Goal: Task Accomplishment & Management: Complete application form

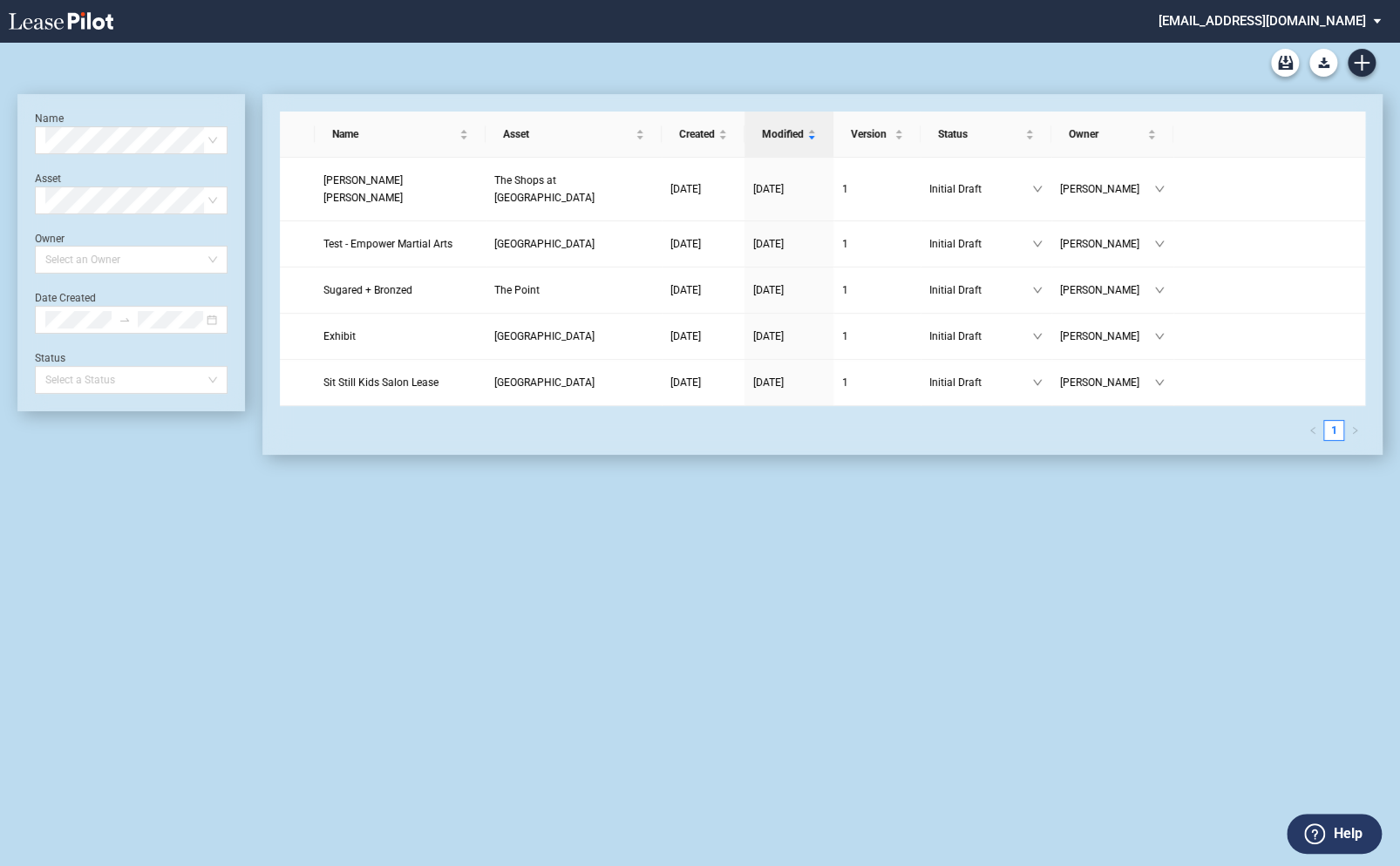
click at [1260, 17] on md-select "[EMAIL_ADDRESS][DOMAIN_NAME] Super Admin Area Admin Area Settings Sign Out" at bounding box center [1276, 19] width 239 height 39
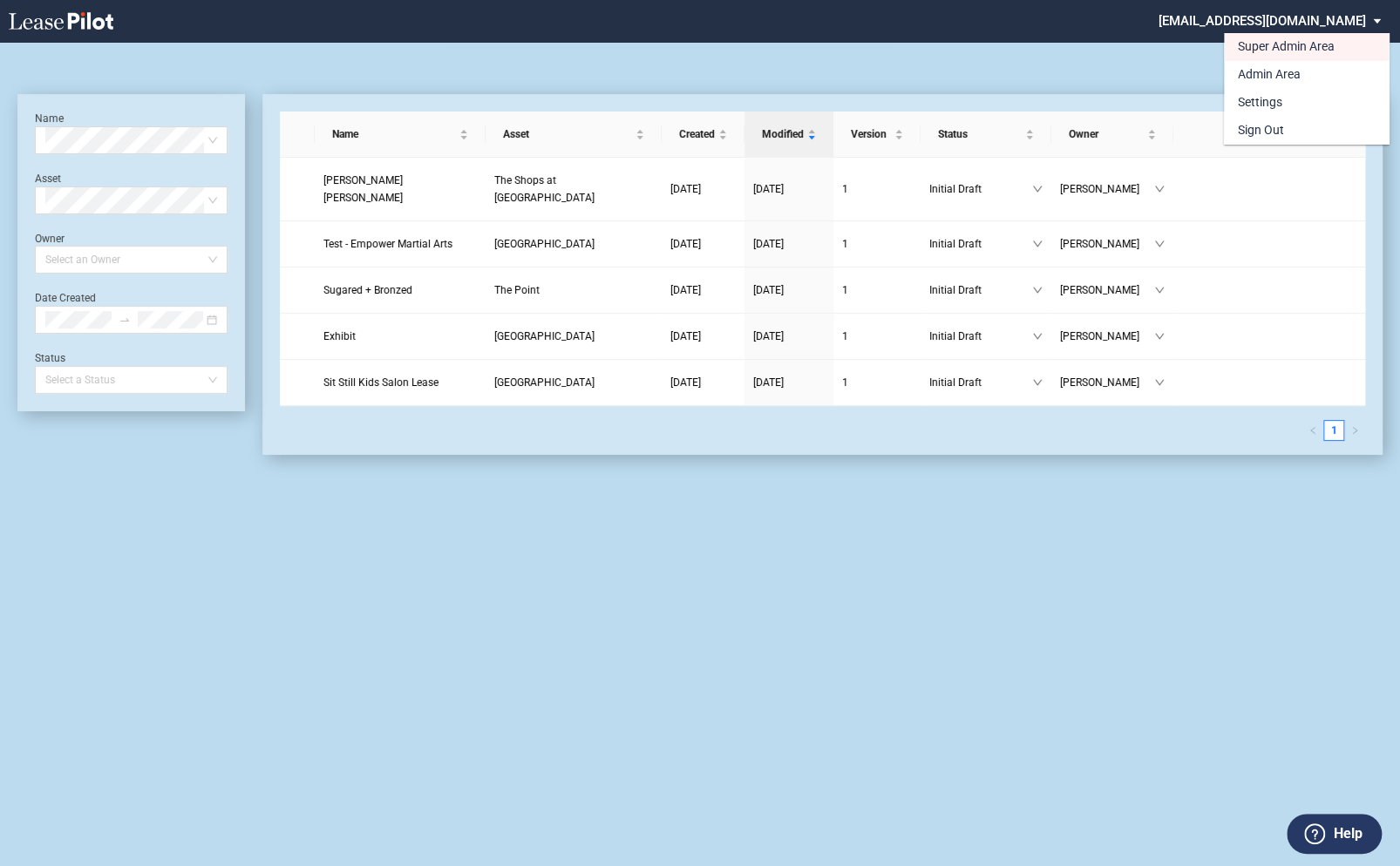
click at [1177, 31] on md-backdrop at bounding box center [700, 433] width 1400 height 866
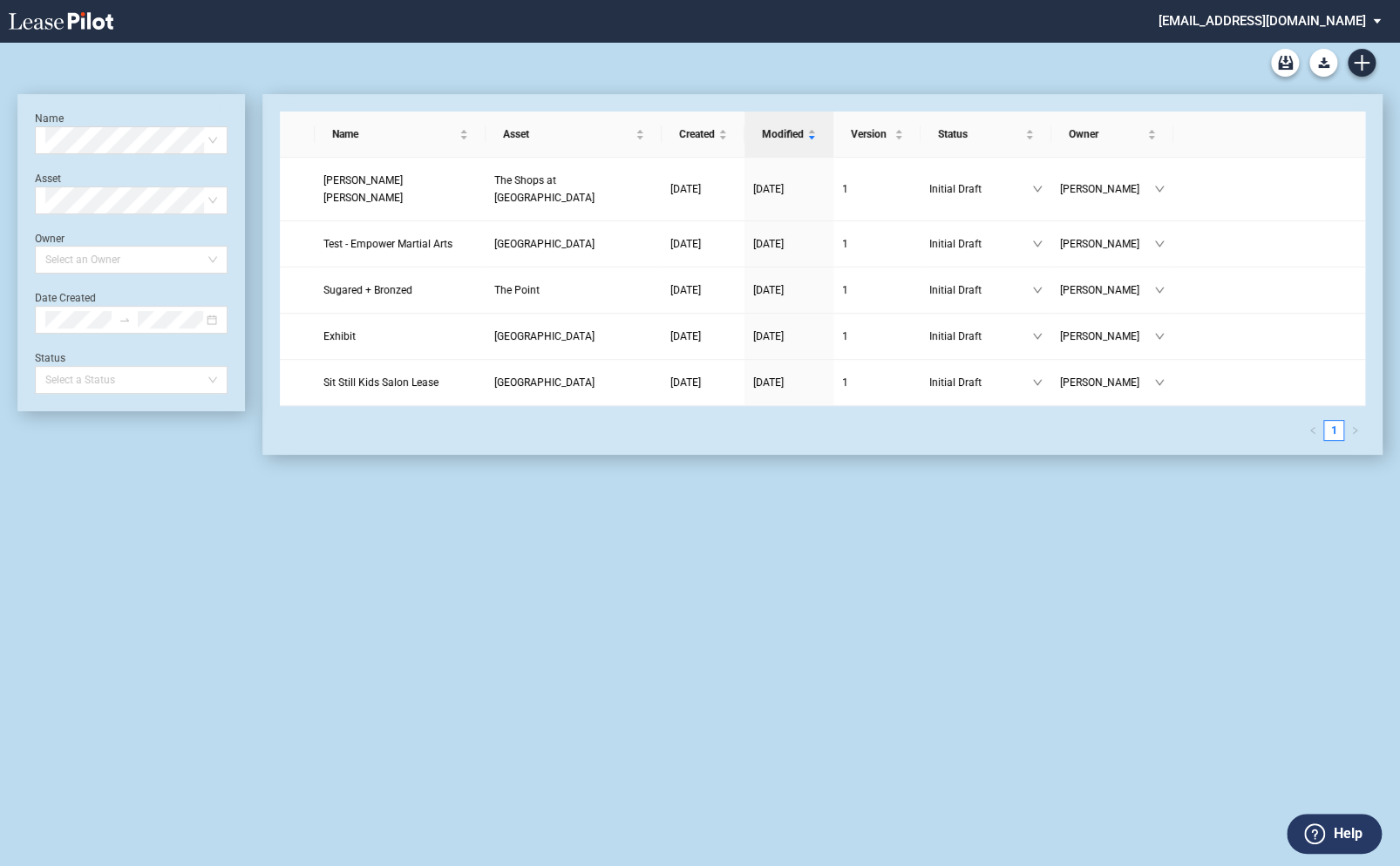
click at [1297, 18] on md-select "federal@leasepilot.co" at bounding box center [1276, 19] width 239 height 39
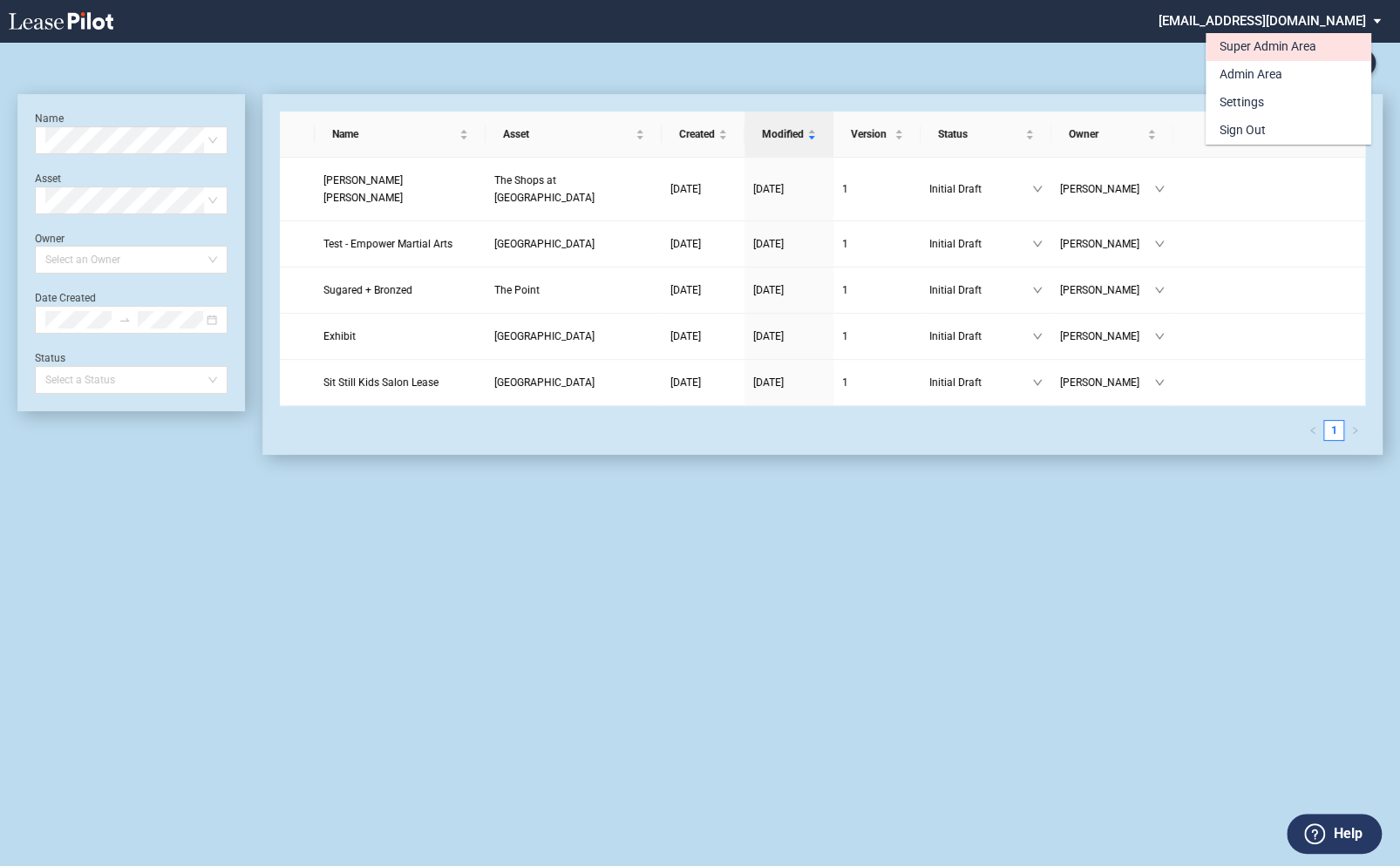
click at [1235, 49] on div "Super Admin Area" at bounding box center [1267, 47] width 97 height 17
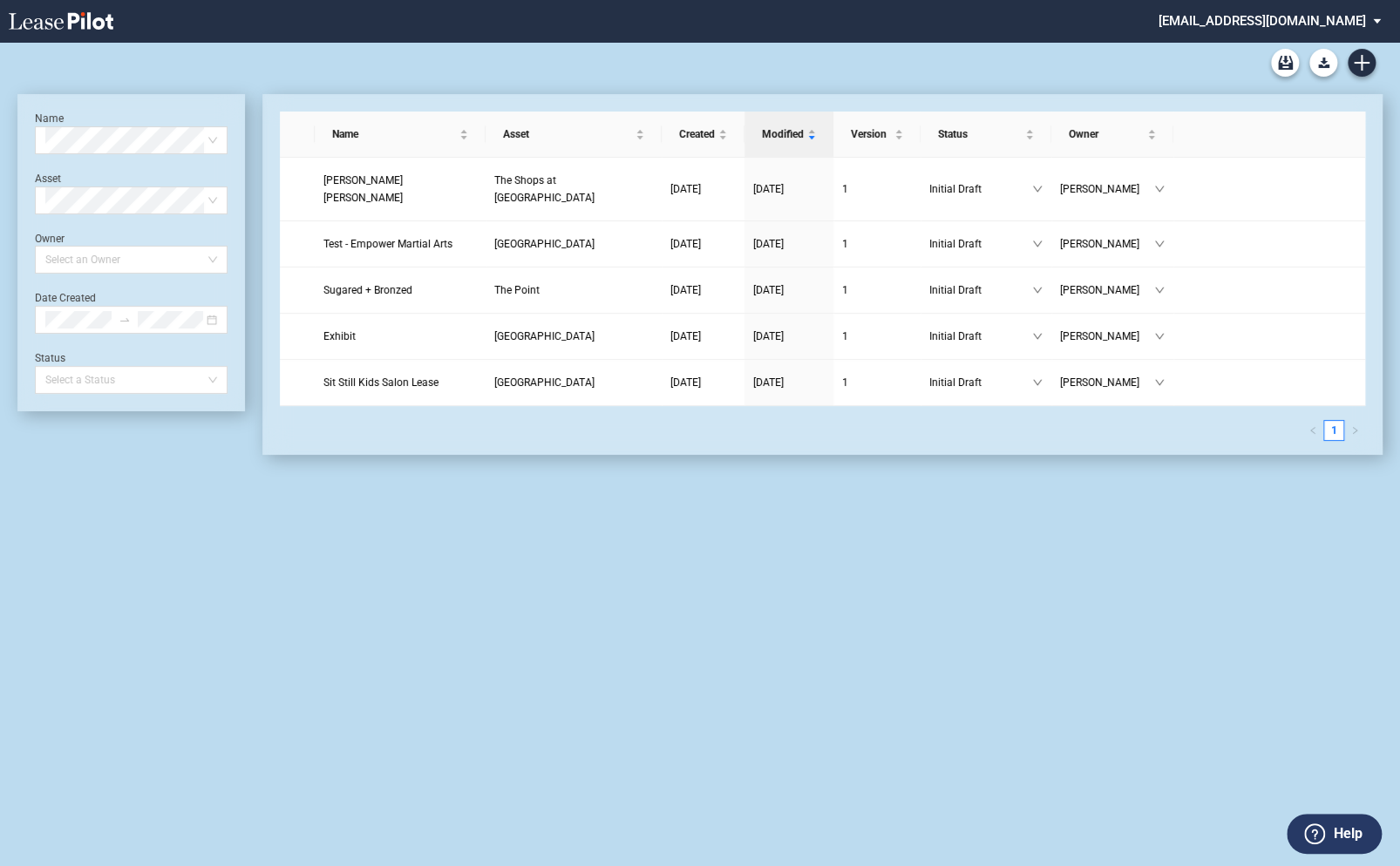
scroll to position [41, 0]
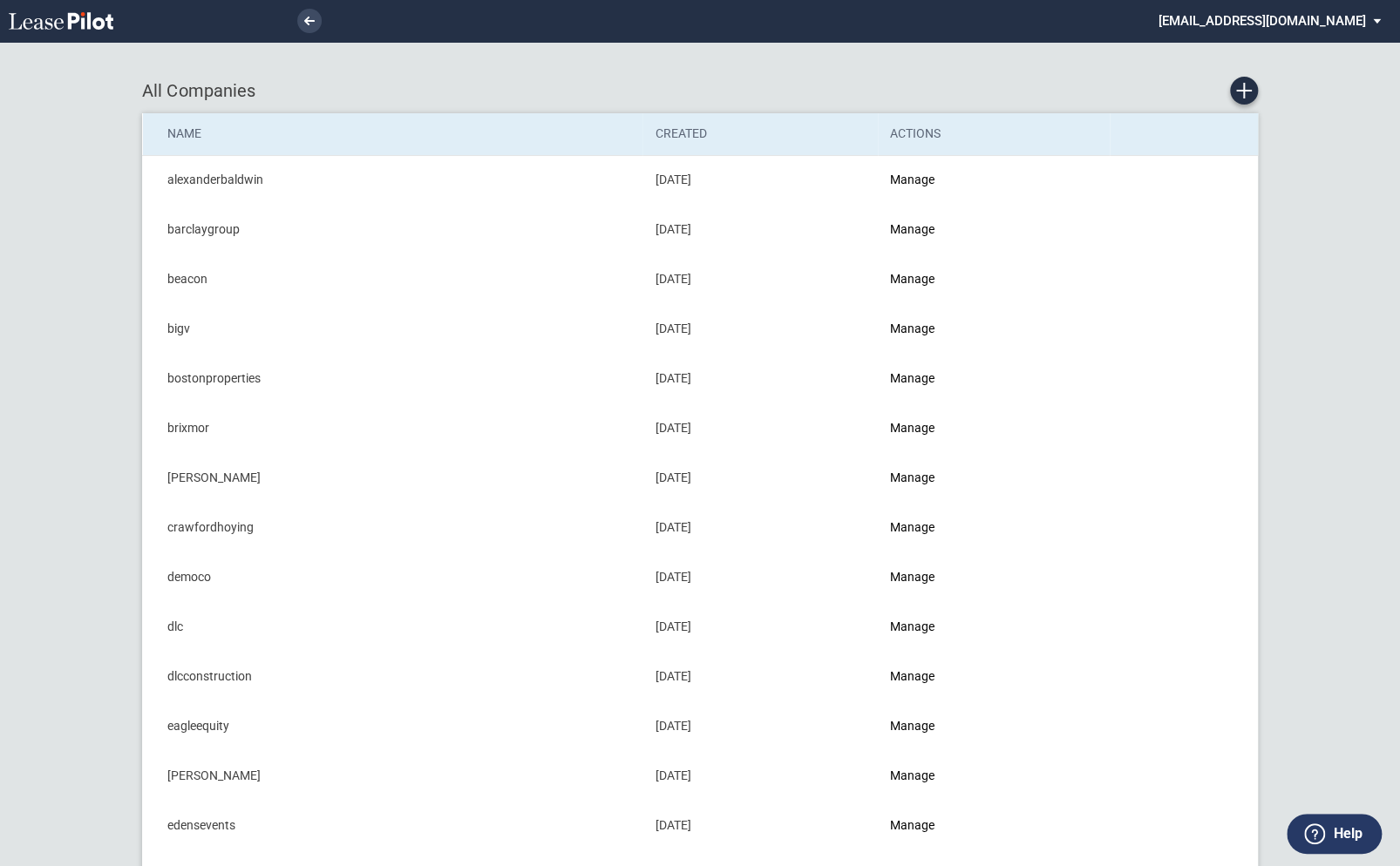
click at [1252, 25] on md-select "[EMAIL_ADDRESS][DOMAIN_NAME] Super Admin Area Admin Area Settings Sign Out" at bounding box center [1276, 19] width 239 height 39
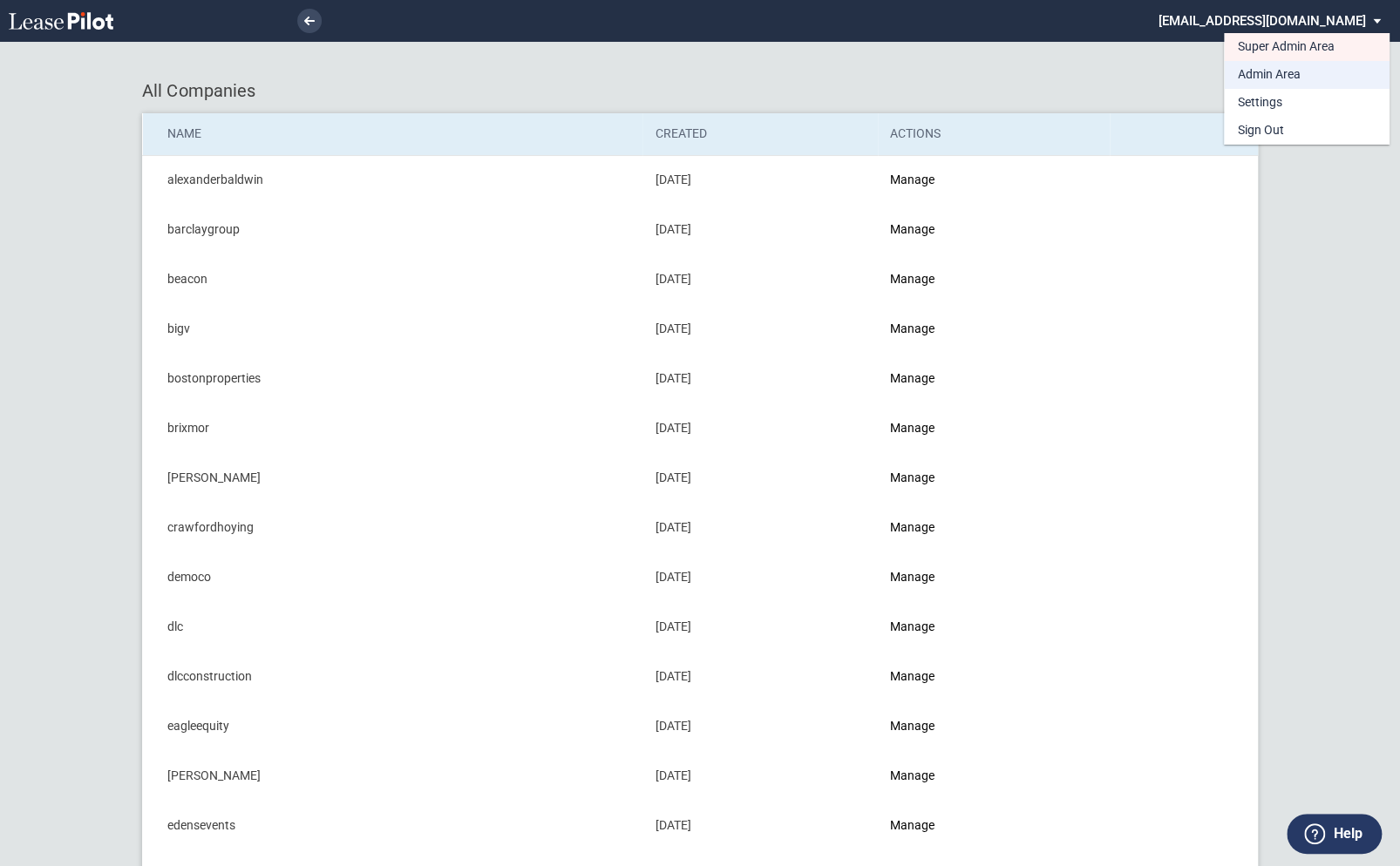
click at [1257, 77] on div "Admin Area" at bounding box center [1269, 74] width 63 height 17
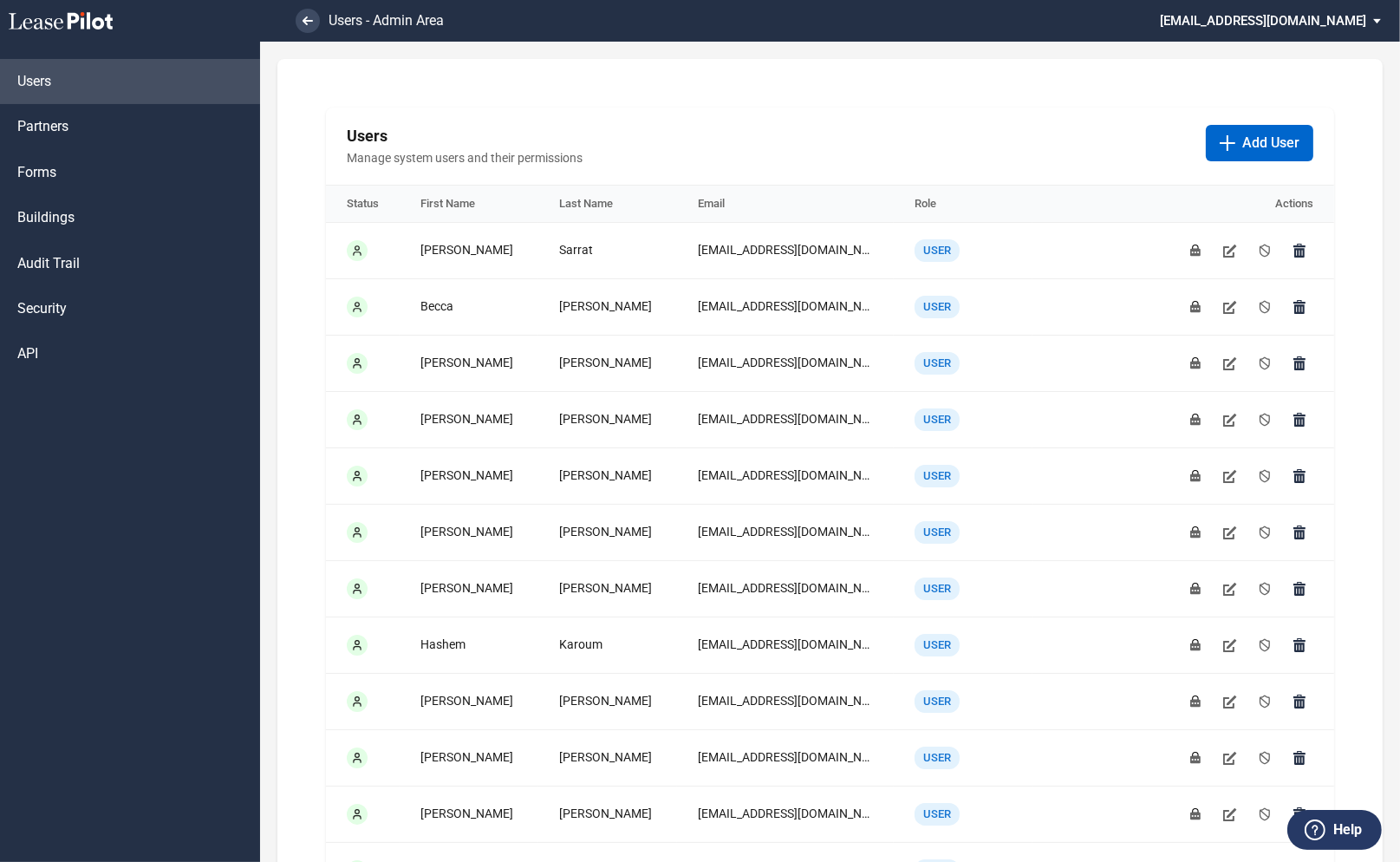
click at [1251, 19] on md-select "[EMAIL_ADDRESS][DOMAIN_NAME] Super Admin Area Admin Area Settings Sign Out" at bounding box center [1277, 19] width 238 height 39
click at [41, 171] on md-backdrop at bounding box center [700, 431] width 1400 height 862
click at [32, 173] on span "Forms" at bounding box center [36, 172] width 39 height 19
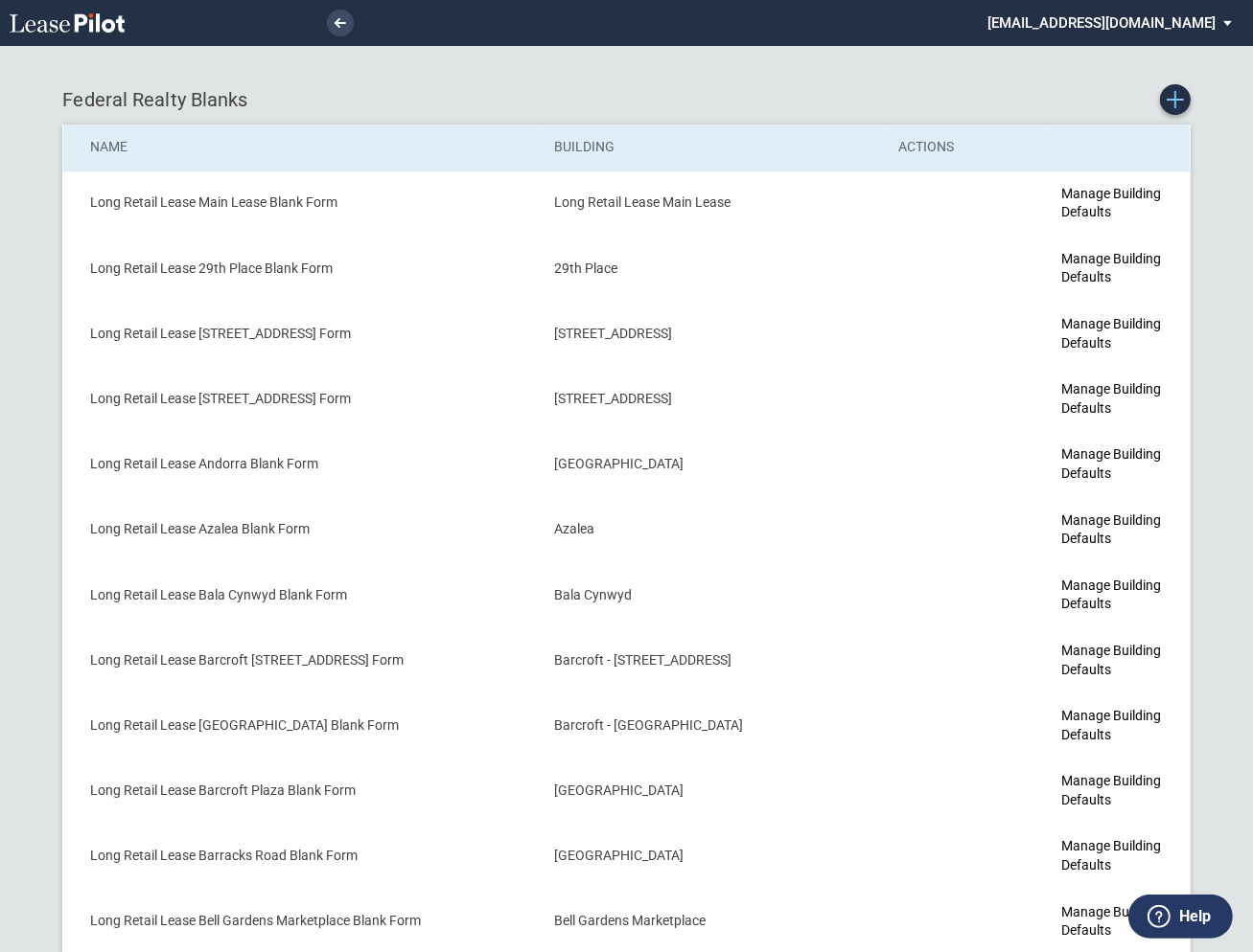
click at [1179, 102] on icon "Create new Blank Form" at bounding box center [1175, 99] width 17 height 17
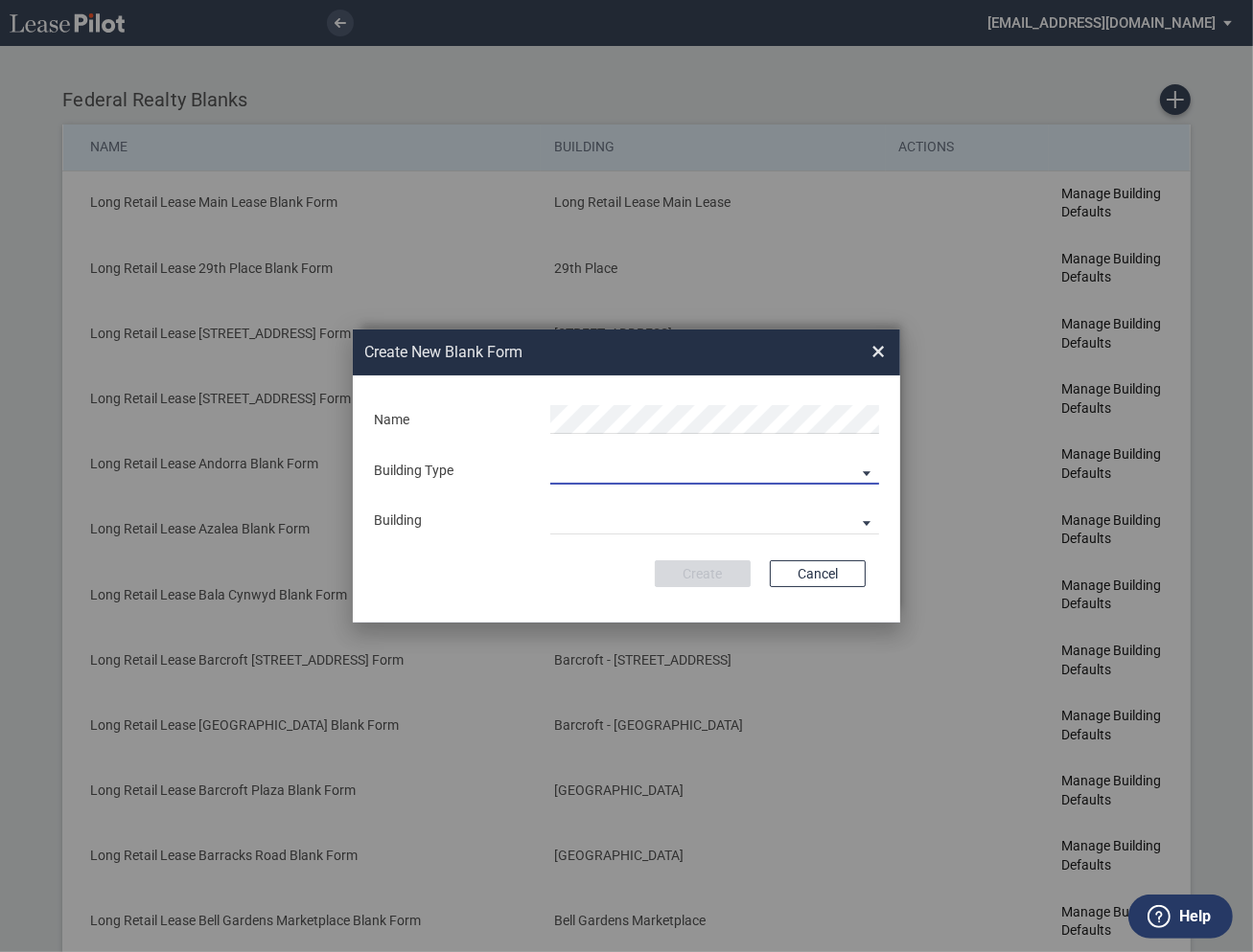
click at [609, 481] on md-select "Building Predefined Empty Building New Empty Building" at bounding box center [714, 470] width 328 height 29
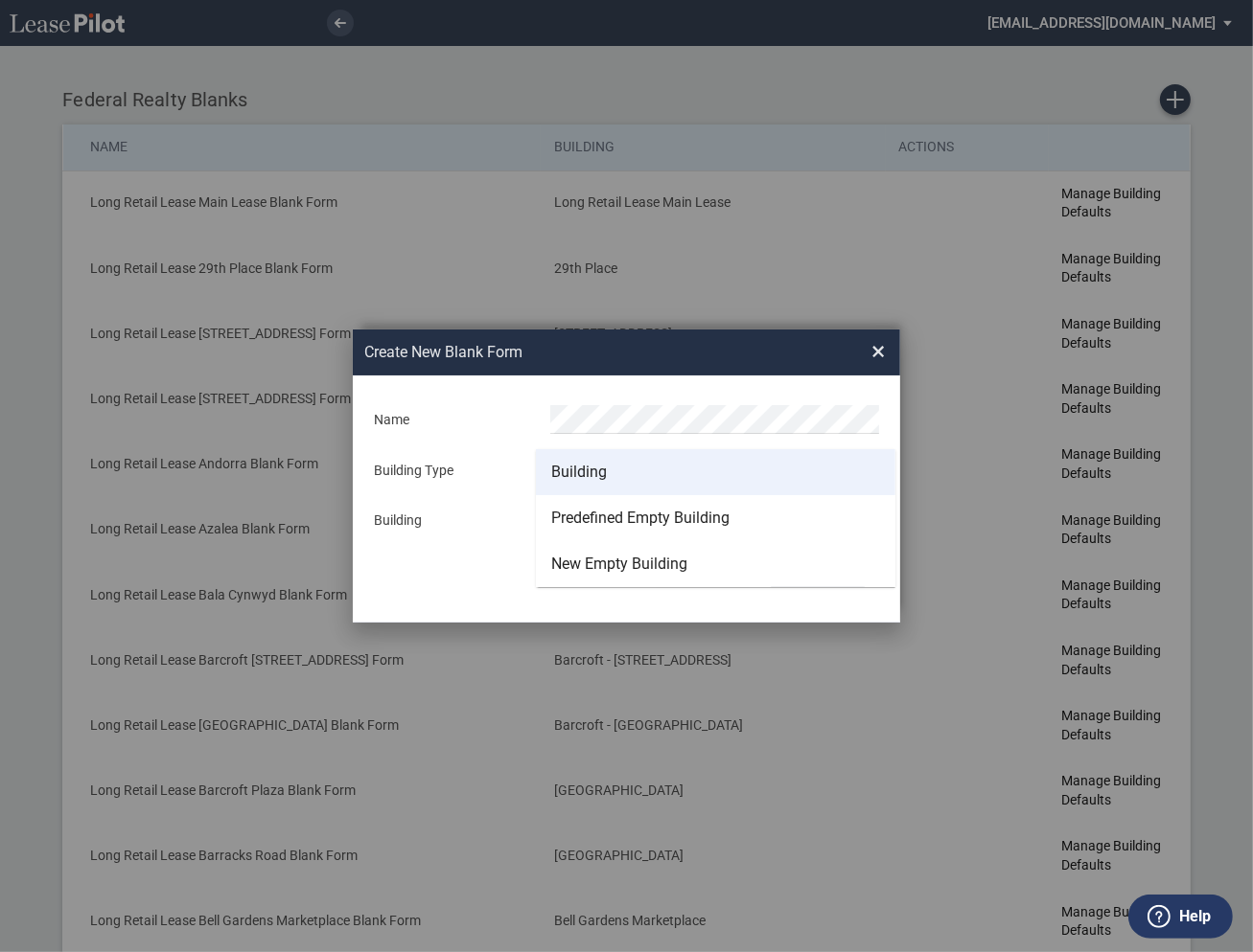
click at [589, 471] on div "Building" at bounding box center [579, 472] width 56 height 21
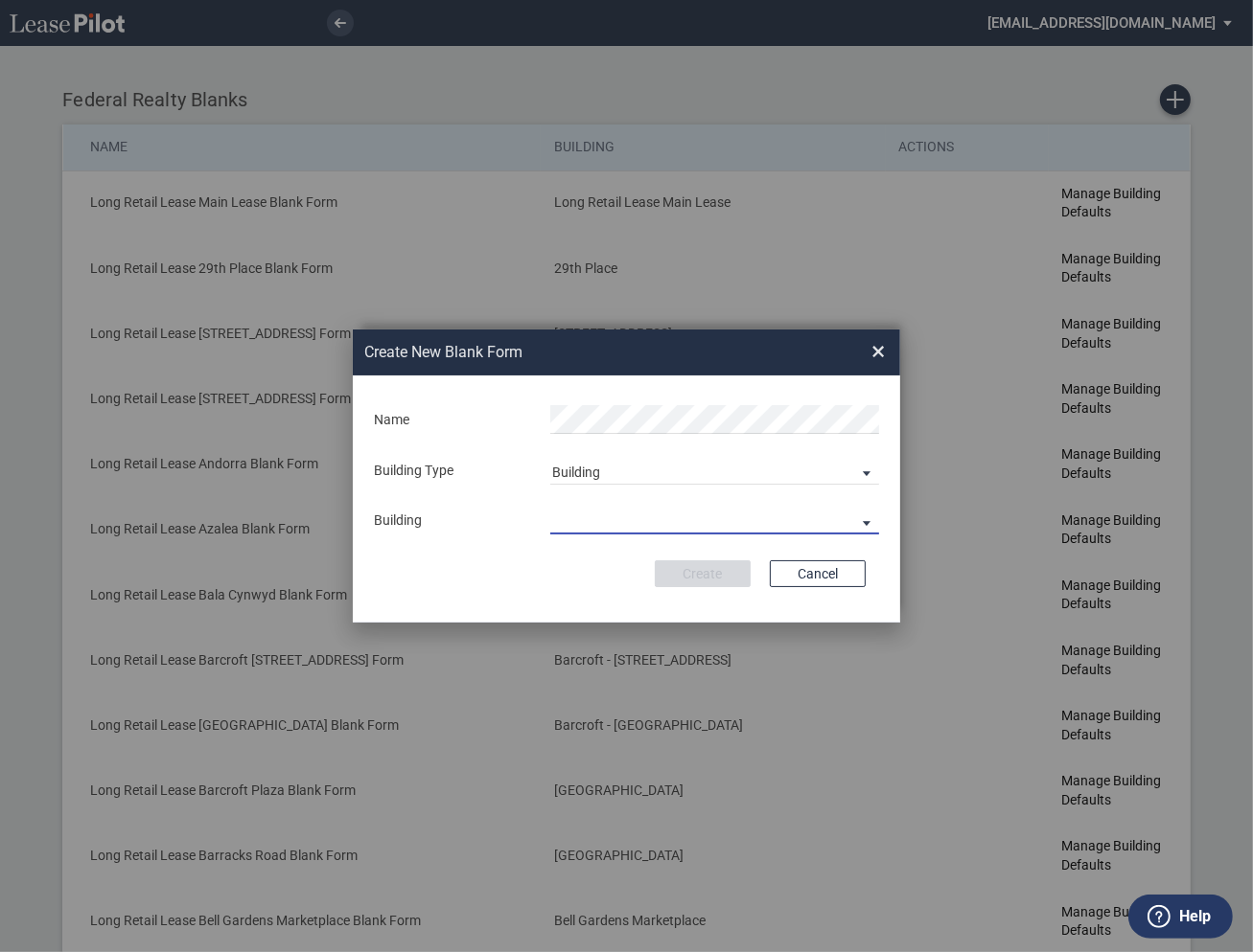
click at [590, 516] on md-select "29th Place [STREET_ADDRESS] [STREET_ADDRESS] [GEOGRAPHIC_DATA] Azalea Bala Cynw…" at bounding box center [714, 520] width 328 height 29
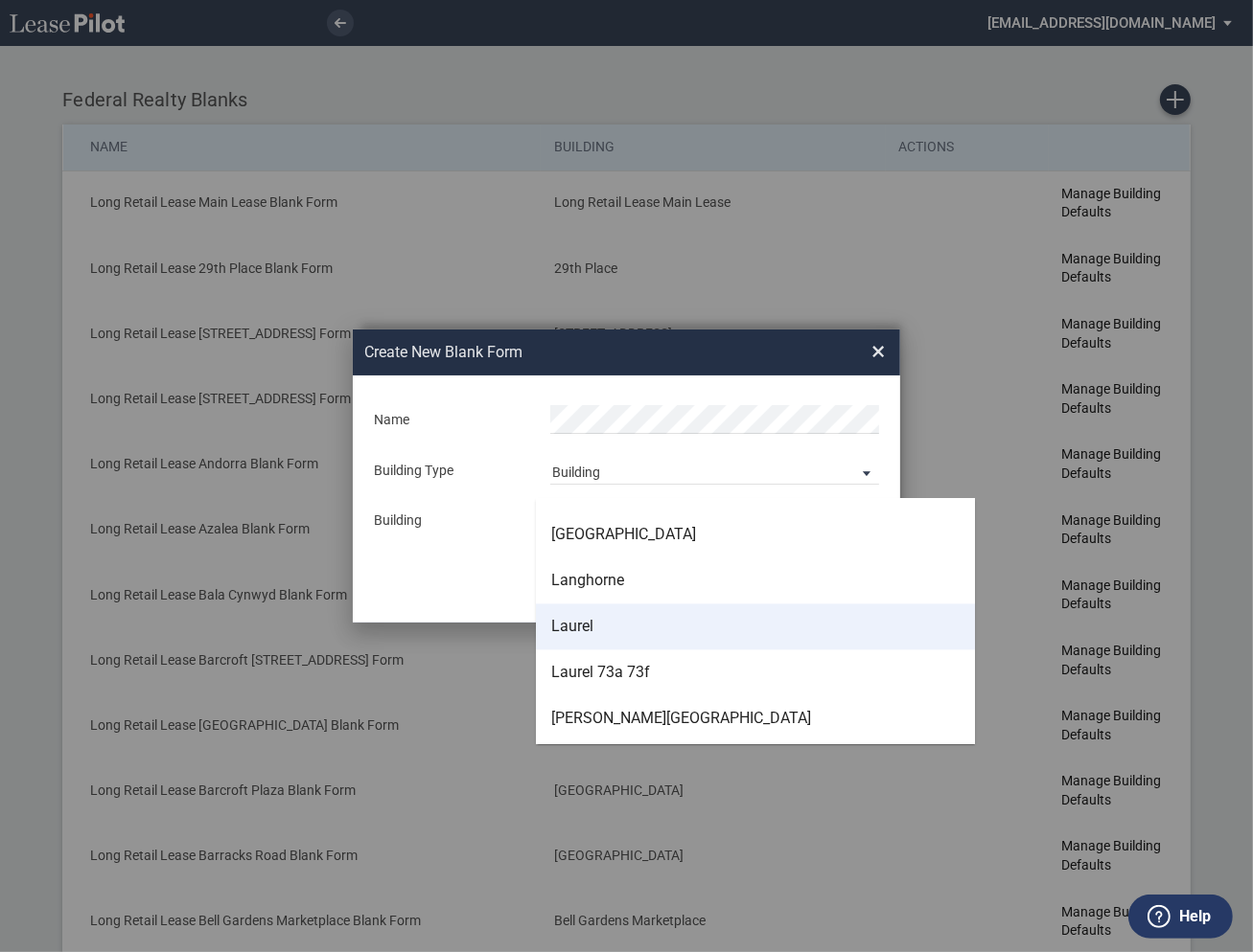
scroll to position [3503, 0]
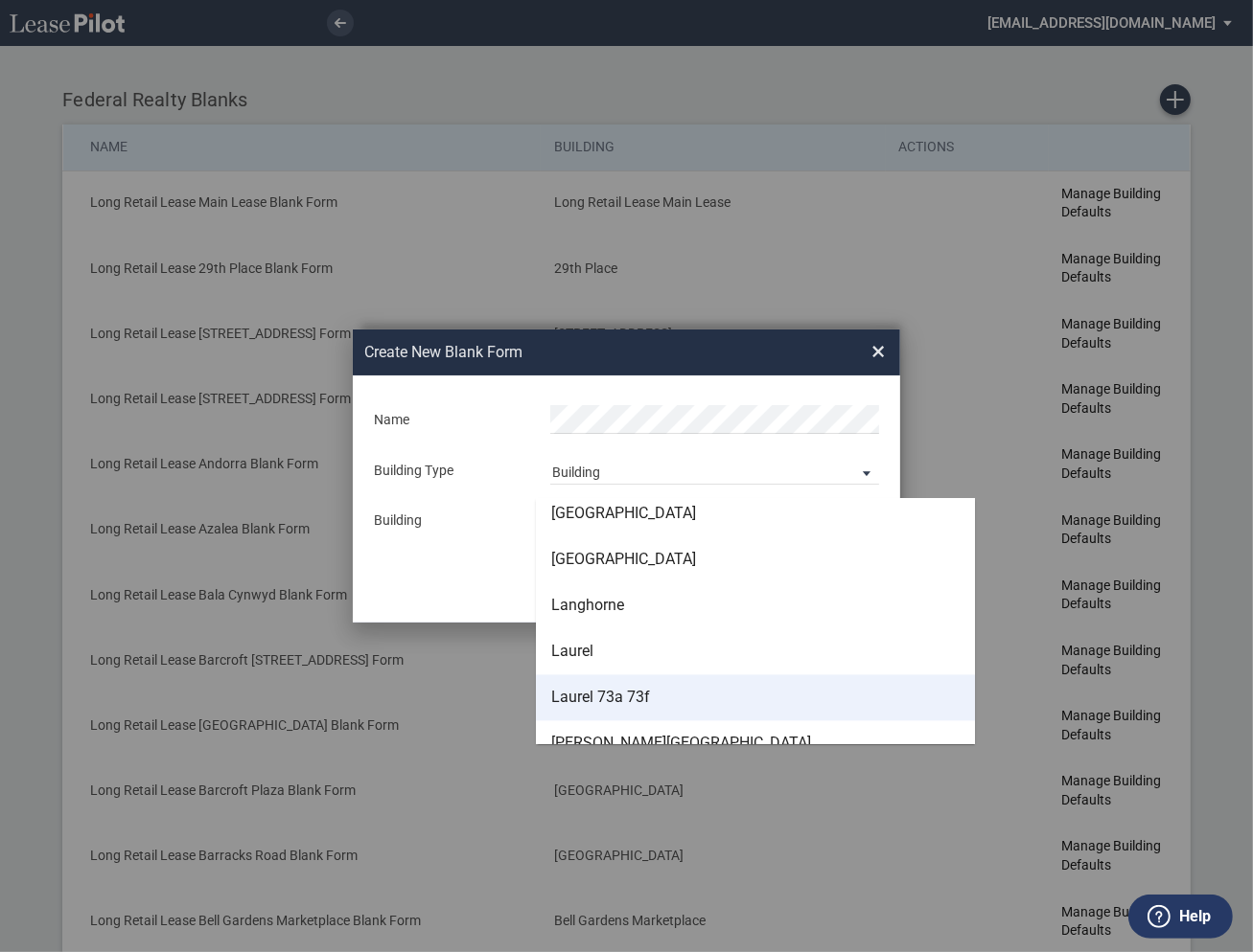
click at [636, 703] on div "Laurel 73a 73f" at bounding box center [601, 698] width 99 height 21
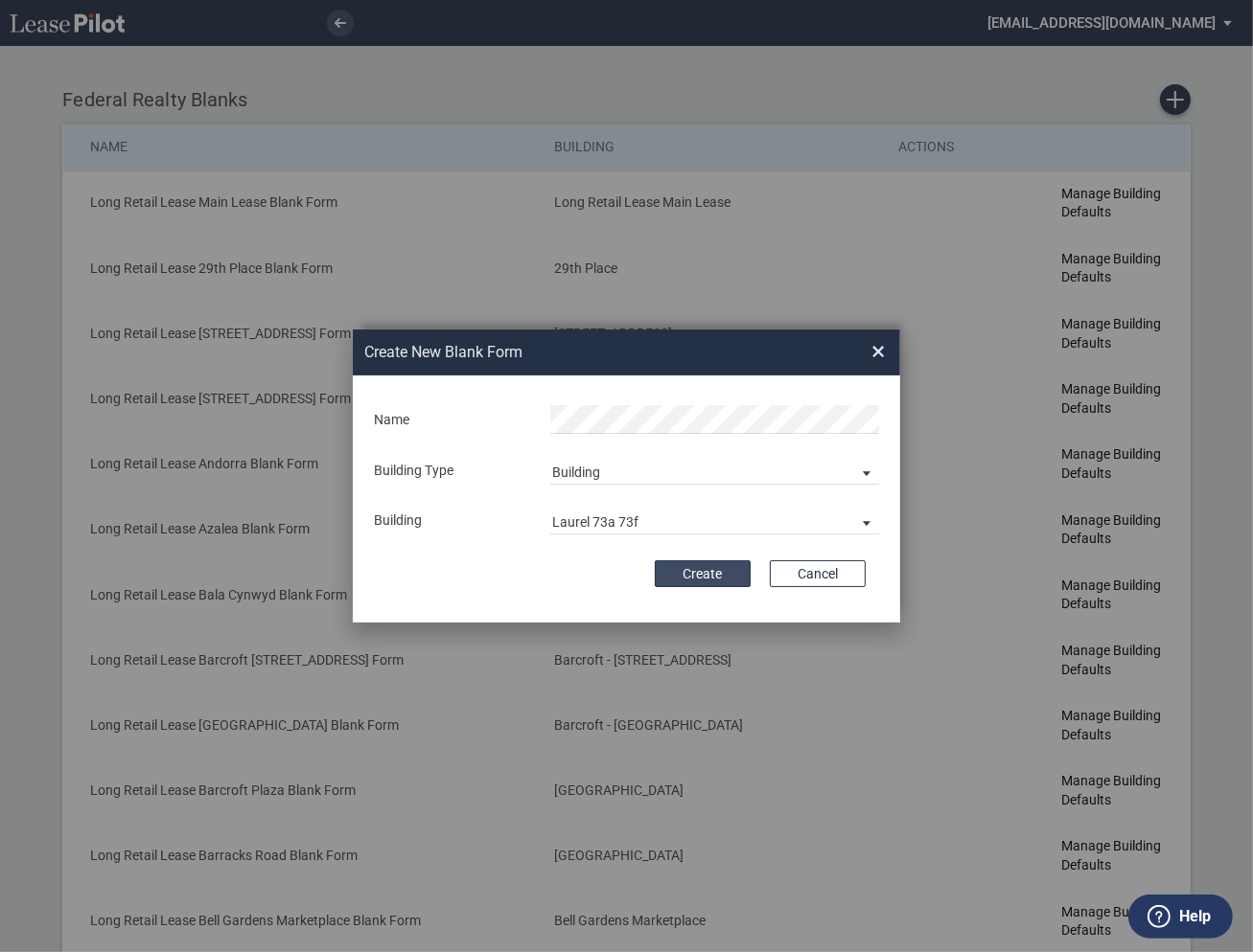
click at [692, 576] on button "Create" at bounding box center [702, 573] width 96 height 27
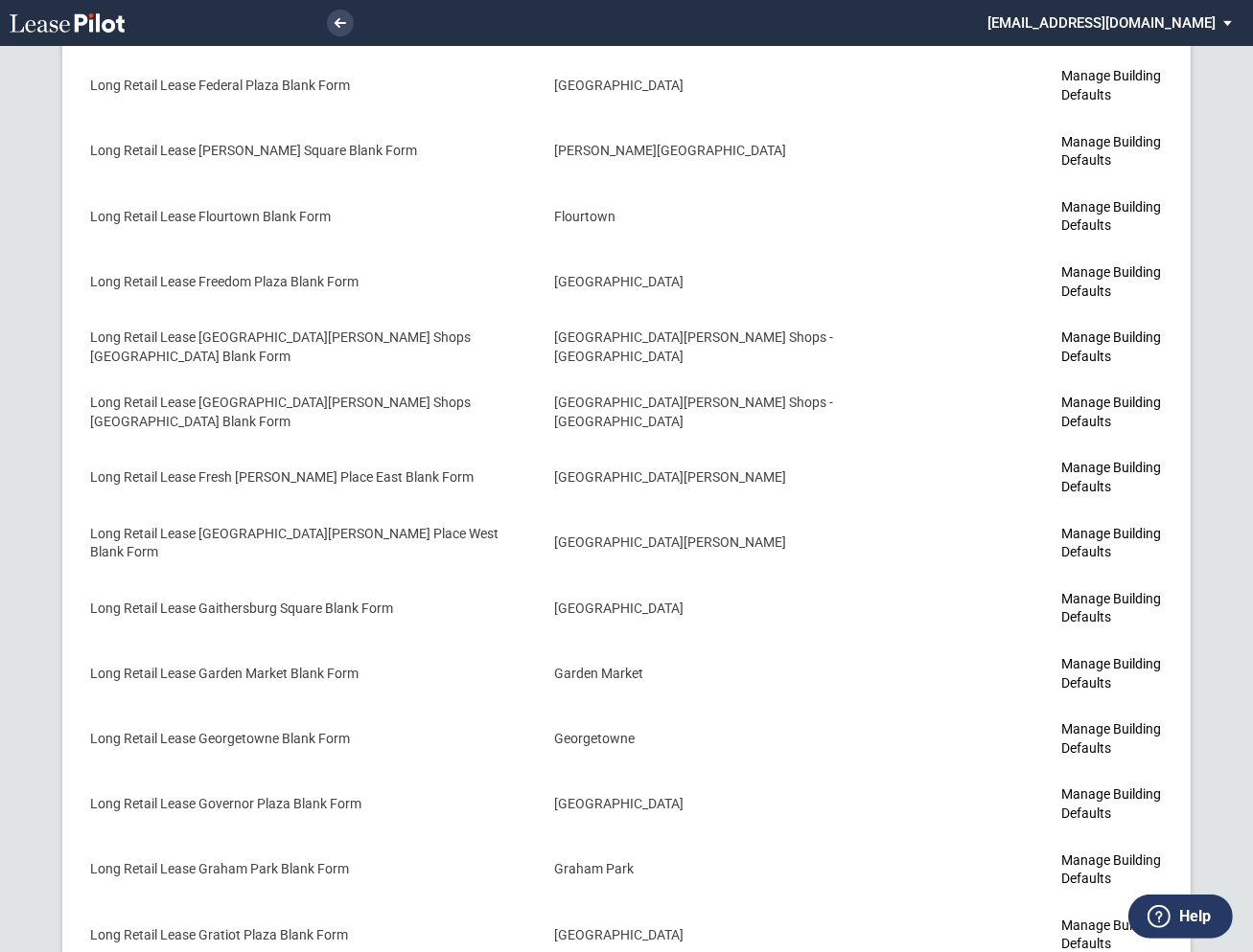
scroll to position [3663, 0]
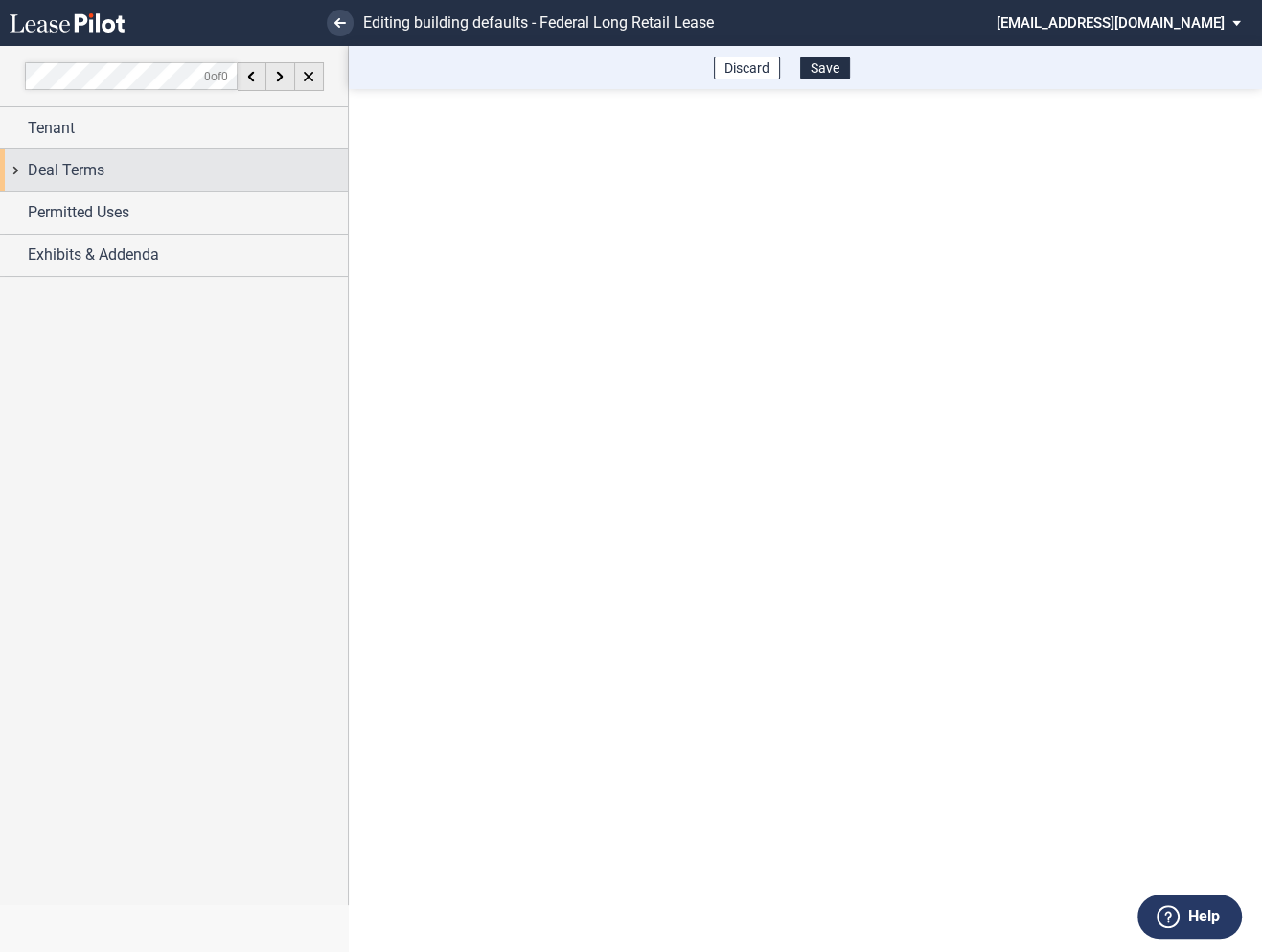
click at [17, 175] on div "Deal Terms" at bounding box center [174, 171] width 348 height 42
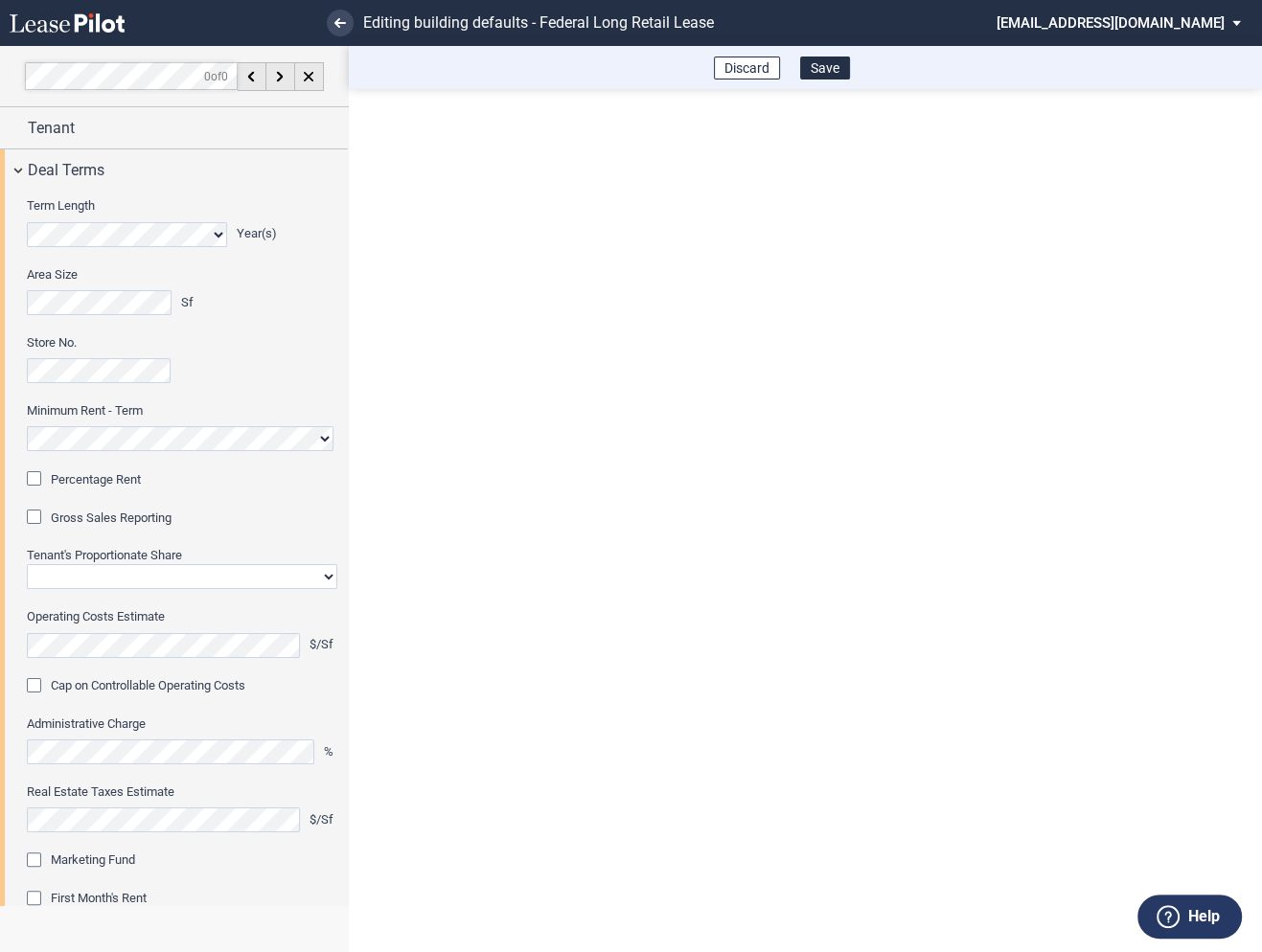
click at [41, 482] on div "Percentage Rent" at bounding box center [36, 480] width 19 height 19
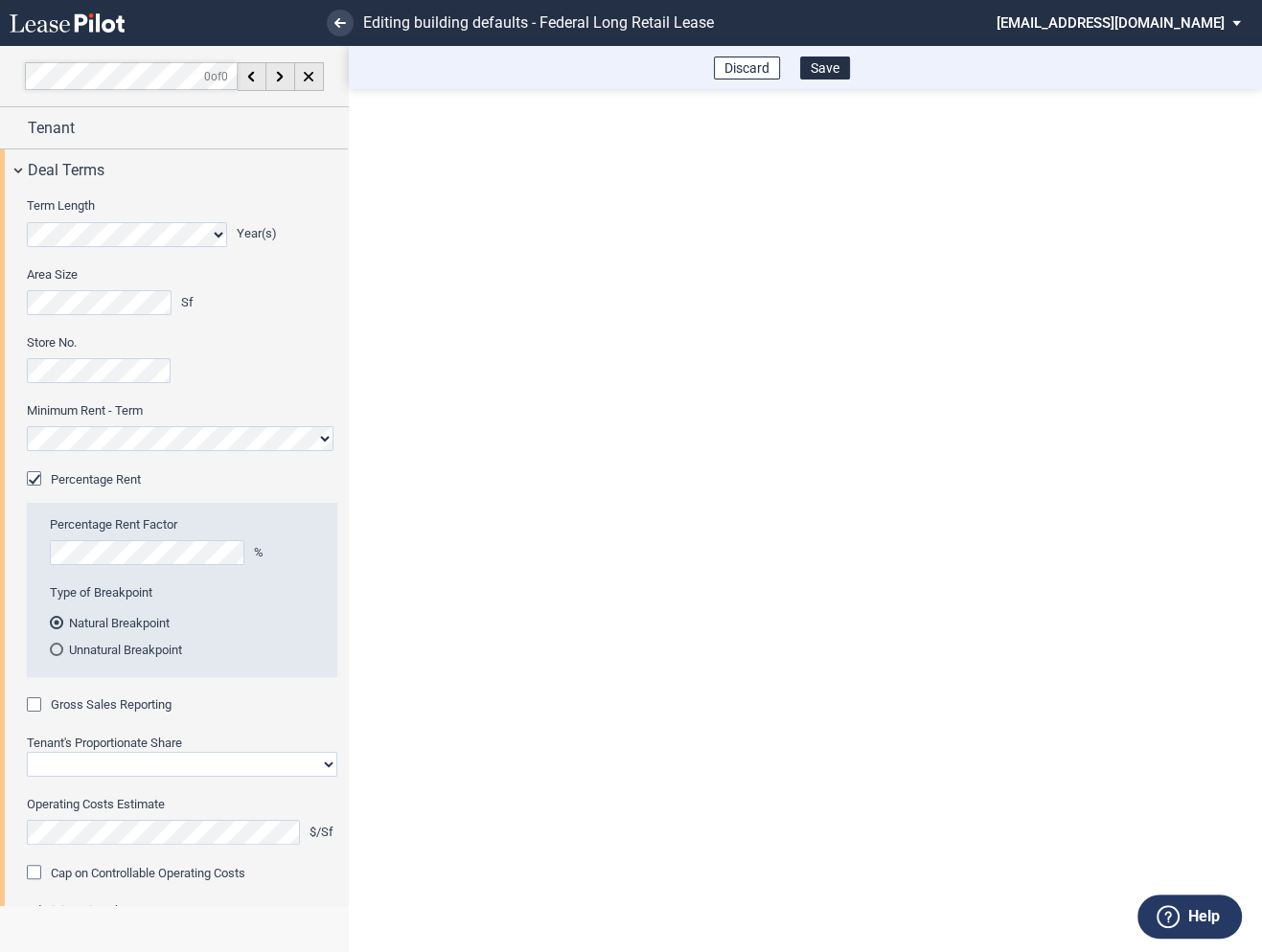
click at [32, 706] on div "Gross Sales Reporting" at bounding box center [36, 706] width 19 height 19
click at [86, 755] on select "Straight GLA Net Major" at bounding box center [182, 764] width 311 height 25
select select "straight GLA"
click at [27, 752] on select "Straight GLA Net Major" at bounding box center [182, 764] width 311 height 25
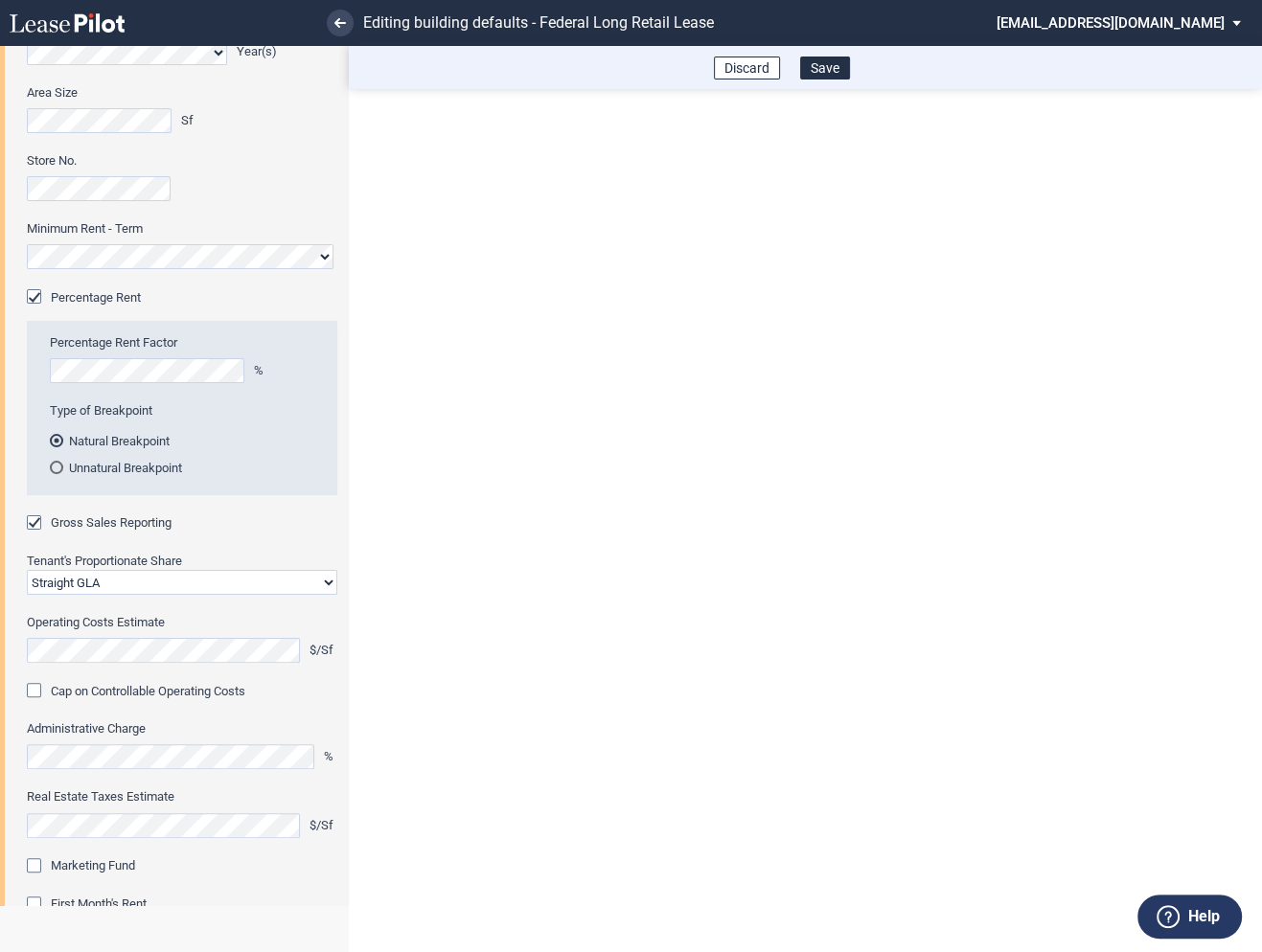
scroll to position [183, 0]
click at [43, 863] on div "Marketing Fund" at bounding box center [36, 866] width 19 height 19
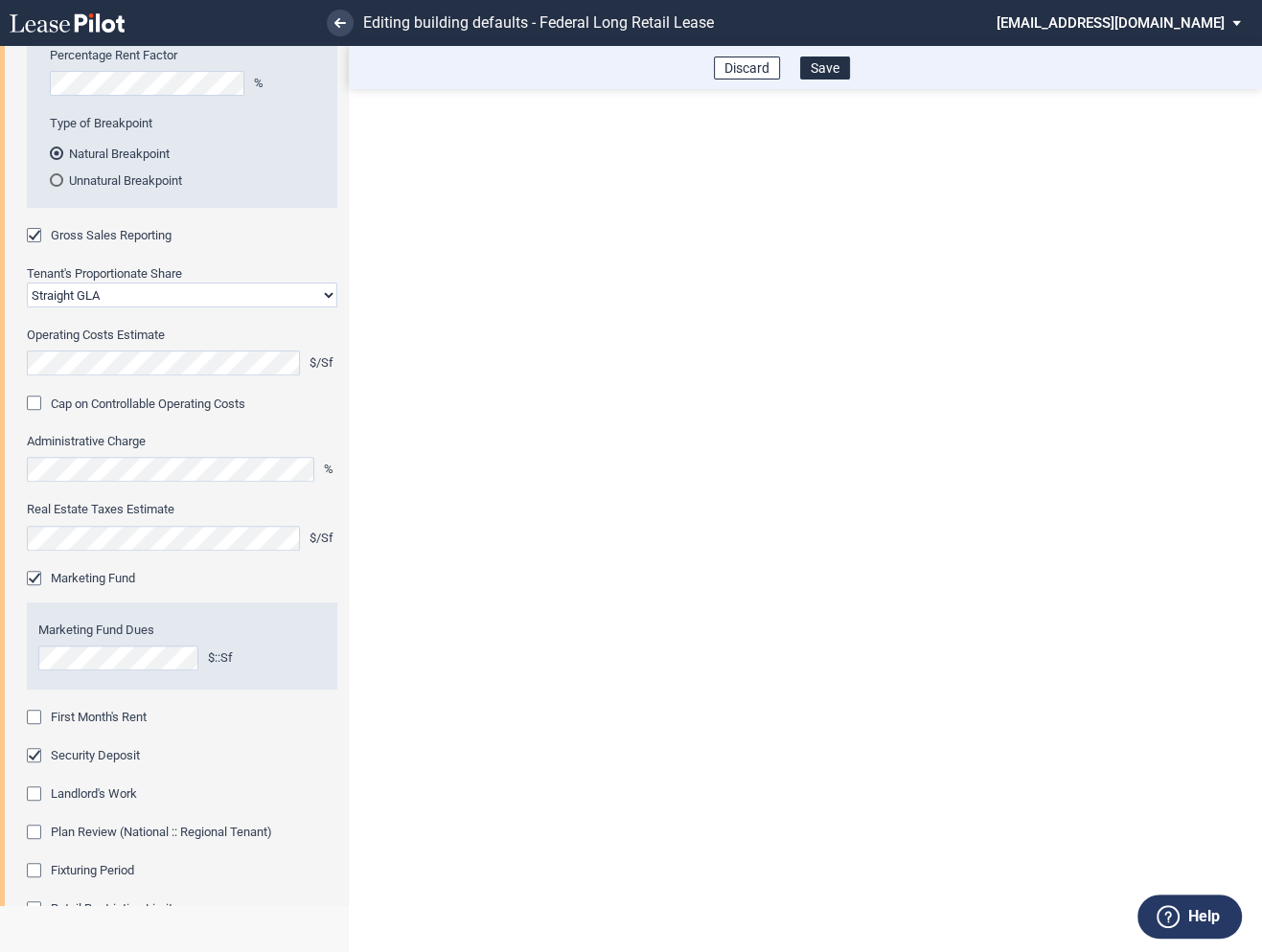
scroll to position [476, 0]
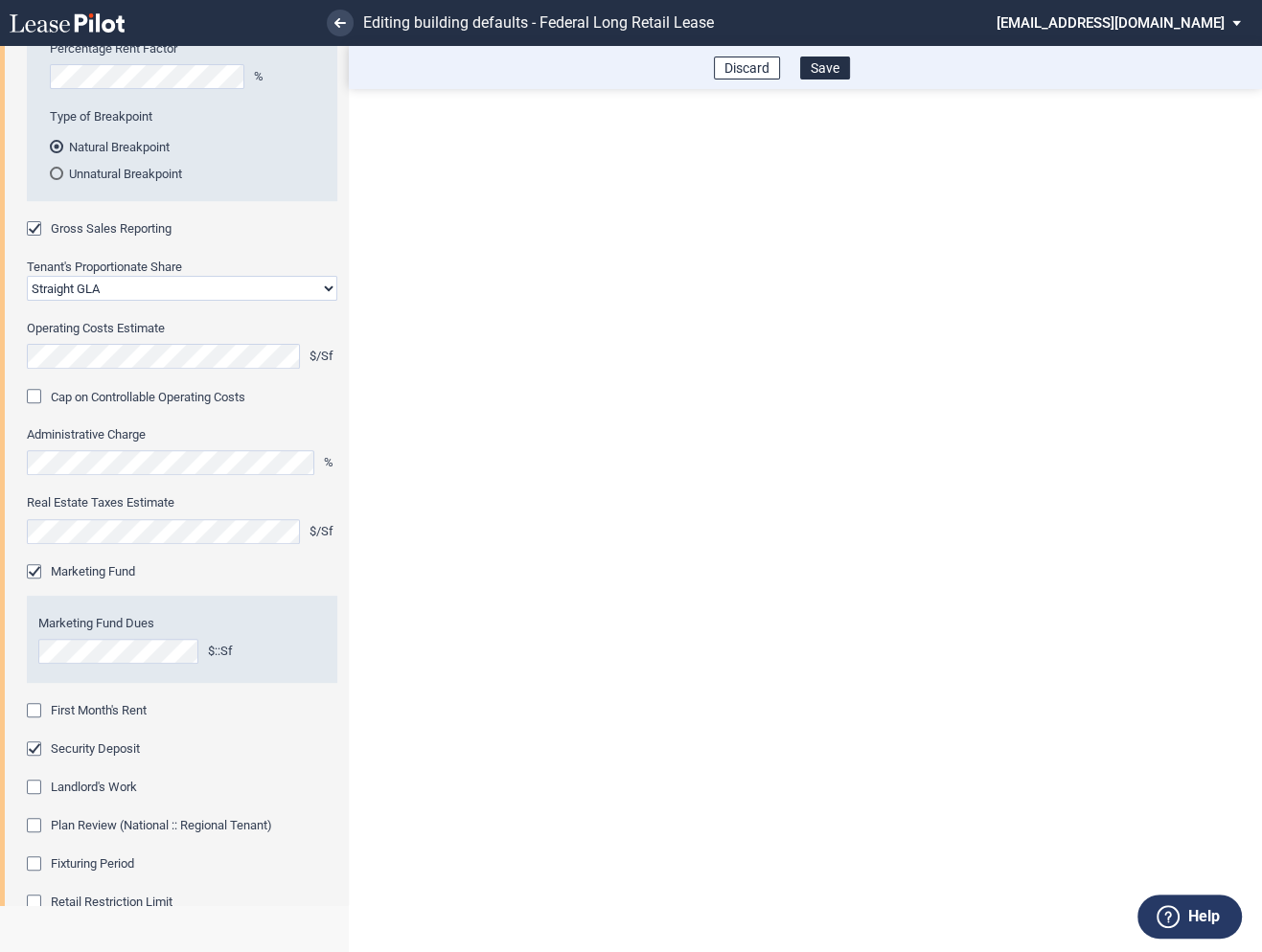
click at [44, 711] on div "First Month's Rent" at bounding box center [36, 712] width 19 height 19
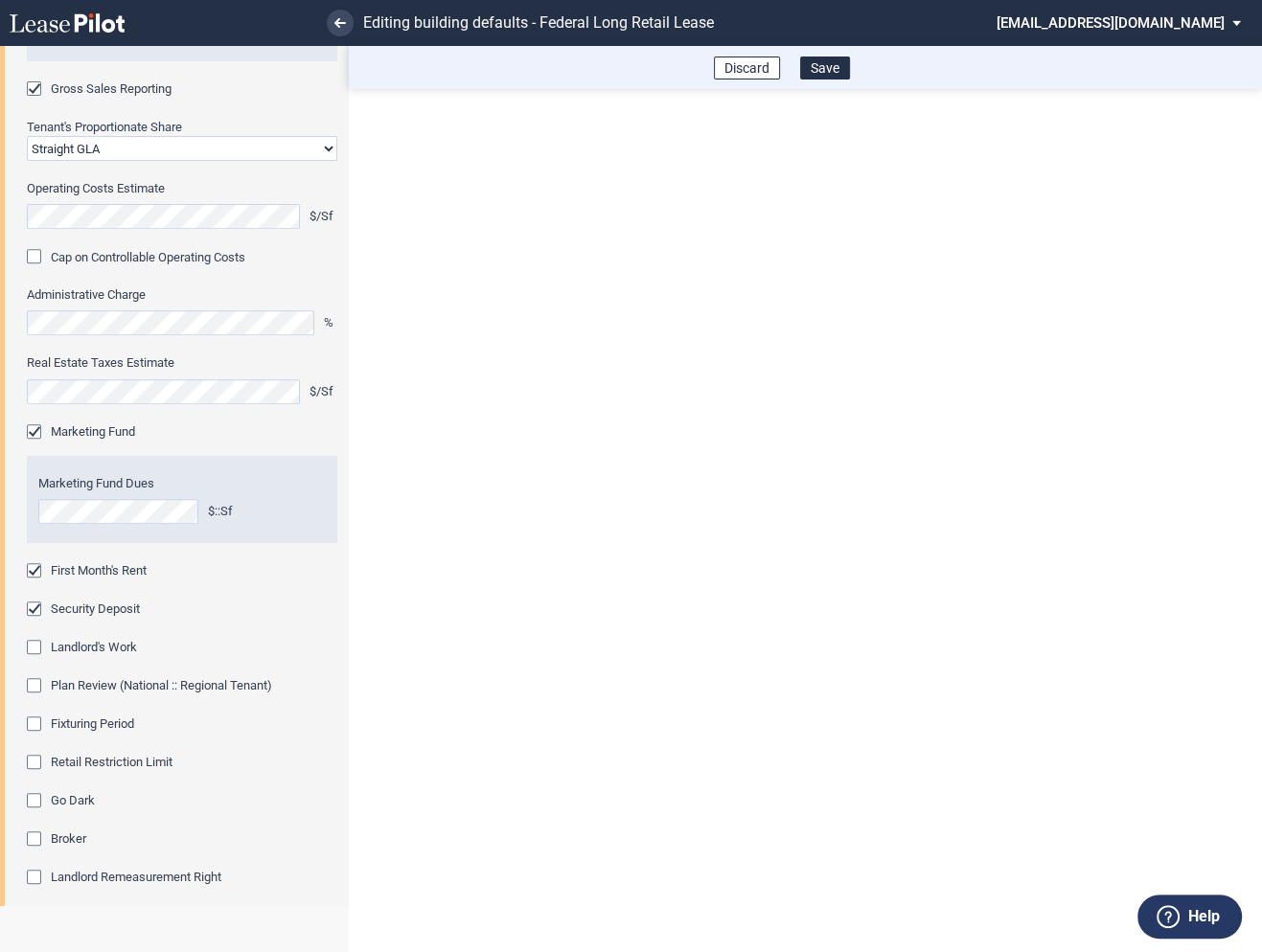
scroll to position [688, 0]
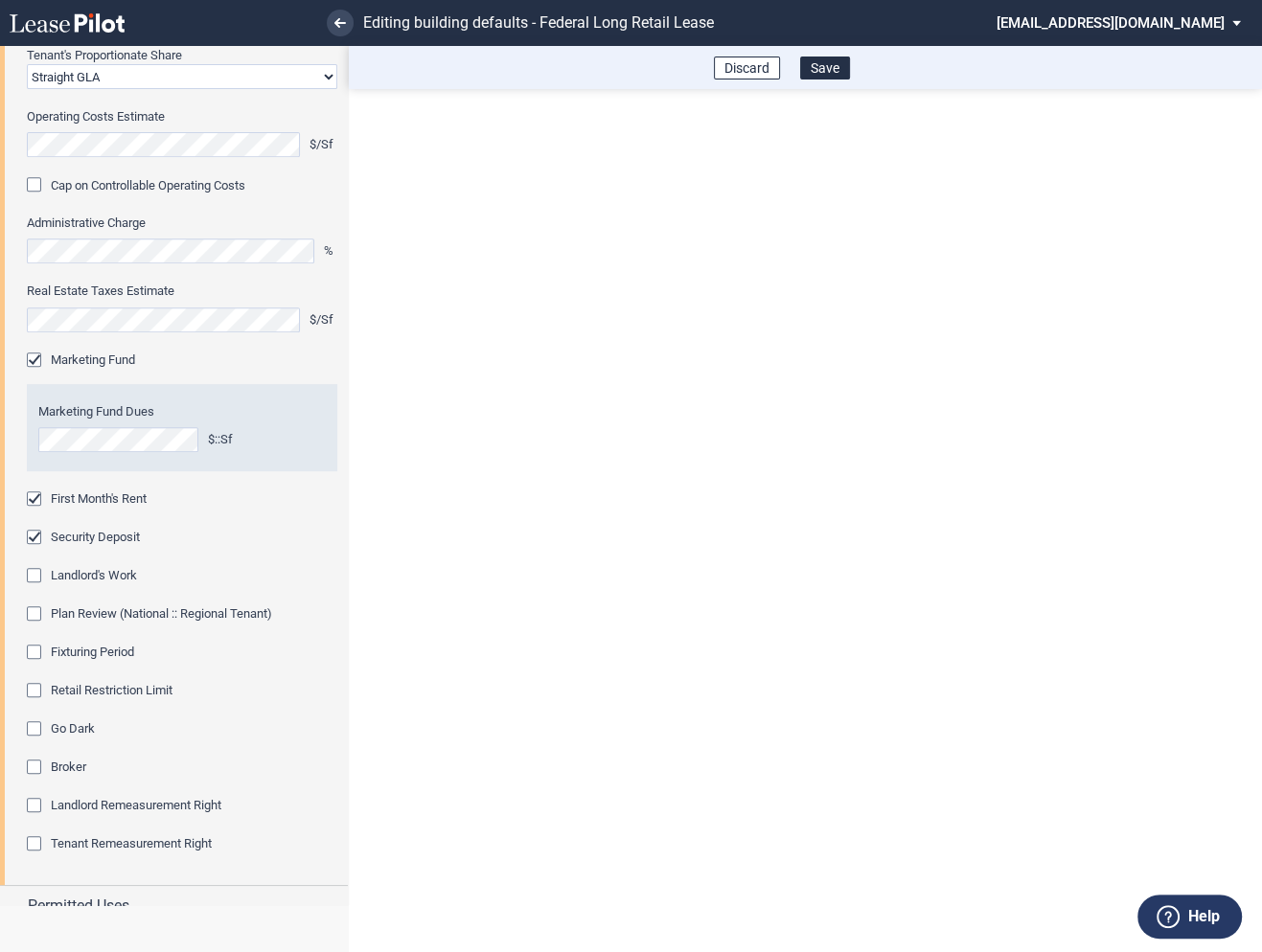
click at [40, 647] on div "Fixturing Period" at bounding box center [36, 654] width 19 height 19
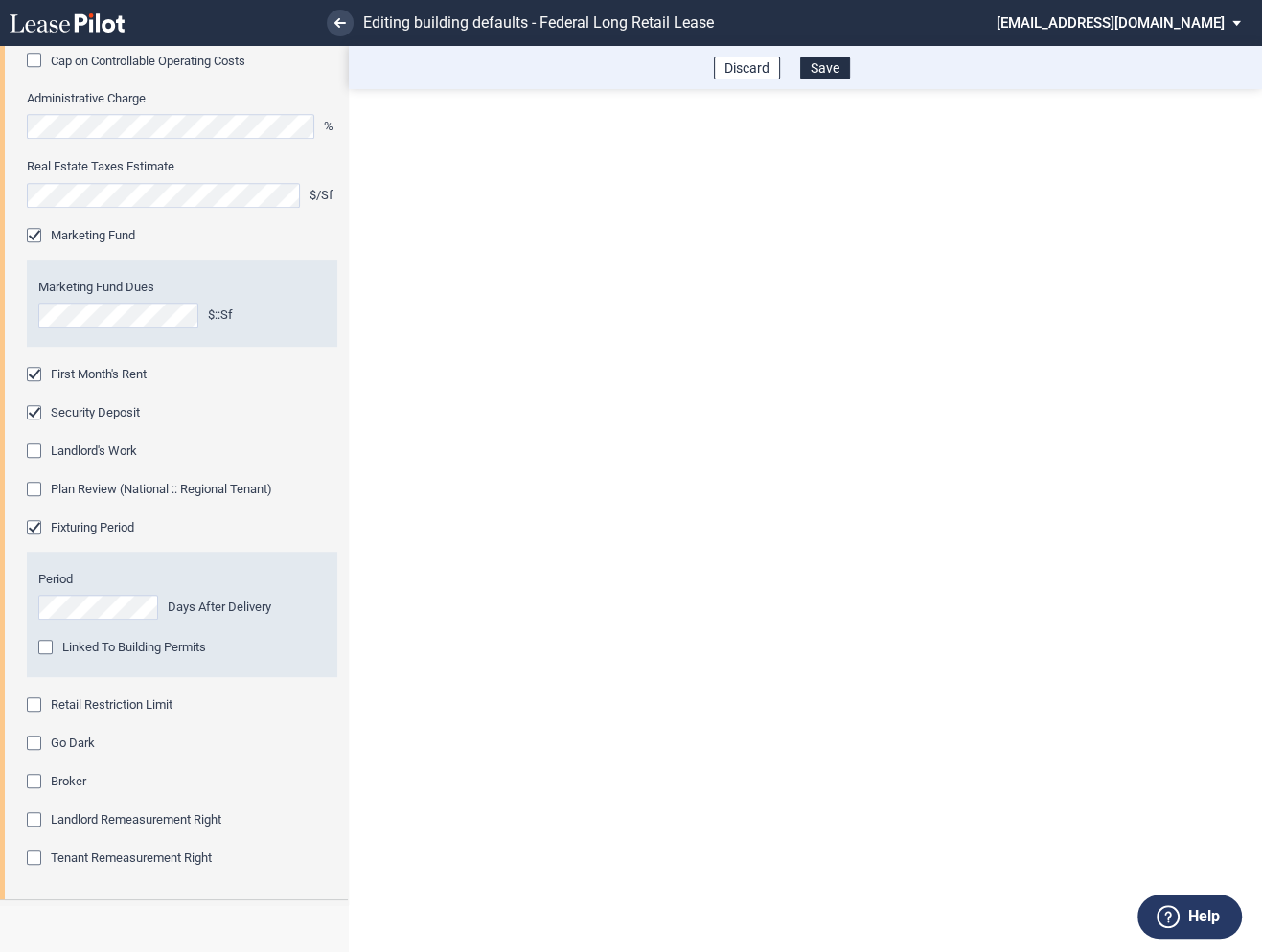
scroll to position [842, 0]
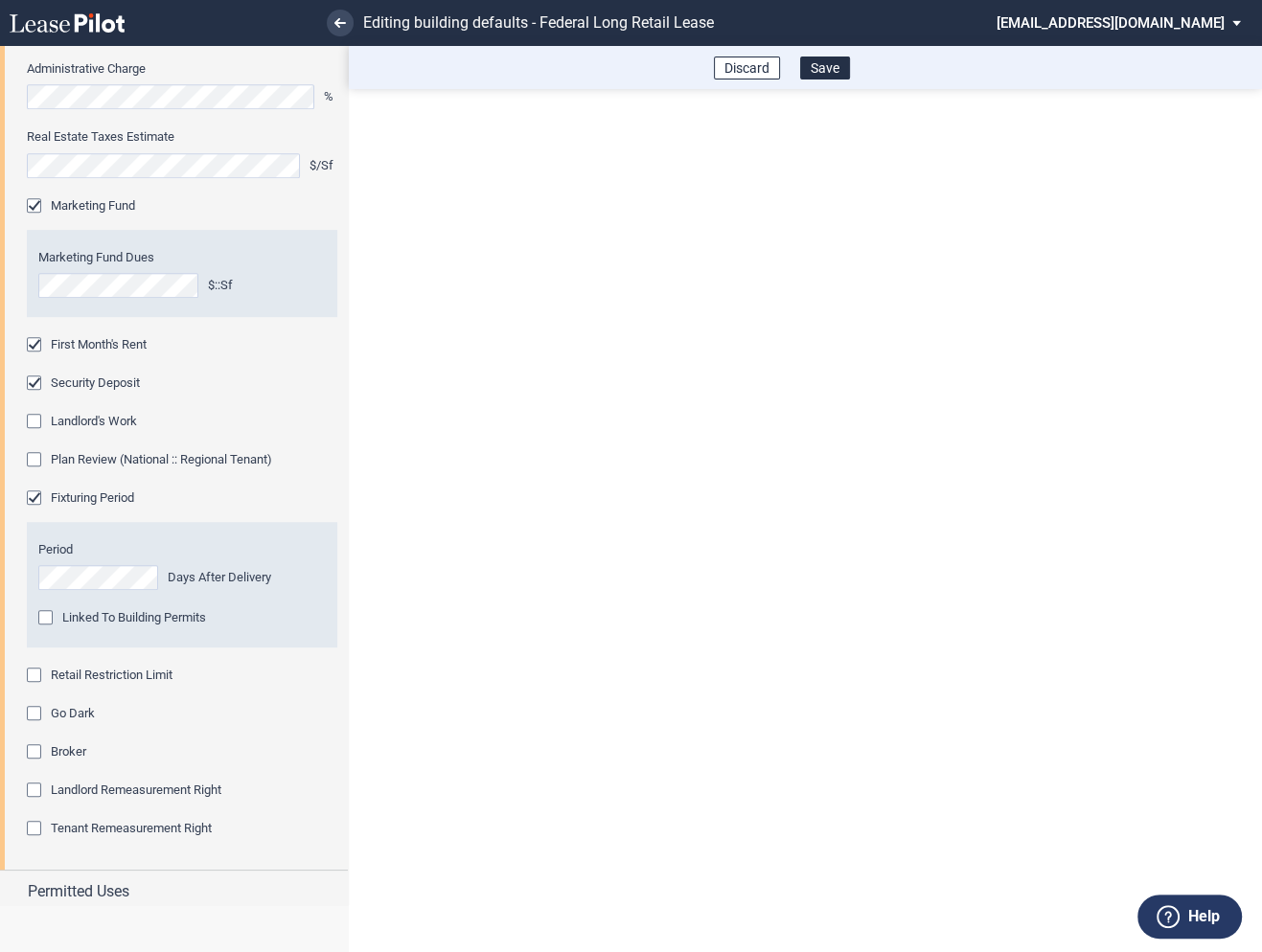
click at [37, 673] on div "Retail Restriction Limit" at bounding box center [36, 676] width 19 height 19
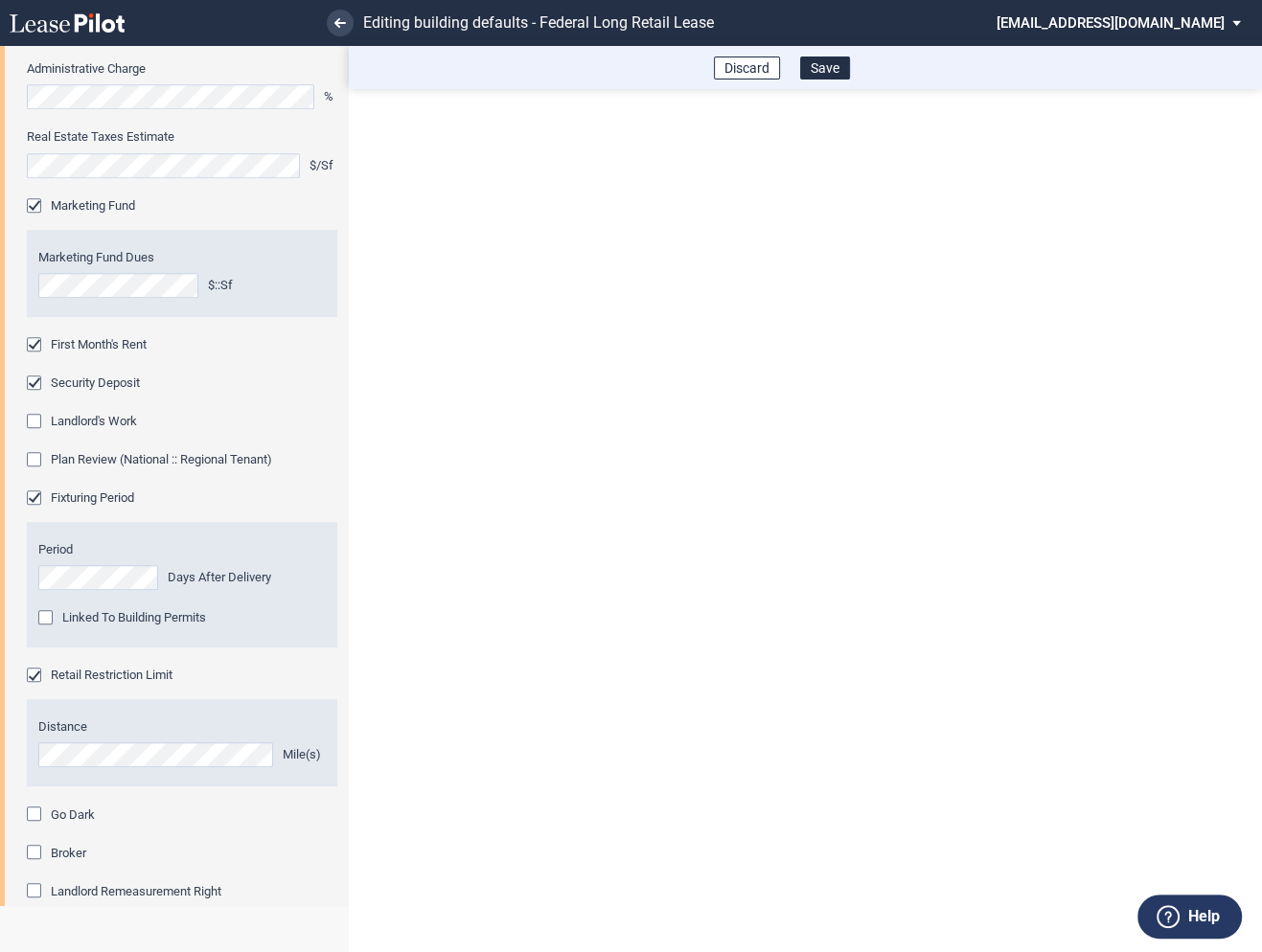
scroll to position [992, 0]
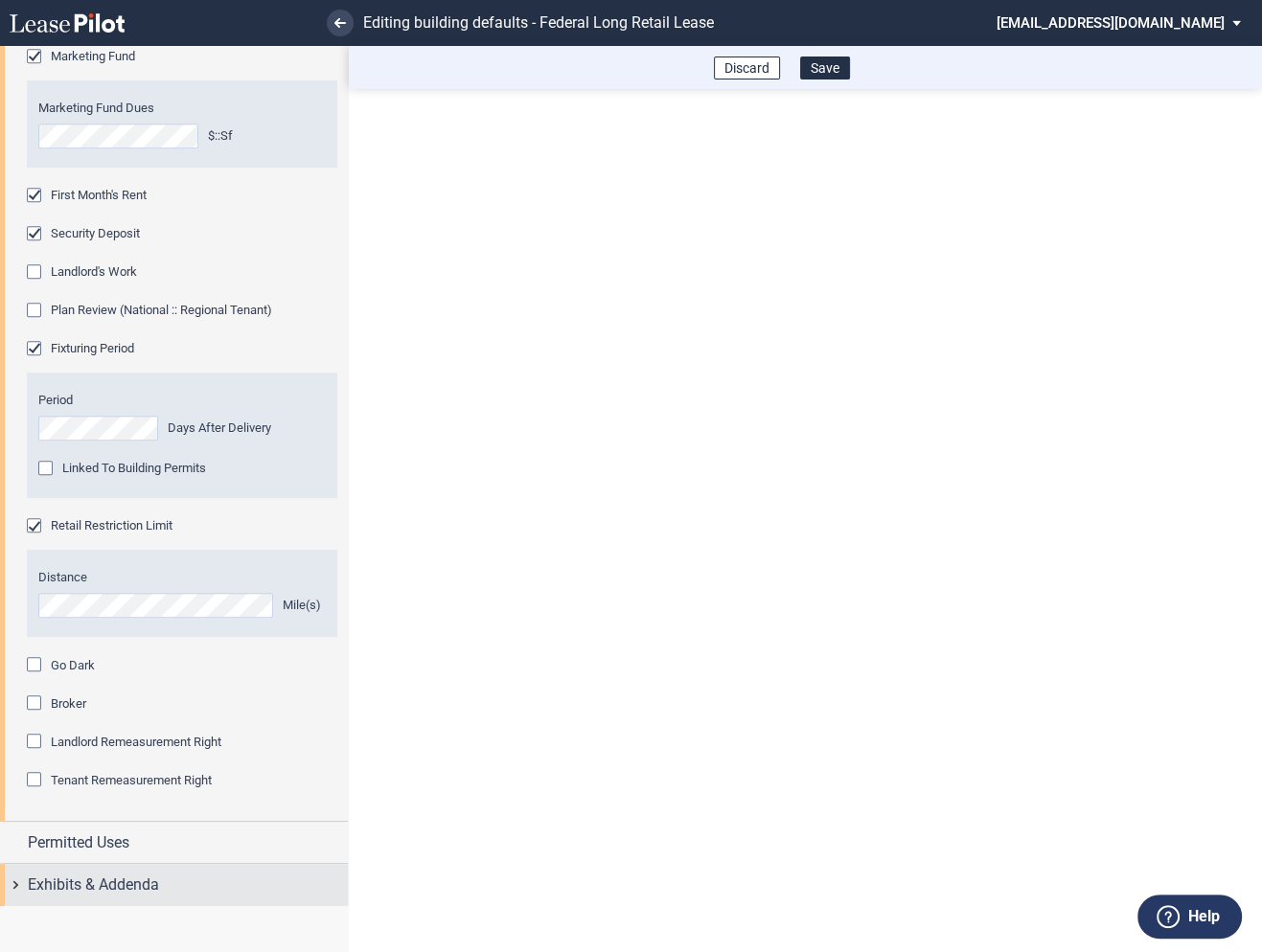
click at [9, 888] on div "Exhibits & Addenda" at bounding box center [174, 885] width 348 height 42
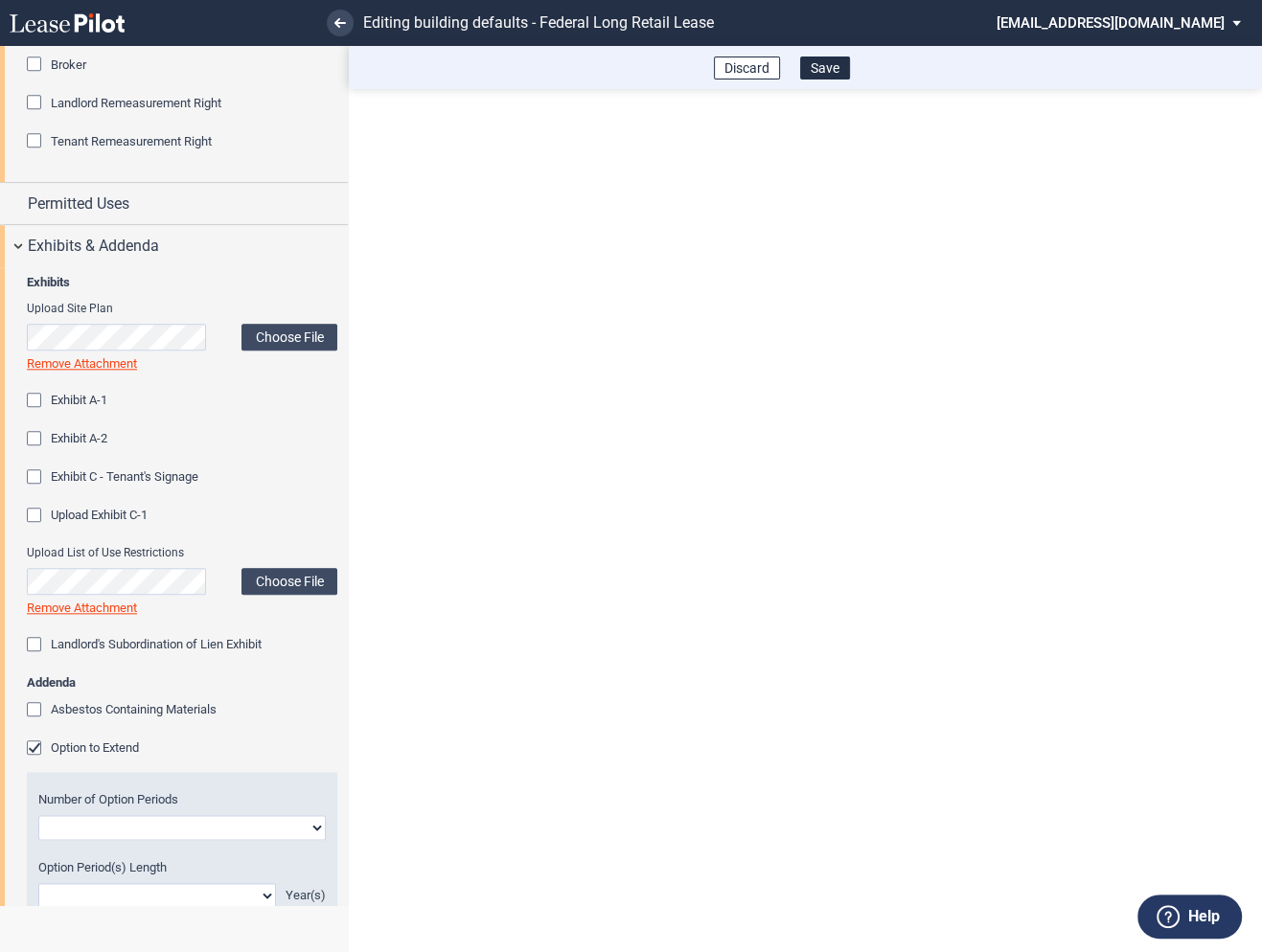
scroll to position [1713, 0]
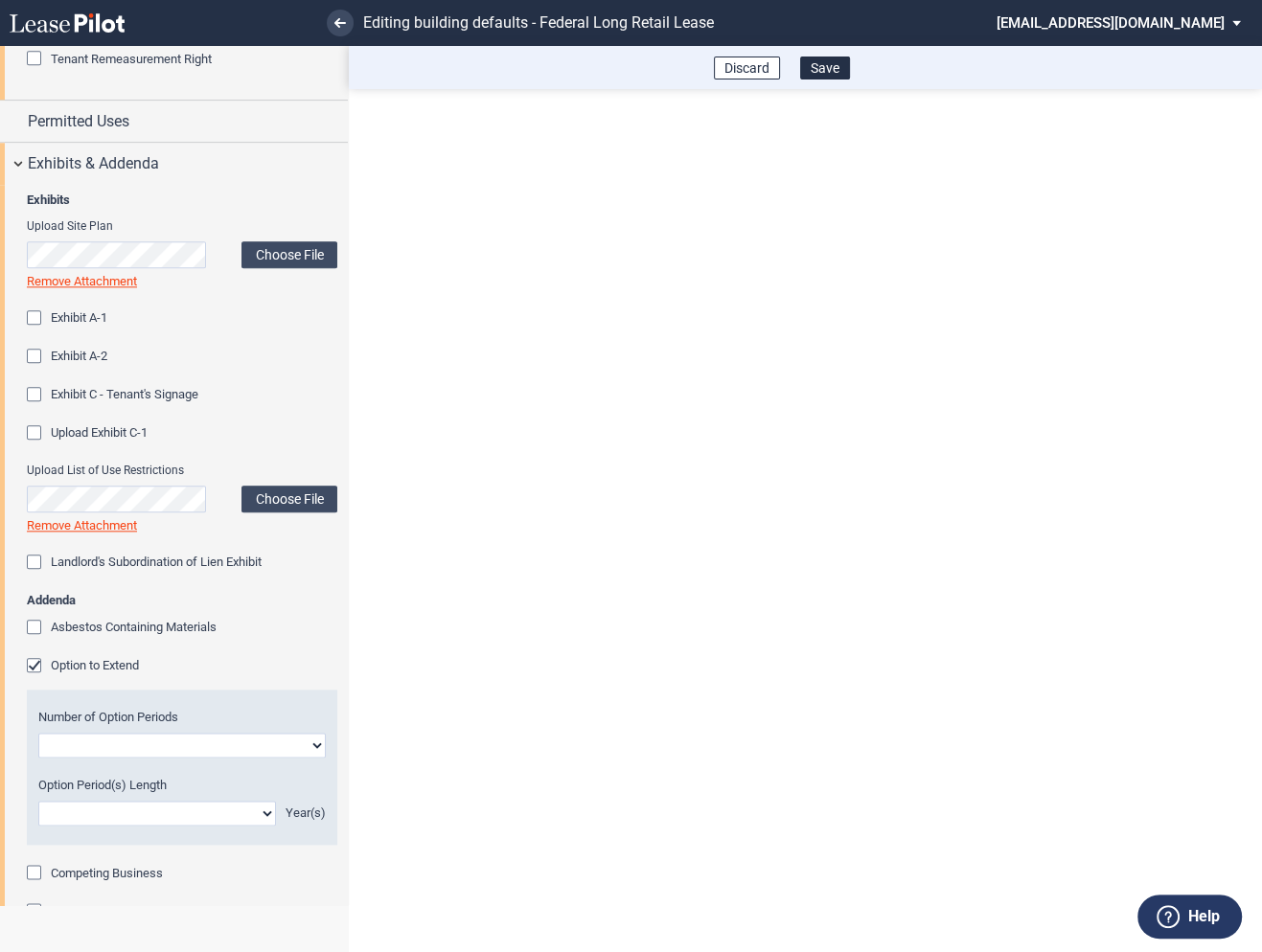
click at [36, 669] on div "Option to Extend" at bounding box center [36, 667] width 19 height 19
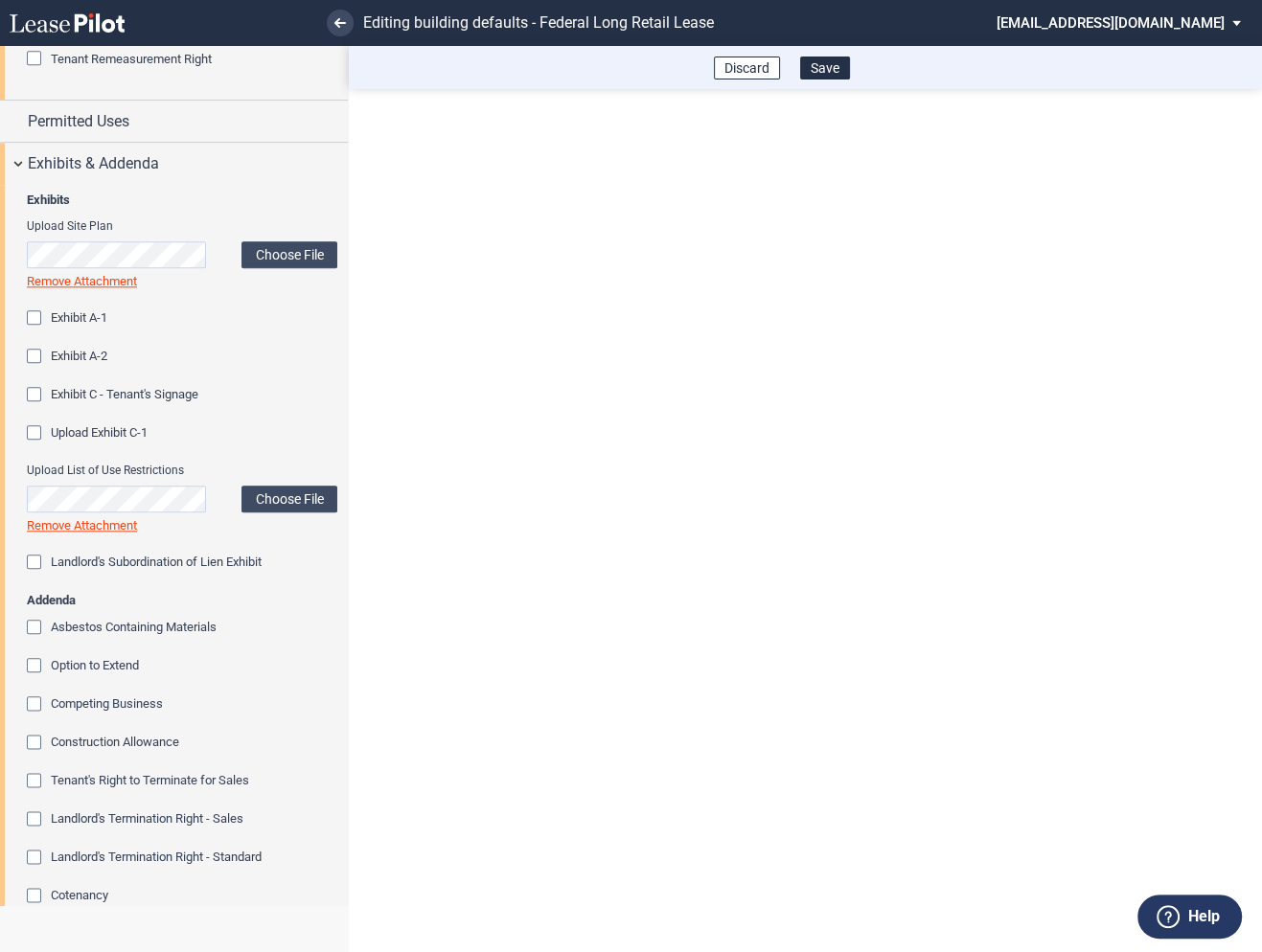
scroll to position [1963, 0]
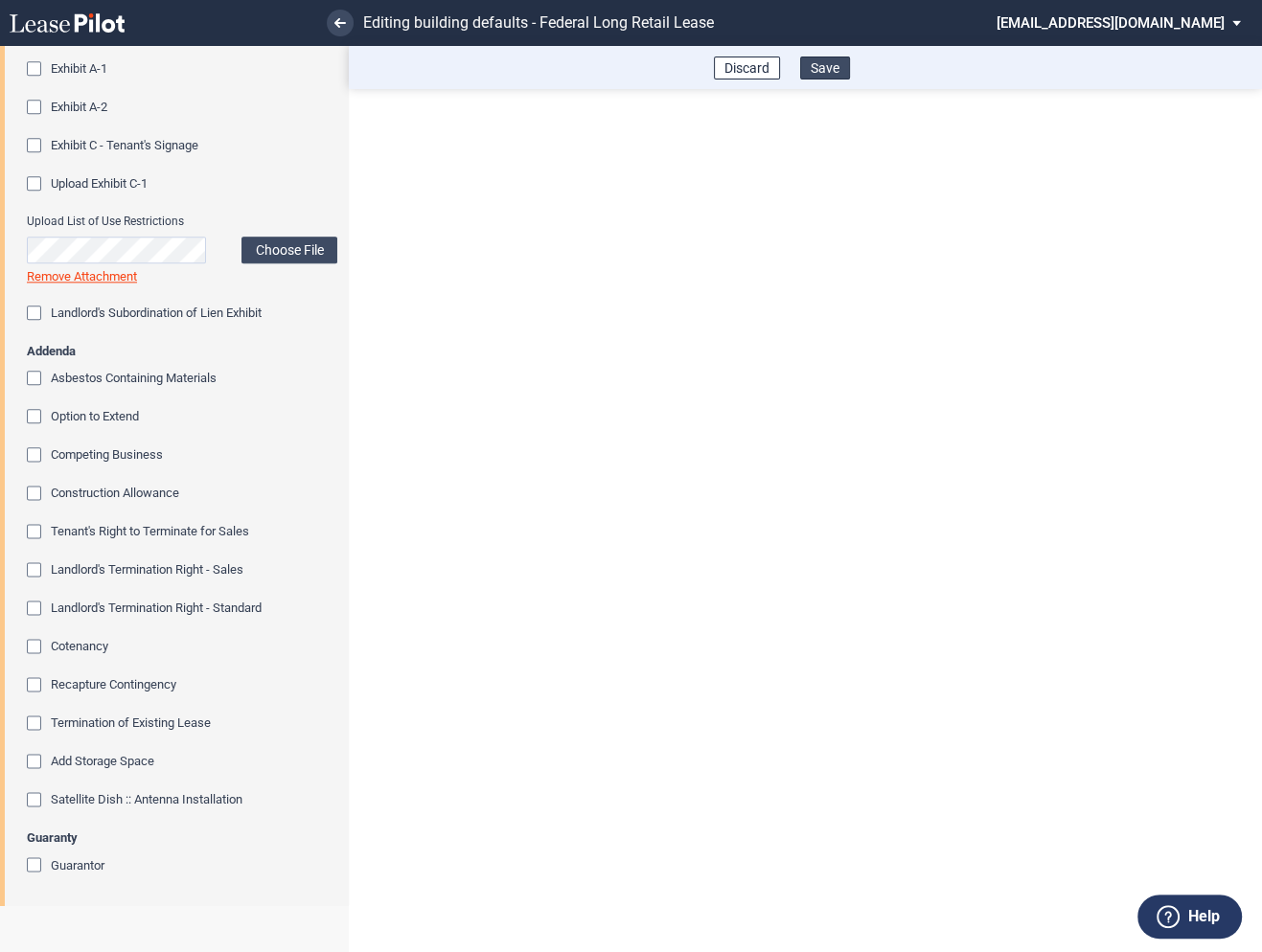
click at [825, 70] on button "Save" at bounding box center [825, 67] width 50 height 23
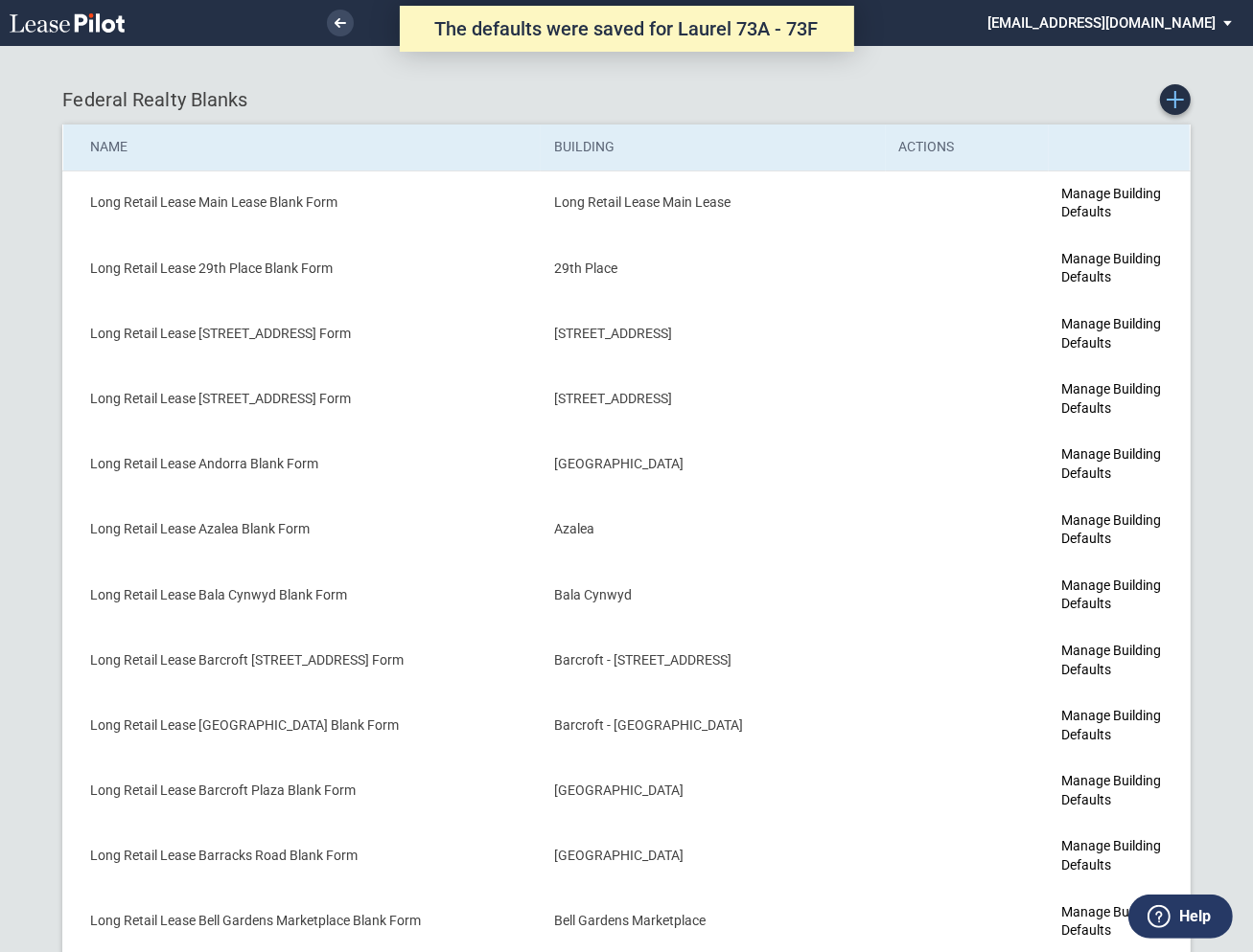
click at [1173, 99] on use "Create new Blank Form" at bounding box center [1175, 99] width 17 height 17
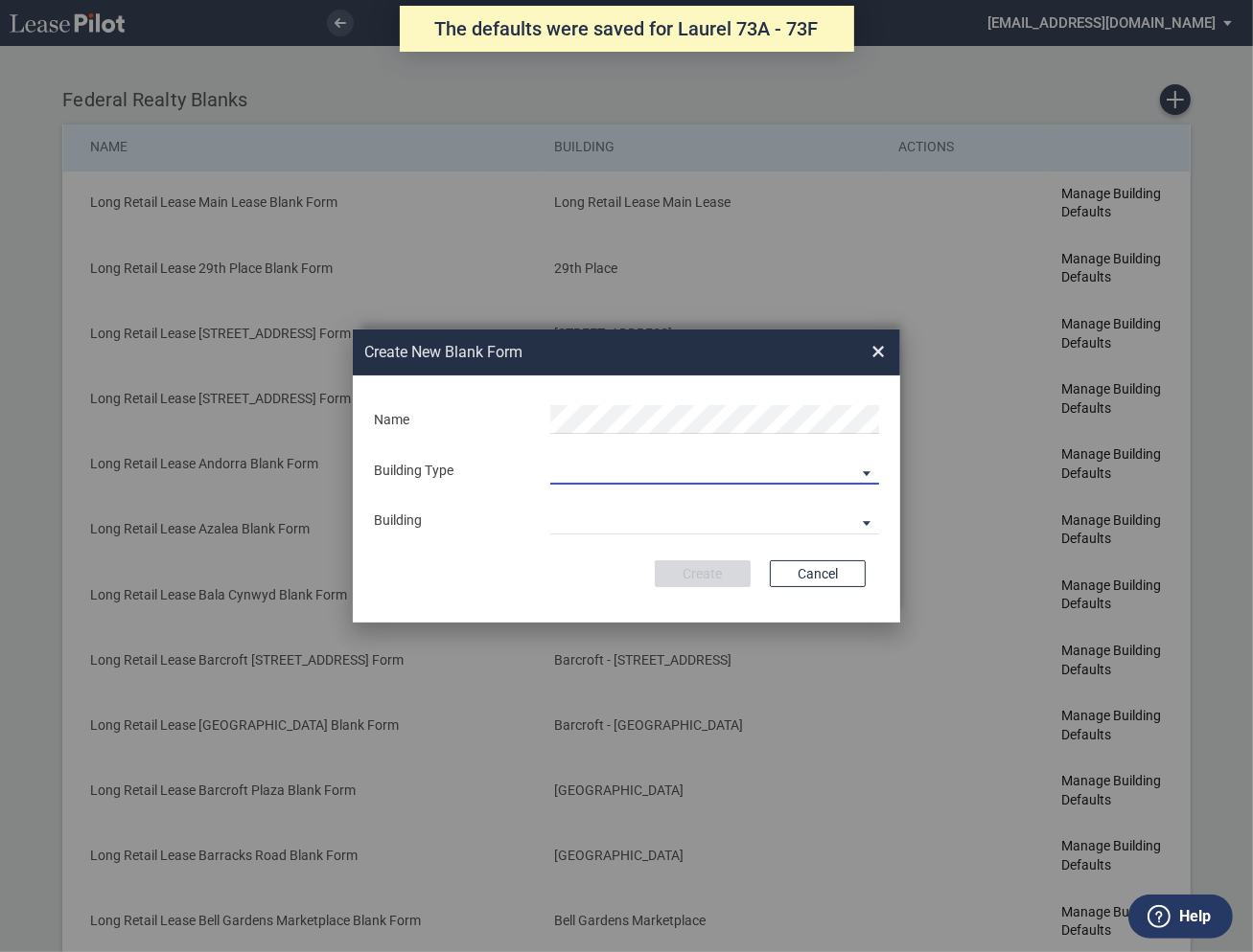
click at [637, 473] on md-select "Building Predefined Empty Building New Empty Building" at bounding box center [714, 470] width 328 height 29
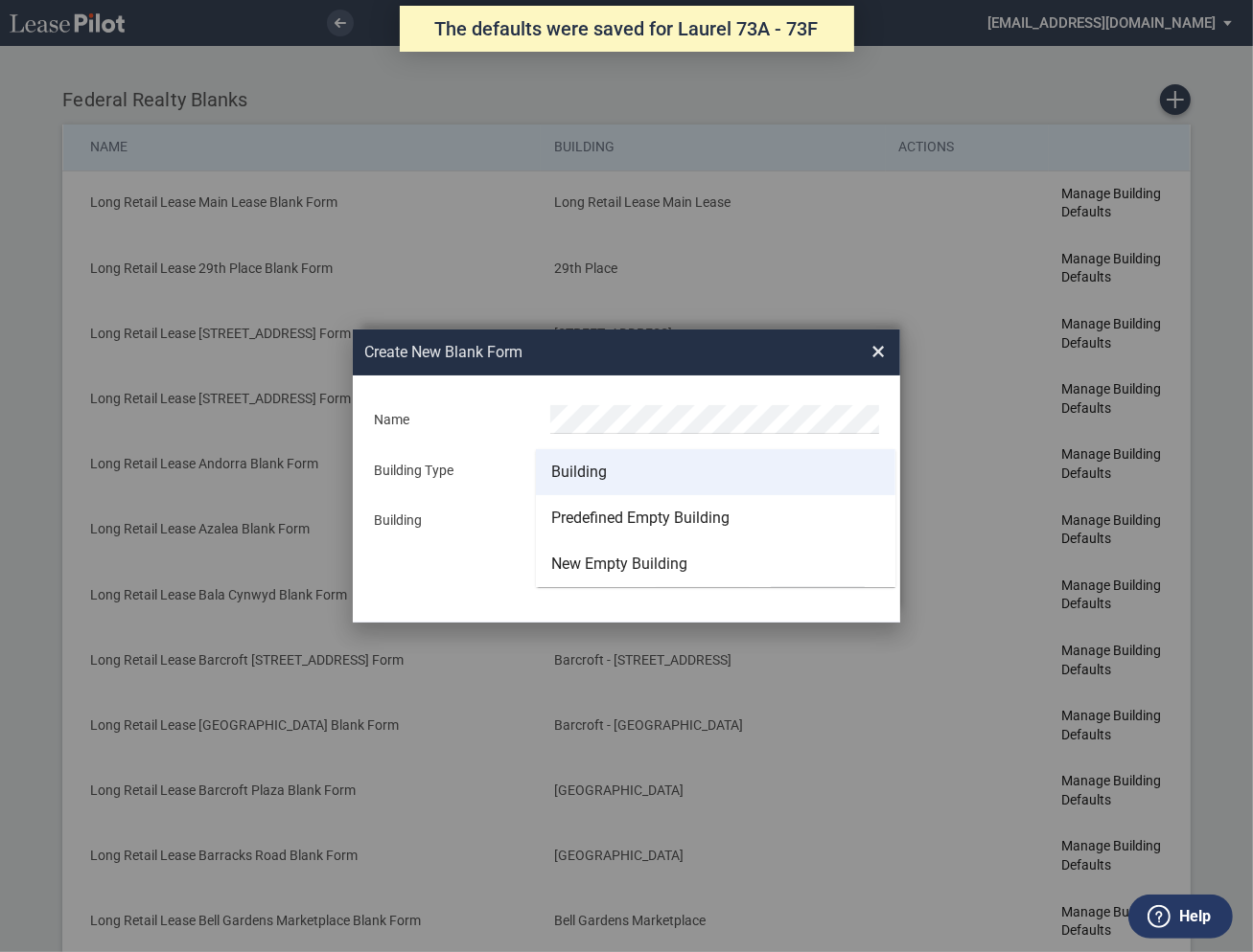
click at [603, 470] on div "Building" at bounding box center [579, 472] width 56 height 21
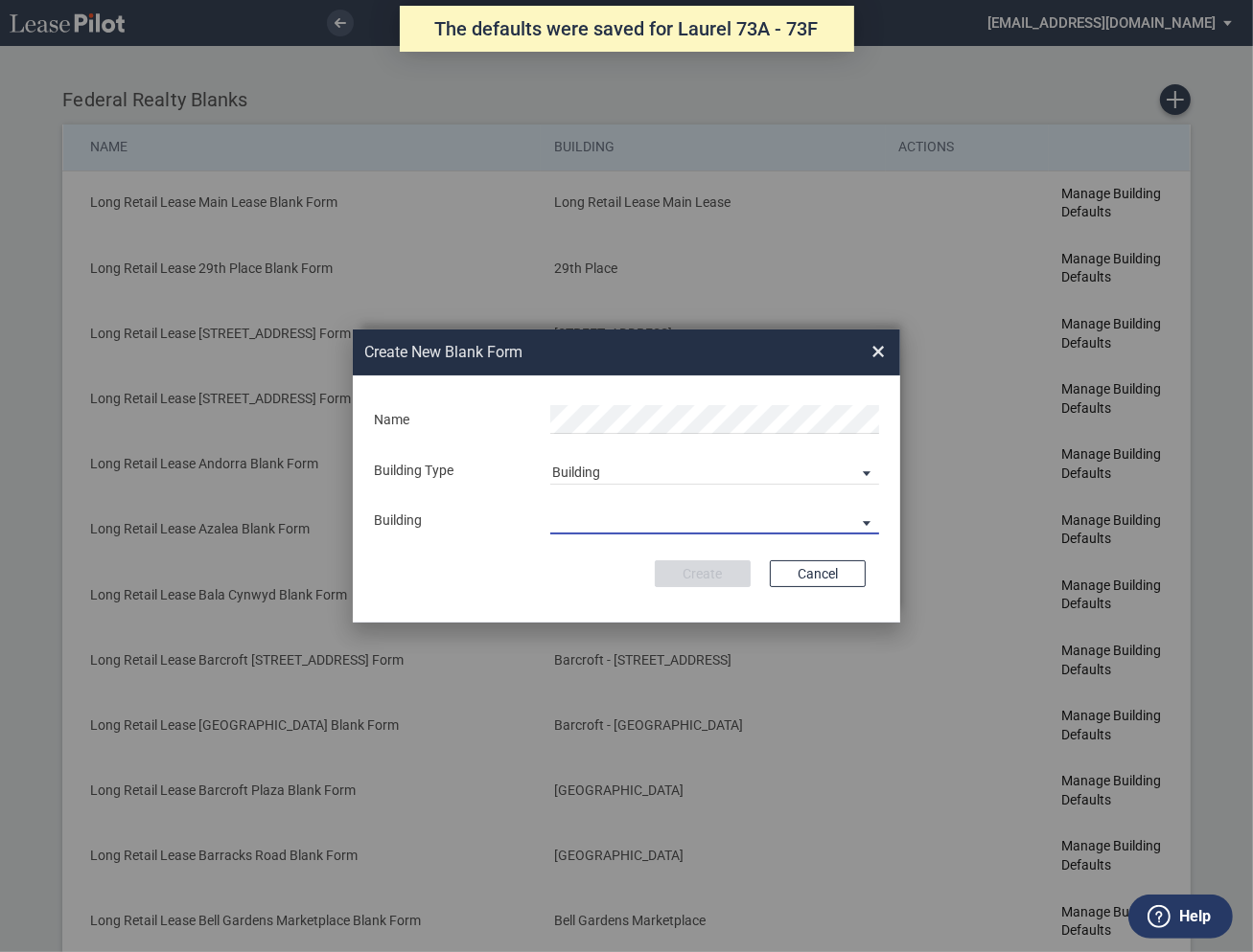
click at [591, 528] on md-select "29th Place [STREET_ADDRESS] [STREET_ADDRESS] [GEOGRAPHIC_DATA] Azalea Bala Cynw…" at bounding box center [714, 520] width 328 height 29
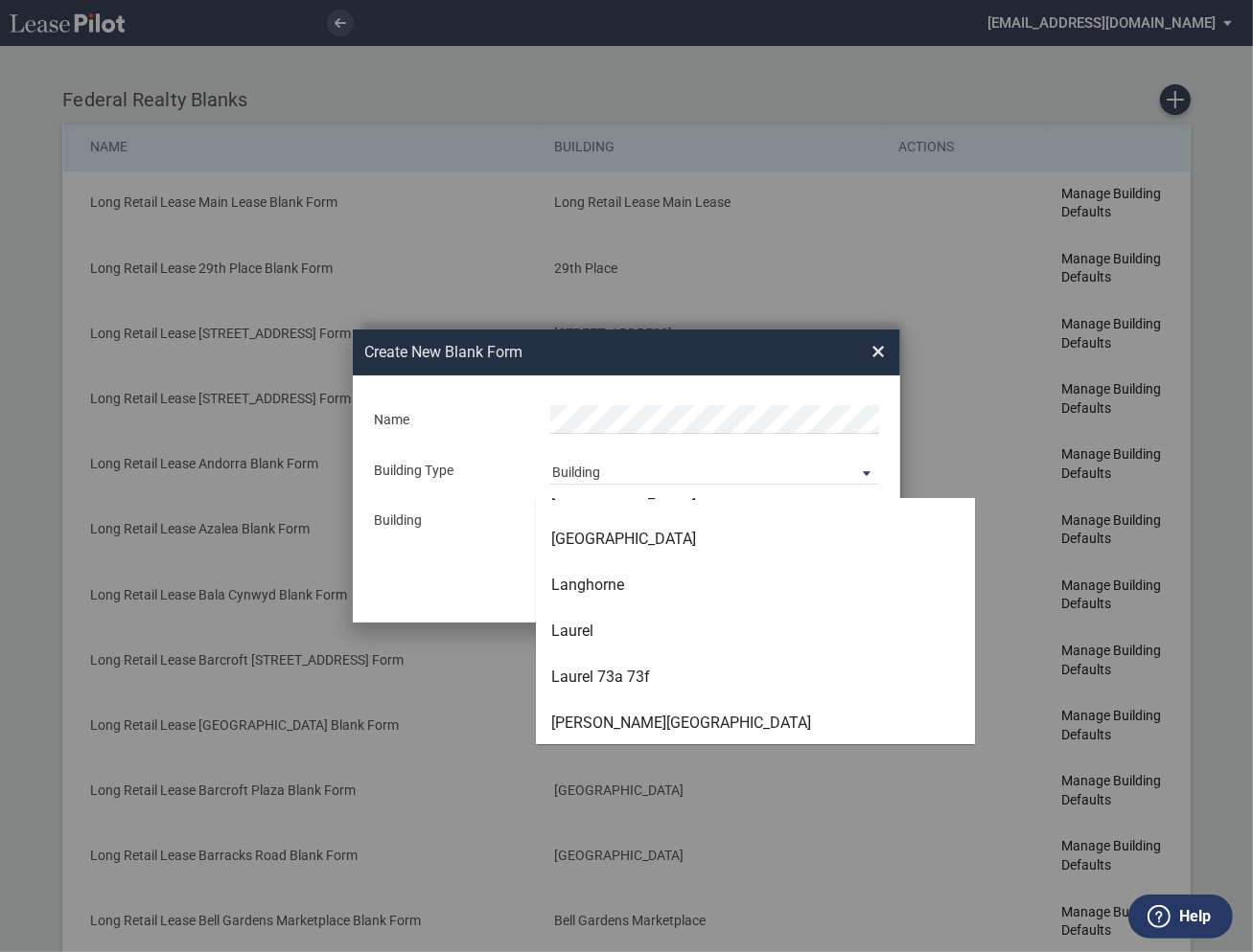
scroll to position [3525, 0]
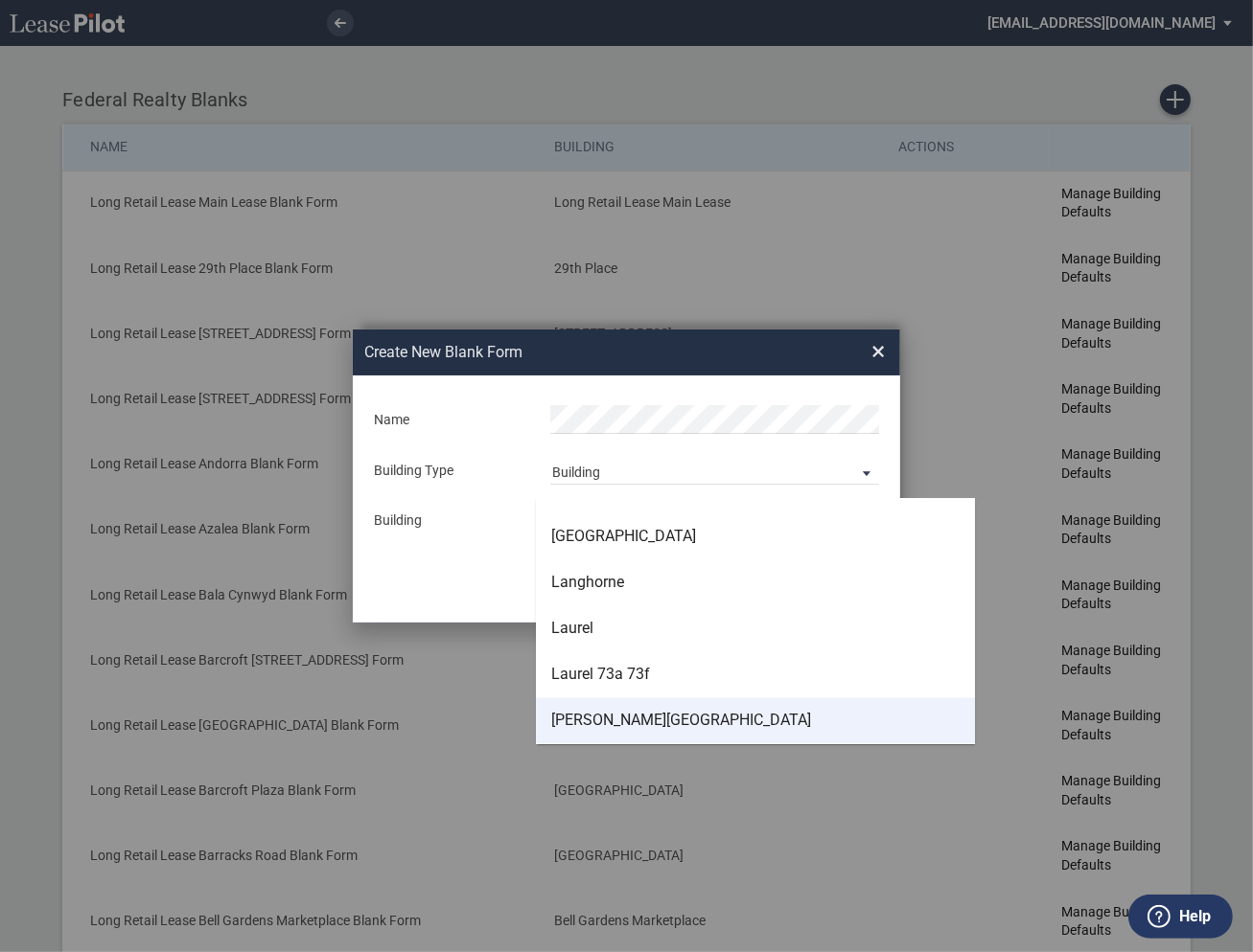
click at [586, 720] on div "[PERSON_NAME][GEOGRAPHIC_DATA]" at bounding box center [682, 721] width 260 height 21
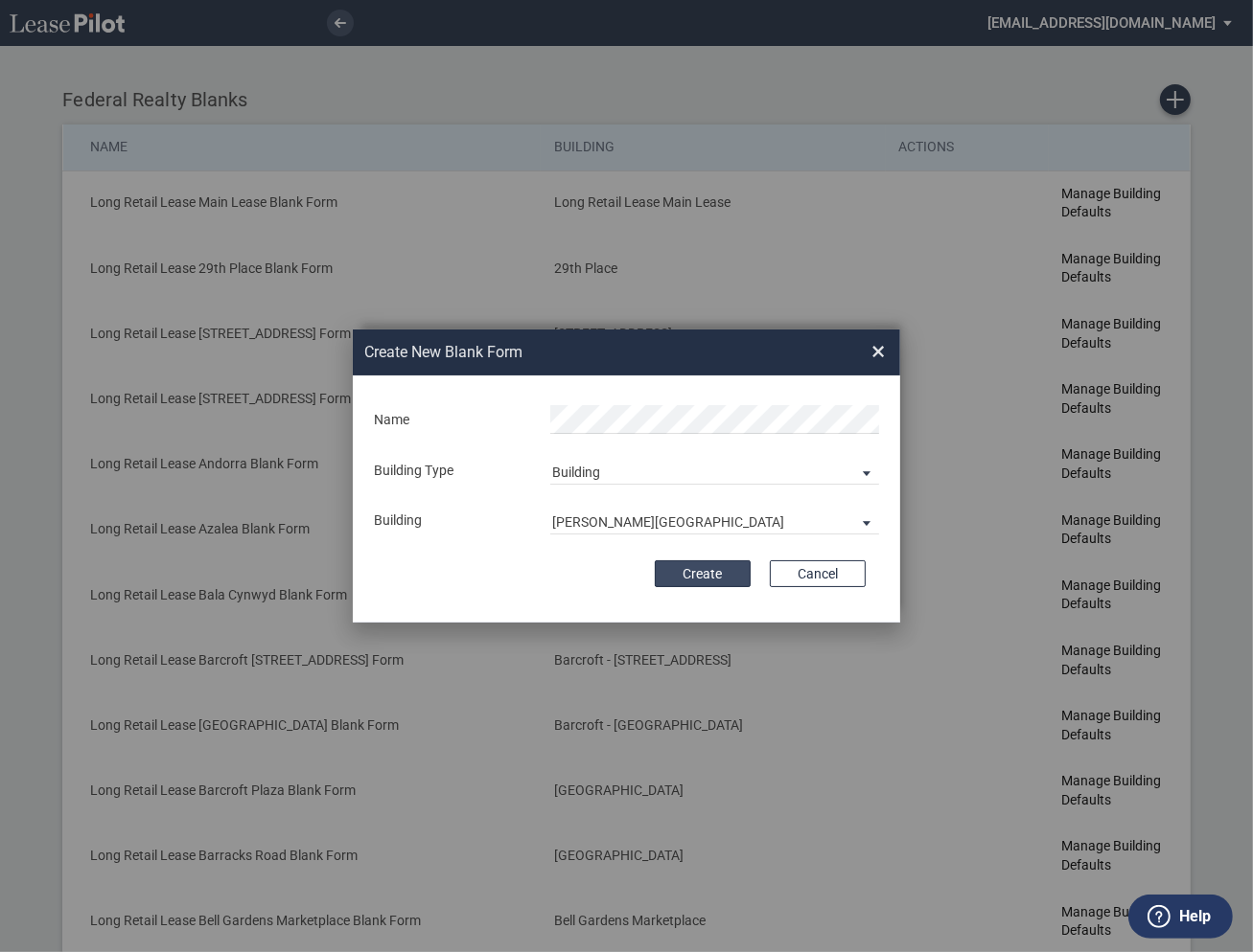
click at [699, 570] on button "Create" at bounding box center [702, 573] width 96 height 27
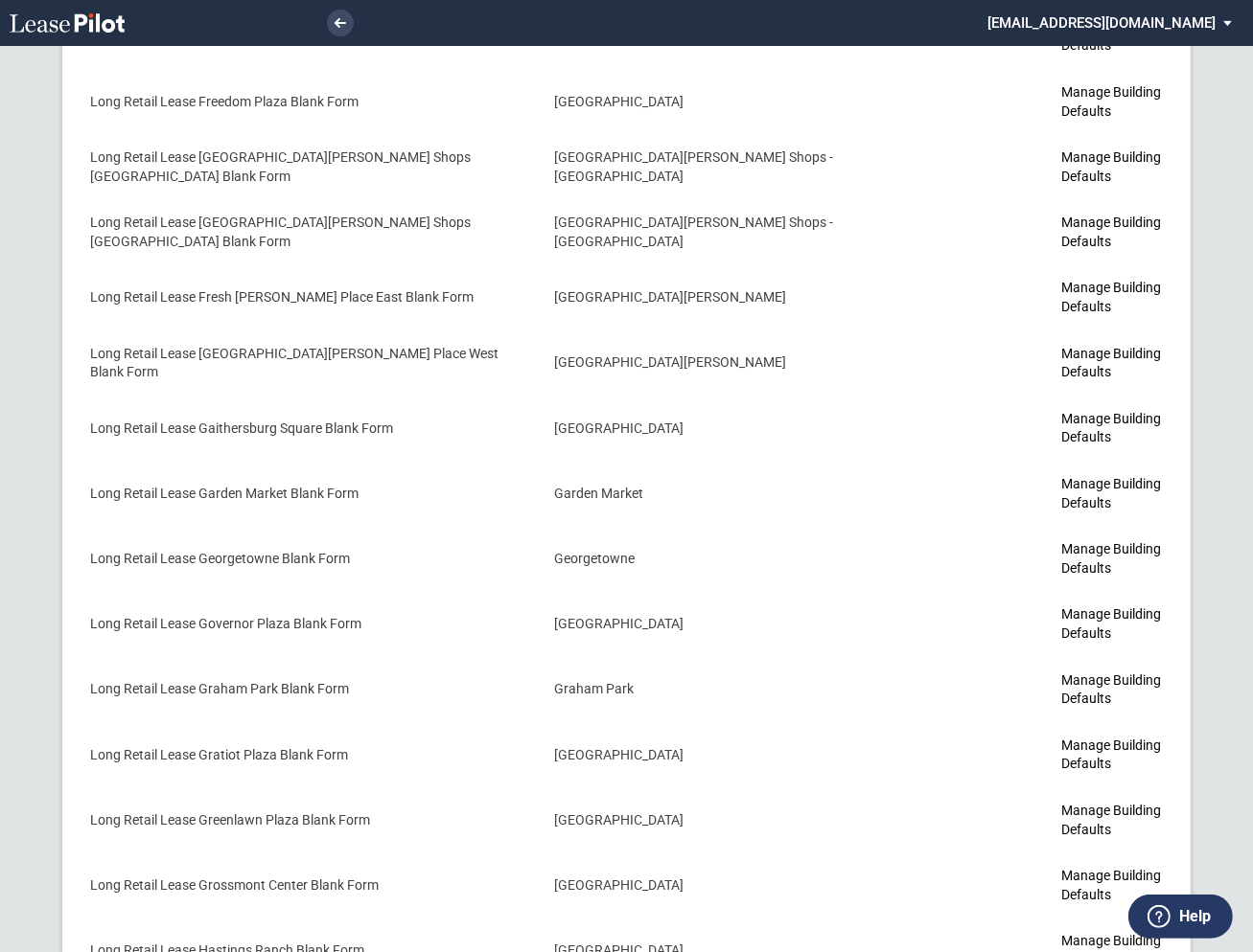
scroll to position [3719, 0]
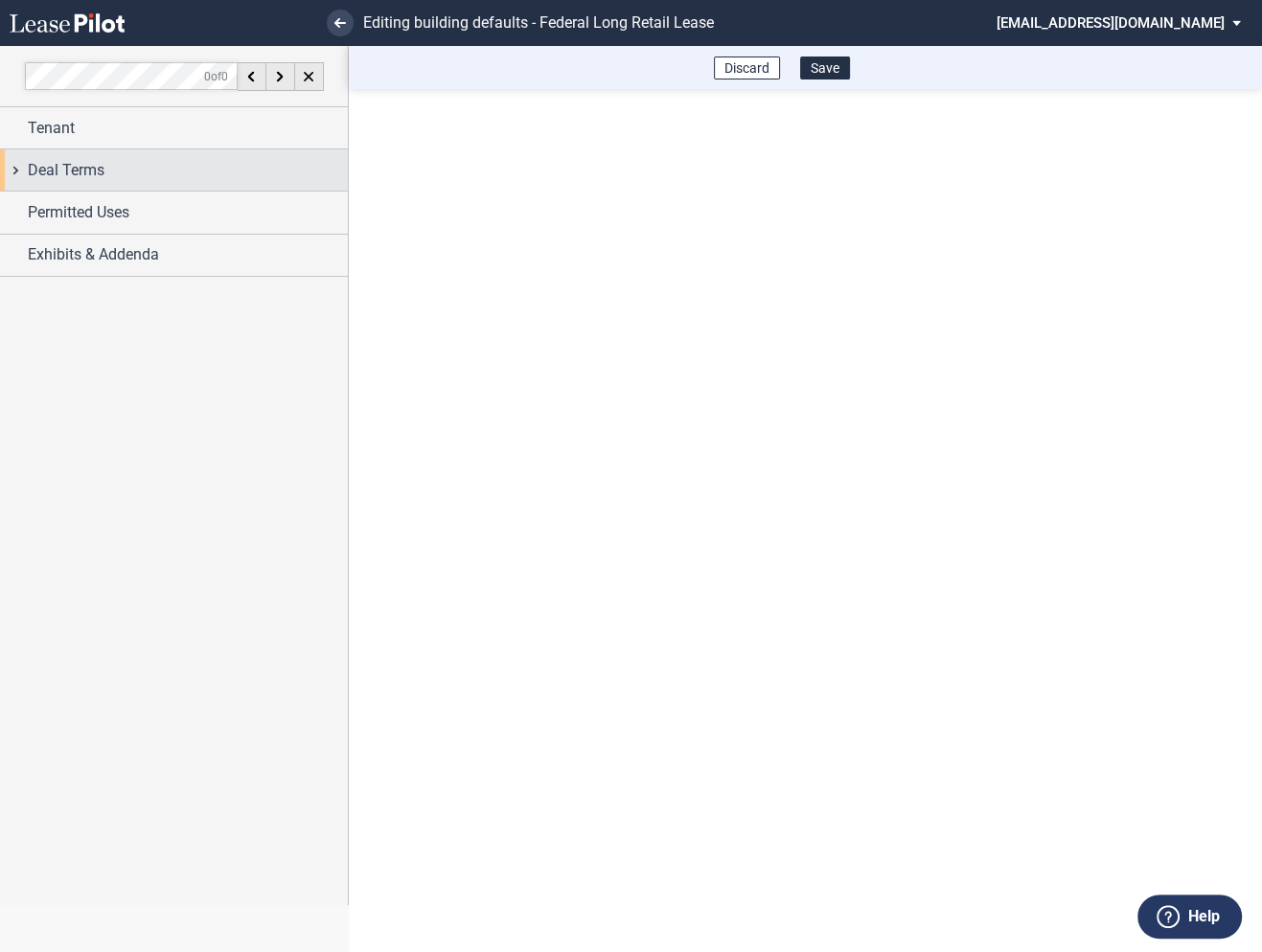
click at [21, 179] on div "Deal Terms" at bounding box center [174, 171] width 348 height 42
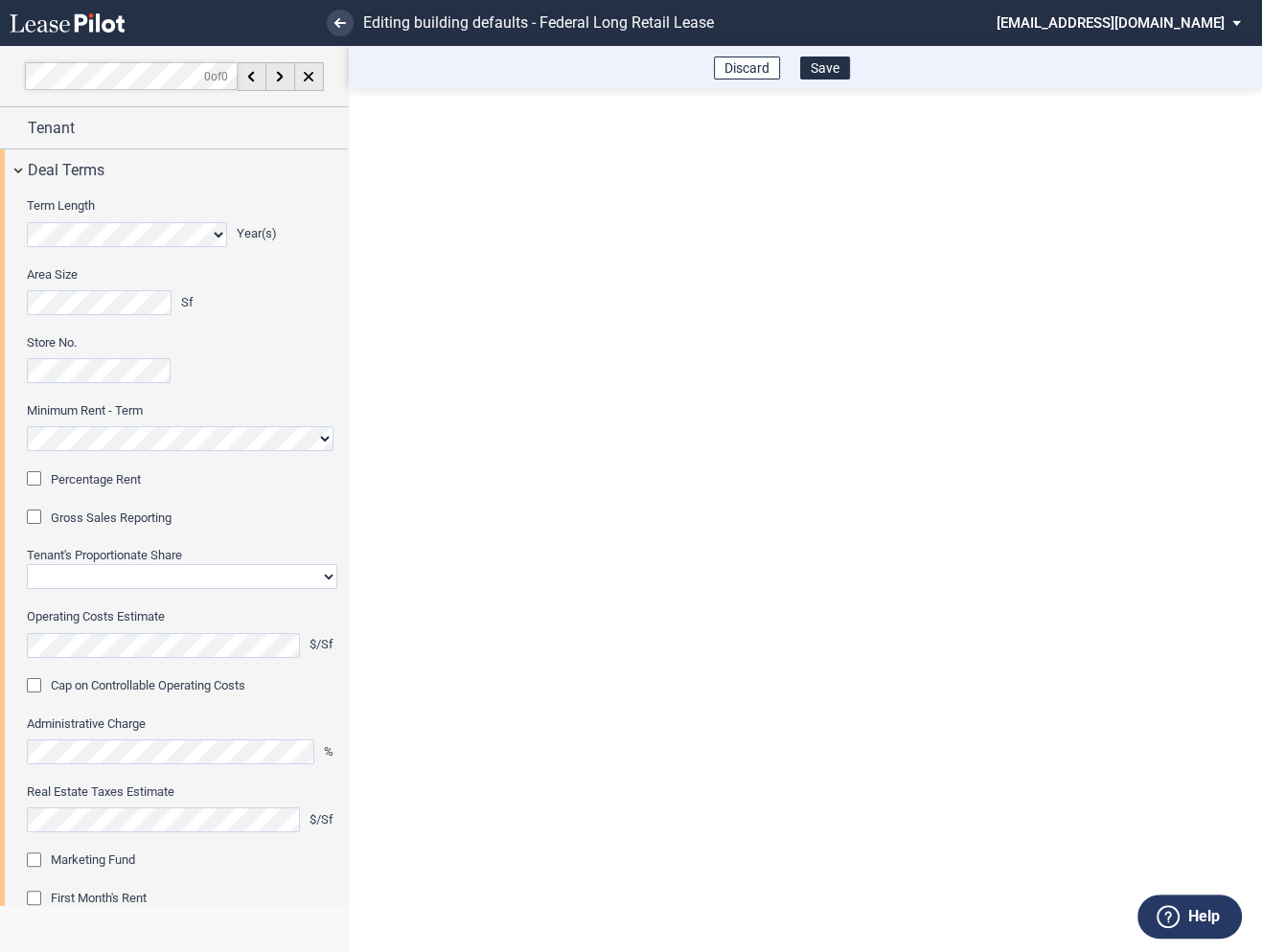
click at [44, 478] on div "Percentage Rent" at bounding box center [36, 480] width 19 height 19
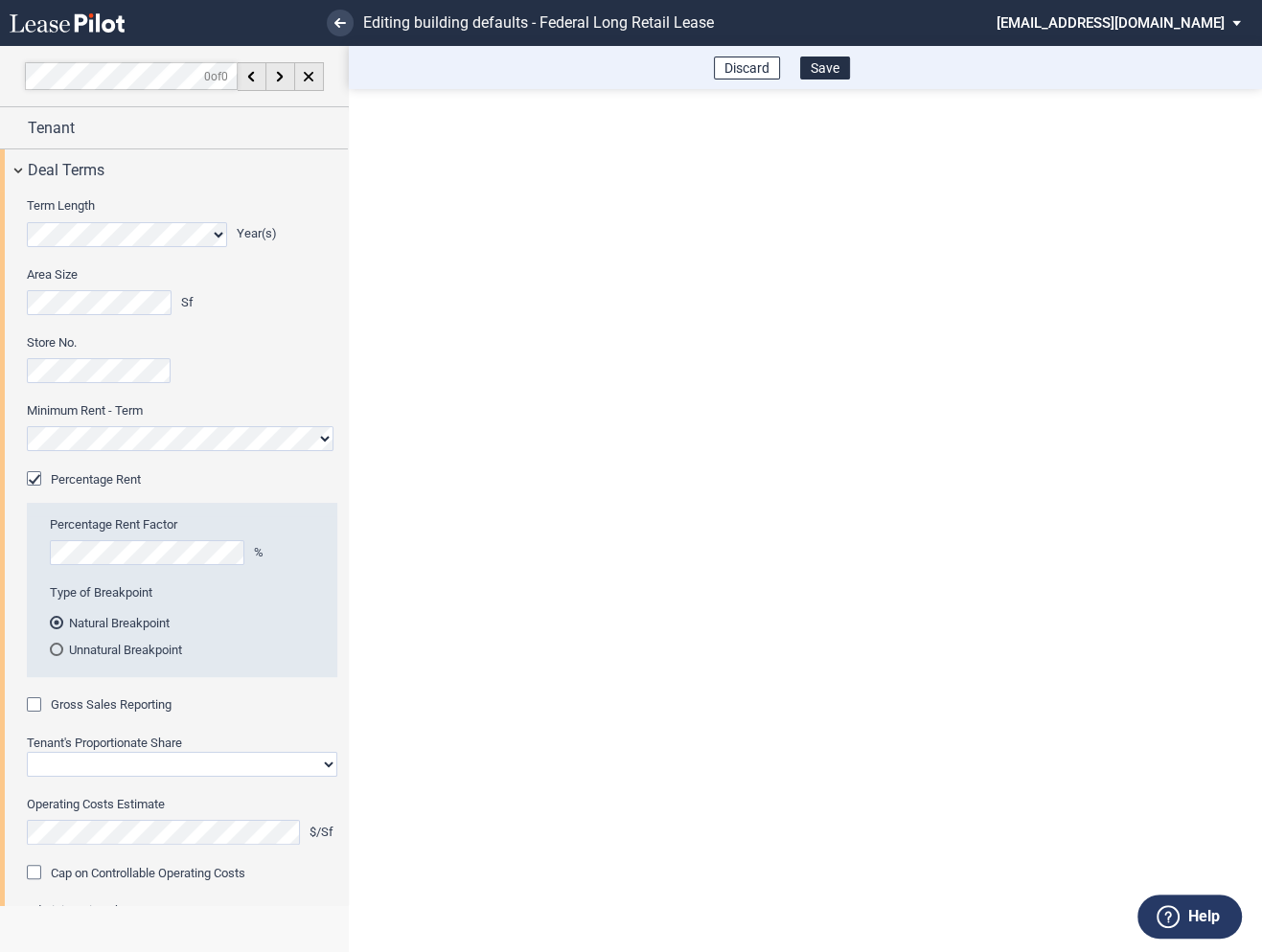
click at [40, 710] on div "Gross Sales Reporting" at bounding box center [36, 706] width 19 height 19
click at [66, 764] on select "Straight GLA Net Major" at bounding box center [182, 764] width 311 height 25
select select "straight GLA"
click at [27, 752] on select "Straight GLA Net Major" at bounding box center [182, 764] width 311 height 25
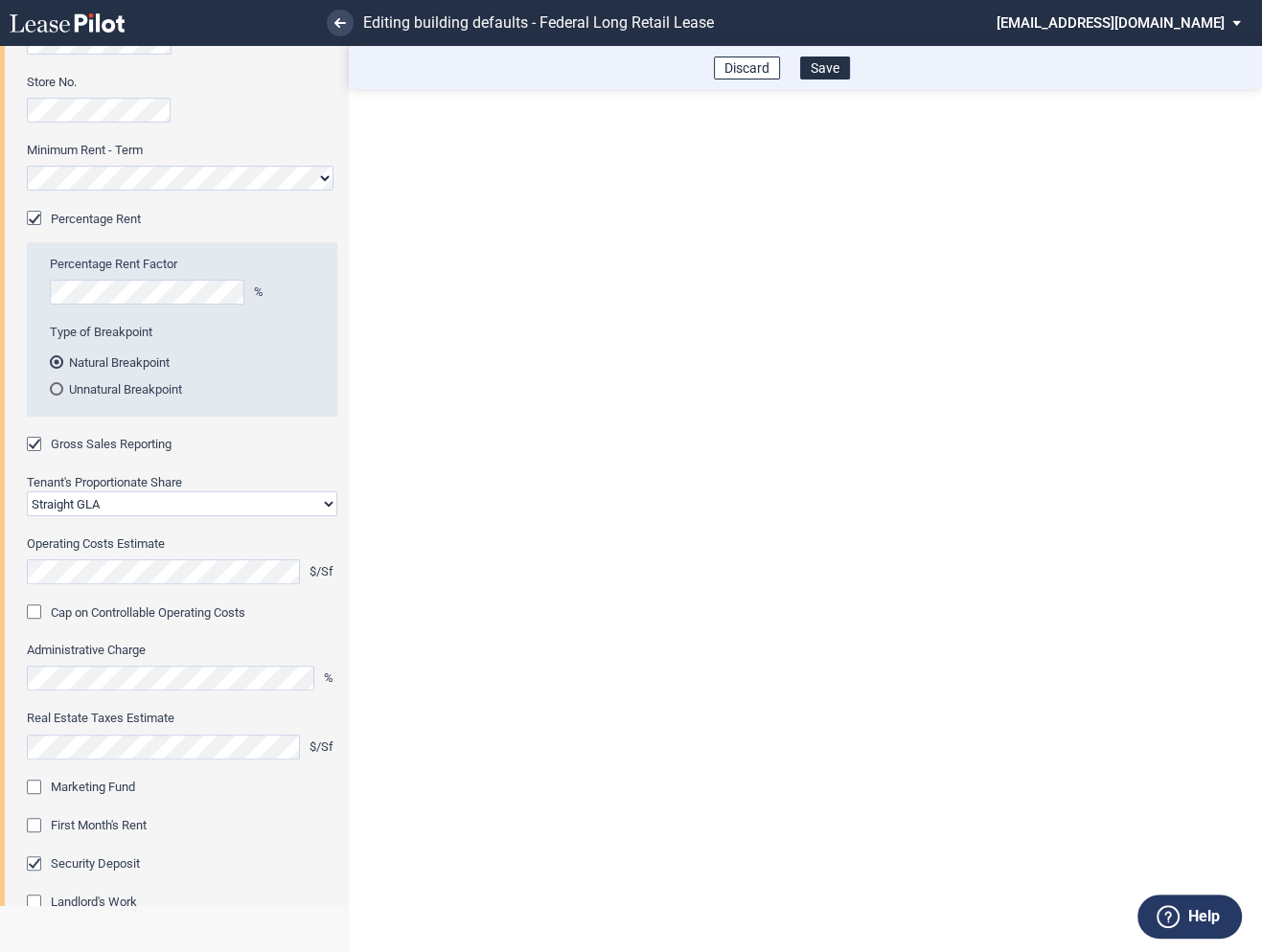
scroll to position [263, 0]
click at [35, 783] on div "Marketing Fund" at bounding box center [36, 786] width 19 height 19
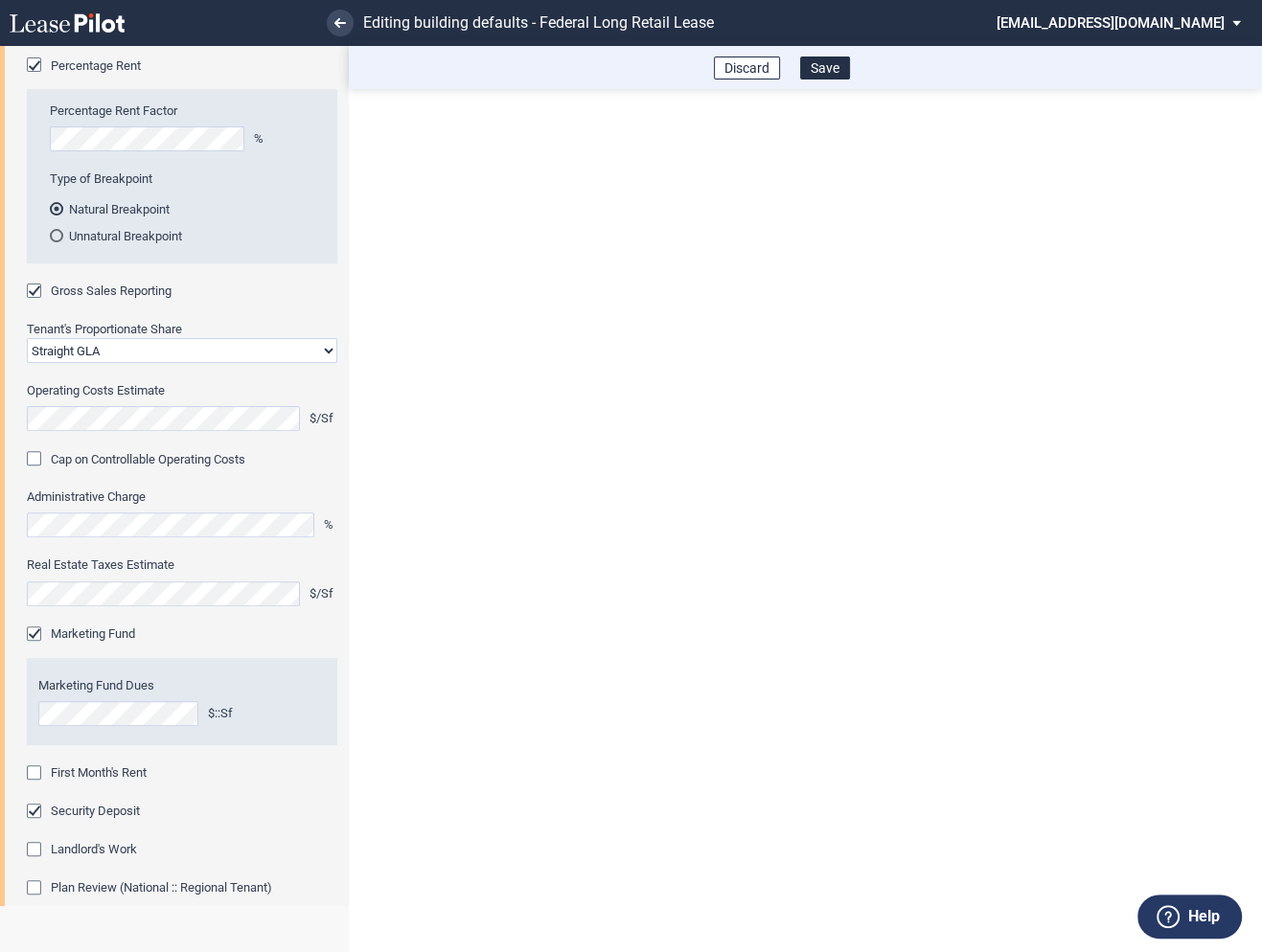
click at [35, 772] on div "First Month's Rent" at bounding box center [36, 774] width 19 height 19
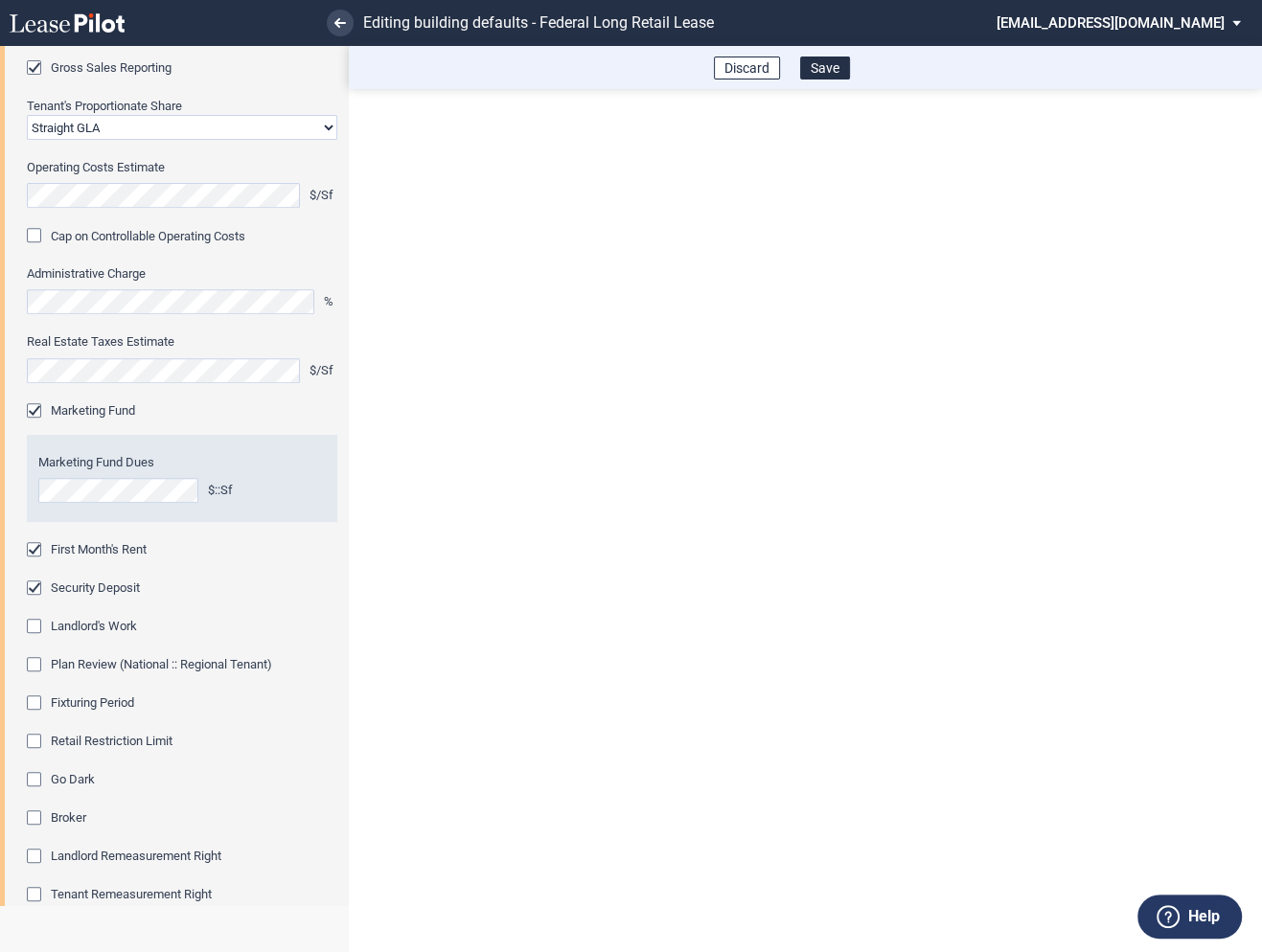
scroll to position [642, 0]
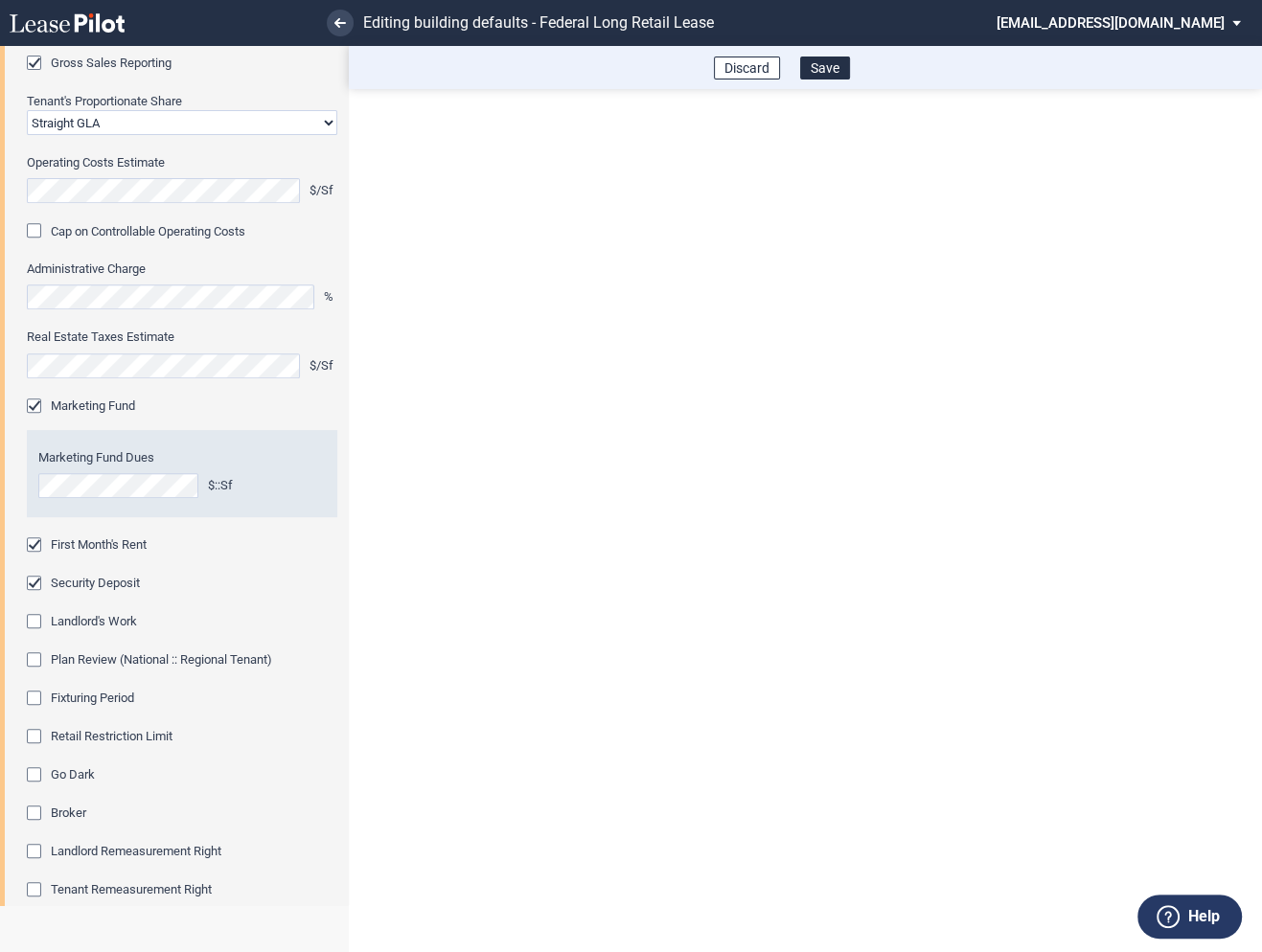
click at [41, 701] on div "Fixturing Period" at bounding box center [36, 700] width 19 height 19
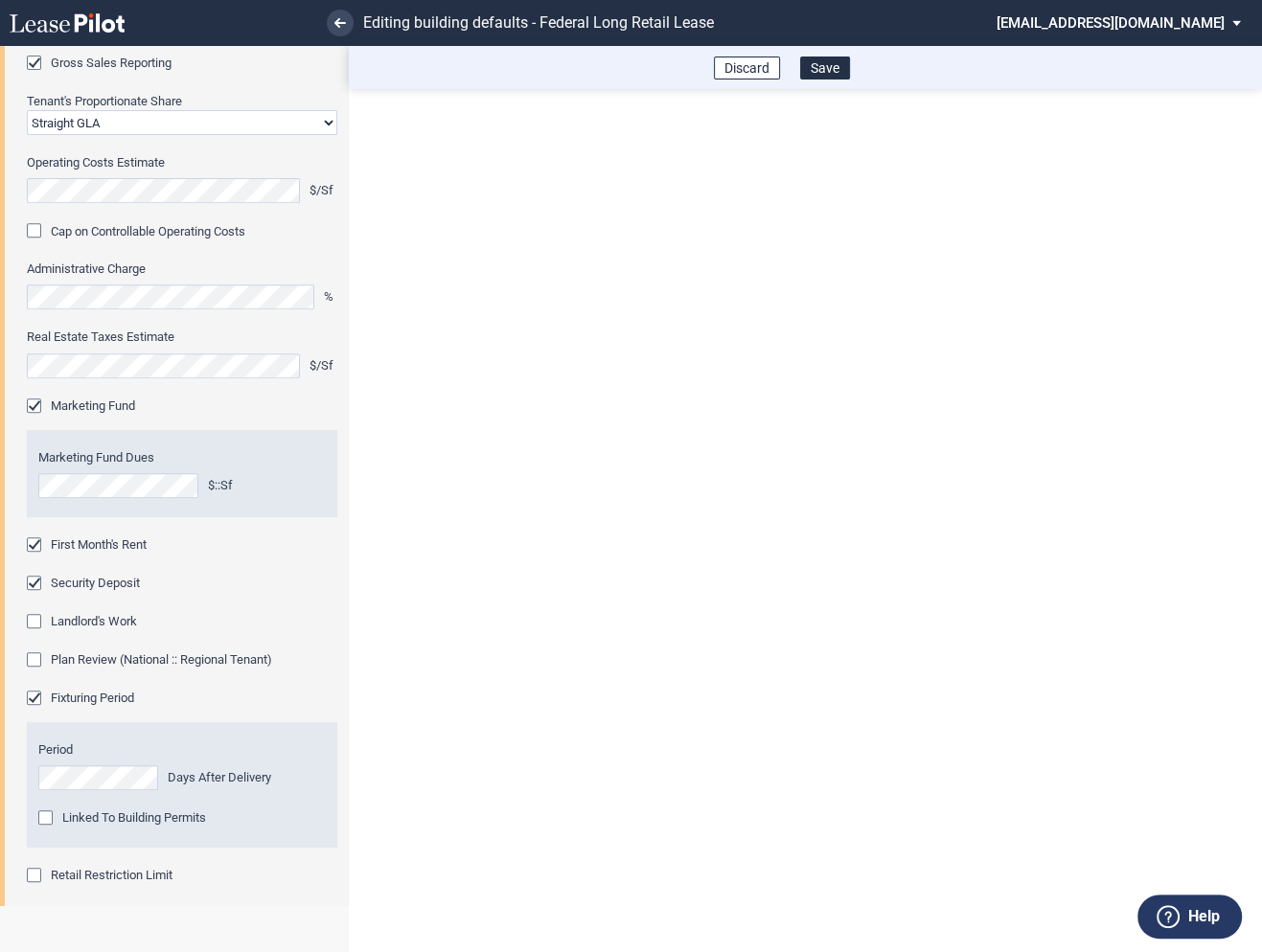
scroll to position [757, 0]
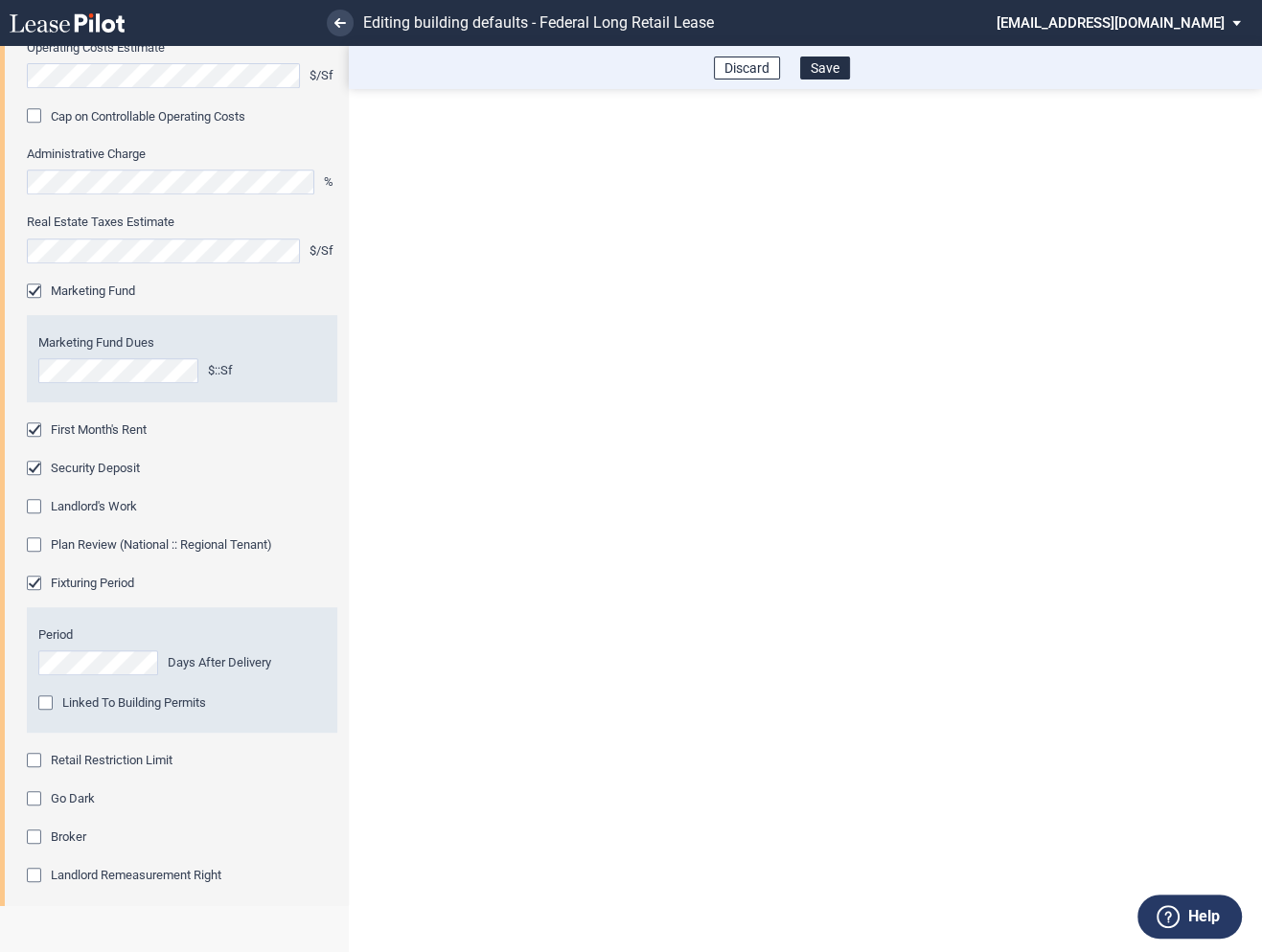
click at [37, 761] on div "Retail Restriction Limit" at bounding box center [36, 762] width 19 height 19
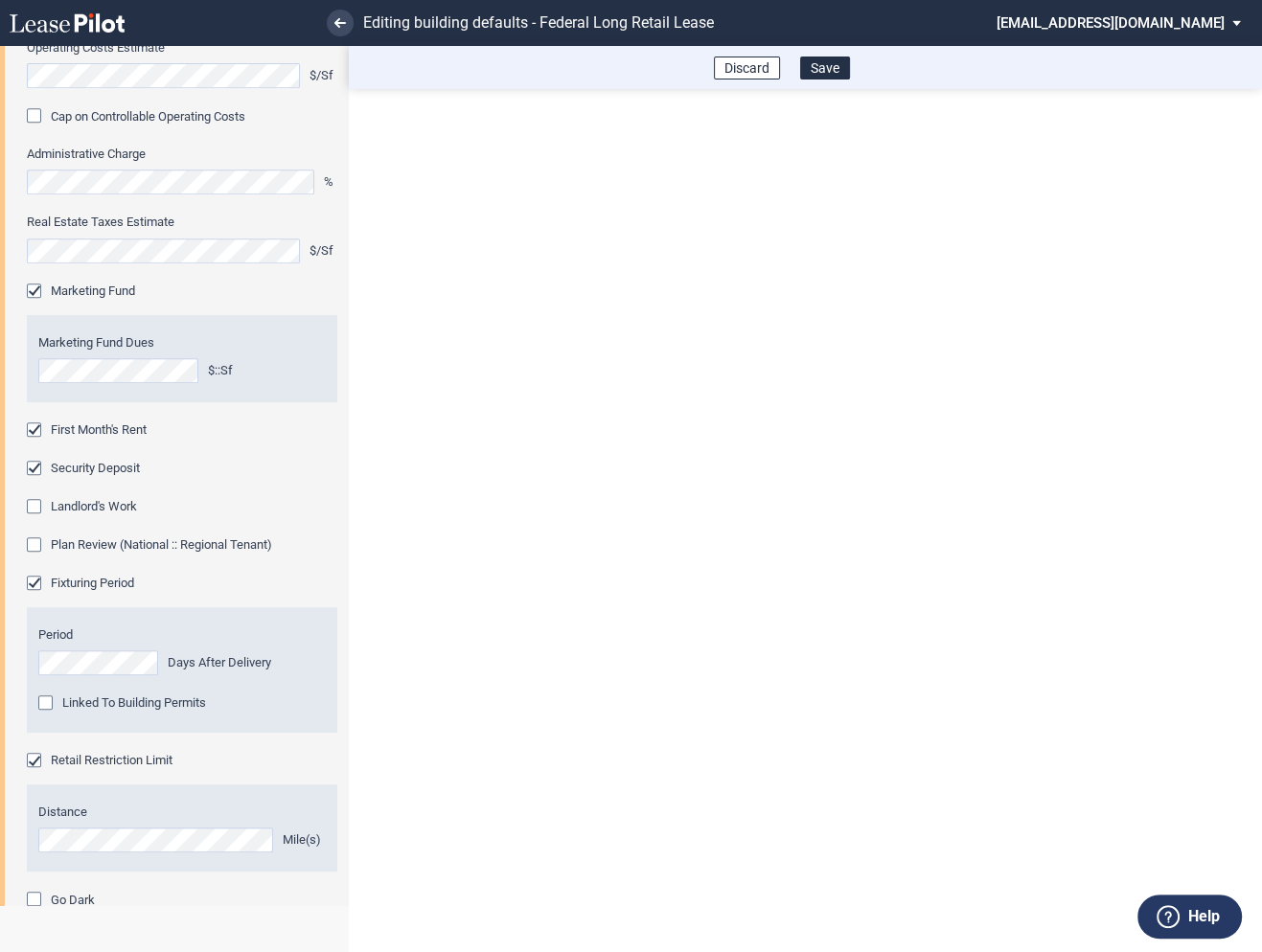
scroll to position [992, 0]
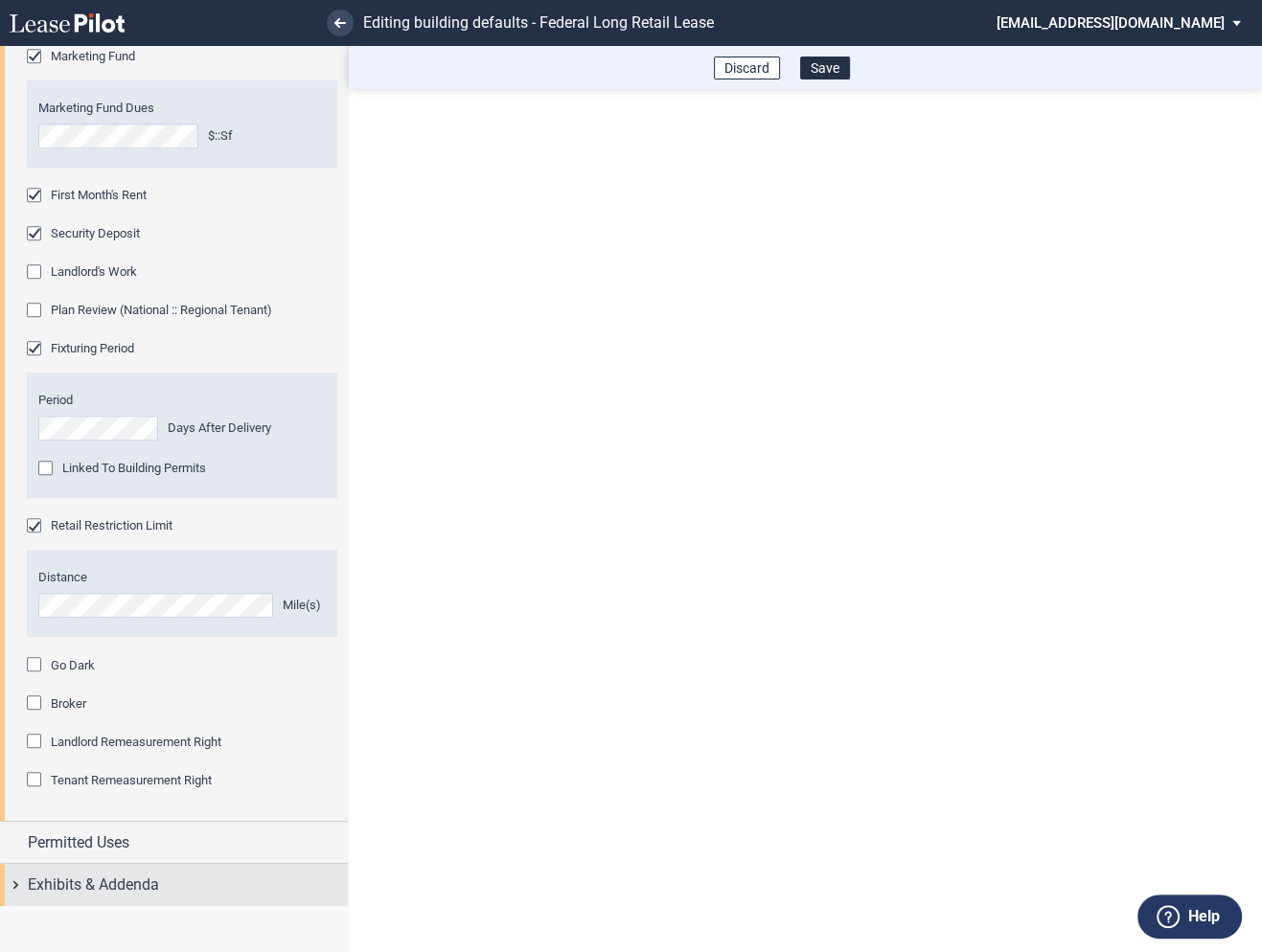
click at [19, 883] on div "Exhibits & Addenda" at bounding box center [174, 885] width 348 height 42
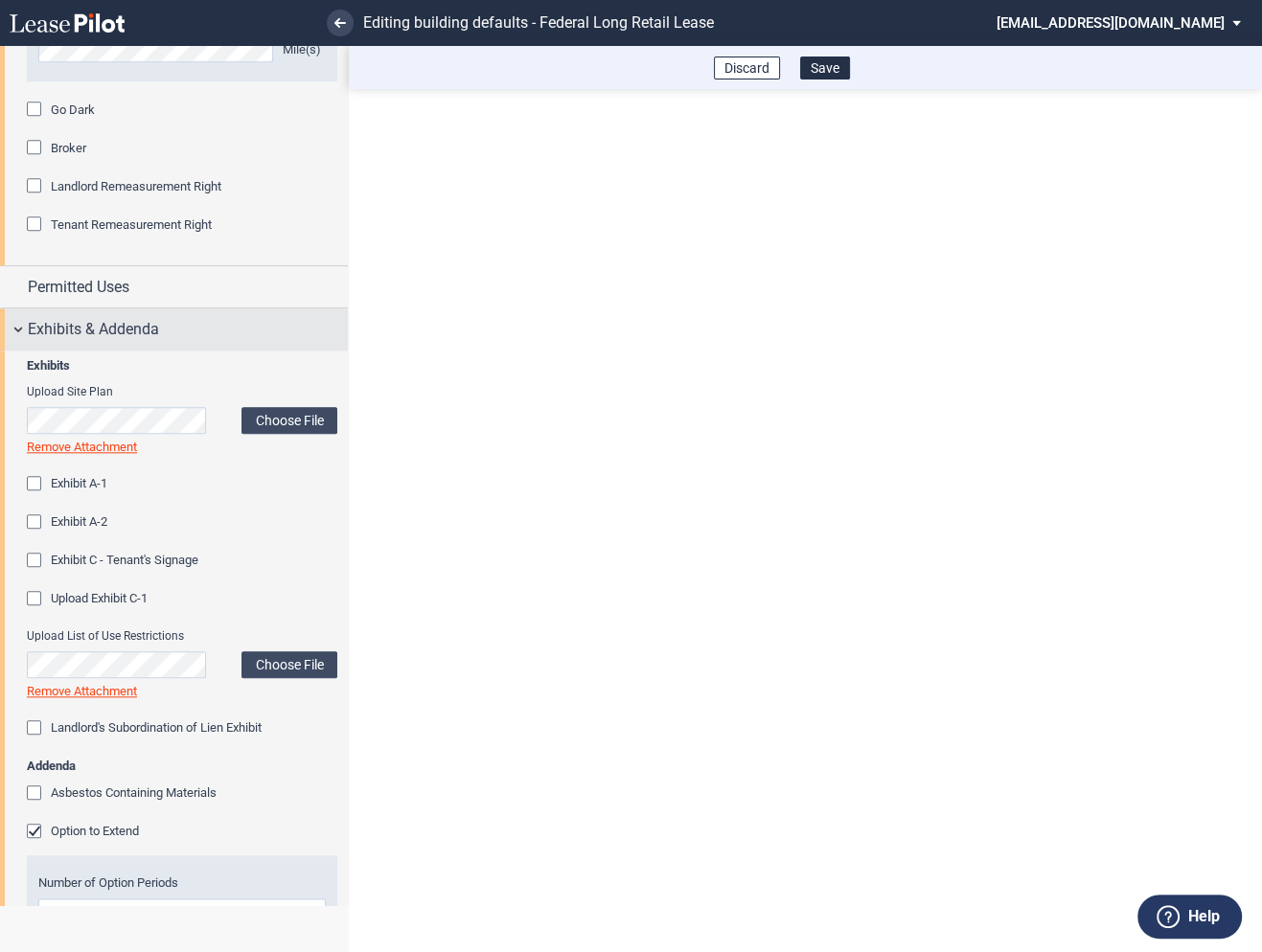
scroll to position [1651, 0]
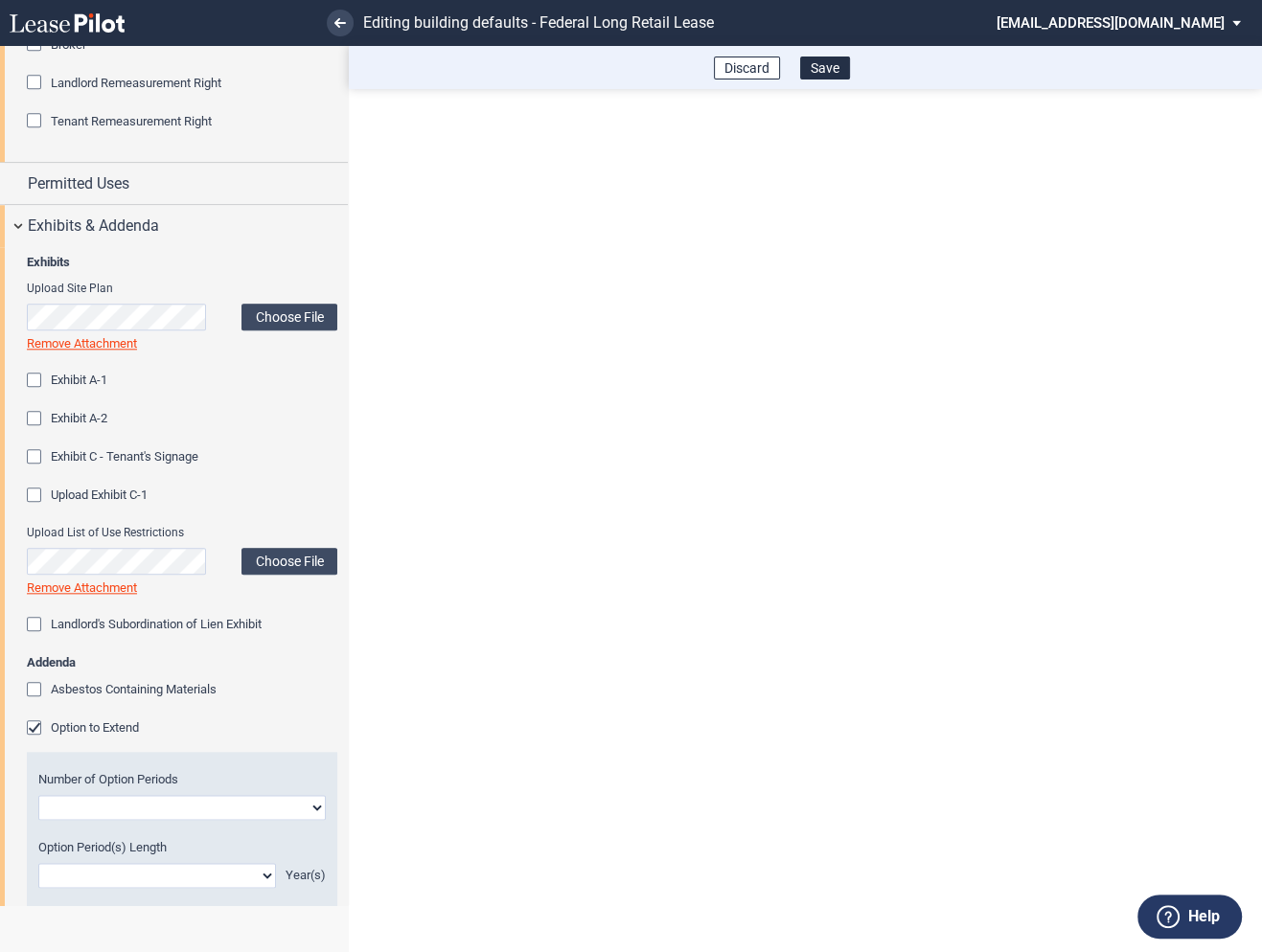
click at [35, 723] on div "Option to Extend" at bounding box center [36, 730] width 19 height 19
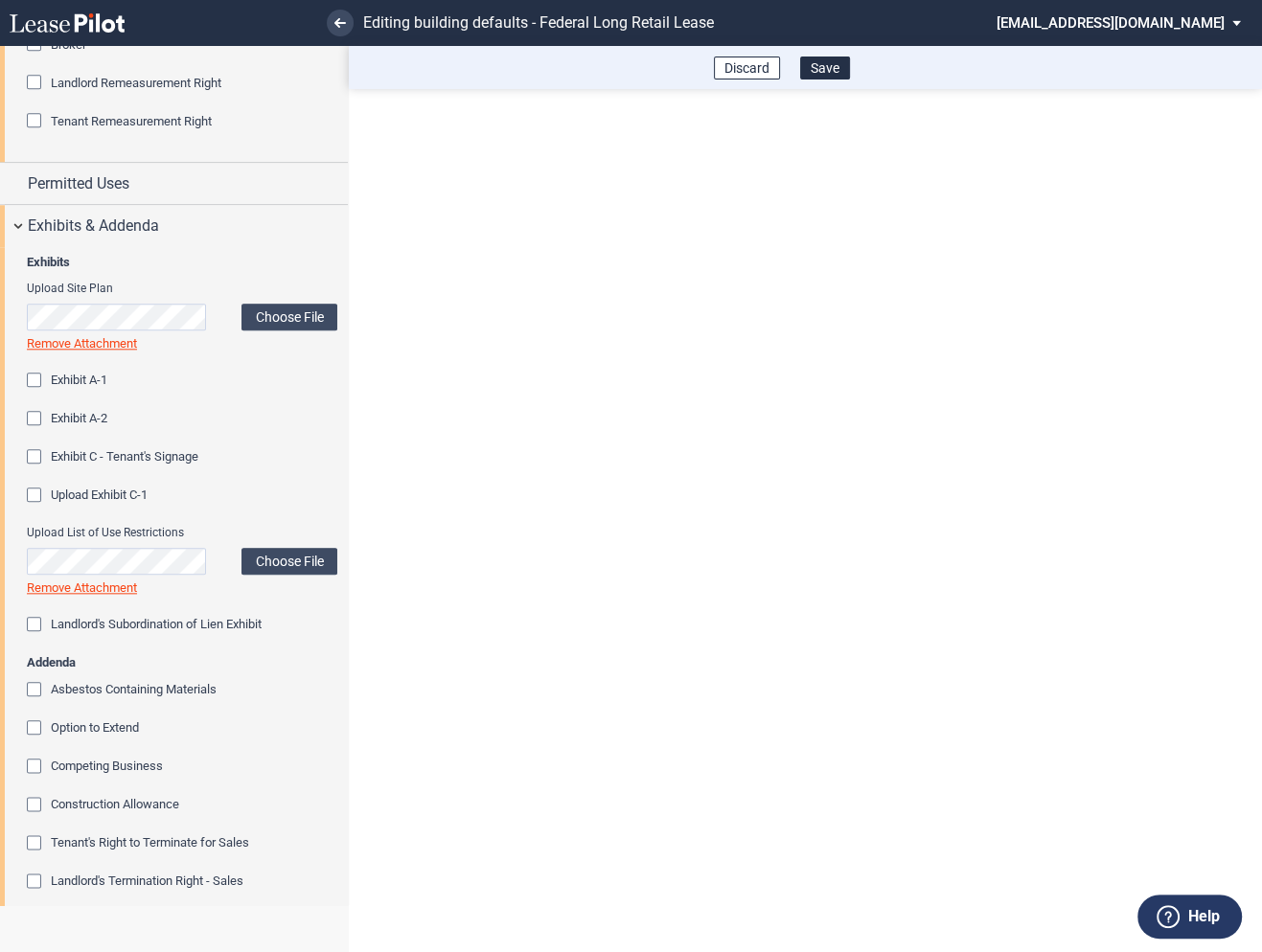
scroll to position [1963, 0]
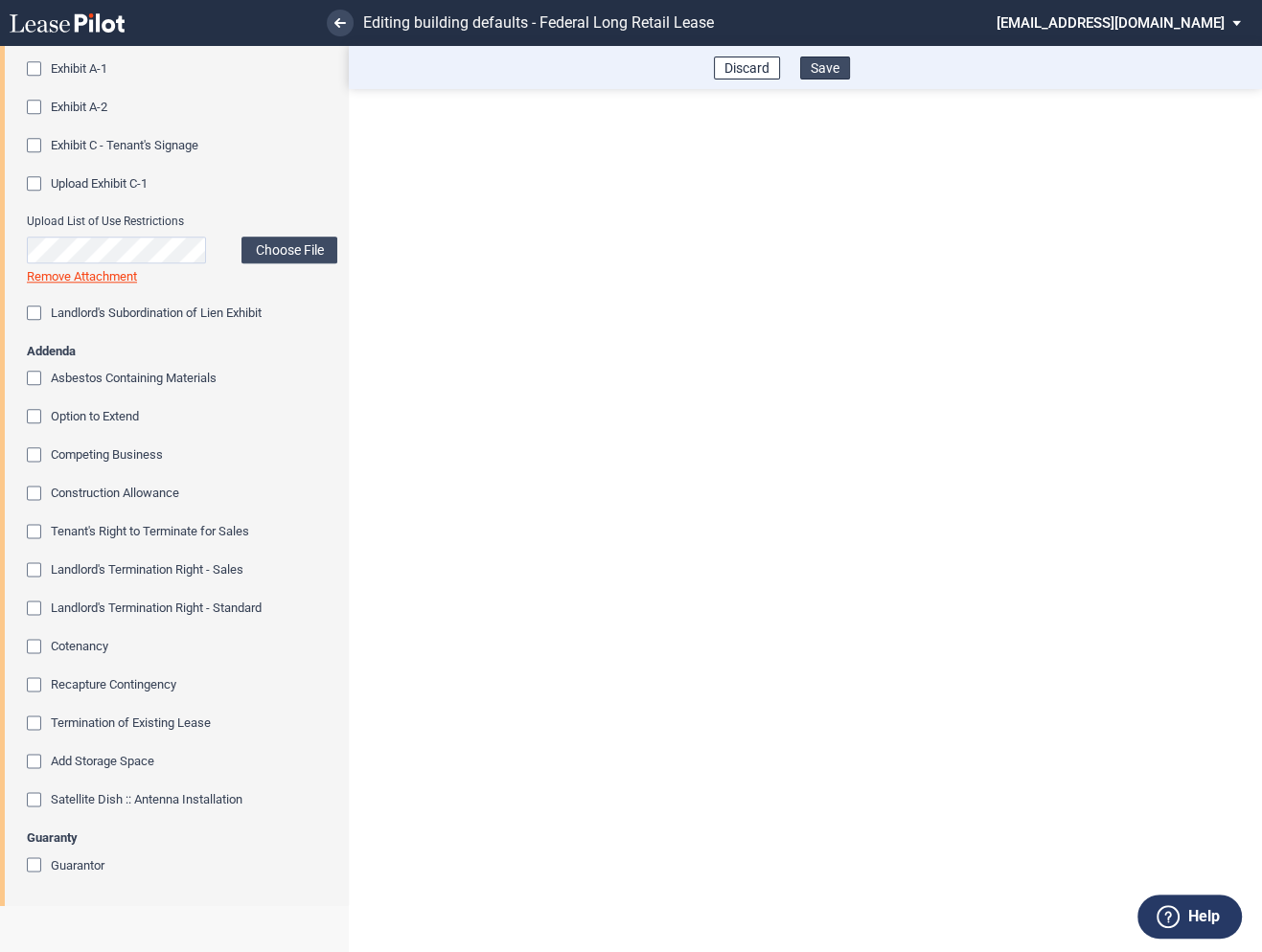
click at [824, 71] on button "Save" at bounding box center [825, 67] width 50 height 23
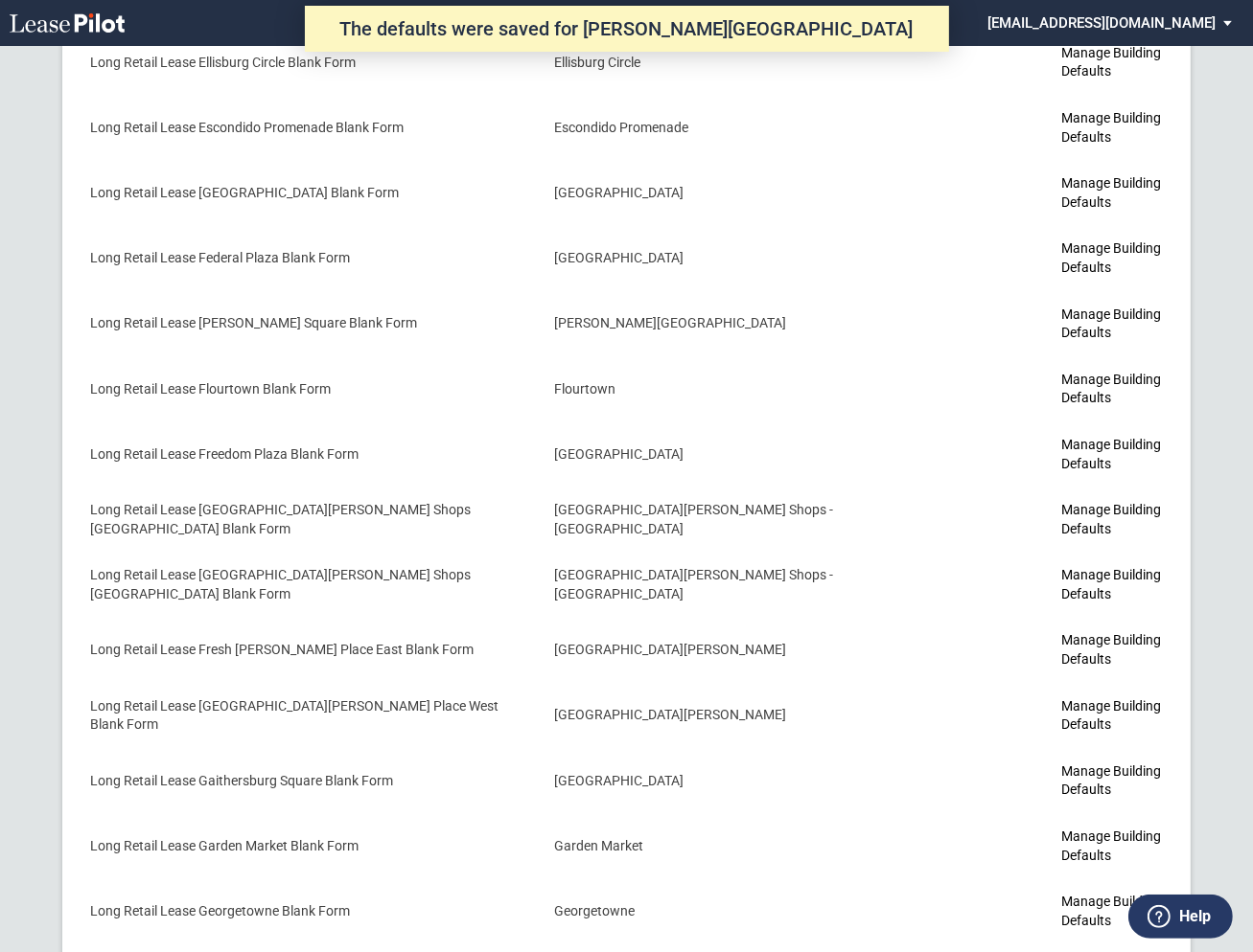
scroll to position [3719, 0]
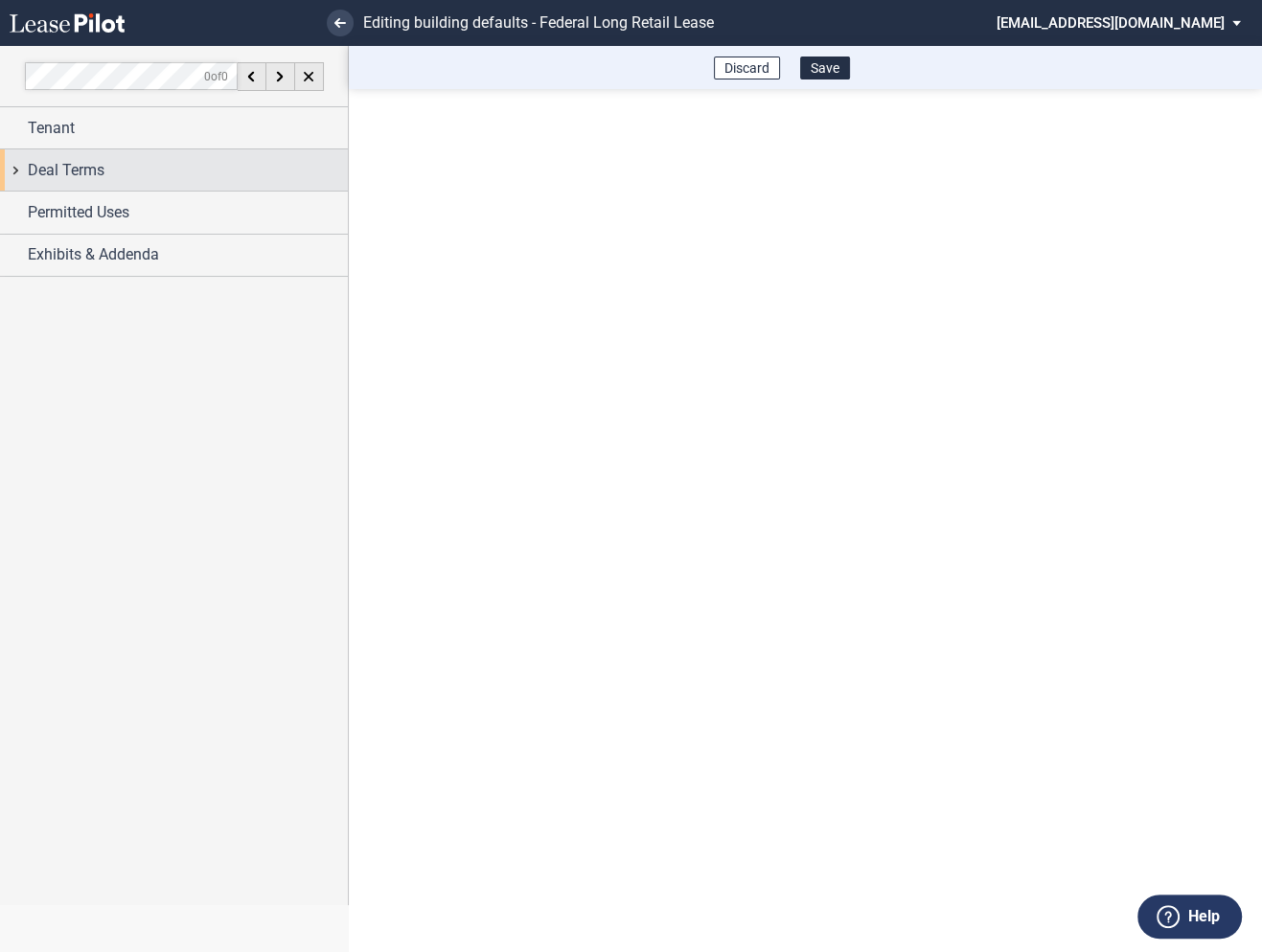
click at [21, 171] on div "Deal Terms" at bounding box center [174, 171] width 348 height 42
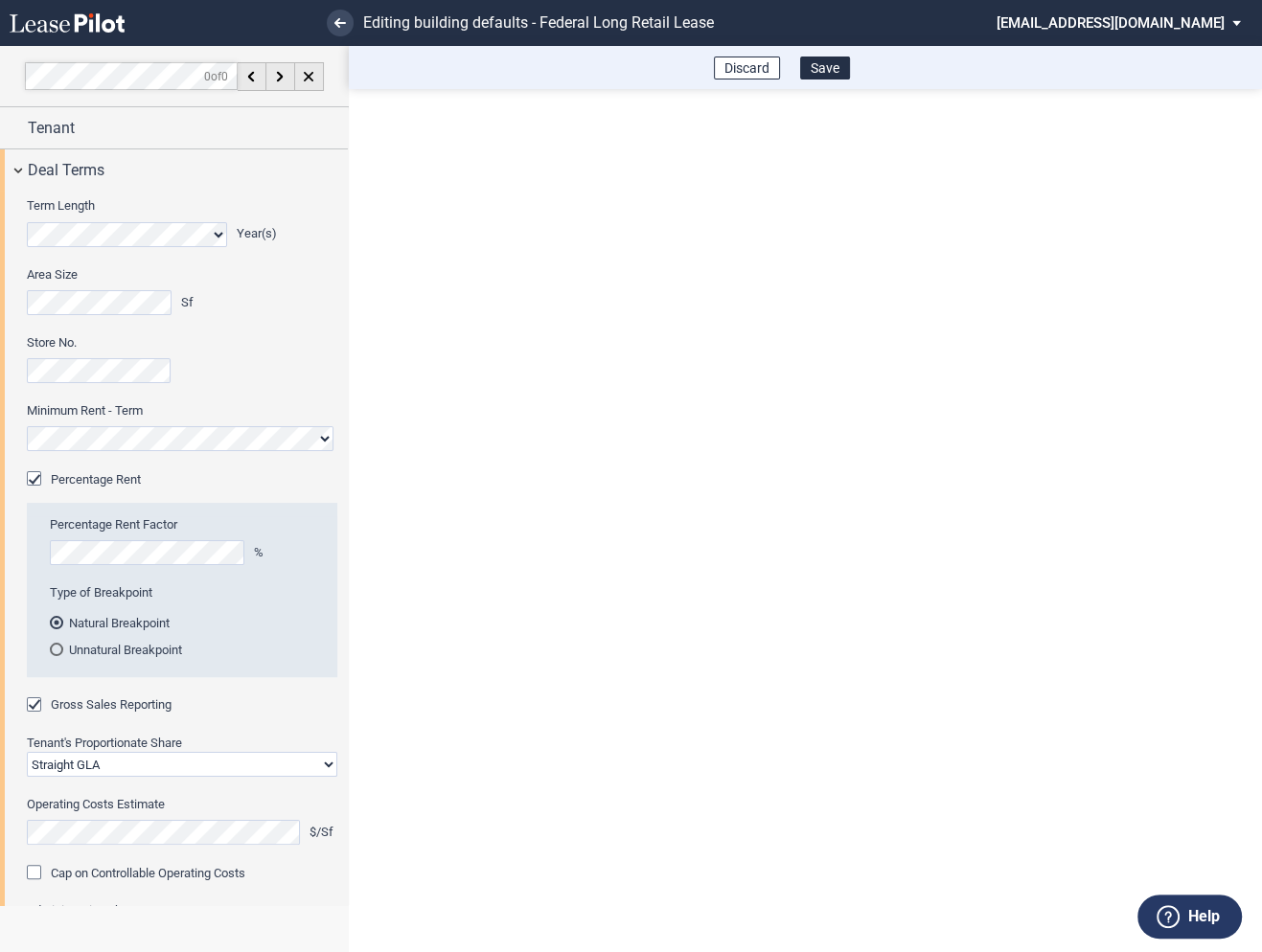
click at [1093, 27] on md-select "[EMAIL_ADDRESS][DOMAIN_NAME] Super Admin Area Admin Area Settings Sign Out" at bounding box center [1126, 21] width 263 height 43
click at [1096, 53] on div "Super Admin Area" at bounding box center [1137, 52] width 106 height 19
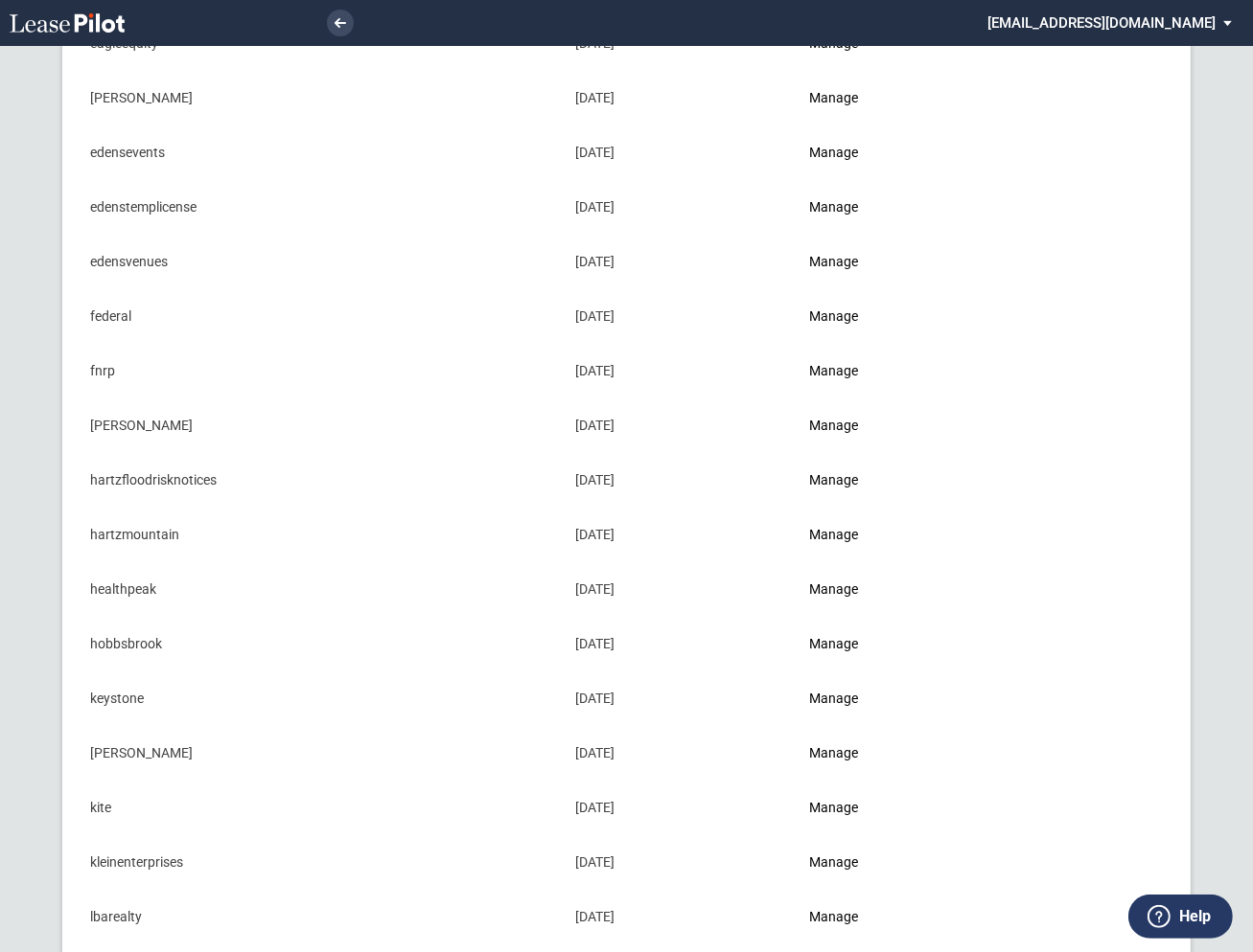
scroll to position [752, 0]
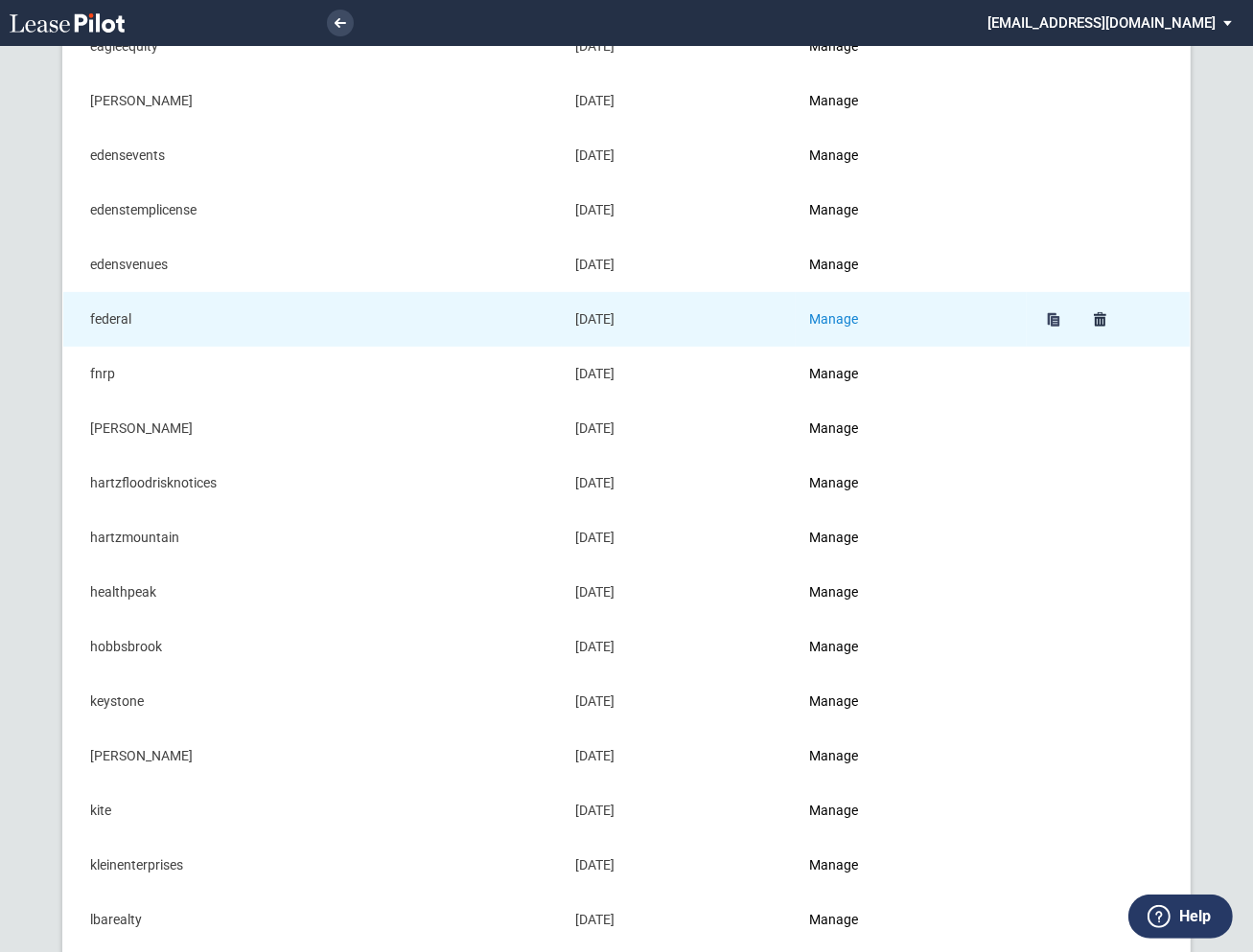
click at [831, 315] on link "Manage" at bounding box center [832, 318] width 49 height 15
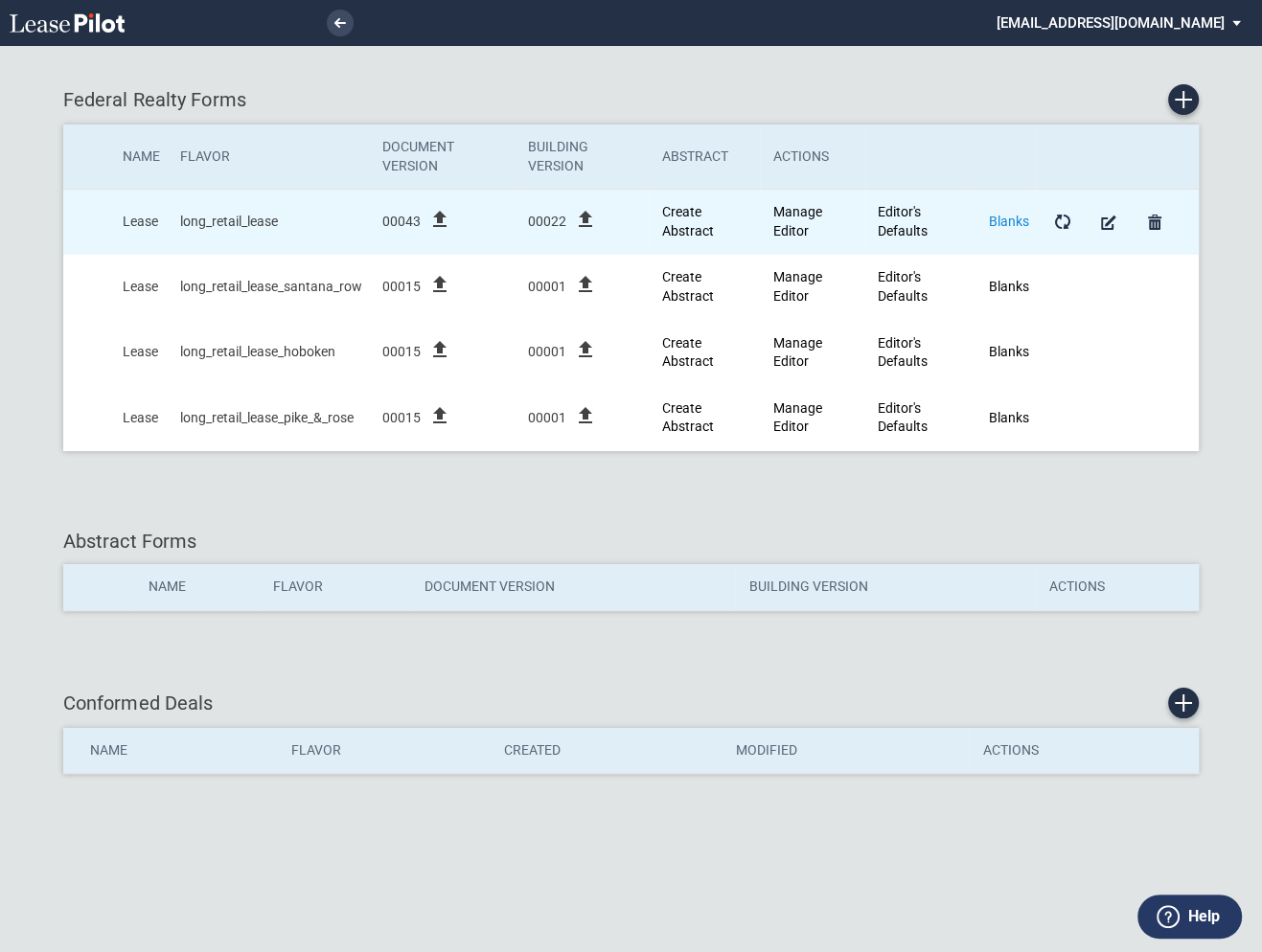
click at [1007, 218] on link "Blanks" at bounding box center [1009, 220] width 41 height 15
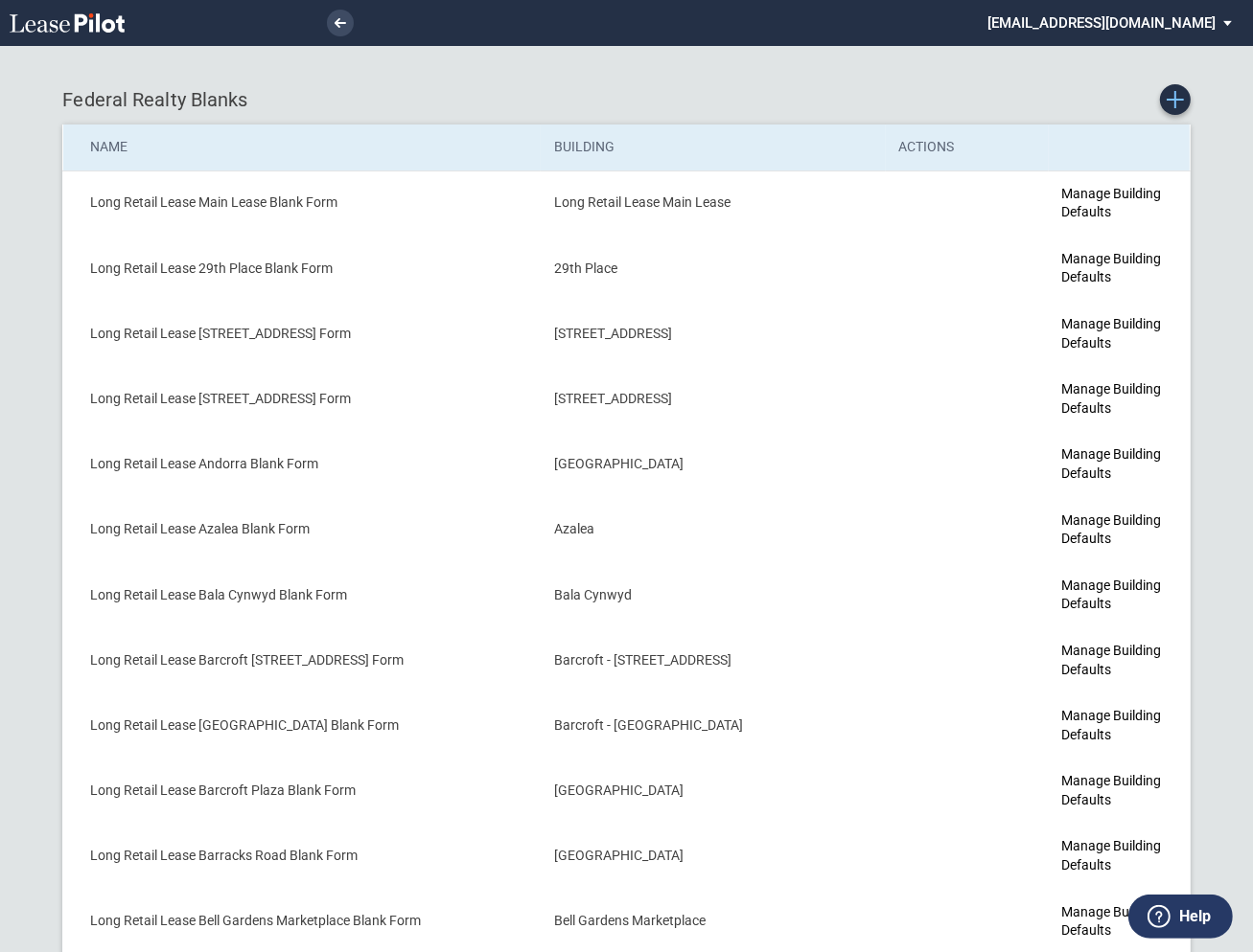
click at [1173, 102] on icon "Create new Blank Form" at bounding box center [1175, 99] width 17 height 17
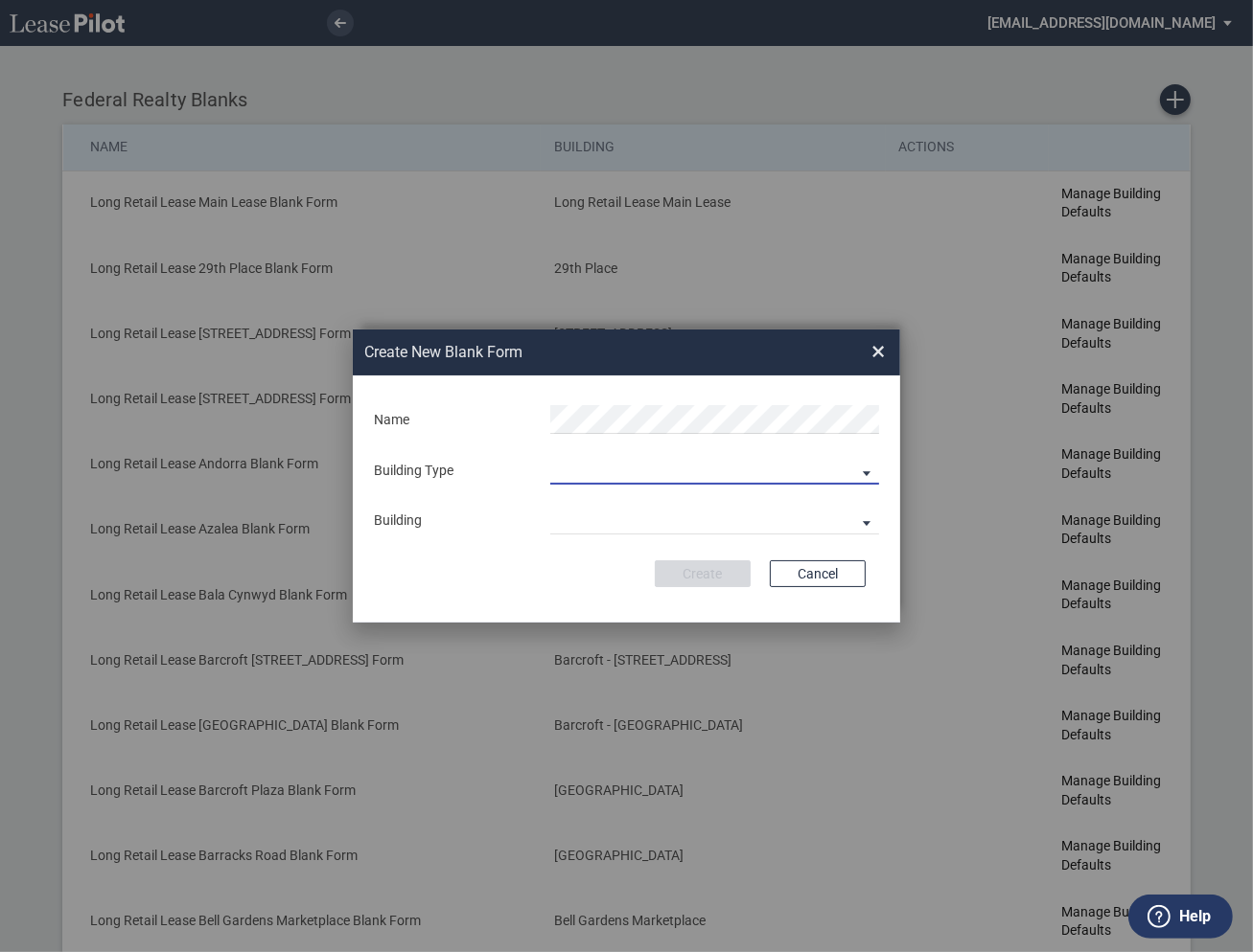
click at [624, 470] on md-select "Building Predefined Empty Building New Empty Building" at bounding box center [714, 470] width 328 height 29
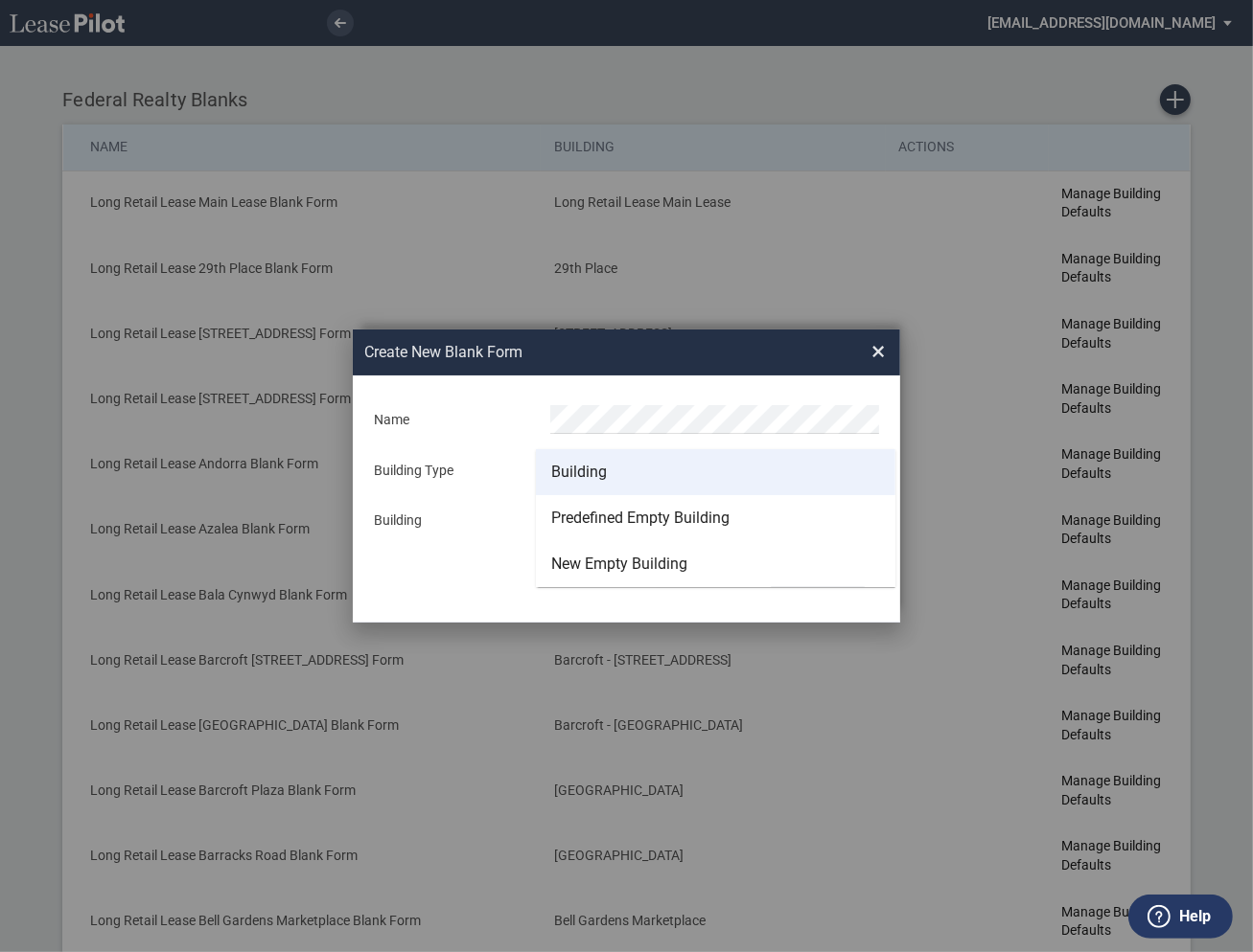
click at [591, 471] on div "Building" at bounding box center [579, 472] width 56 height 21
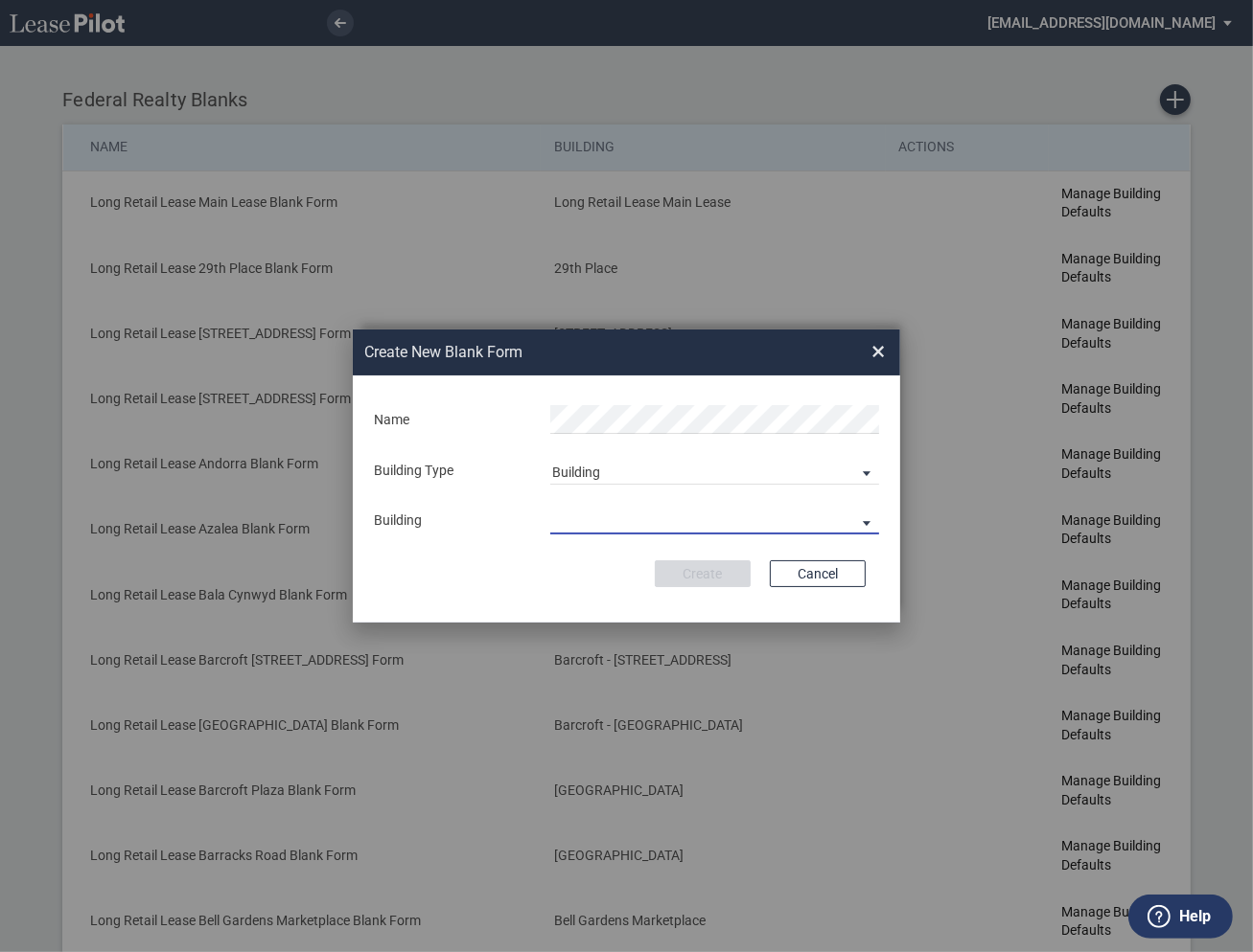
click at [603, 516] on md-select "29th Place 6464 Lincolnia Avenue 7770 Richmond Highway Andorra Azalea Bala Cynw…" at bounding box center [714, 520] width 328 height 29
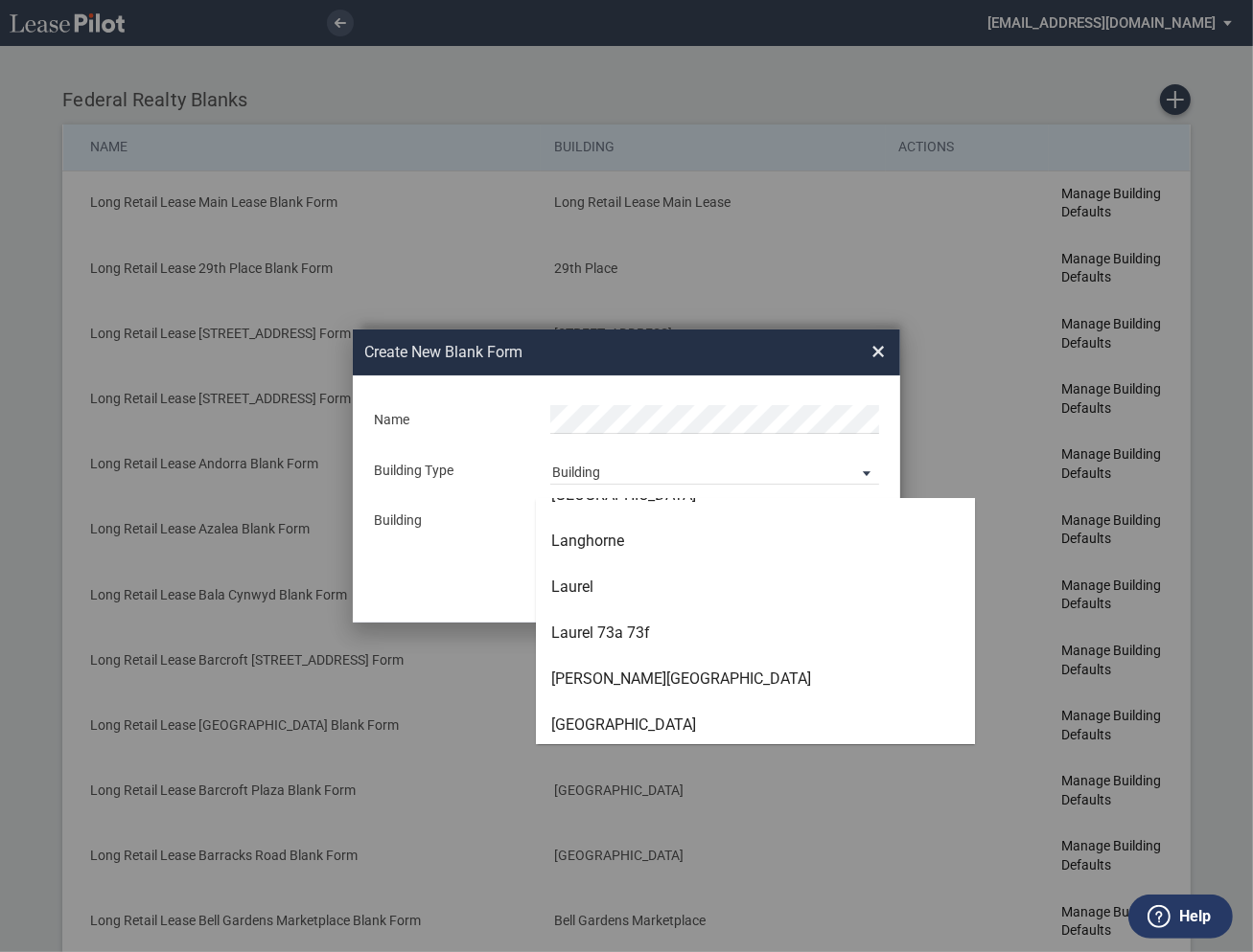
scroll to position [3580, 0]
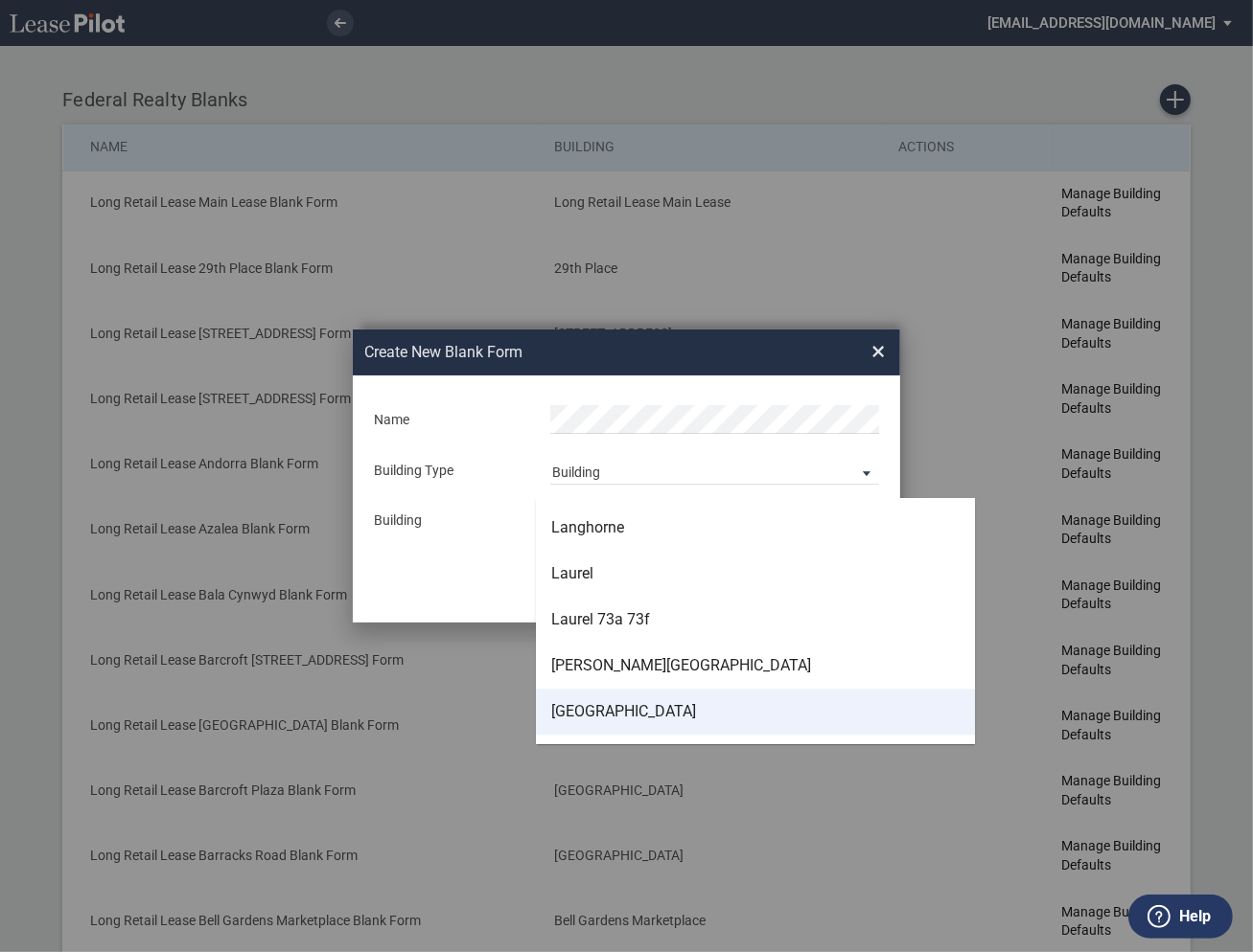
click at [603, 698] on md-option "[GEOGRAPHIC_DATA]" at bounding box center [755, 713] width 439 height 46
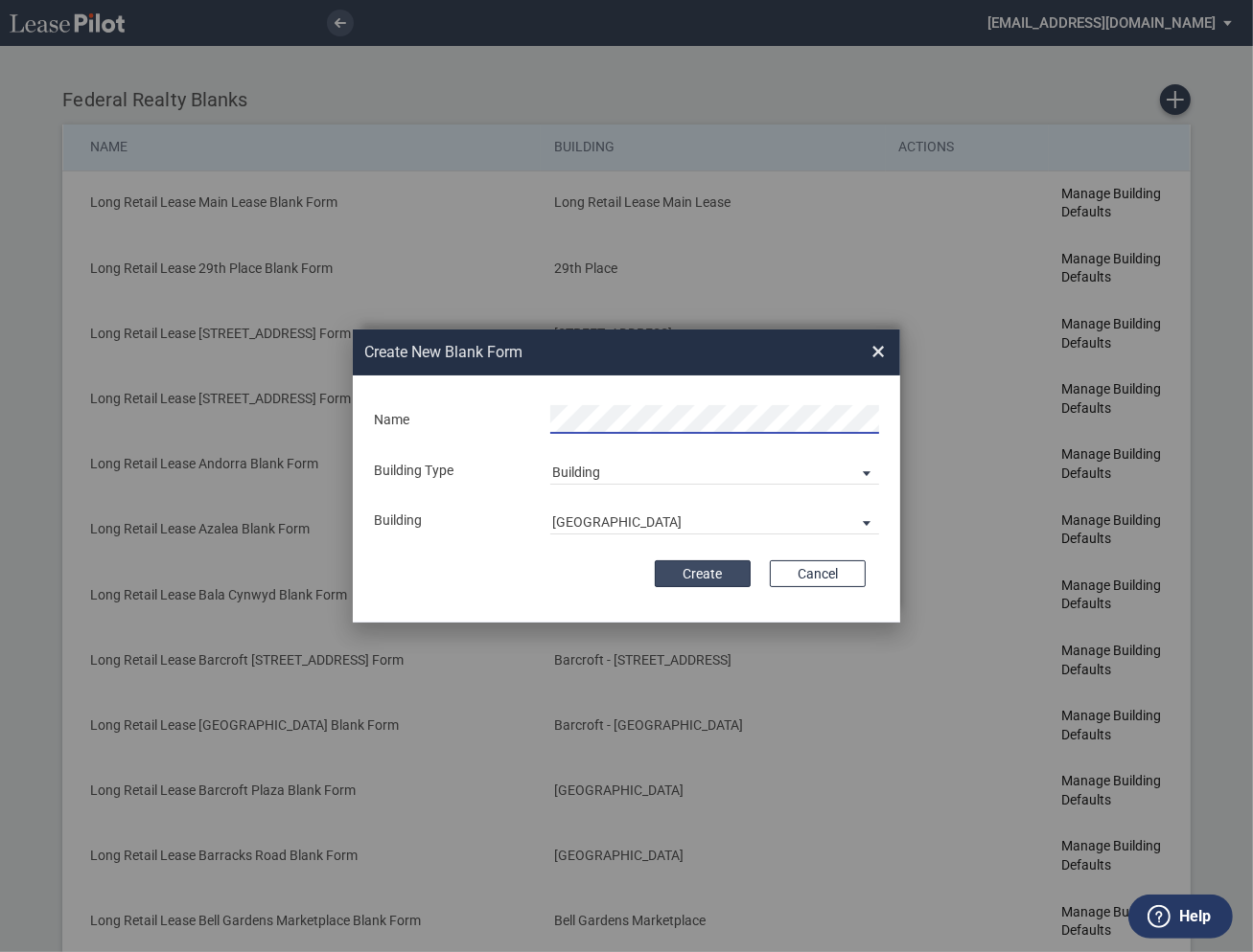
click at [701, 572] on button "Create" at bounding box center [702, 573] width 96 height 27
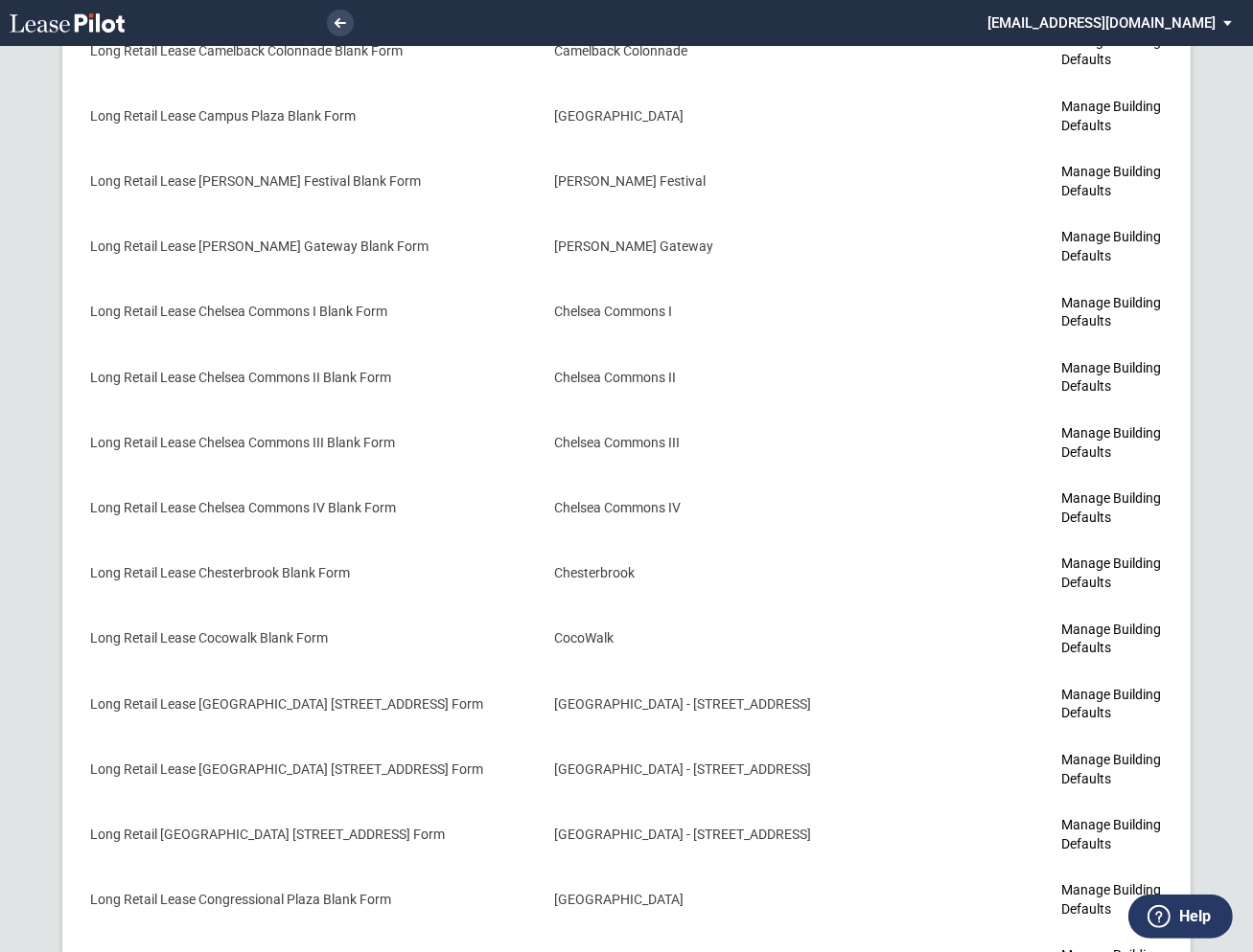
scroll to position [3773, 0]
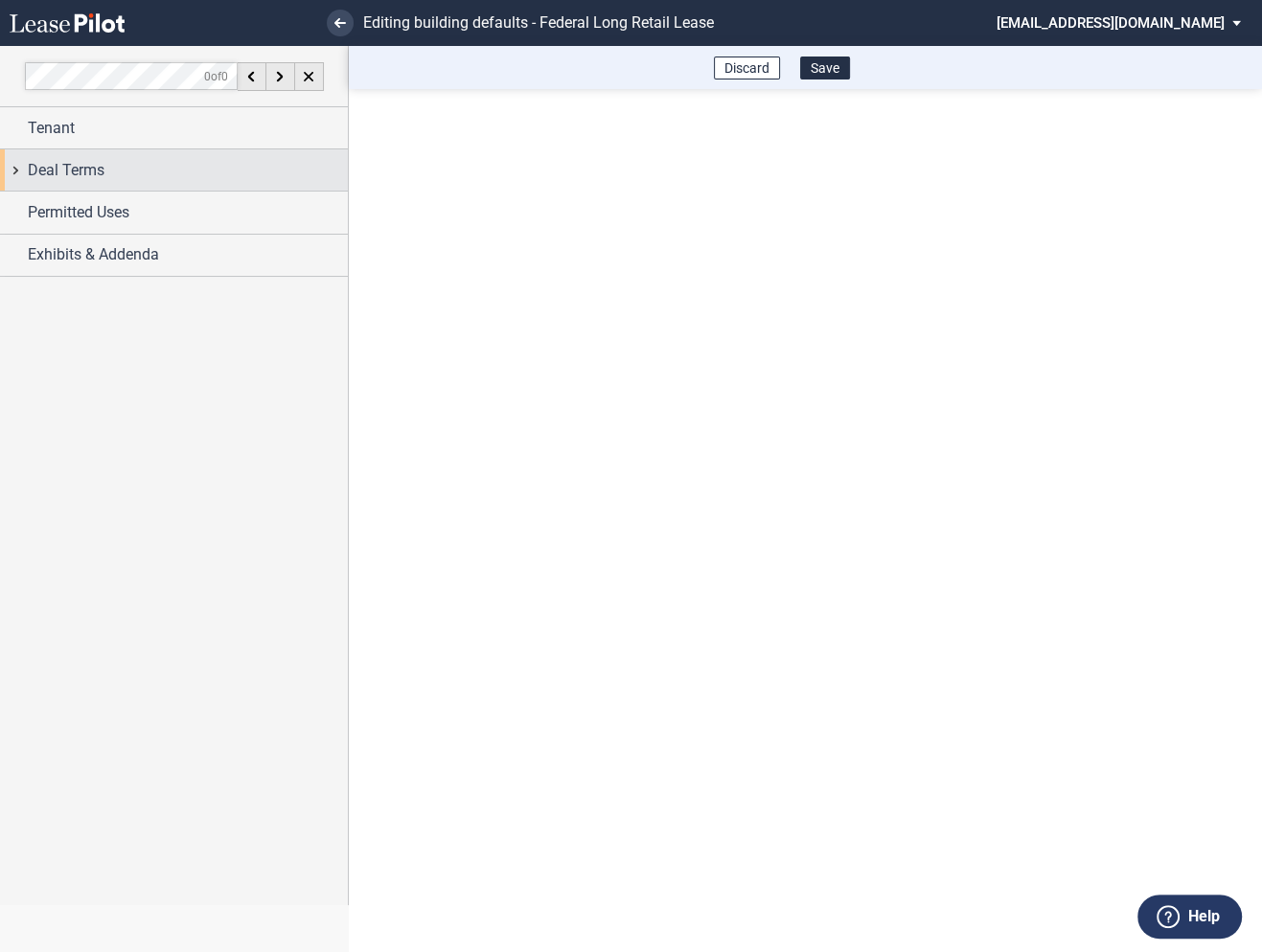
click at [22, 181] on div "Deal Terms" at bounding box center [174, 171] width 348 height 42
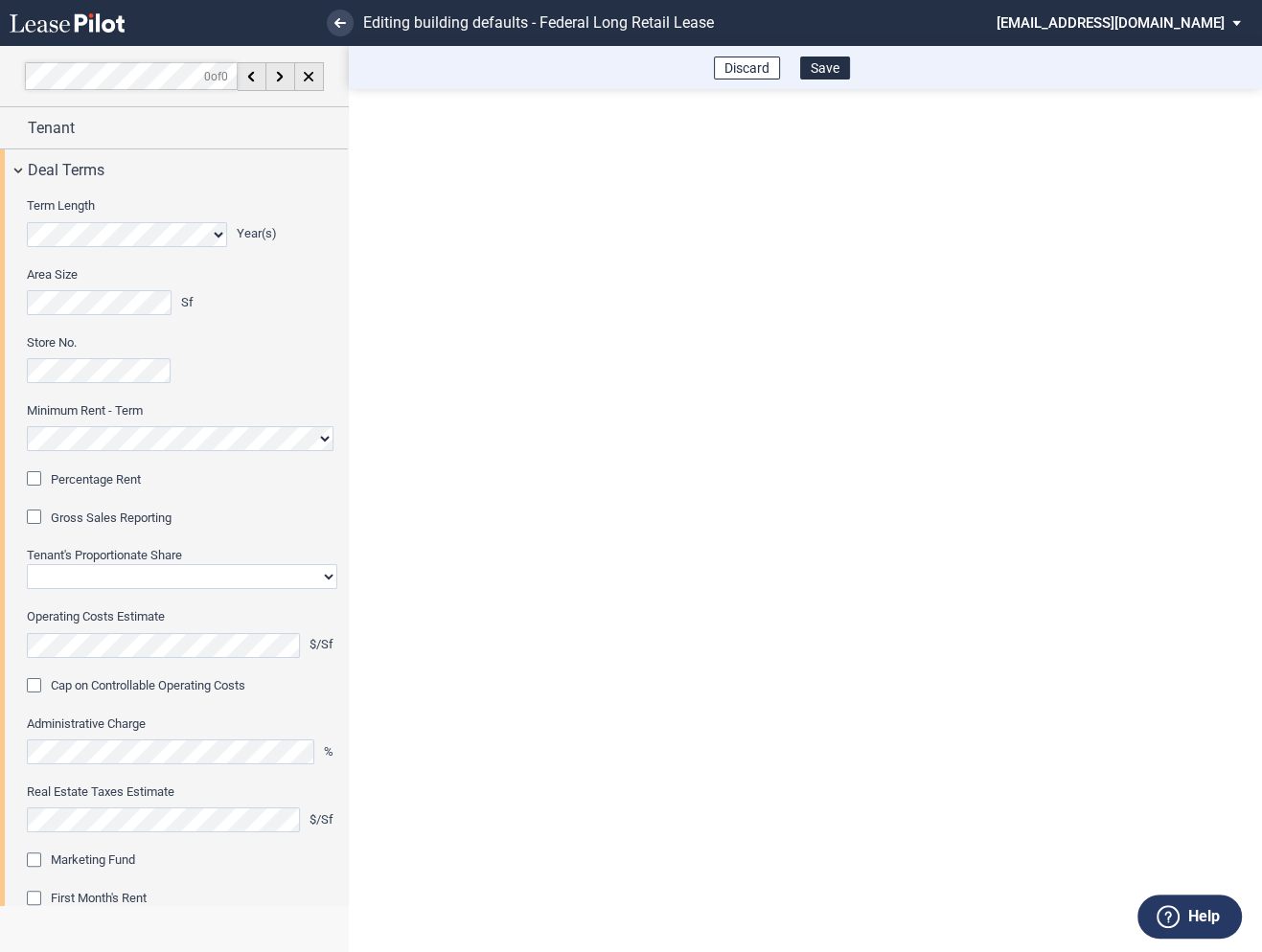
click at [39, 477] on div "Percentage Rent" at bounding box center [36, 480] width 19 height 19
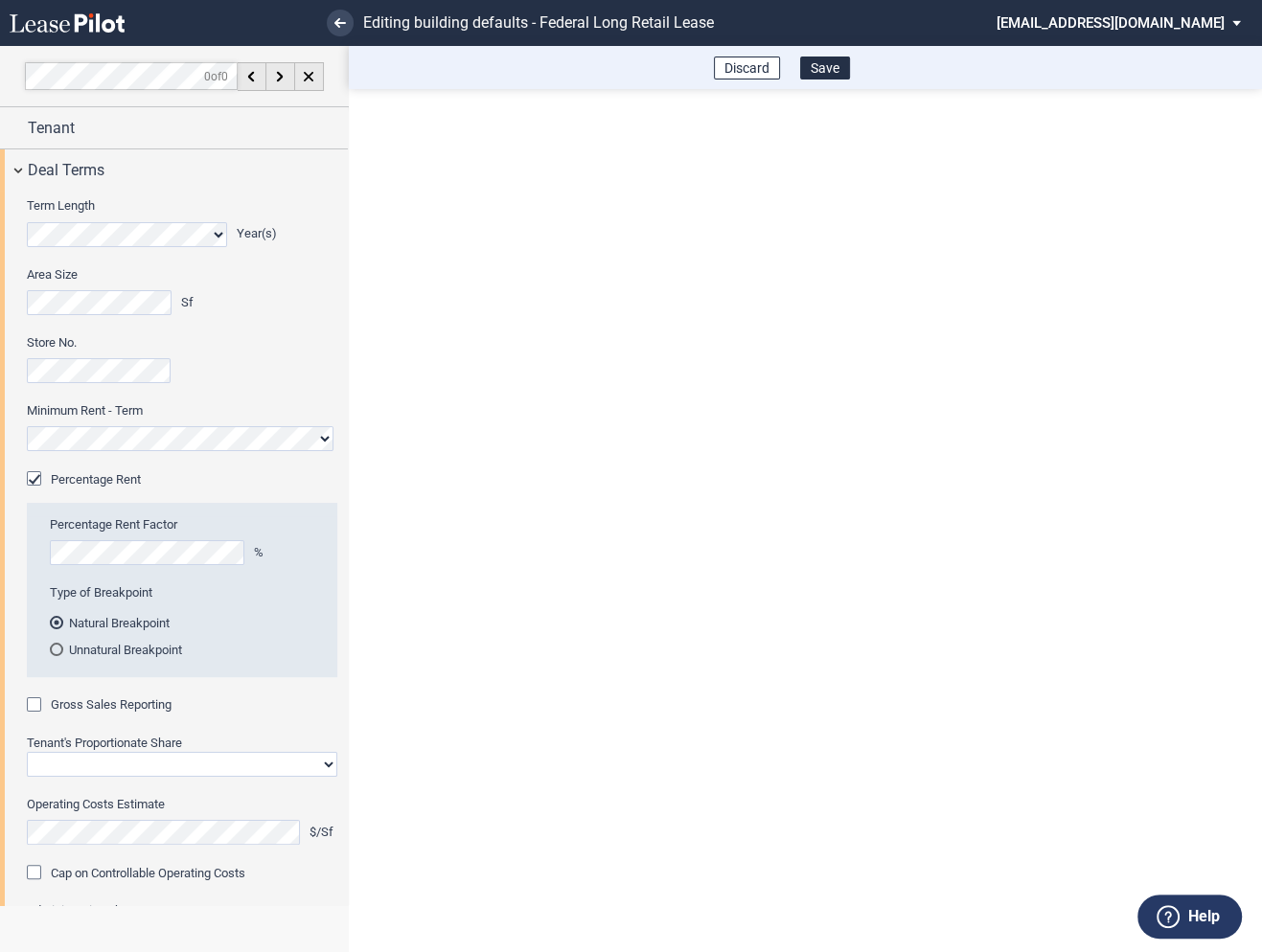
click at [39, 703] on div "Gross Sales Reporting" at bounding box center [36, 706] width 19 height 19
click at [83, 761] on select "Straight GLA Net Major" at bounding box center [182, 764] width 311 height 25
select select "straight GLA"
click at [27, 752] on select "Straight GLA Net Major" at bounding box center [182, 764] width 311 height 25
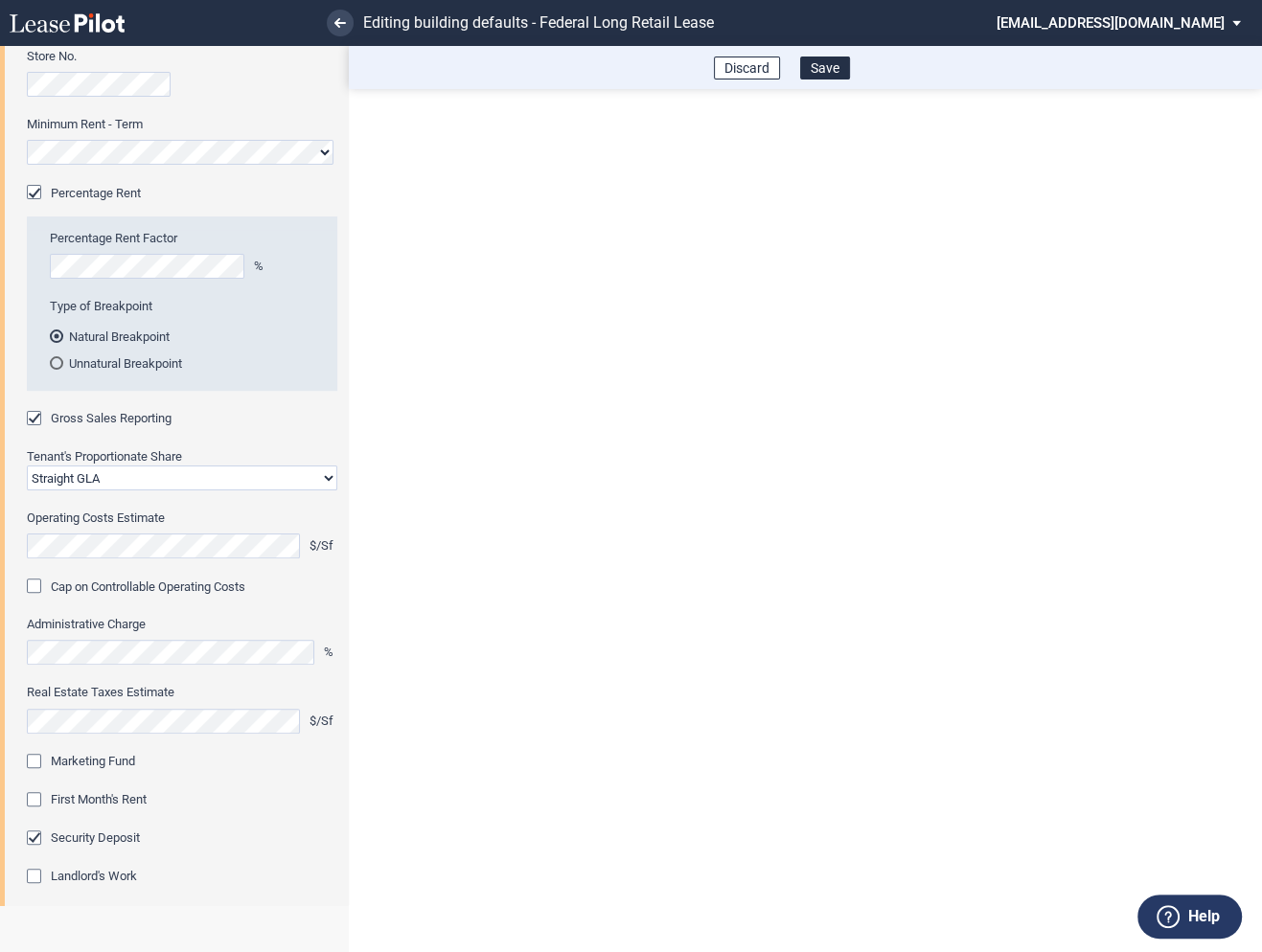
scroll to position [308, 0]
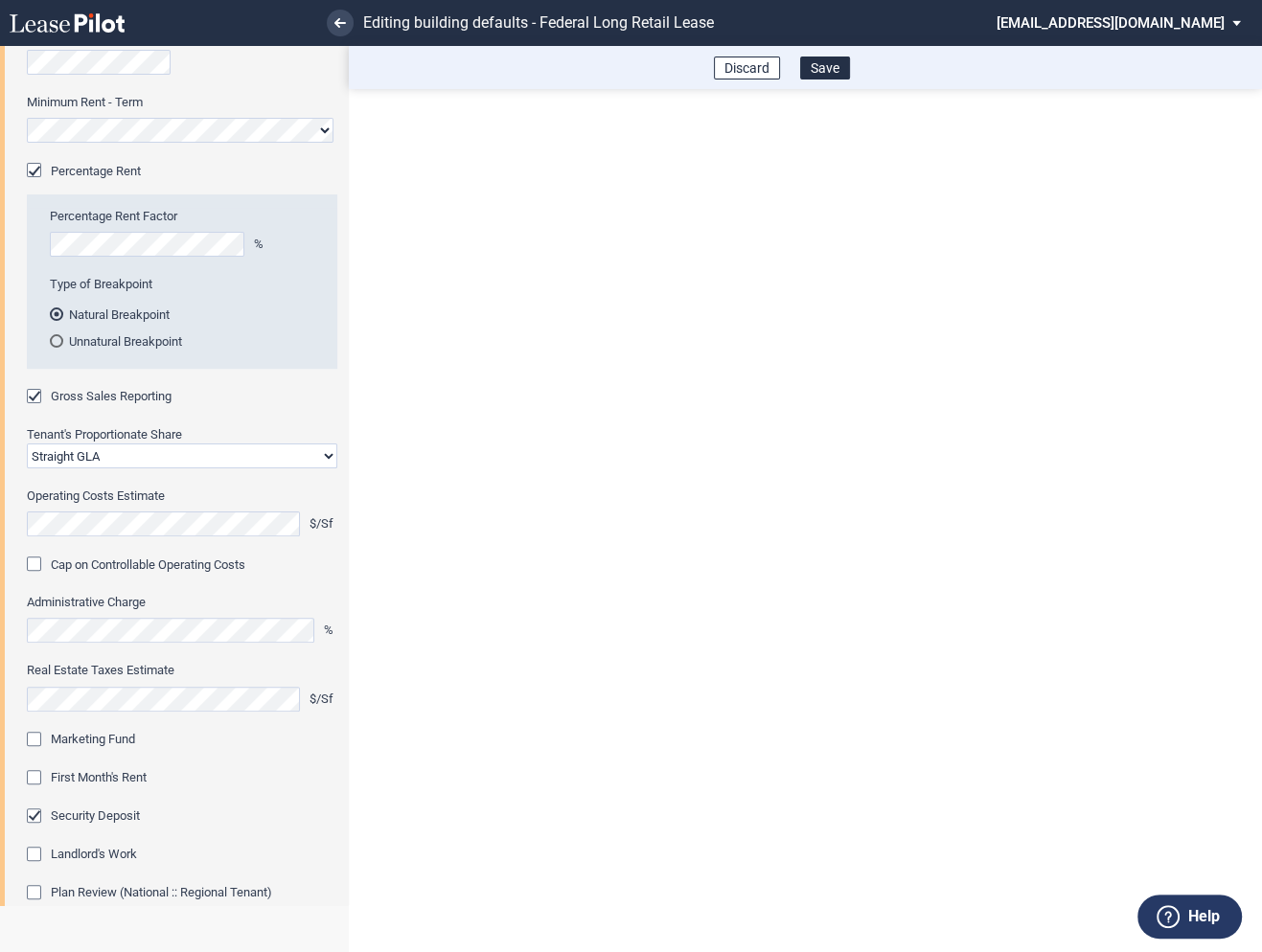
click at [41, 739] on div "Marketing Fund" at bounding box center [36, 741] width 19 height 19
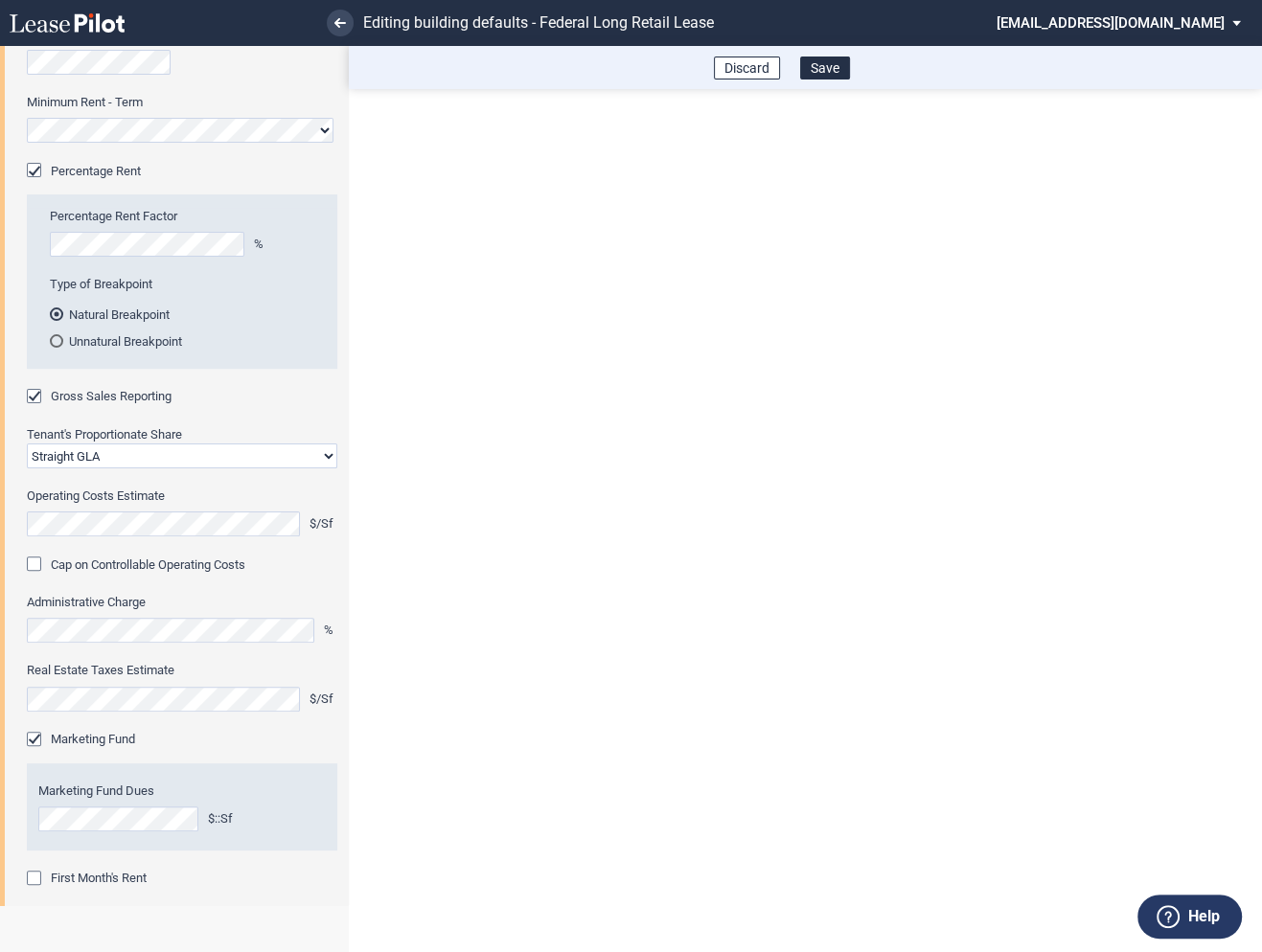
scroll to position [373, 0]
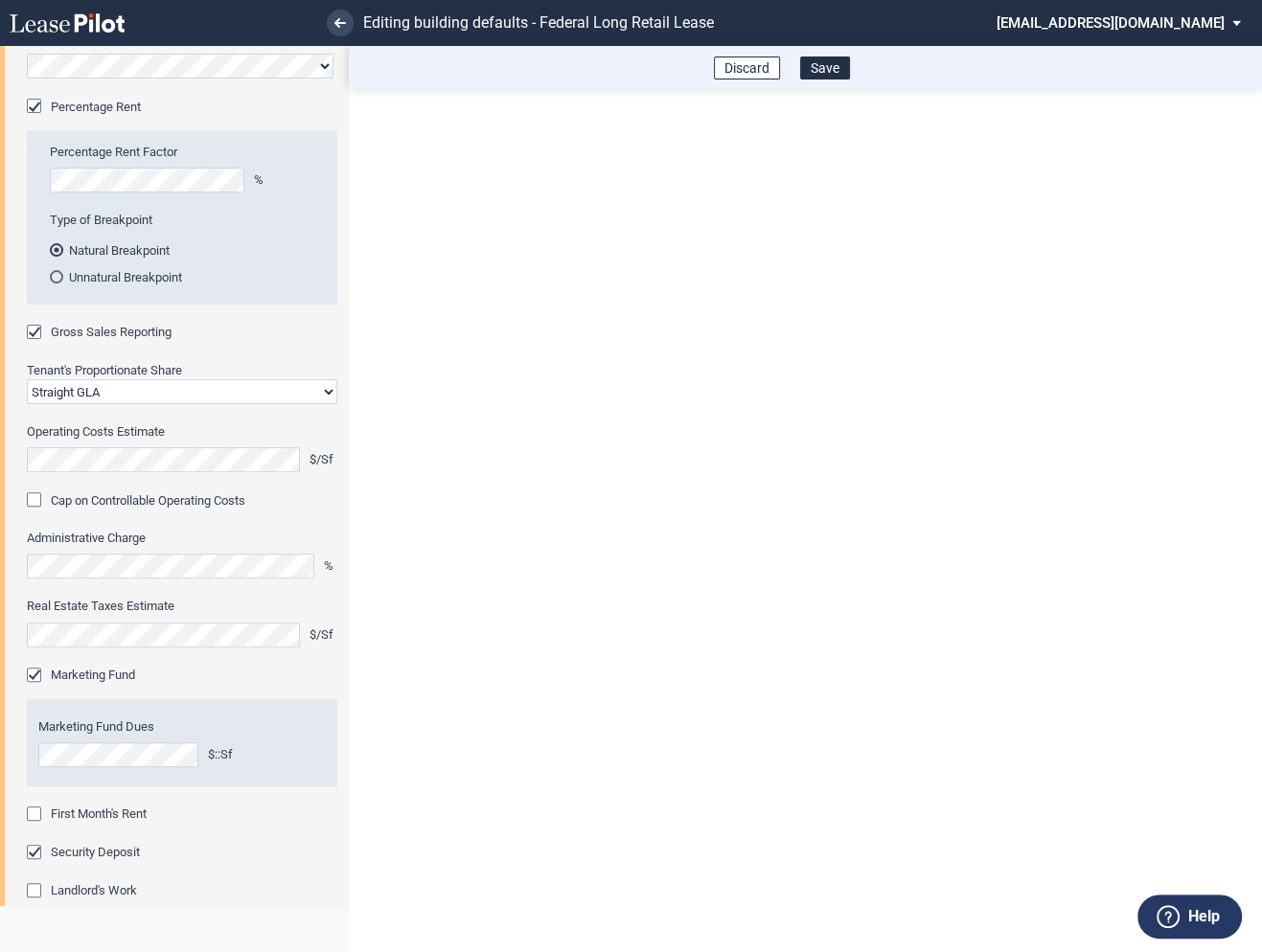
click at [35, 810] on div "First Month's Rent" at bounding box center [36, 815] width 19 height 19
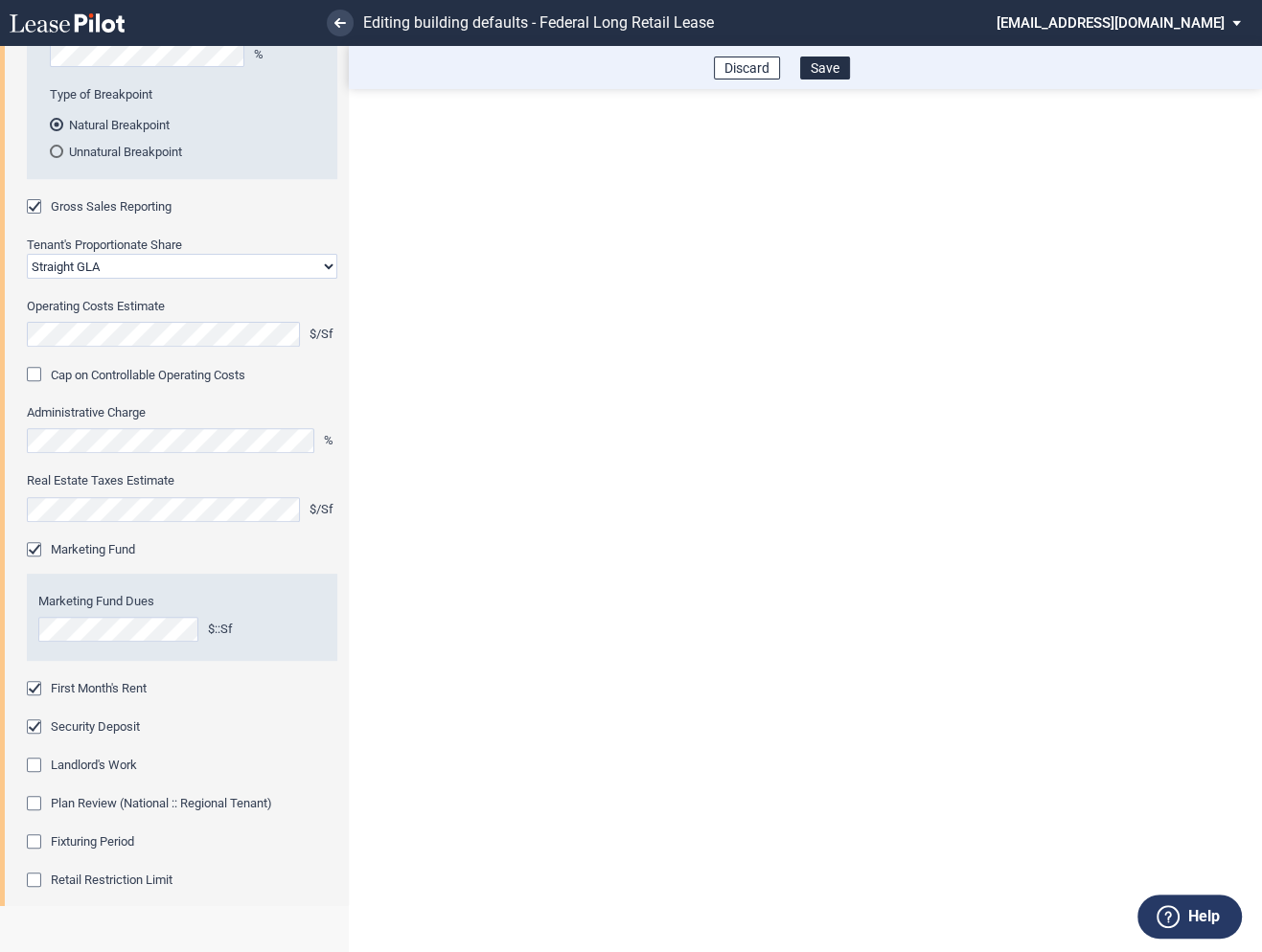
scroll to position [517, 0]
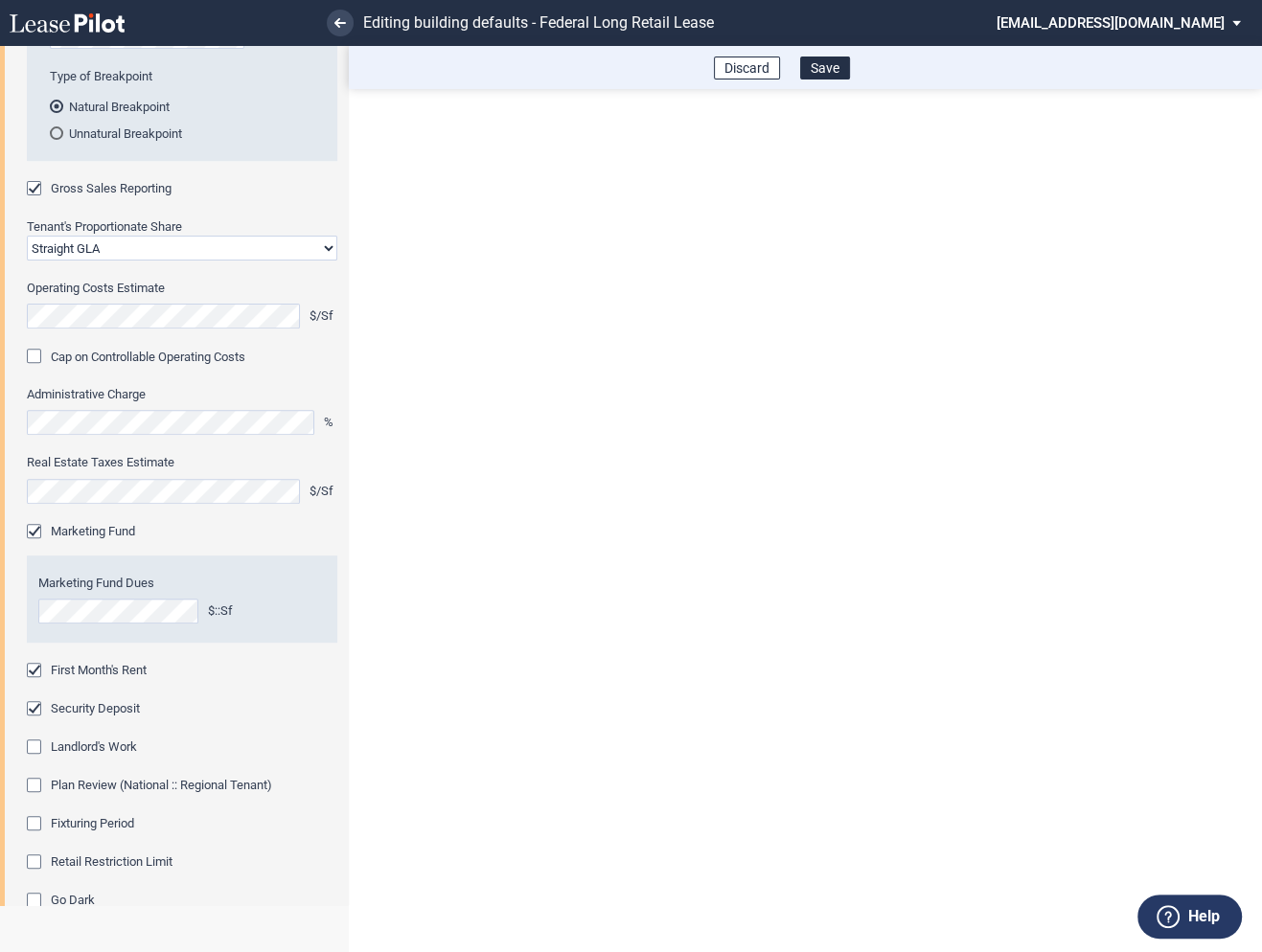
click at [32, 818] on div "Fixturing Period" at bounding box center [36, 825] width 19 height 19
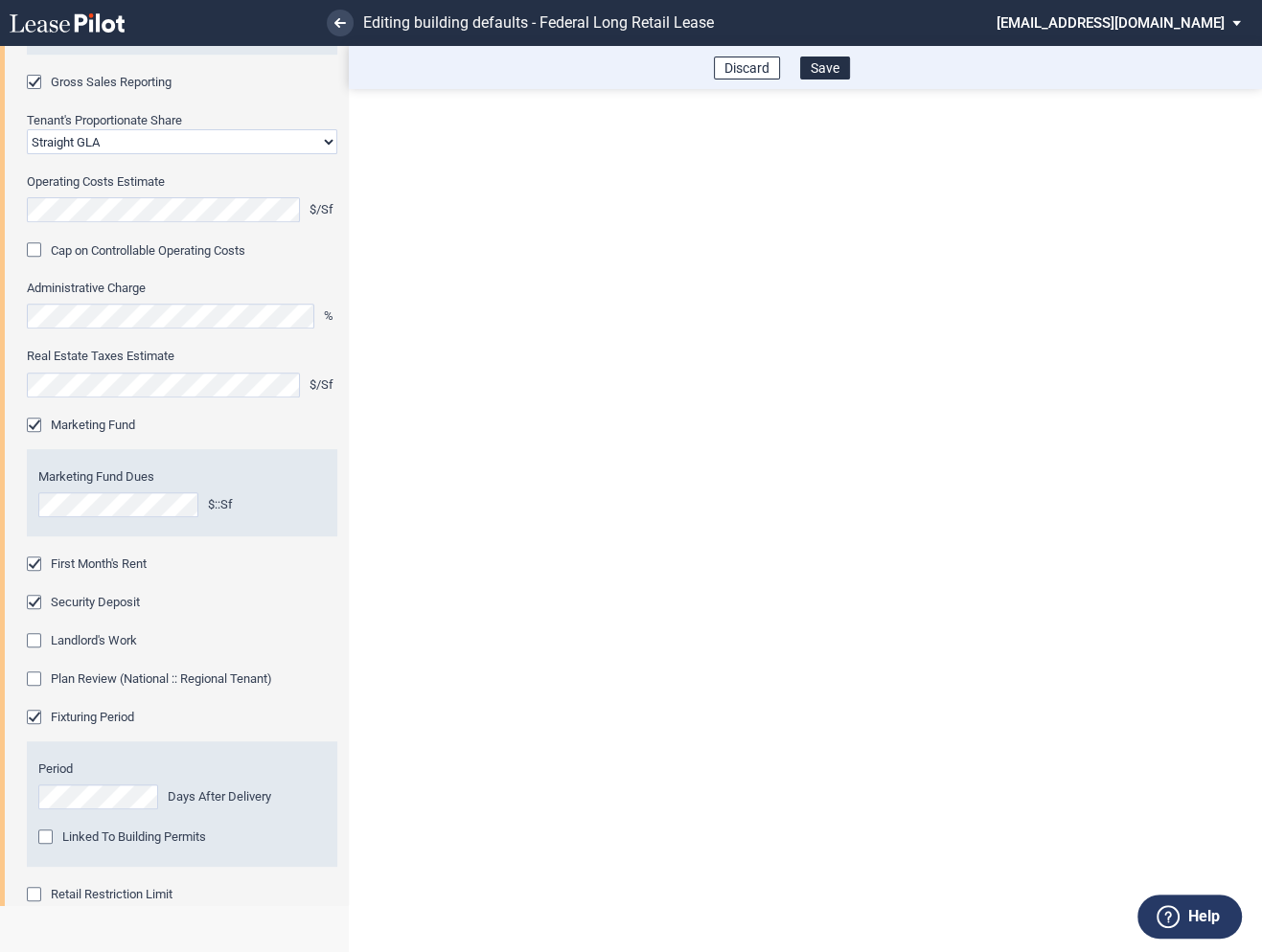
scroll to position [633, 0]
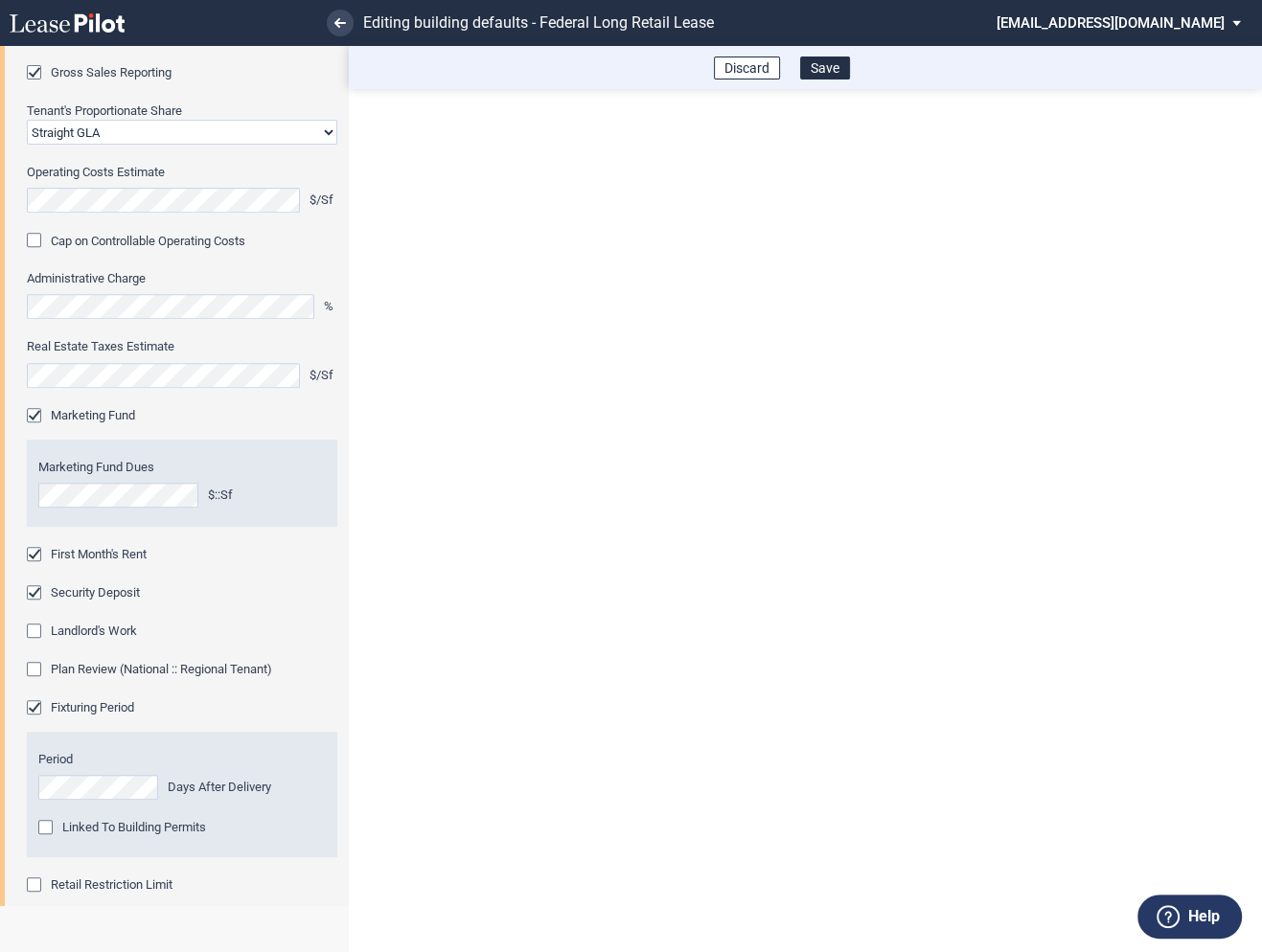
click at [34, 884] on div "Retail Restriction Limit" at bounding box center [36, 887] width 19 height 19
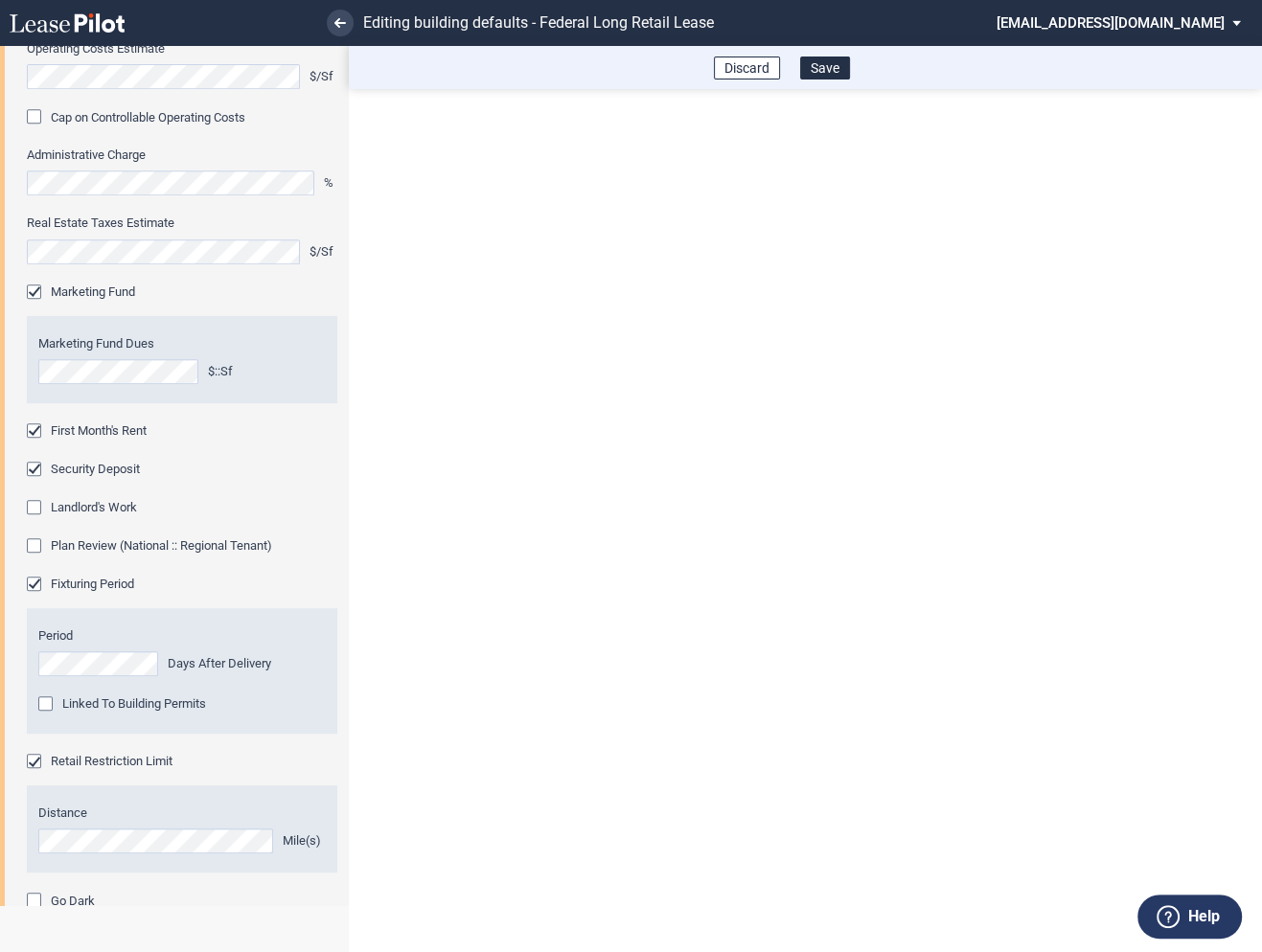
scroll to position [992, 0]
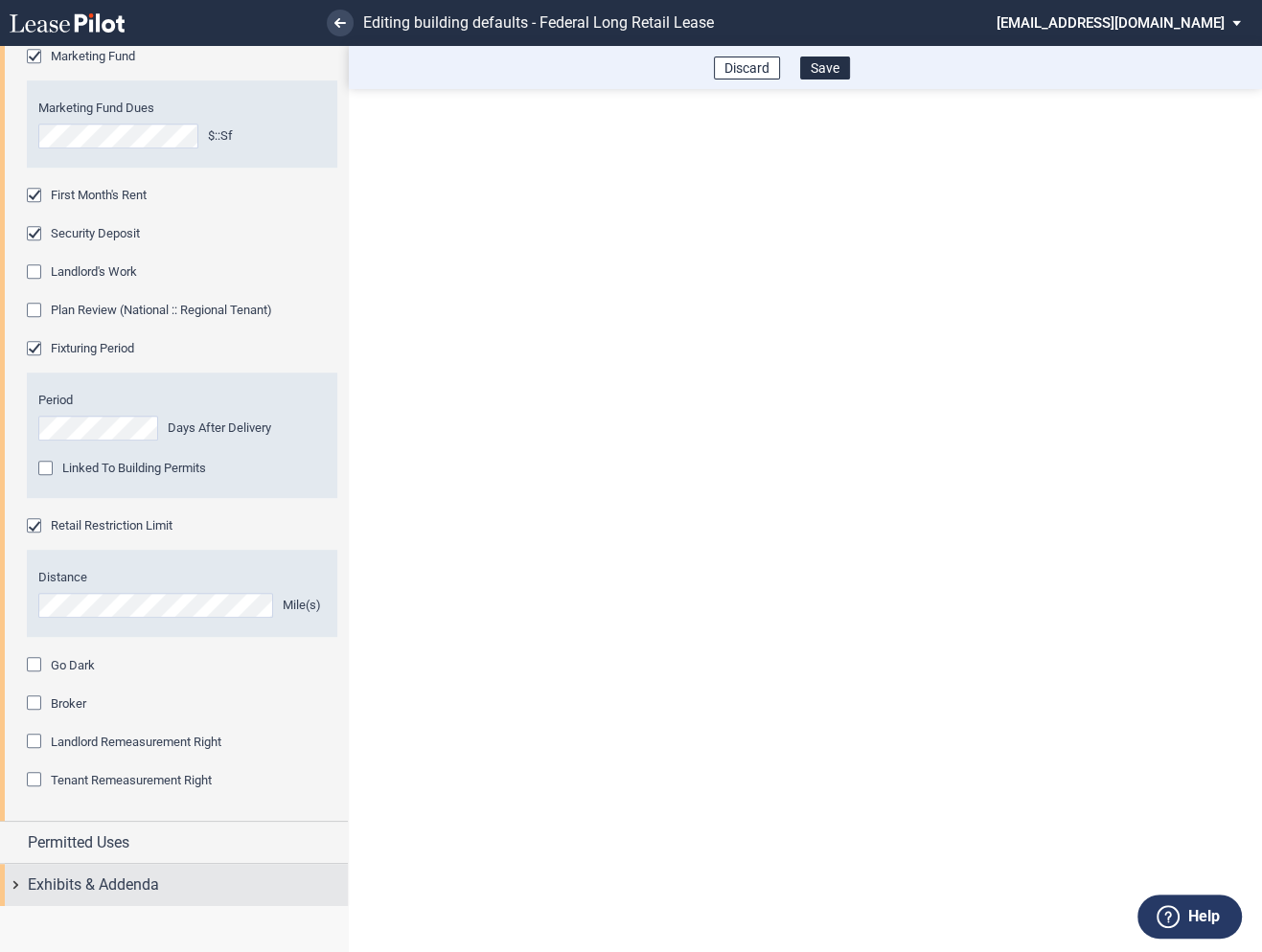
click at [14, 892] on div "Exhibits & Addenda" at bounding box center [174, 885] width 348 height 42
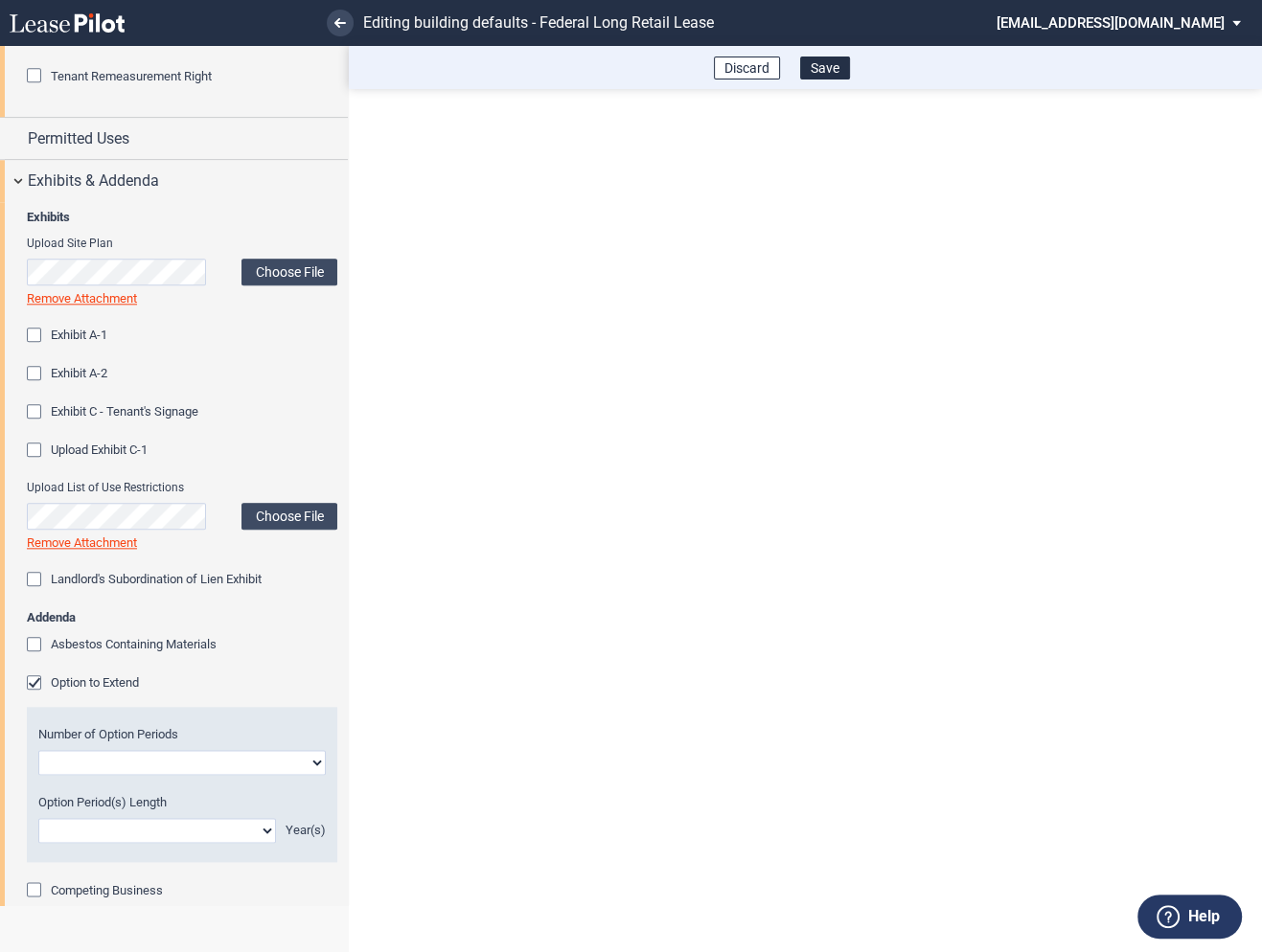
scroll to position [1755, 0]
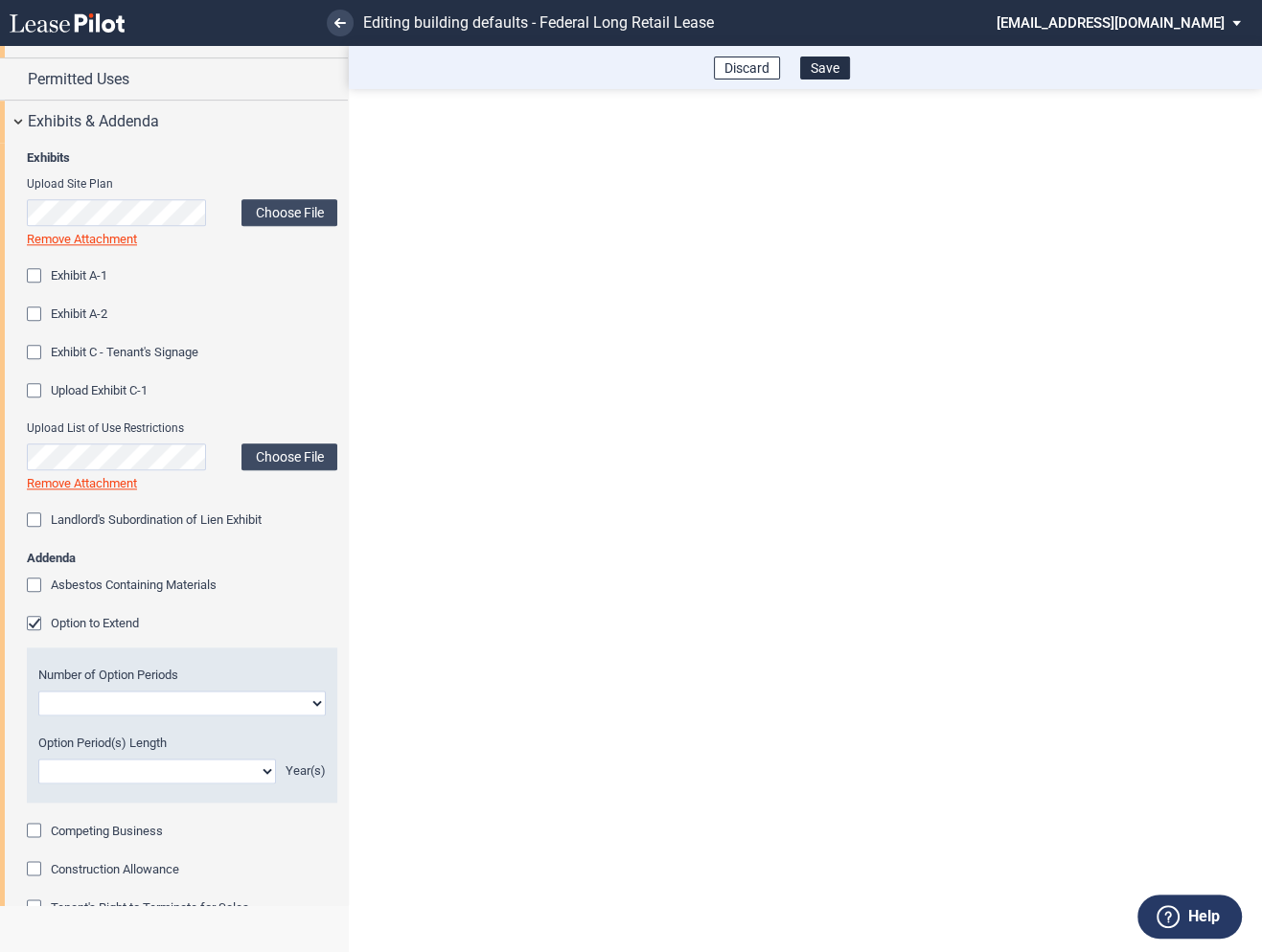
click at [34, 623] on div "Option to Extend" at bounding box center [36, 625] width 19 height 19
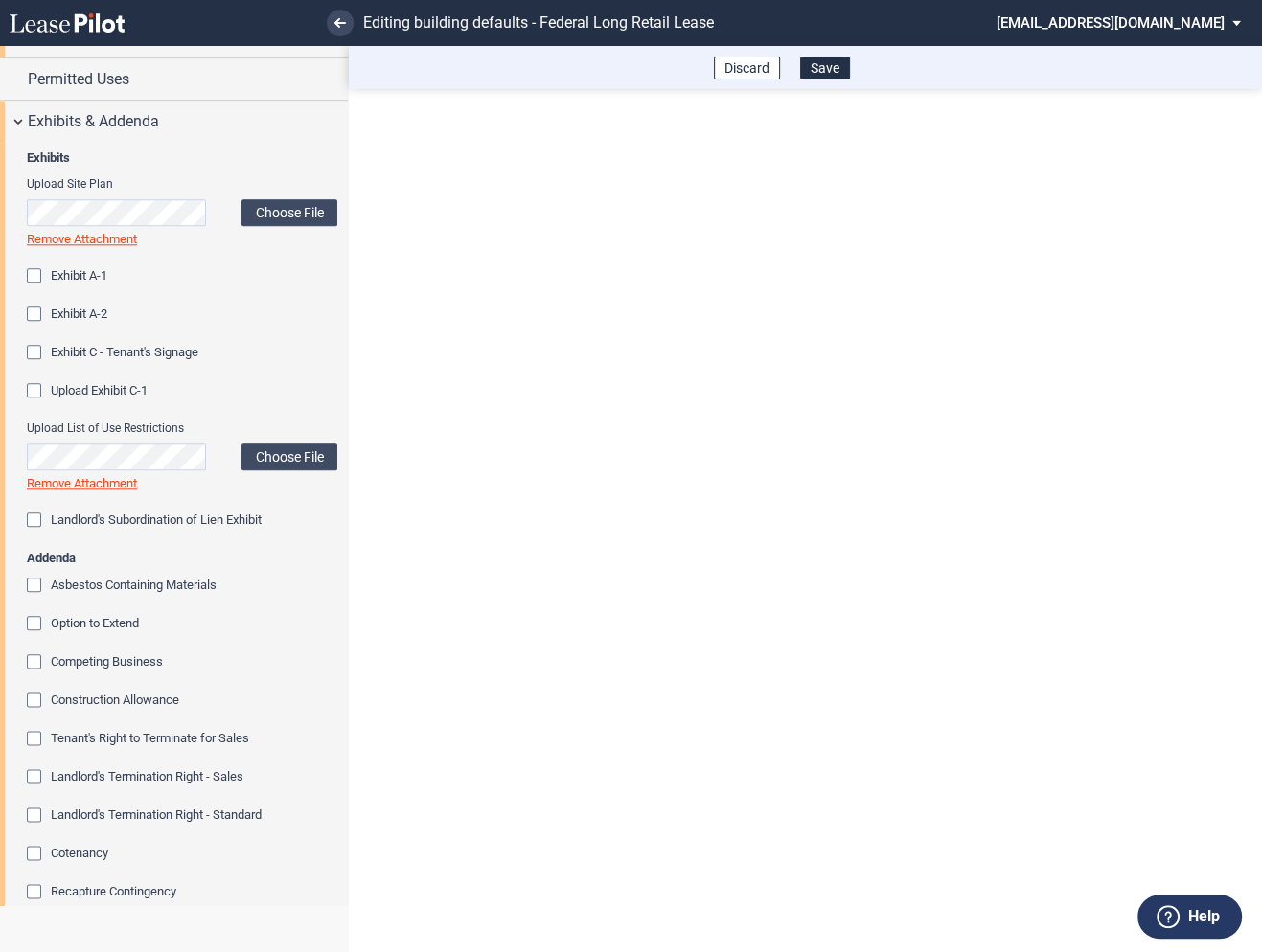
scroll to position [1963, 0]
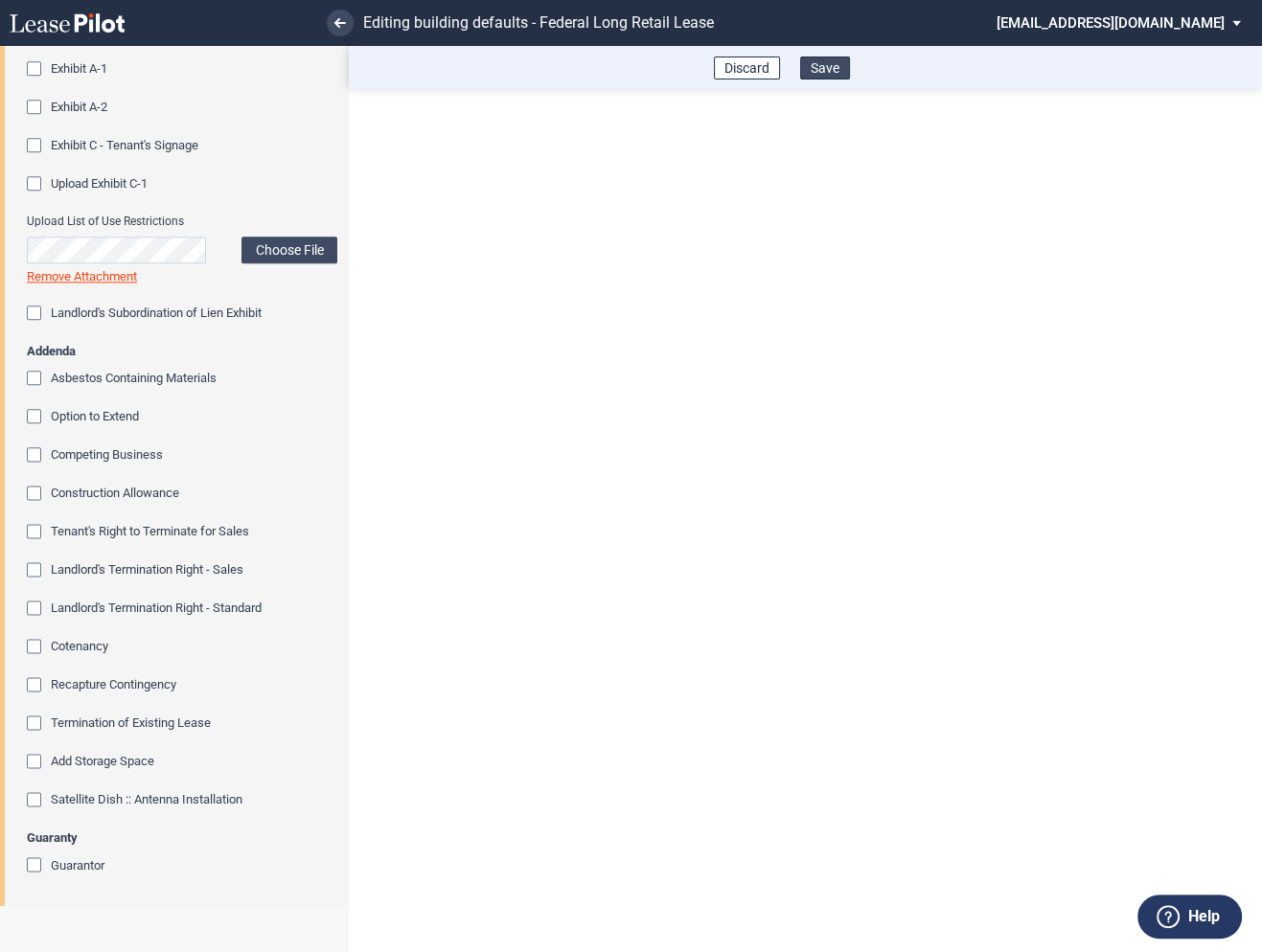
click at [826, 60] on button "Save" at bounding box center [825, 67] width 50 height 23
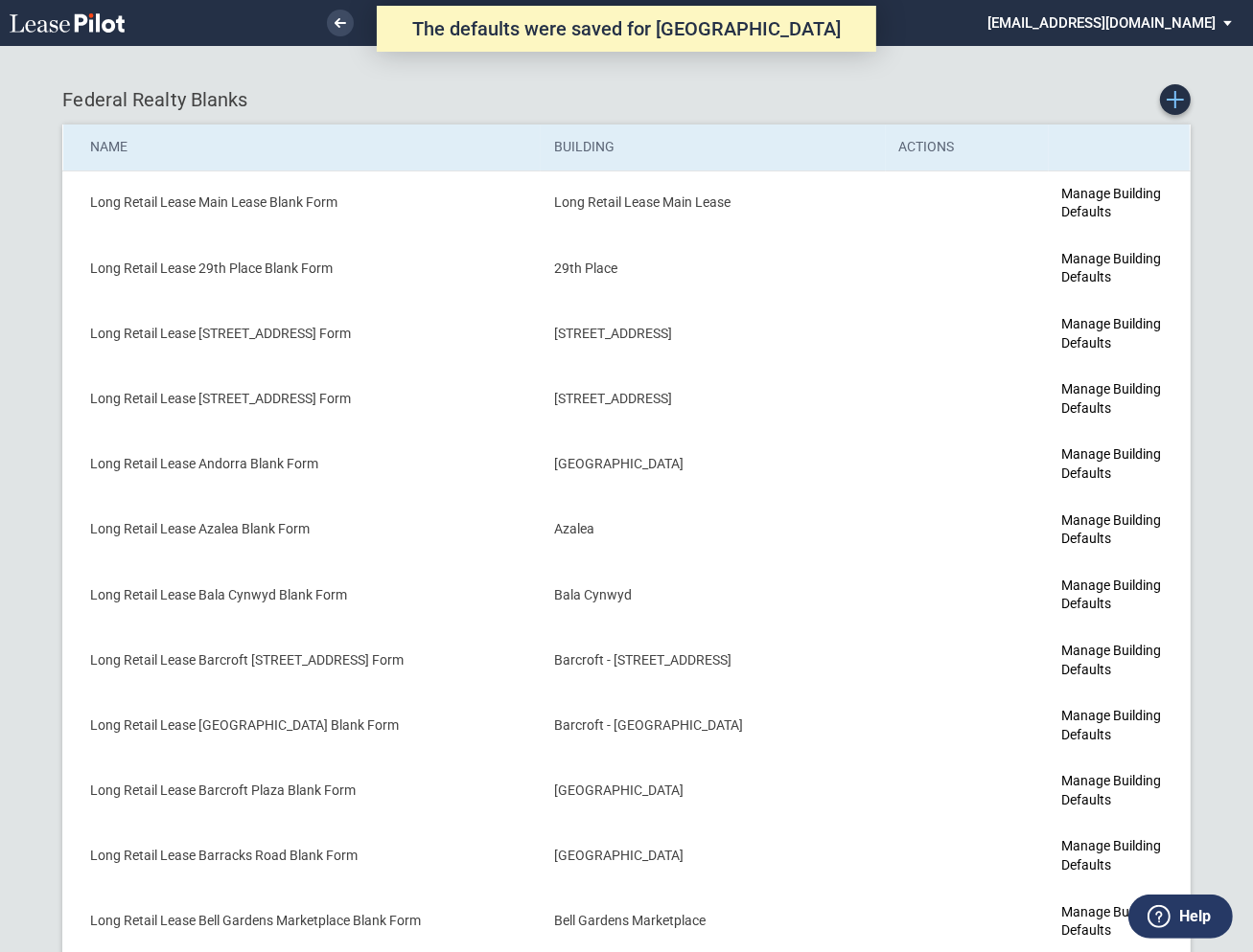
click at [1175, 98] on icon "Create new Blank Form" at bounding box center [1175, 99] width 17 height 17
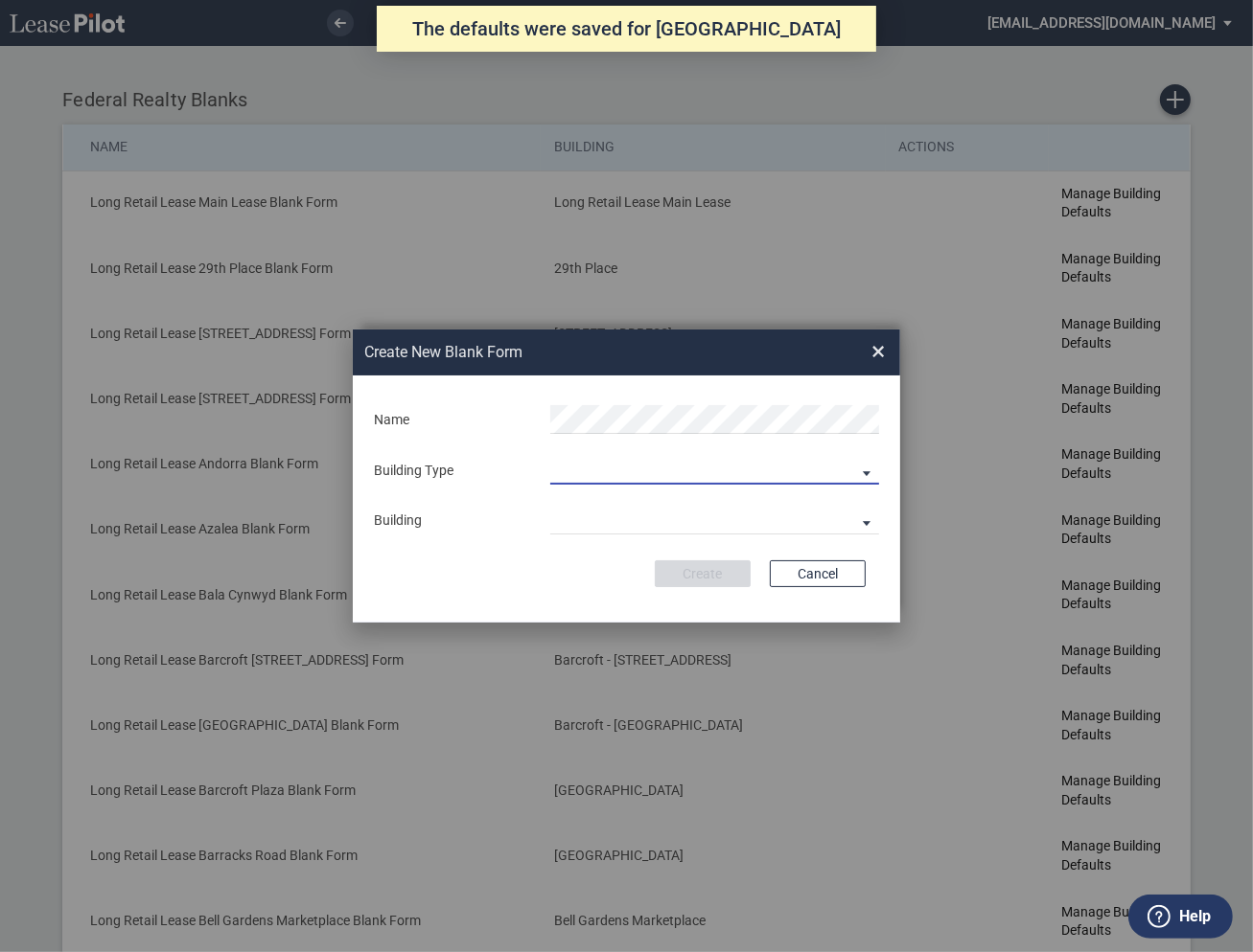
click at [613, 465] on md-select "Building Predefined Empty Building New Empty Building" at bounding box center [714, 470] width 328 height 29
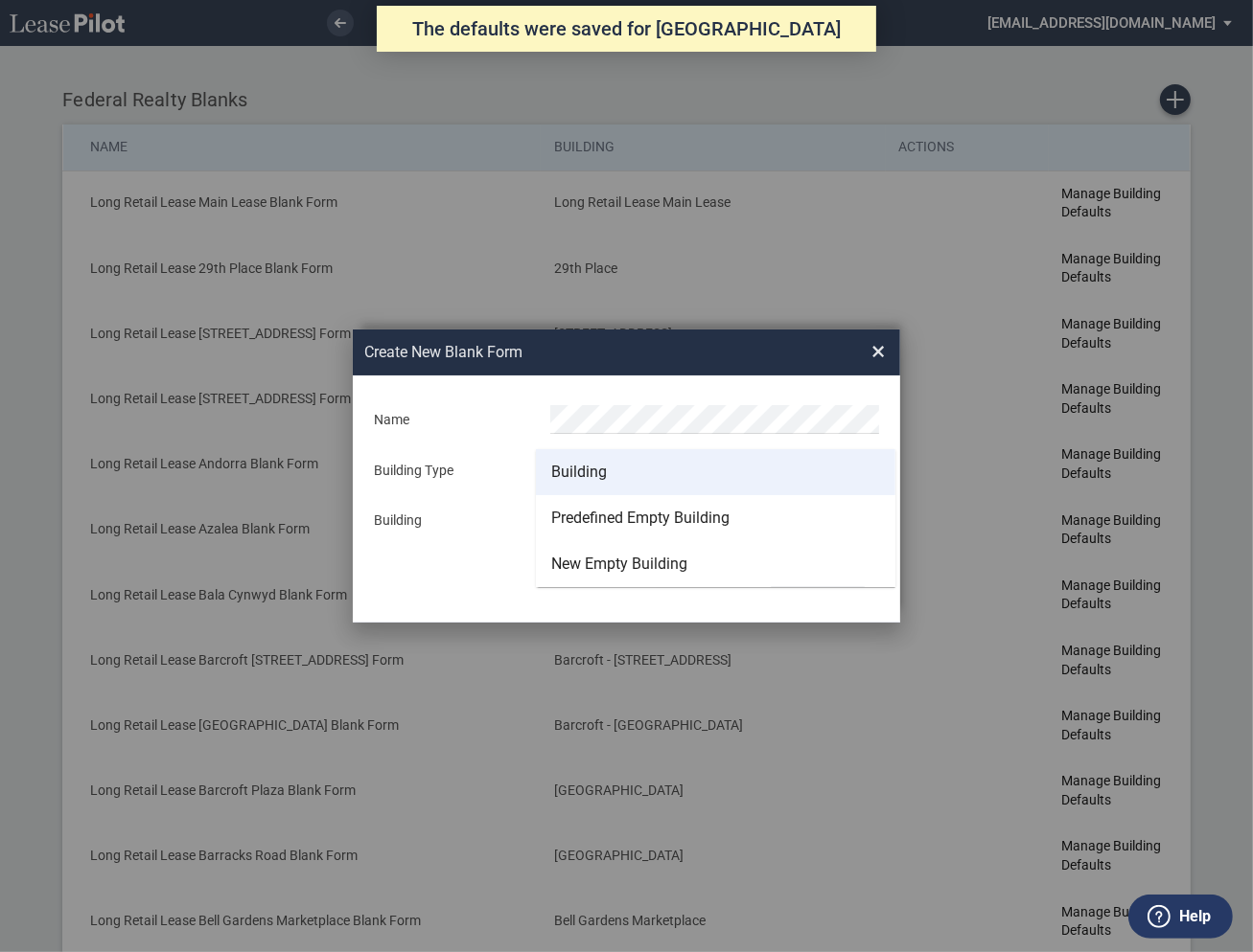
click at [593, 468] on div "Building" at bounding box center [579, 472] width 56 height 21
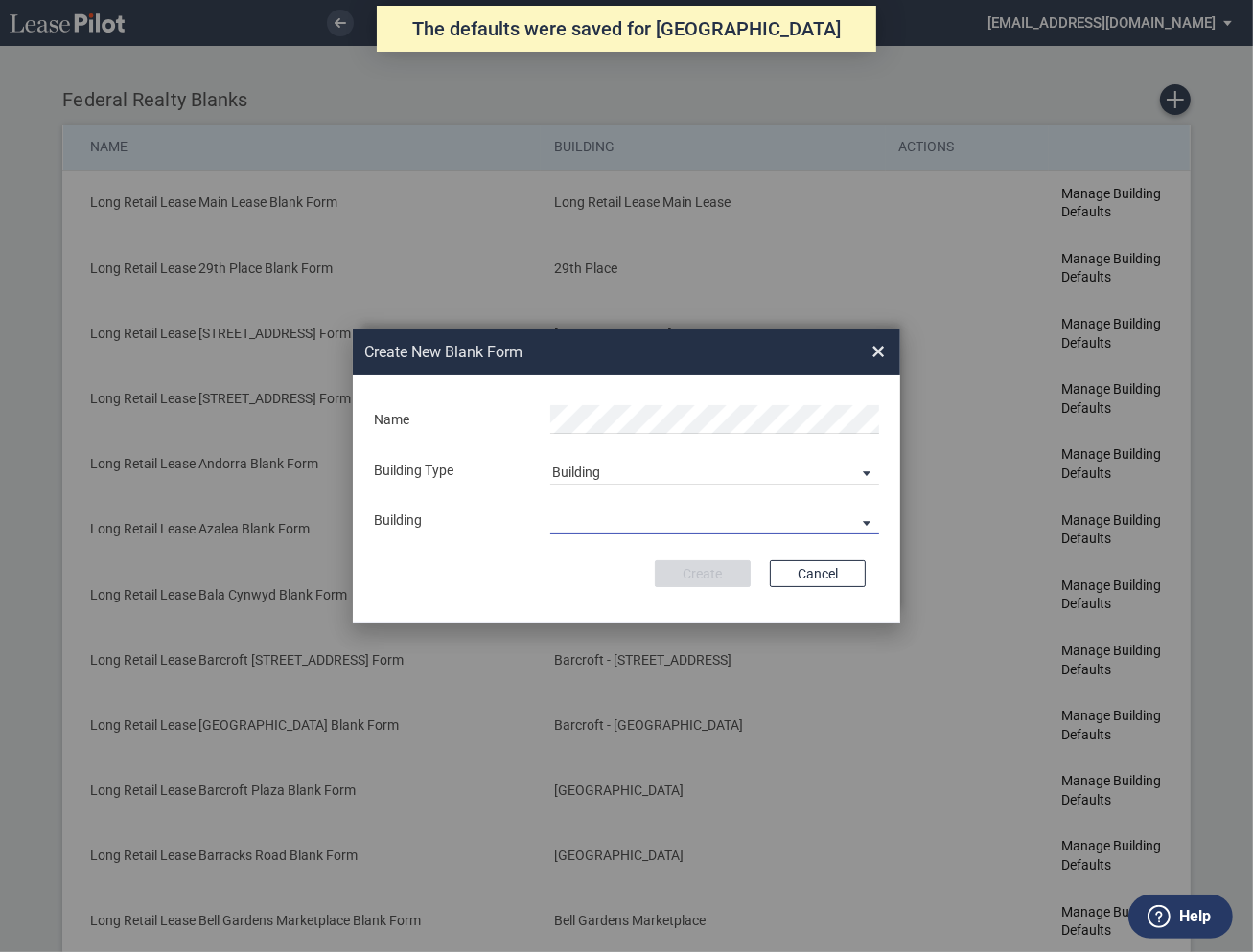
click at [584, 521] on md-select "29th Place [STREET_ADDRESS] [STREET_ADDRESS] [GEOGRAPHIC_DATA] Azalea Bala Cynw…" at bounding box center [714, 520] width 328 height 29
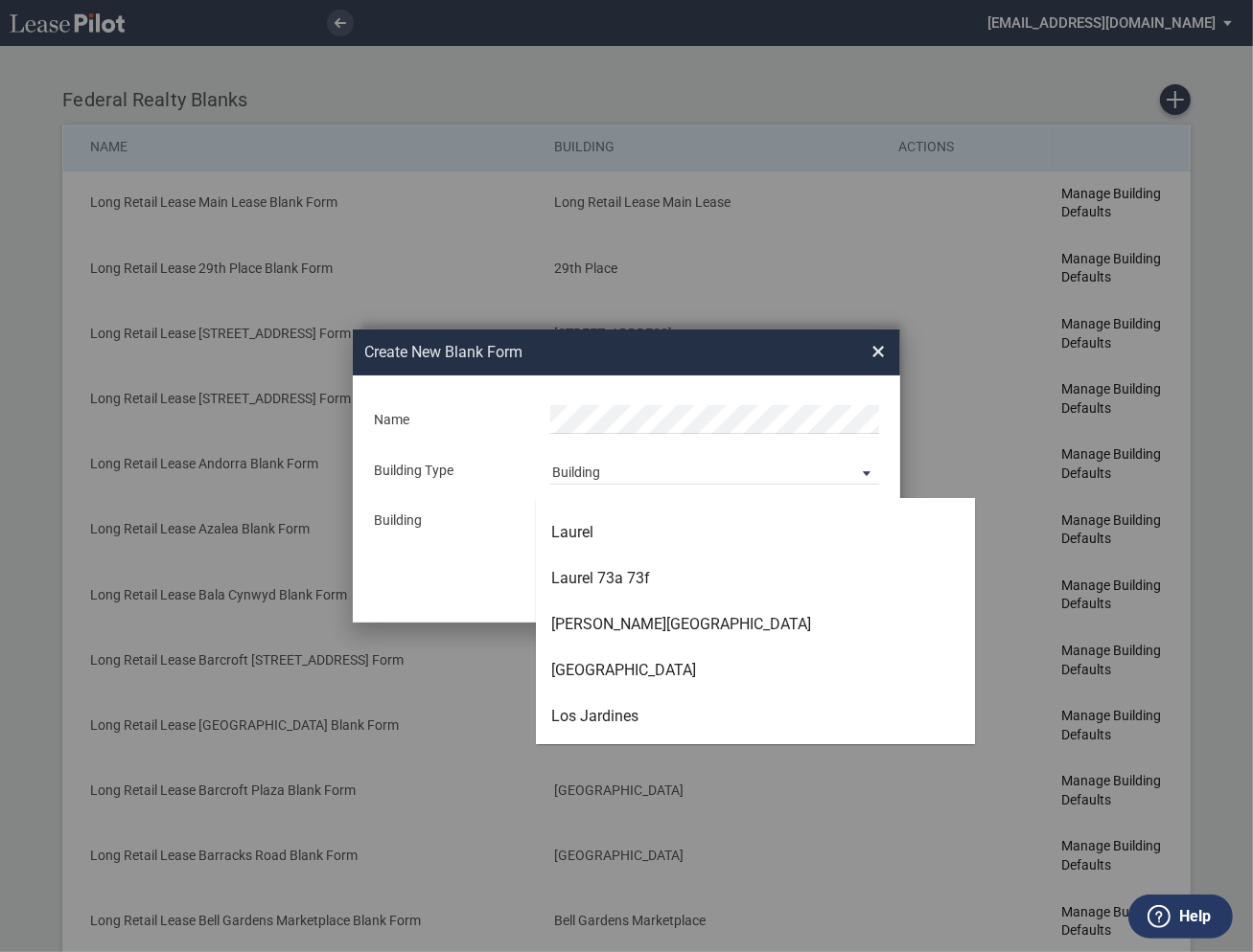
scroll to position [3626, 0]
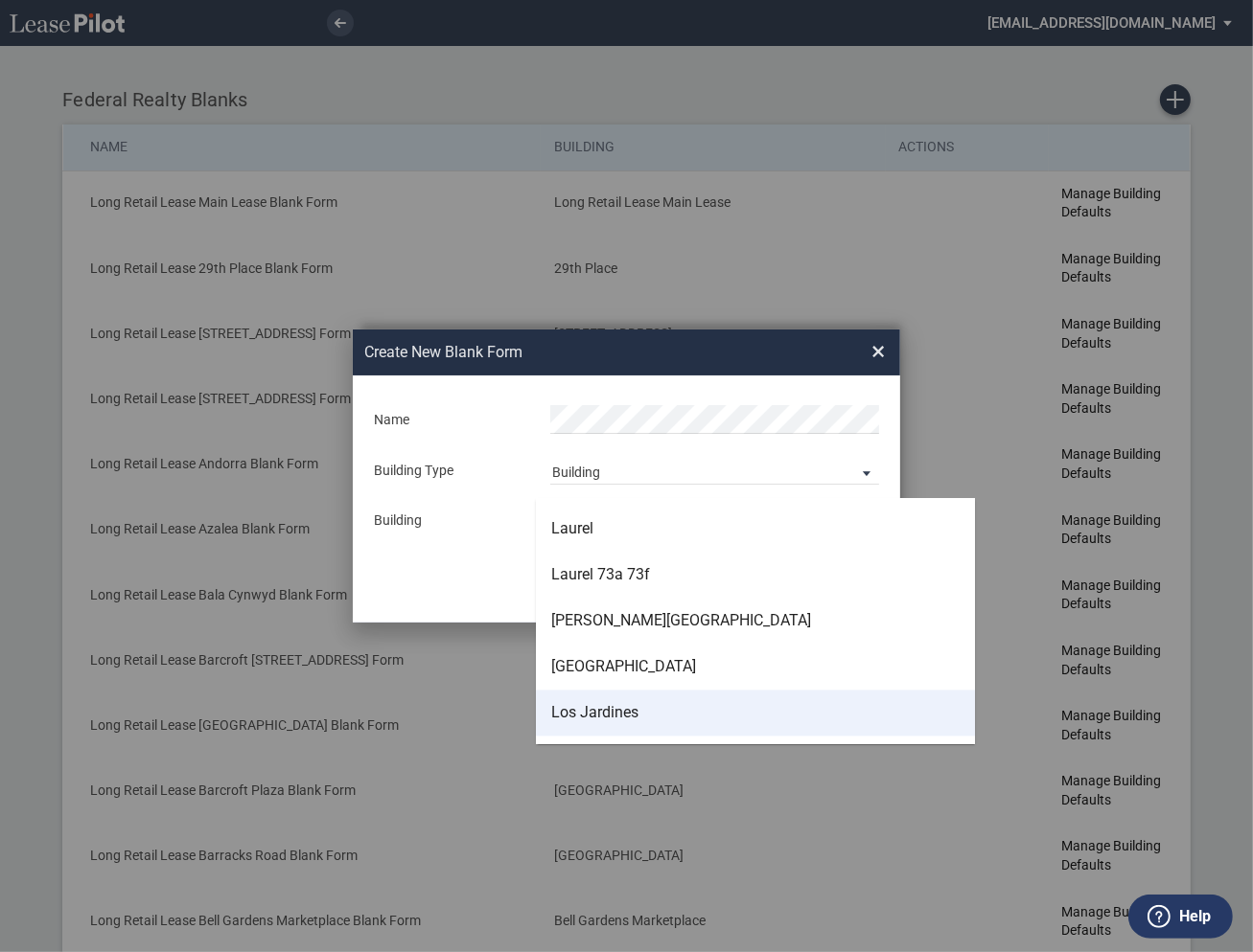
click at [594, 704] on div "Los Jardines" at bounding box center [595, 713] width 87 height 21
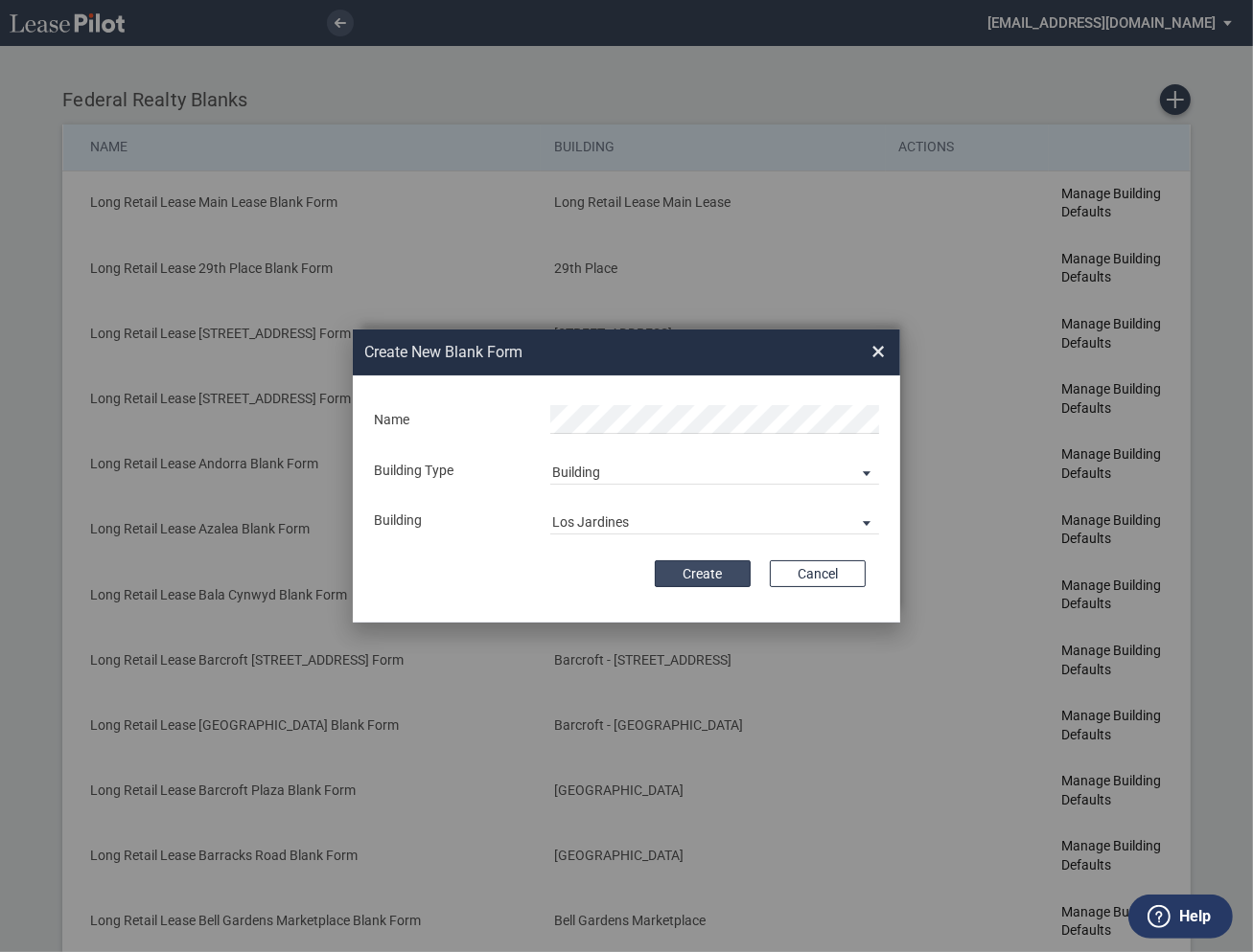
click at [713, 581] on button "Create" at bounding box center [702, 573] width 96 height 27
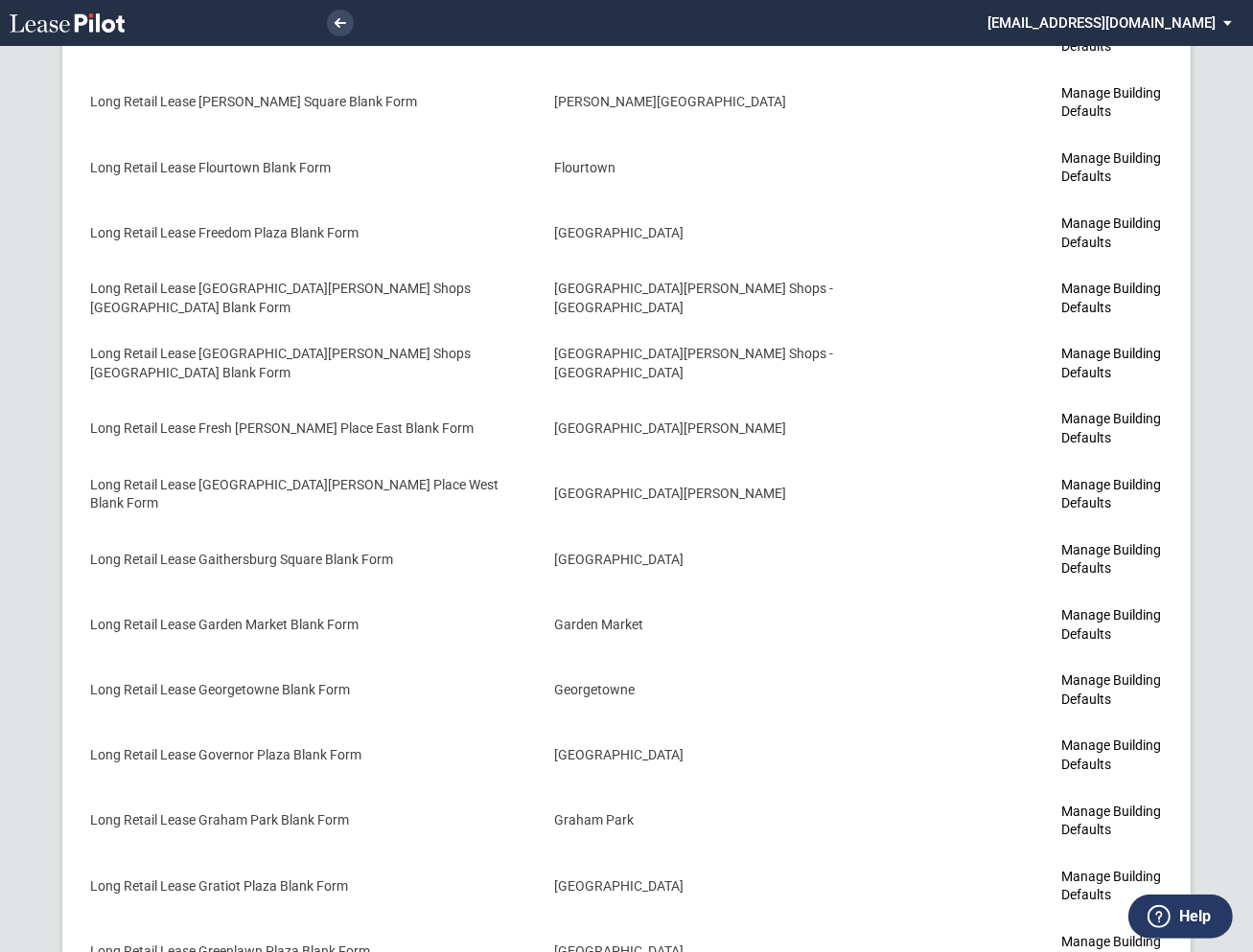
scroll to position [3828, 0]
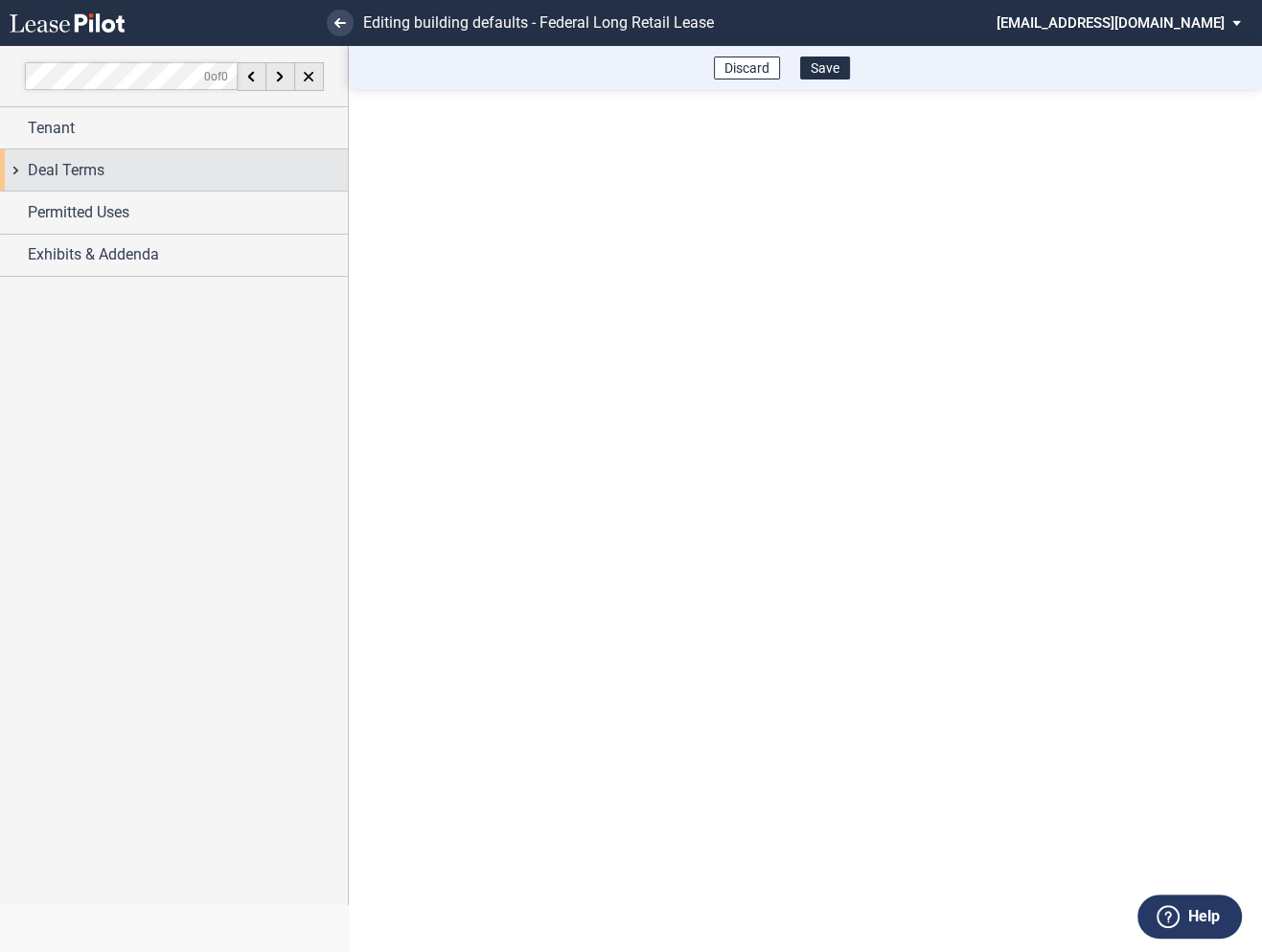
click at [25, 176] on div "Deal Terms" at bounding box center [174, 171] width 348 height 42
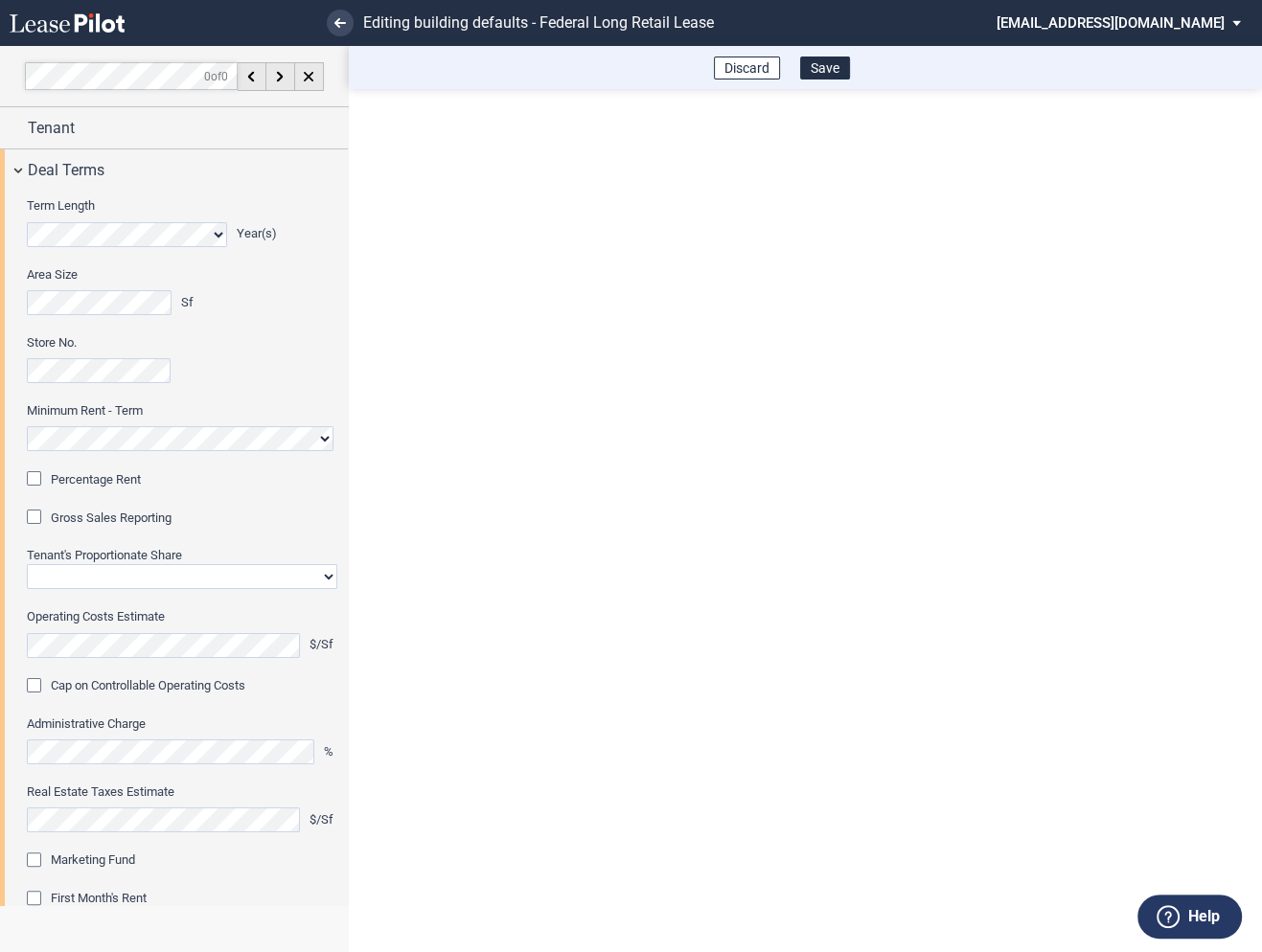
click at [45, 474] on div "Percentage Rent" at bounding box center [36, 480] width 19 height 19
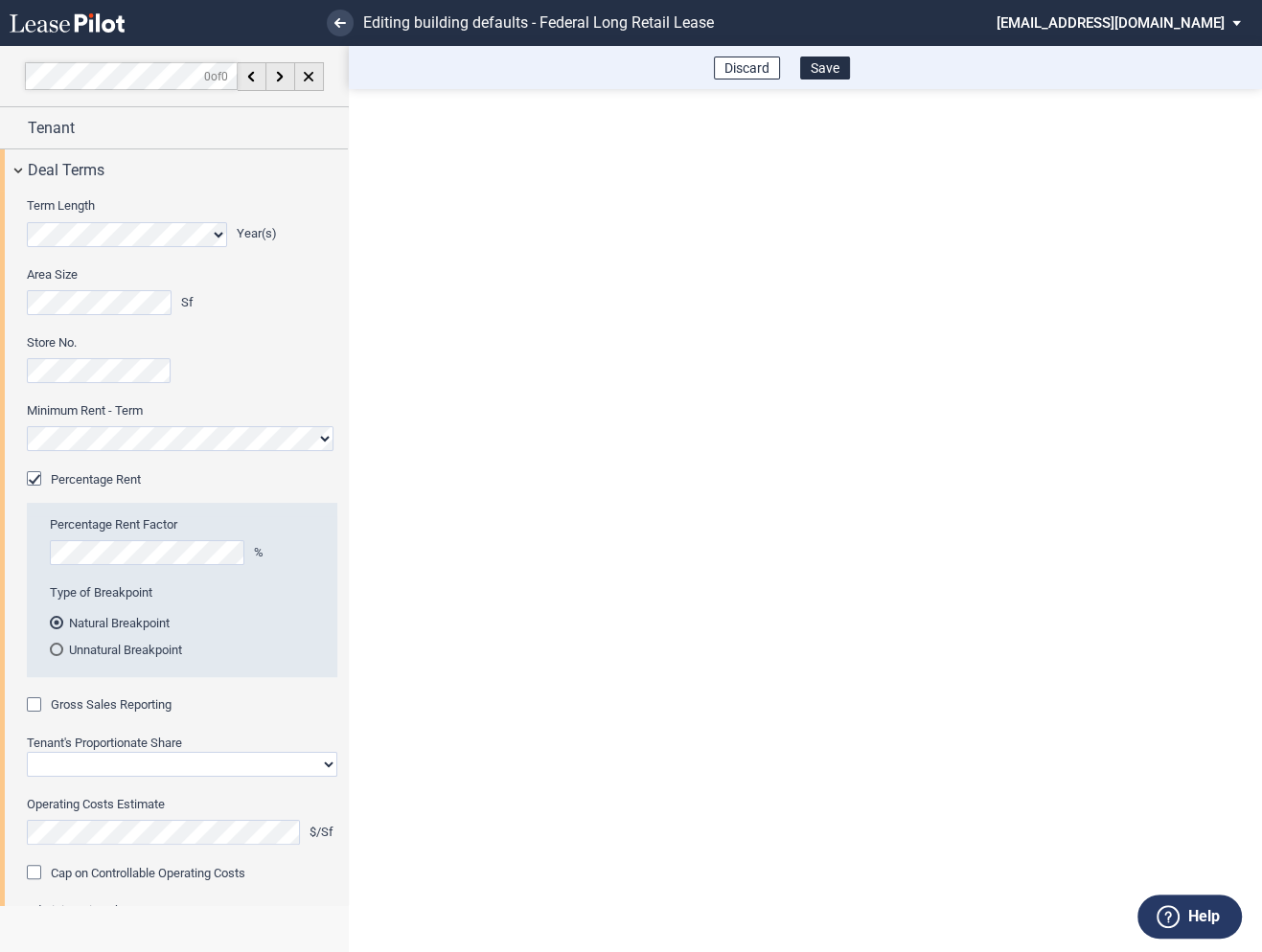
click at [40, 707] on div "Gross Sales Reporting" at bounding box center [36, 706] width 19 height 19
click at [58, 759] on select "Straight GLA Net Major" at bounding box center [182, 764] width 311 height 25
select select "straight GLA"
click at [27, 752] on select "Straight GLA Net Major" at bounding box center [182, 764] width 311 height 25
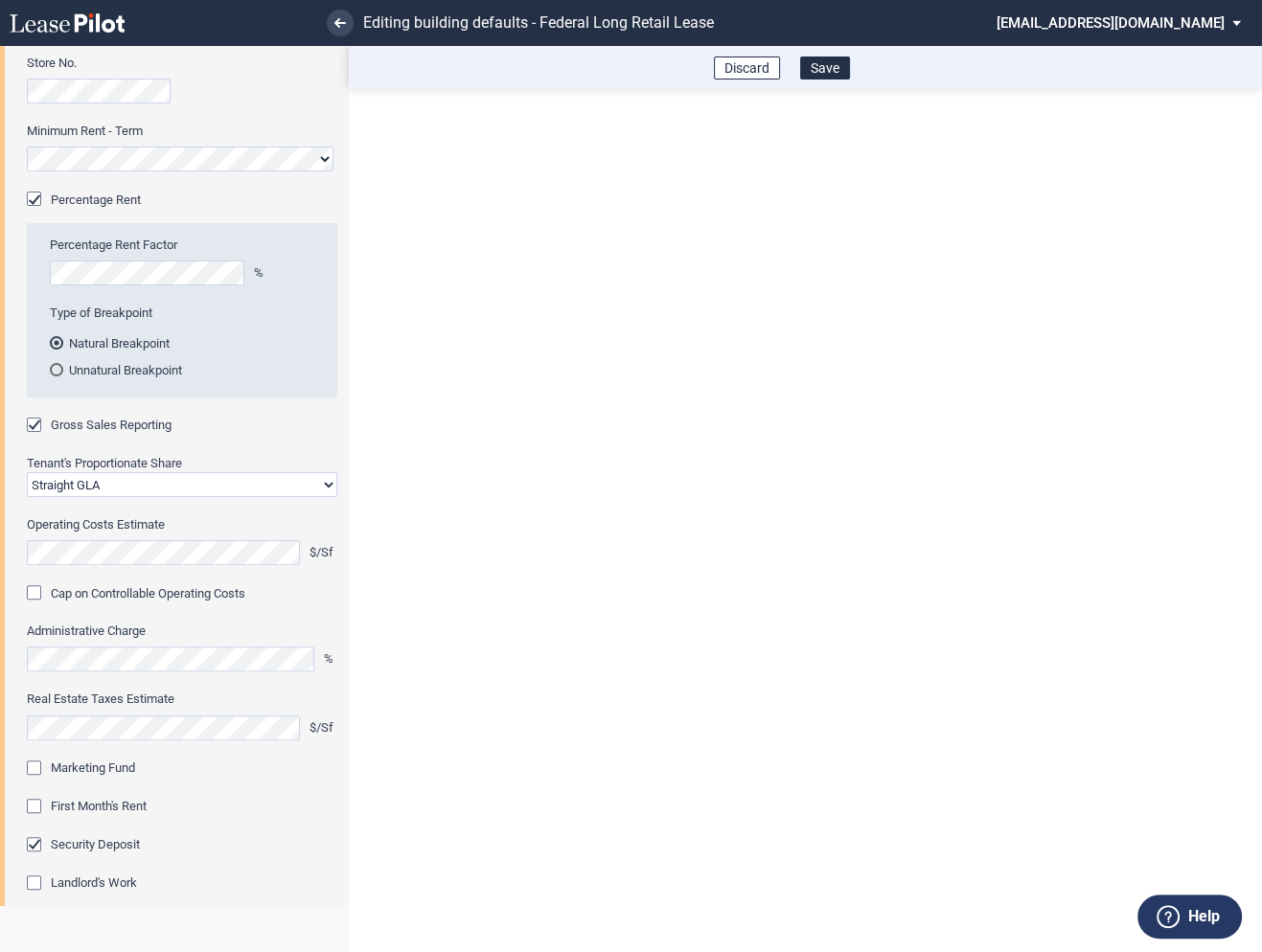
scroll to position [419, 0]
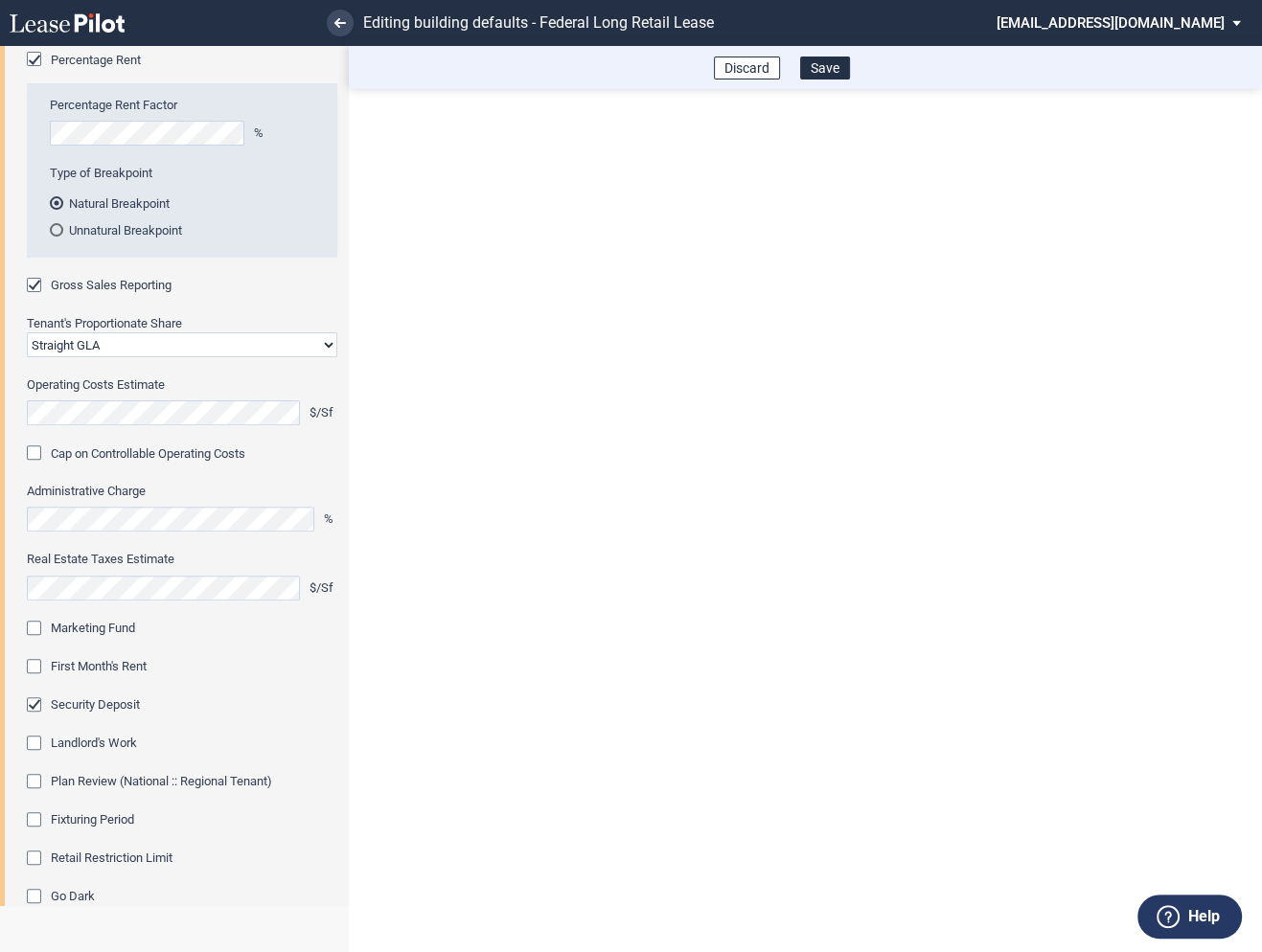
click at [42, 665] on div "First Month's Rent" at bounding box center [36, 668] width 19 height 19
click at [39, 631] on div "Marketing Fund" at bounding box center [36, 630] width 19 height 19
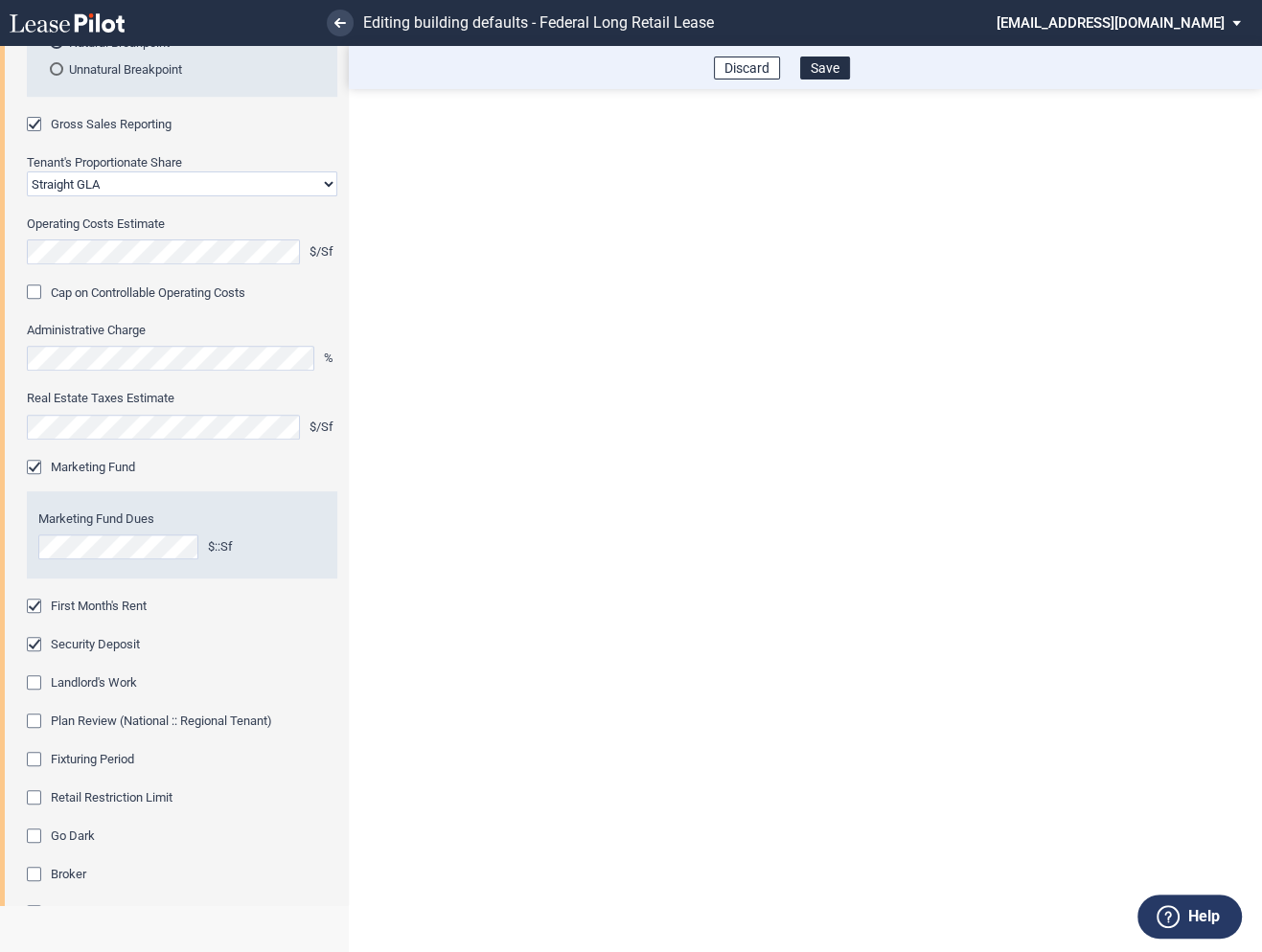
scroll to position [631, 0]
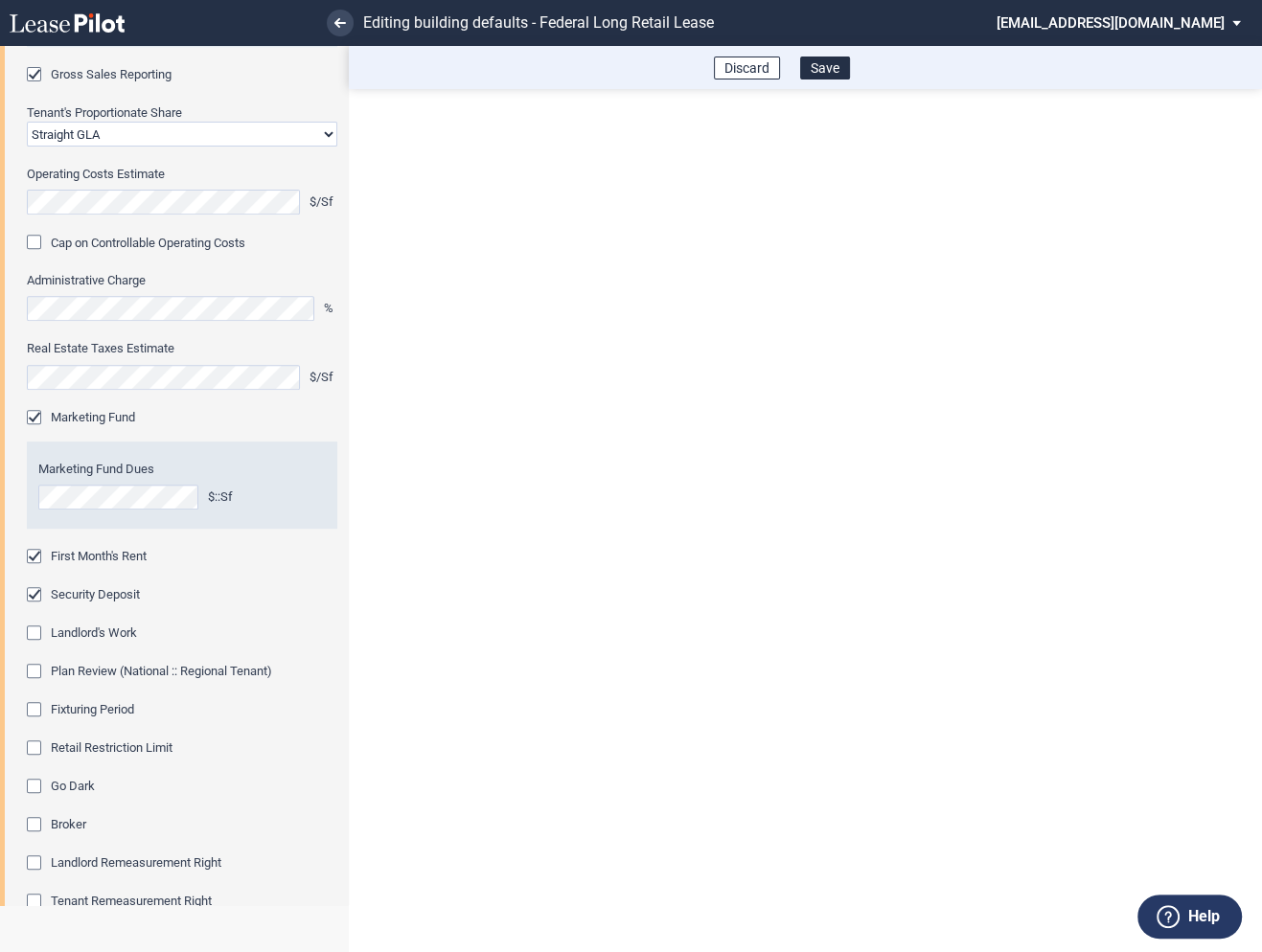
click at [34, 715] on div "Fixturing Period" at bounding box center [36, 711] width 19 height 19
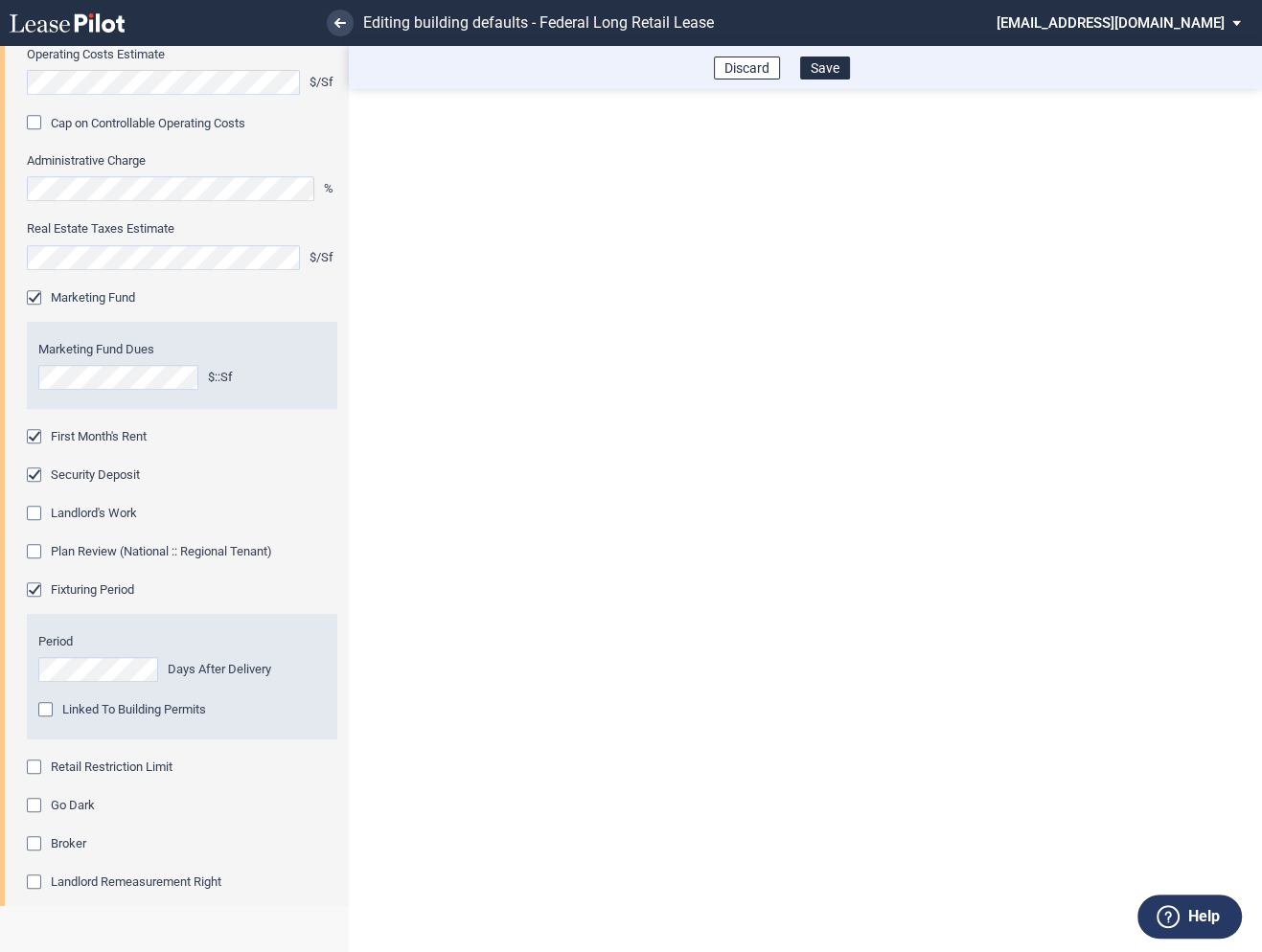
click at [37, 768] on div "Retail Restriction Limit" at bounding box center [36, 769] width 19 height 19
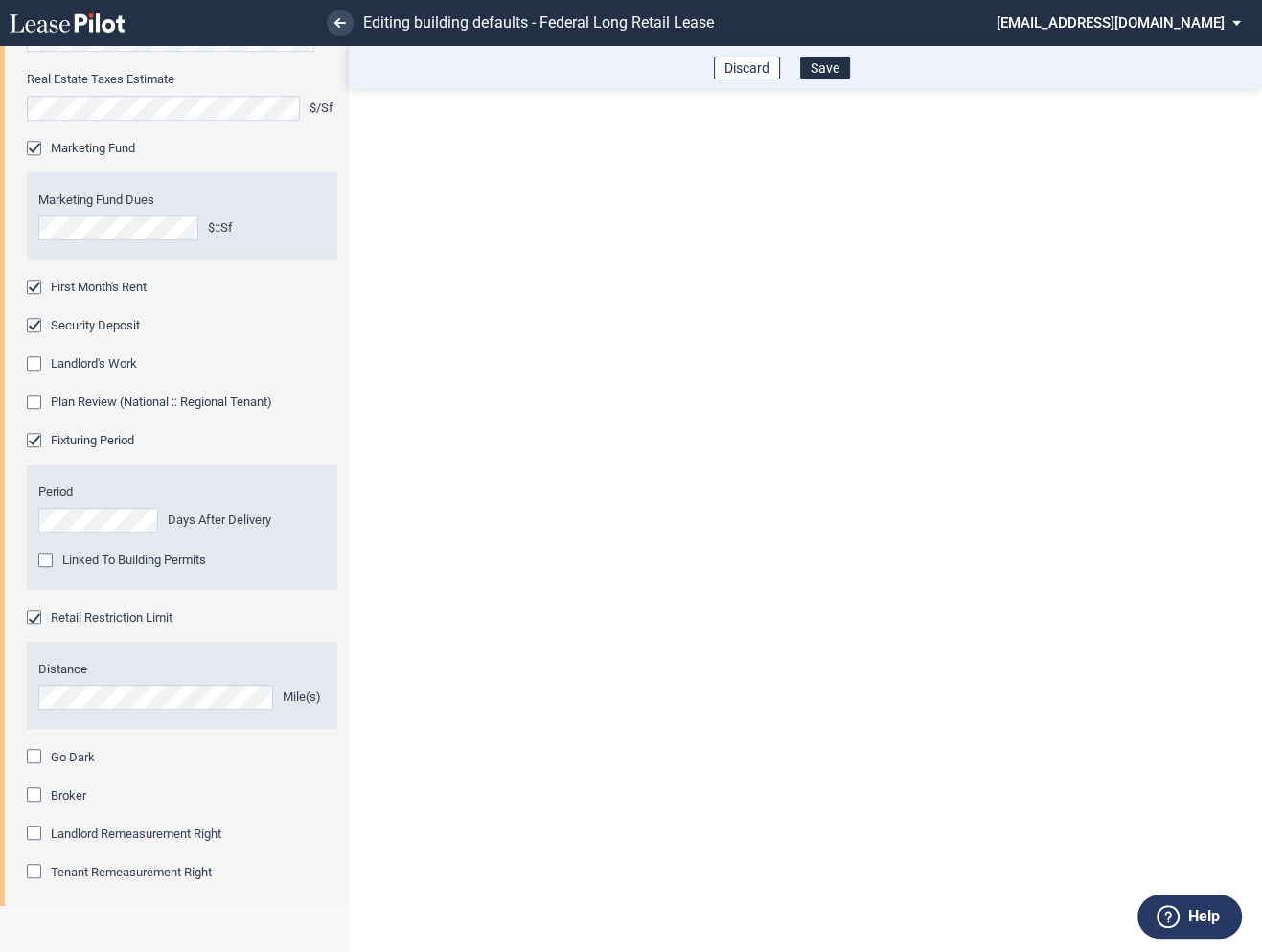
scroll to position [992, 0]
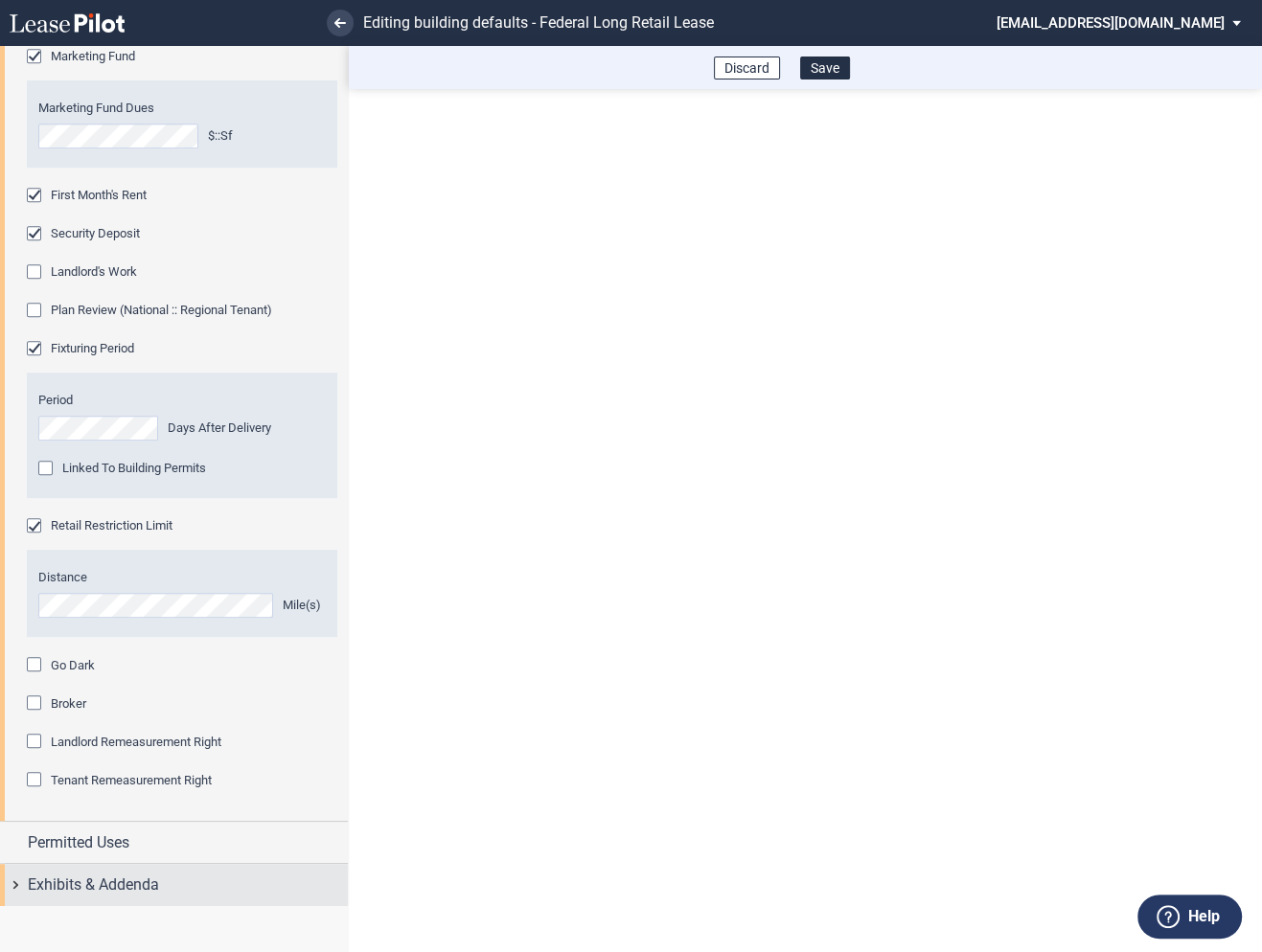
click at [21, 881] on div "Exhibits & Addenda" at bounding box center [174, 885] width 348 height 42
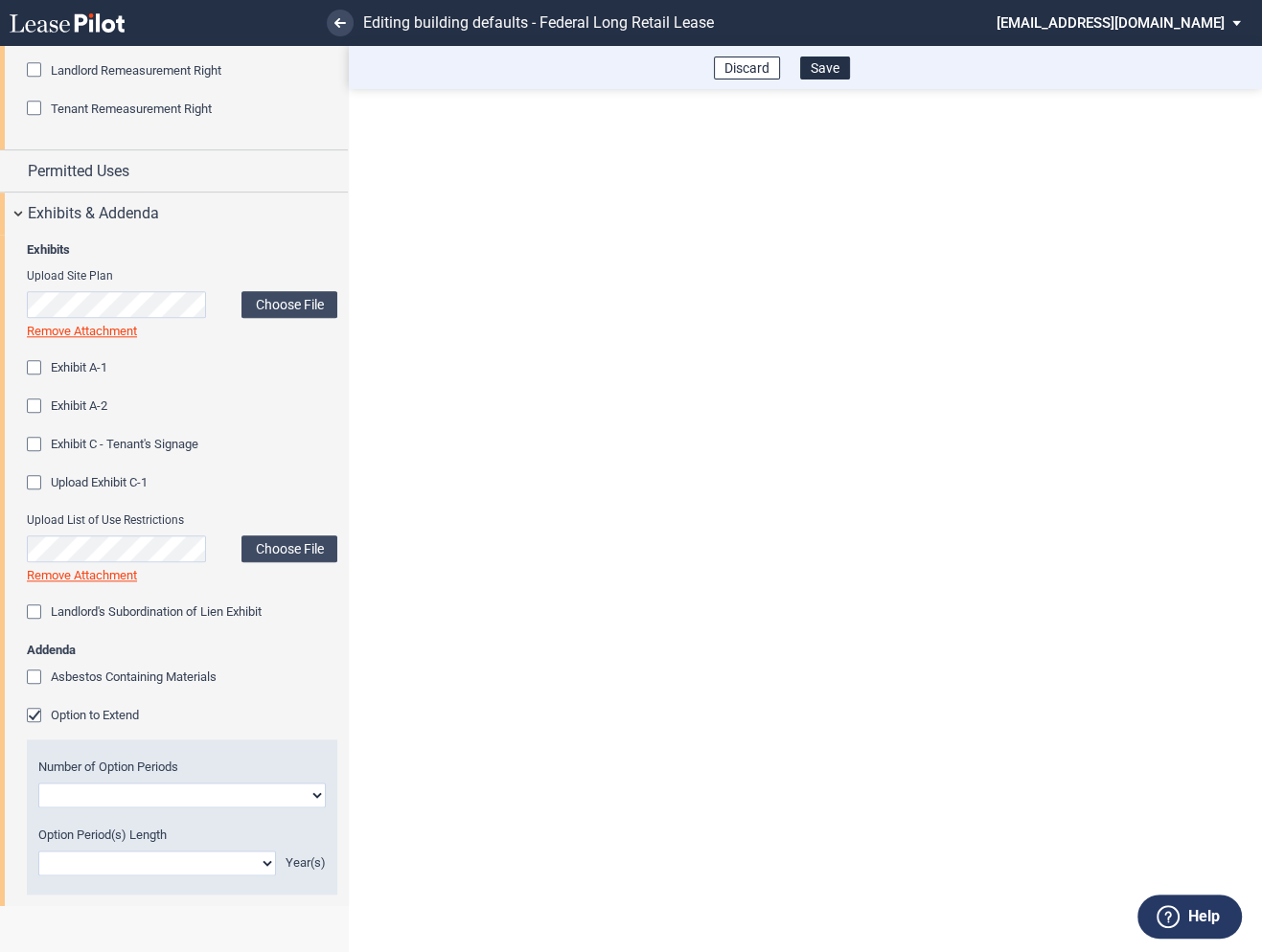
scroll to position [1671, 0]
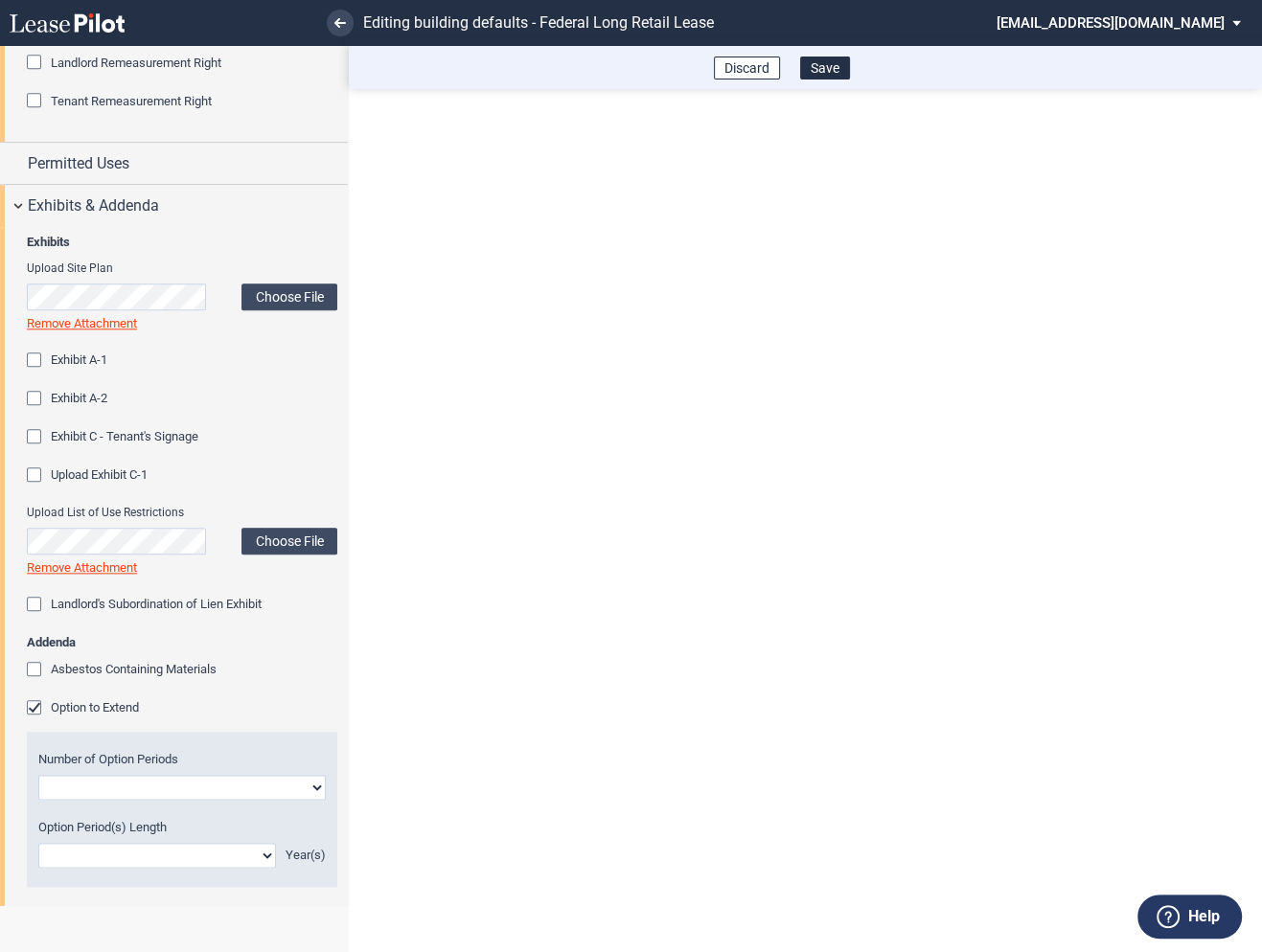
click at [35, 713] on div "Option to Extend" at bounding box center [36, 709] width 19 height 19
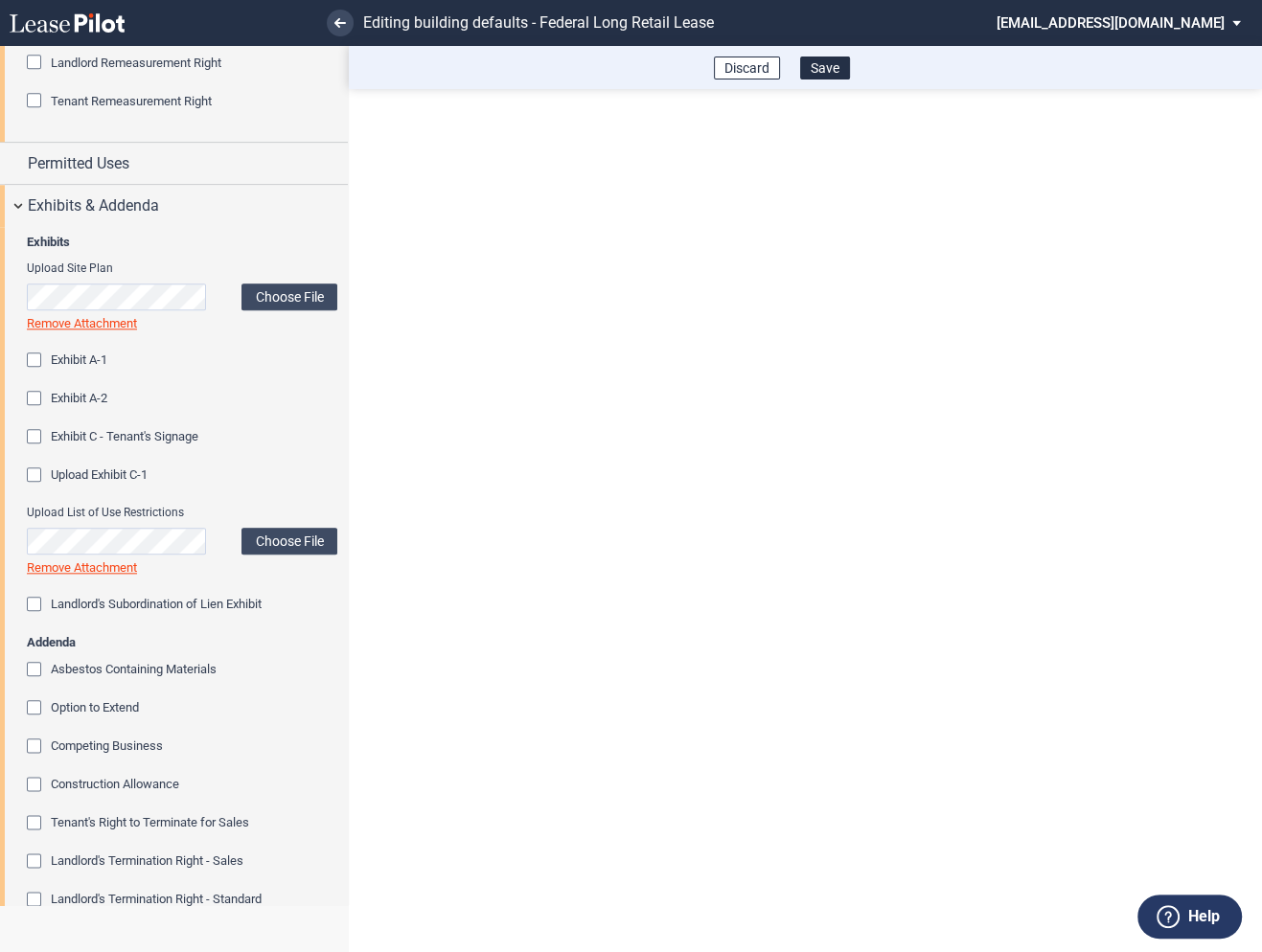
scroll to position [1963, 0]
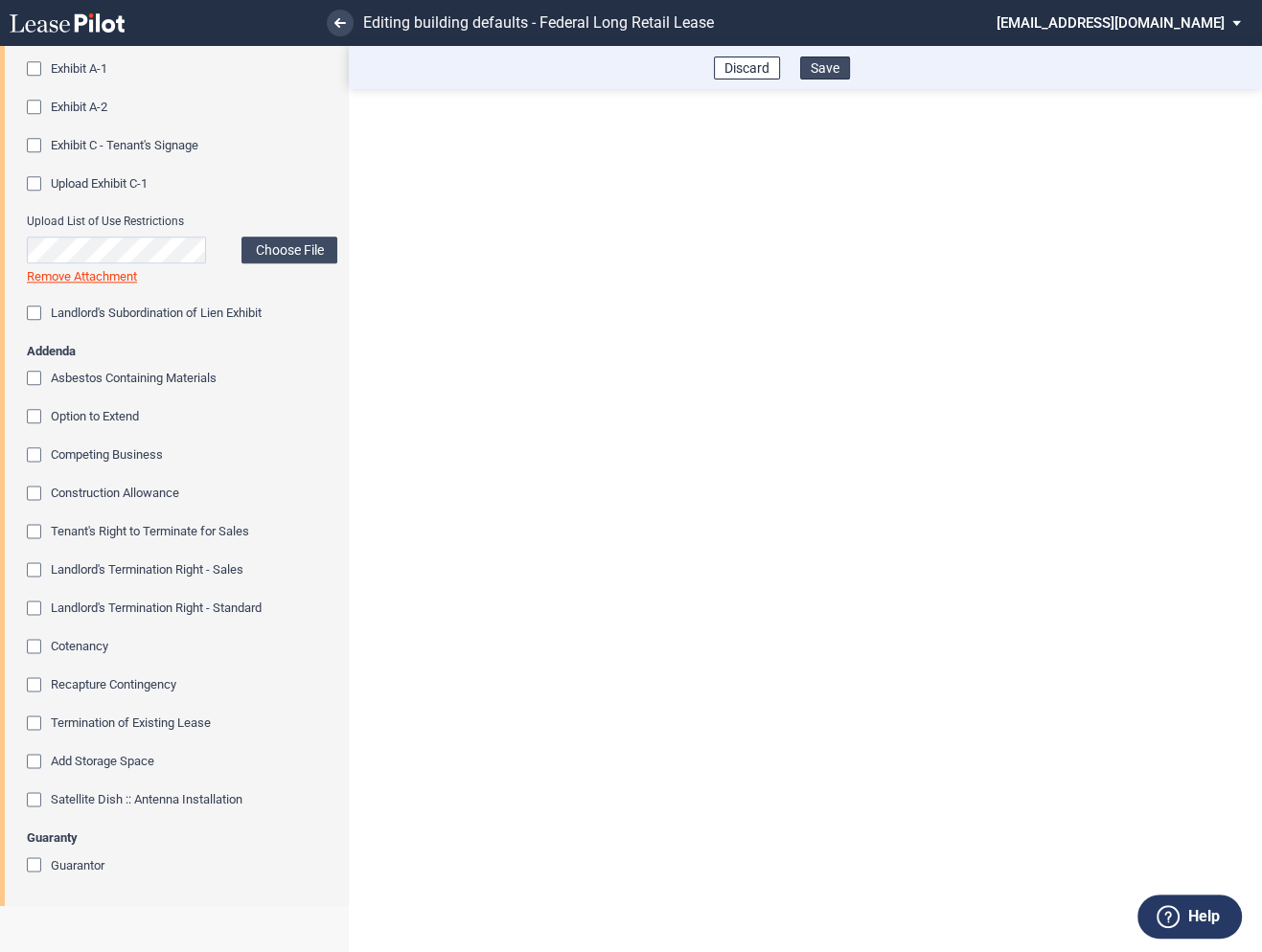
click at [828, 71] on button "Save" at bounding box center [825, 67] width 50 height 23
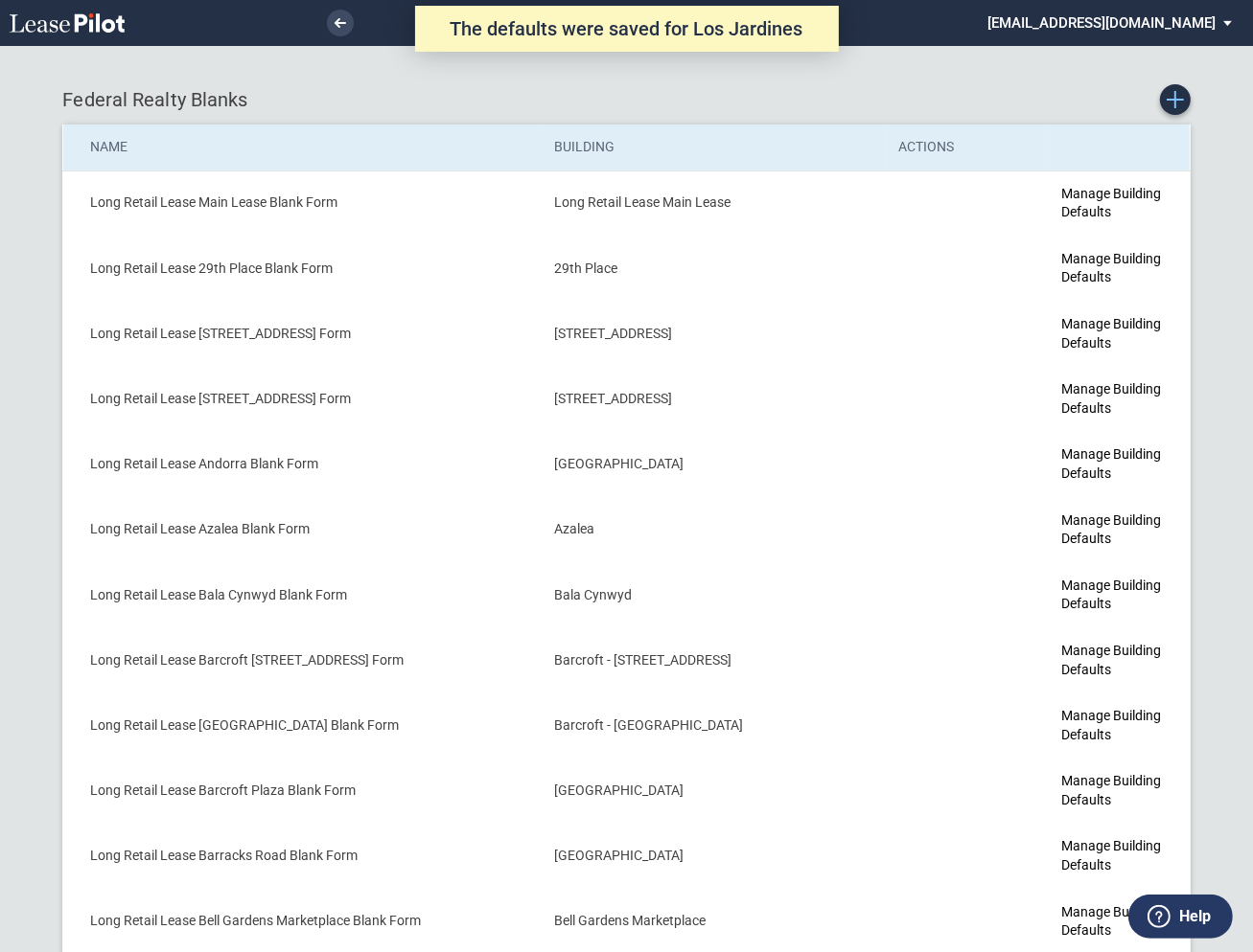
click at [1175, 103] on use "Create new Blank Form" at bounding box center [1175, 99] width 17 height 17
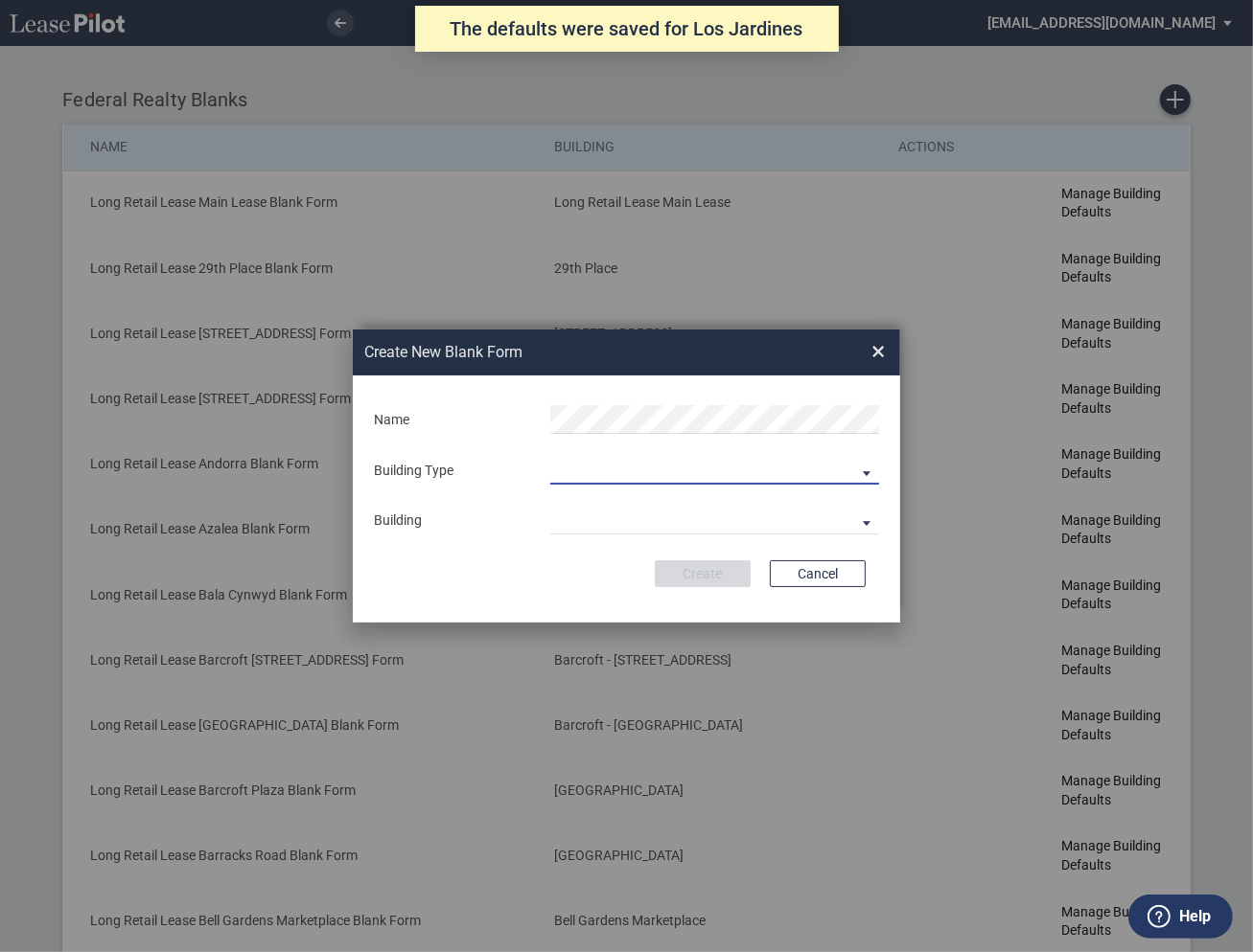
click at [633, 480] on md-select "Building Predefined Empty Building New Empty Building" at bounding box center [714, 470] width 328 height 29
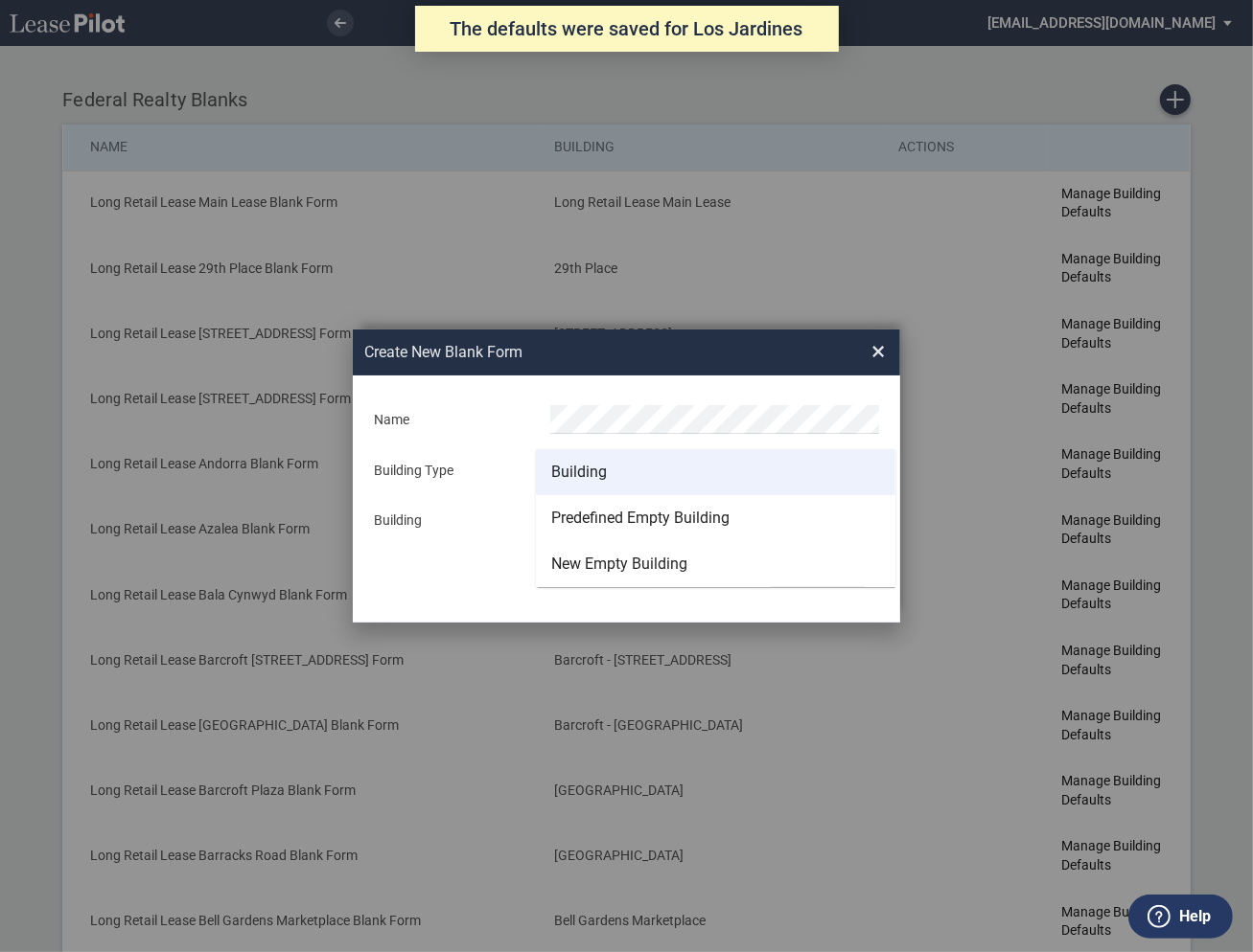
click at [594, 469] on div "Building" at bounding box center [579, 472] width 56 height 21
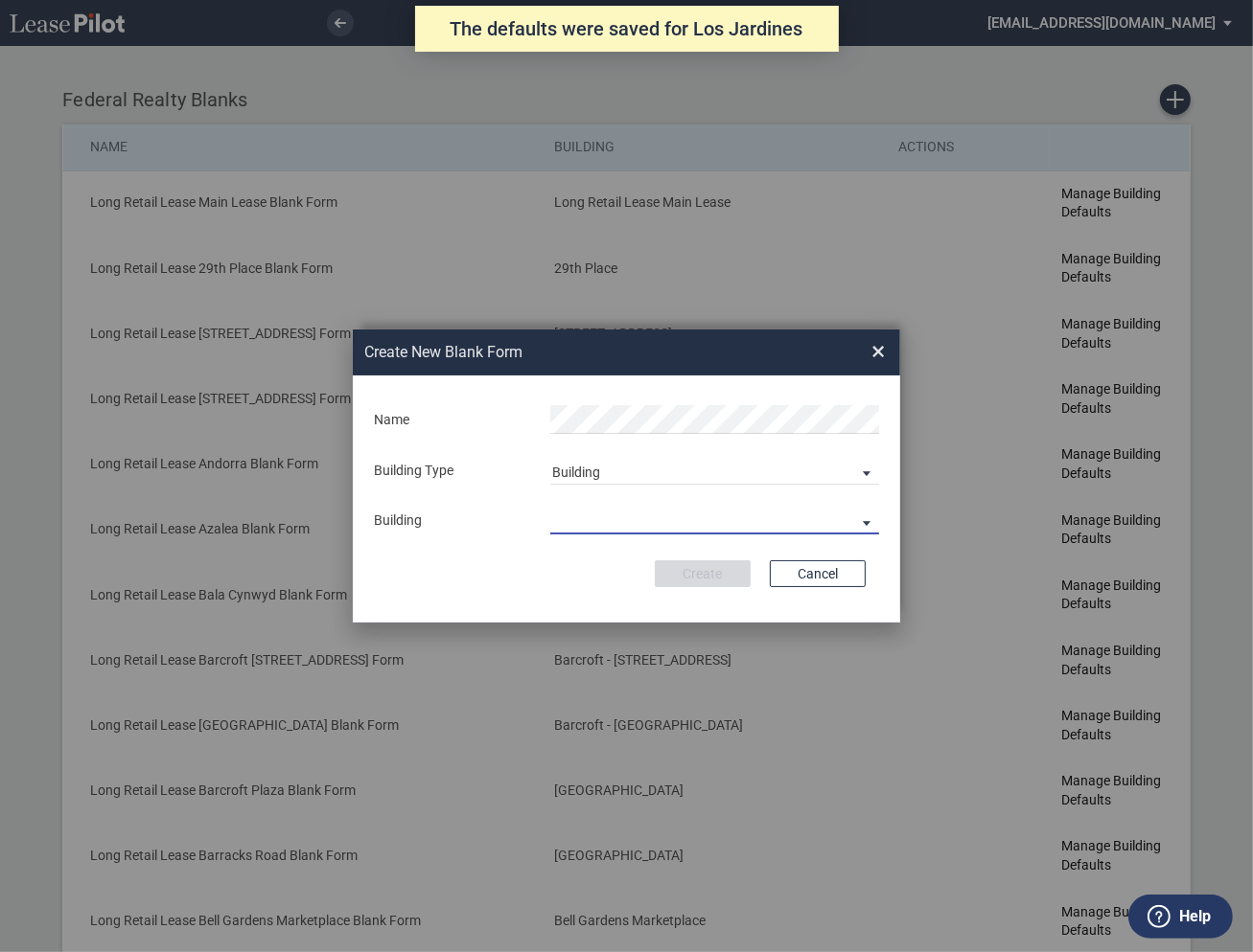
click at [588, 524] on md-select "29th Place [STREET_ADDRESS] [STREET_ADDRESS] [GEOGRAPHIC_DATA] Azalea Bala Cynw…" at bounding box center [714, 520] width 328 height 29
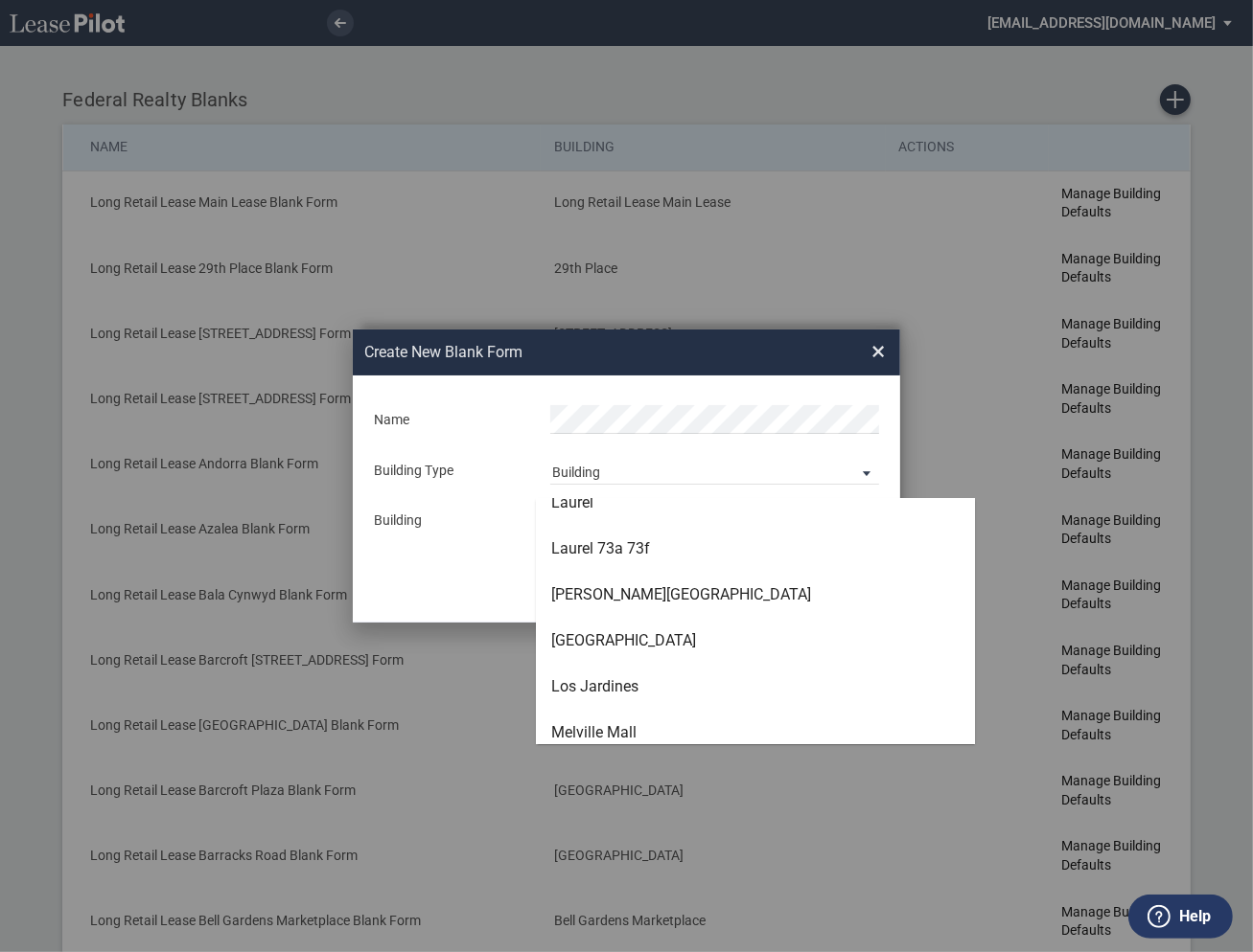
scroll to position [3659, 0]
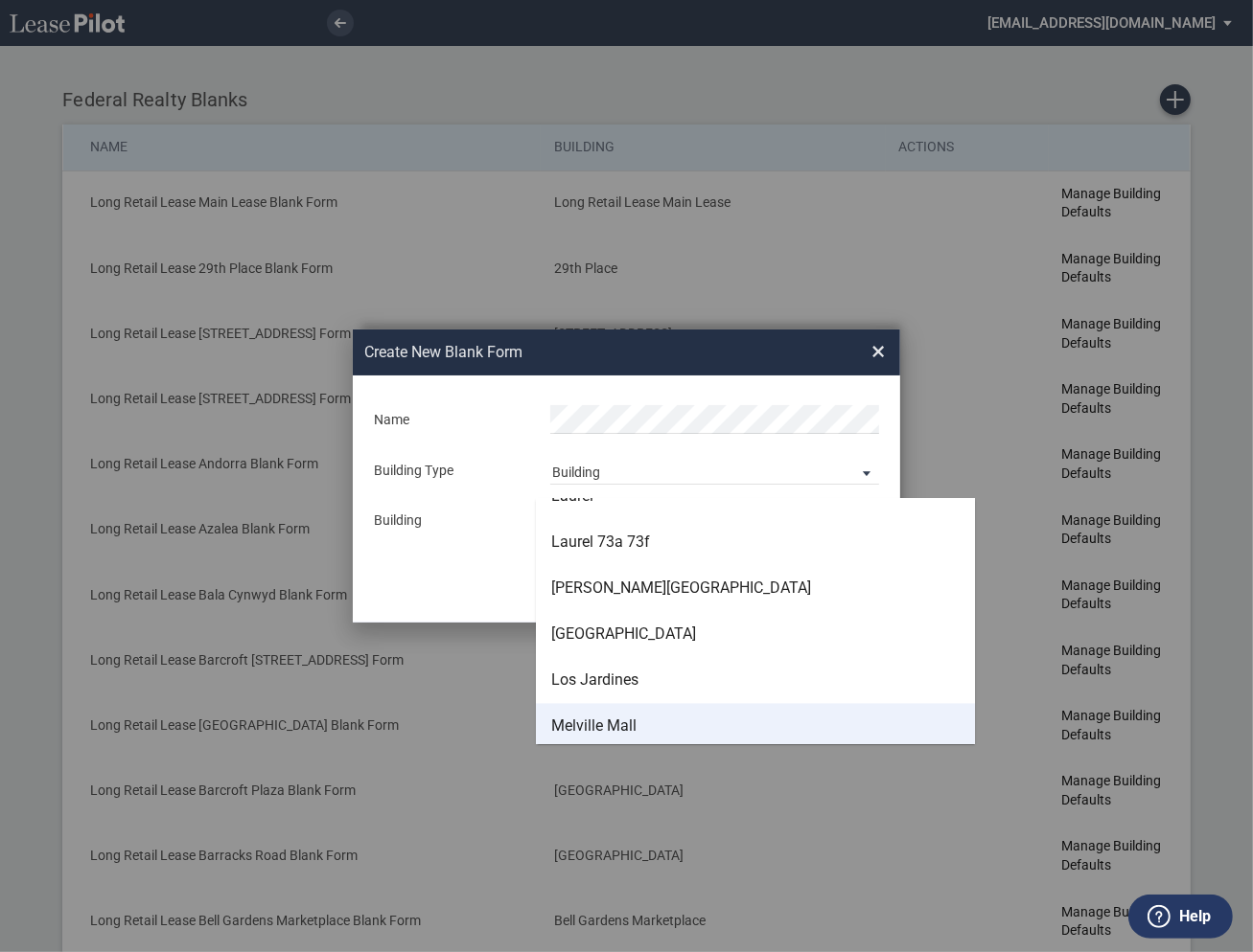
click at [590, 729] on div "Melville Mall" at bounding box center [594, 726] width 85 height 21
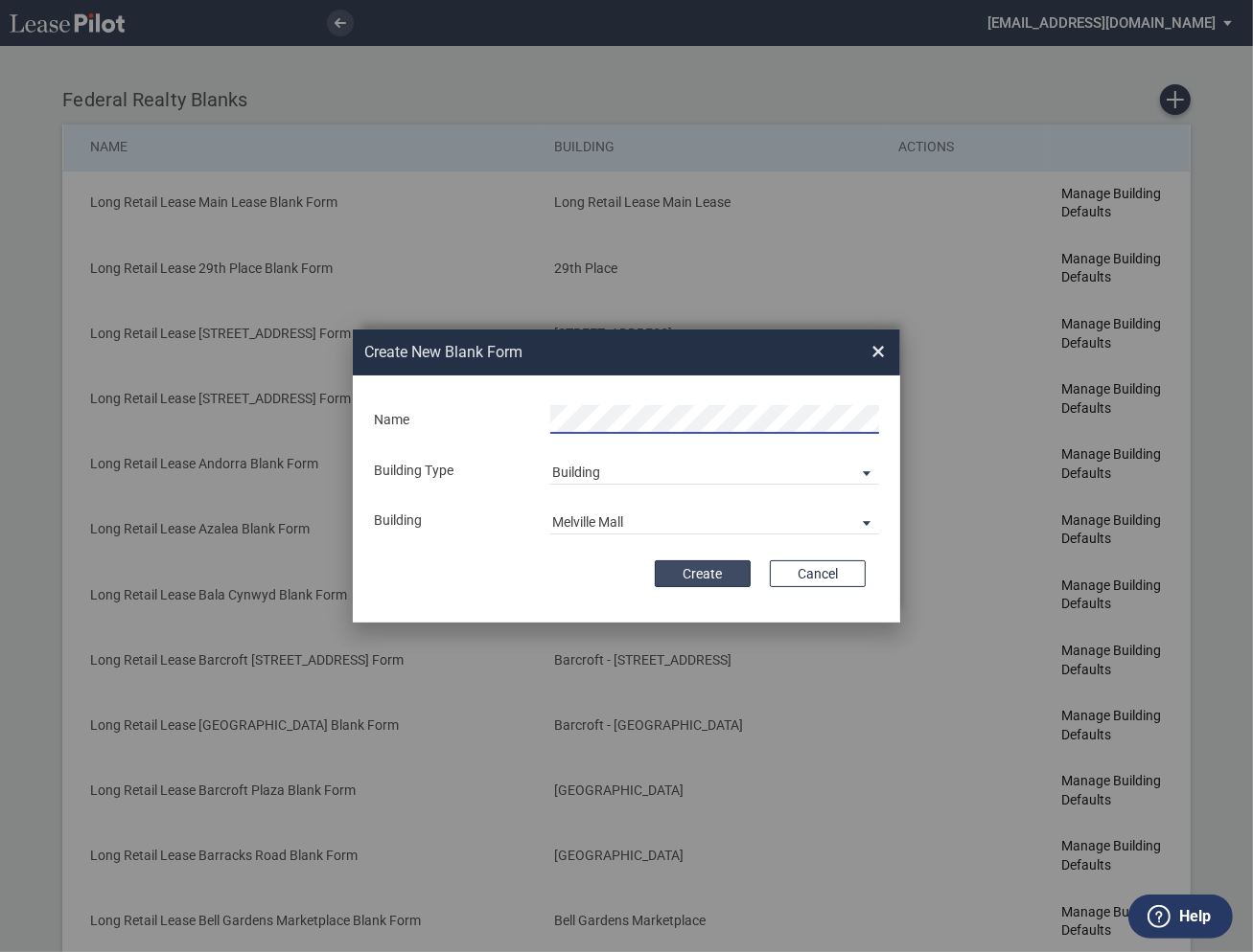
click at [696, 568] on button "Create" at bounding box center [702, 573] width 96 height 27
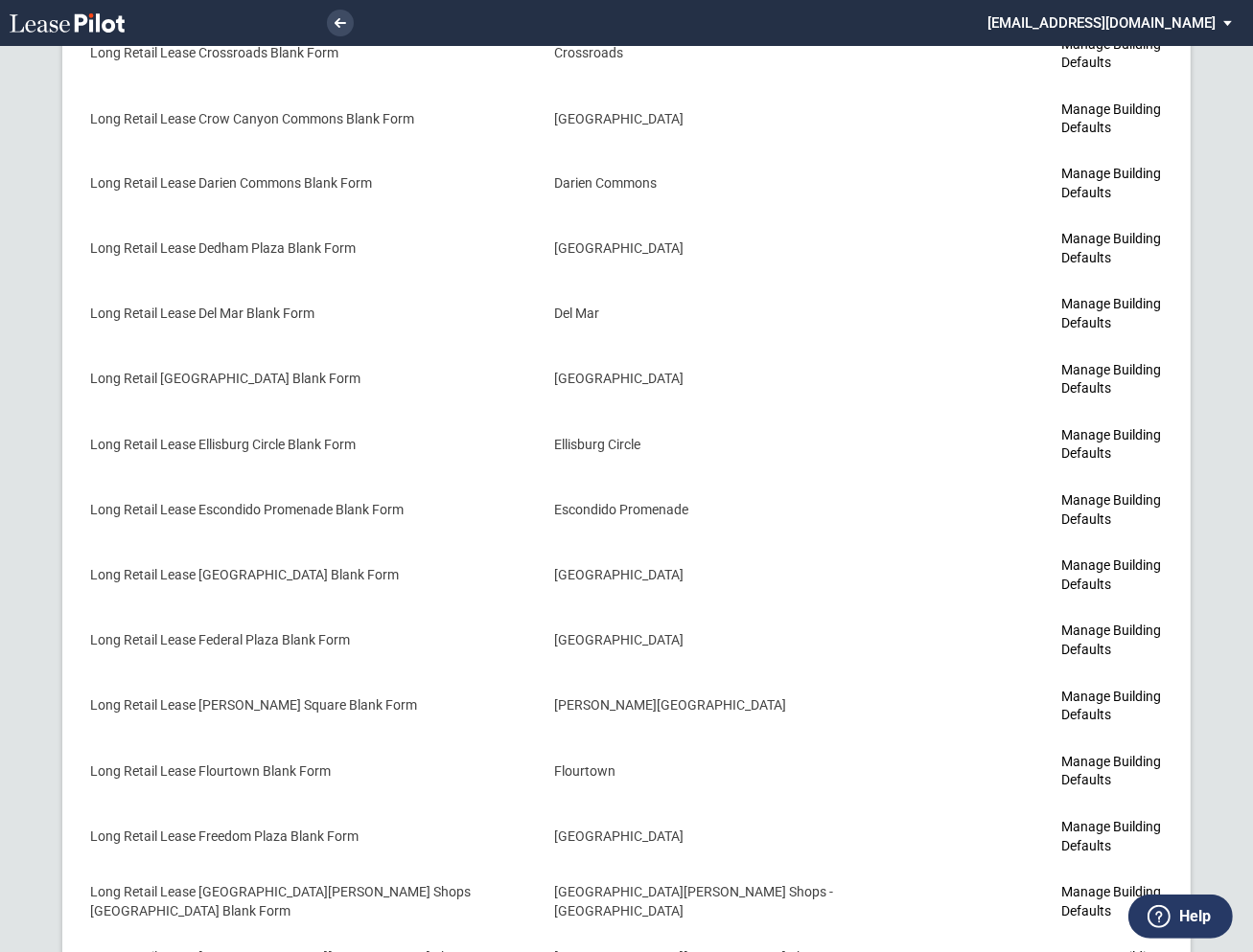
scroll to position [3882, 0]
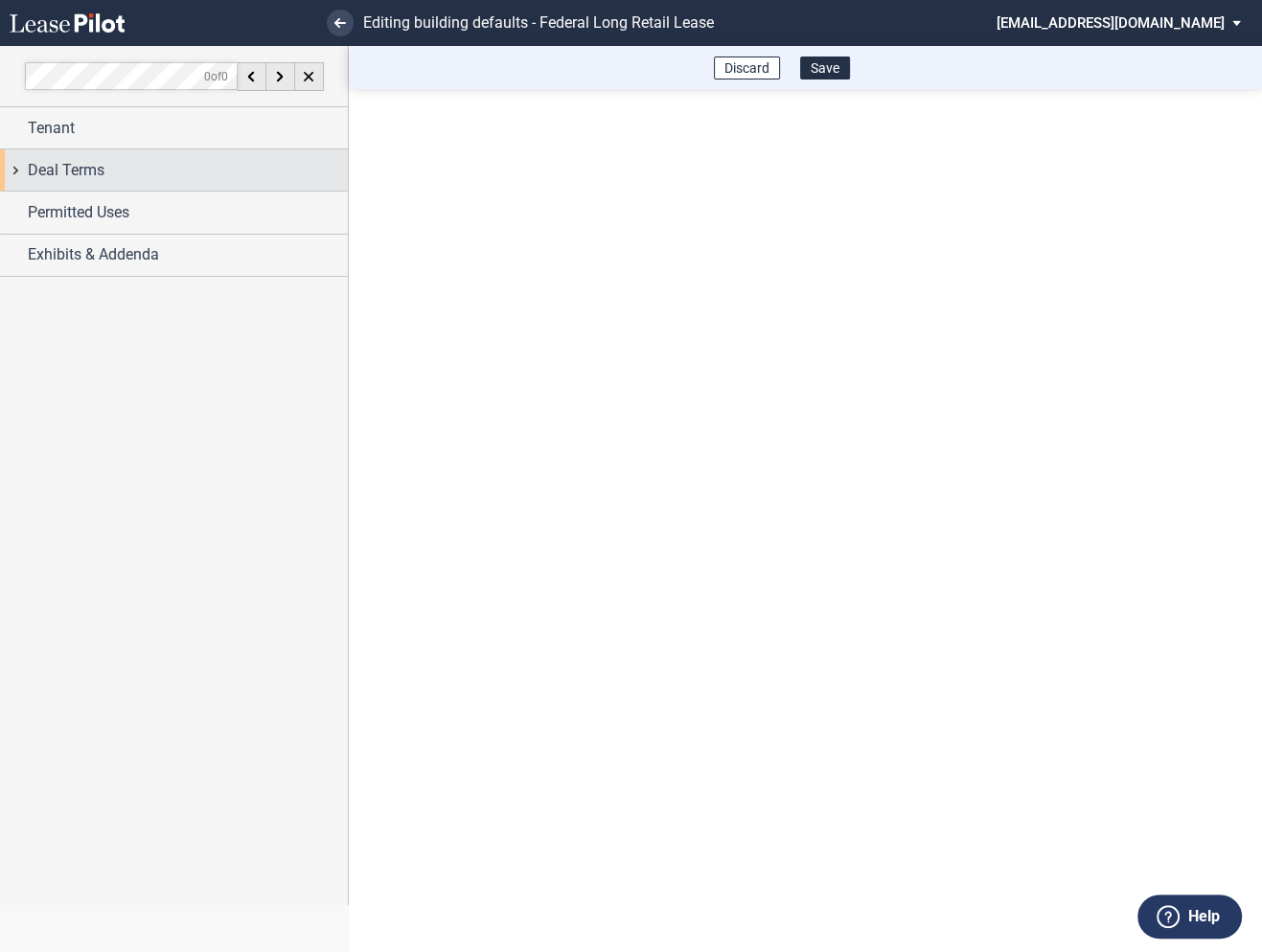
click at [16, 176] on div "Deal Terms" at bounding box center [174, 171] width 348 height 42
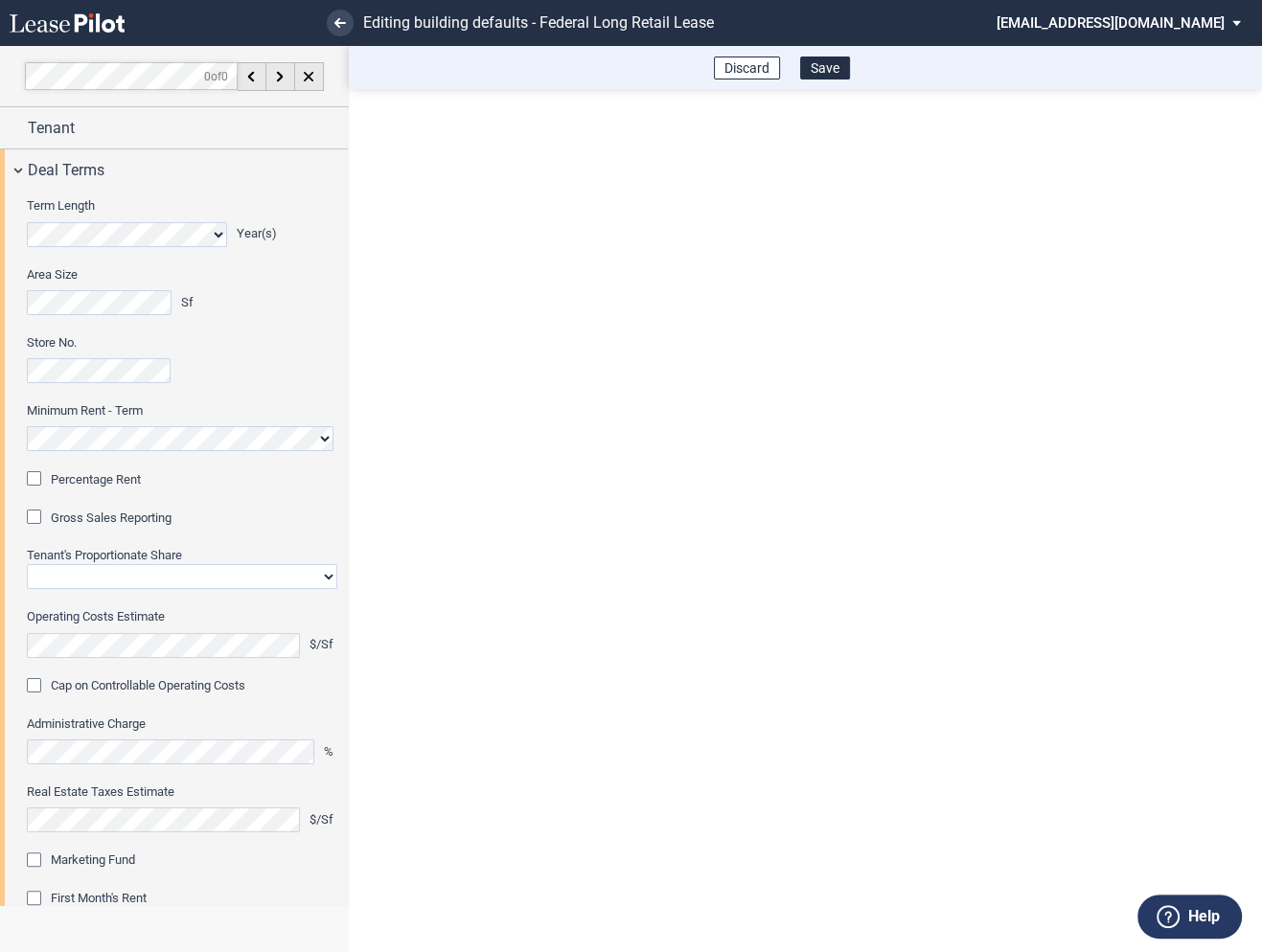
click at [43, 476] on div "Percentage Rent" at bounding box center [36, 480] width 19 height 19
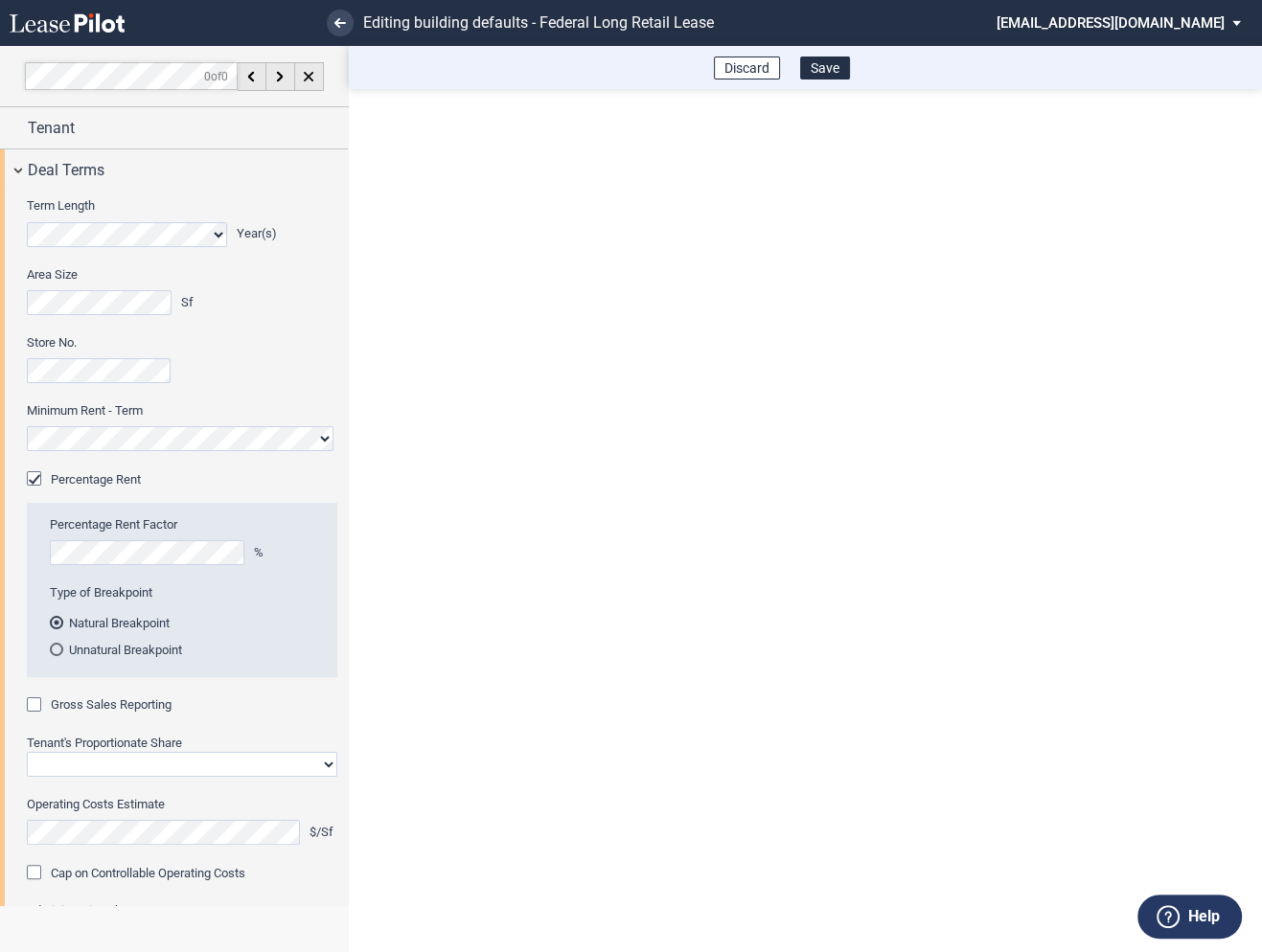
click at [40, 708] on div "Gross Sales Reporting" at bounding box center [36, 706] width 19 height 19
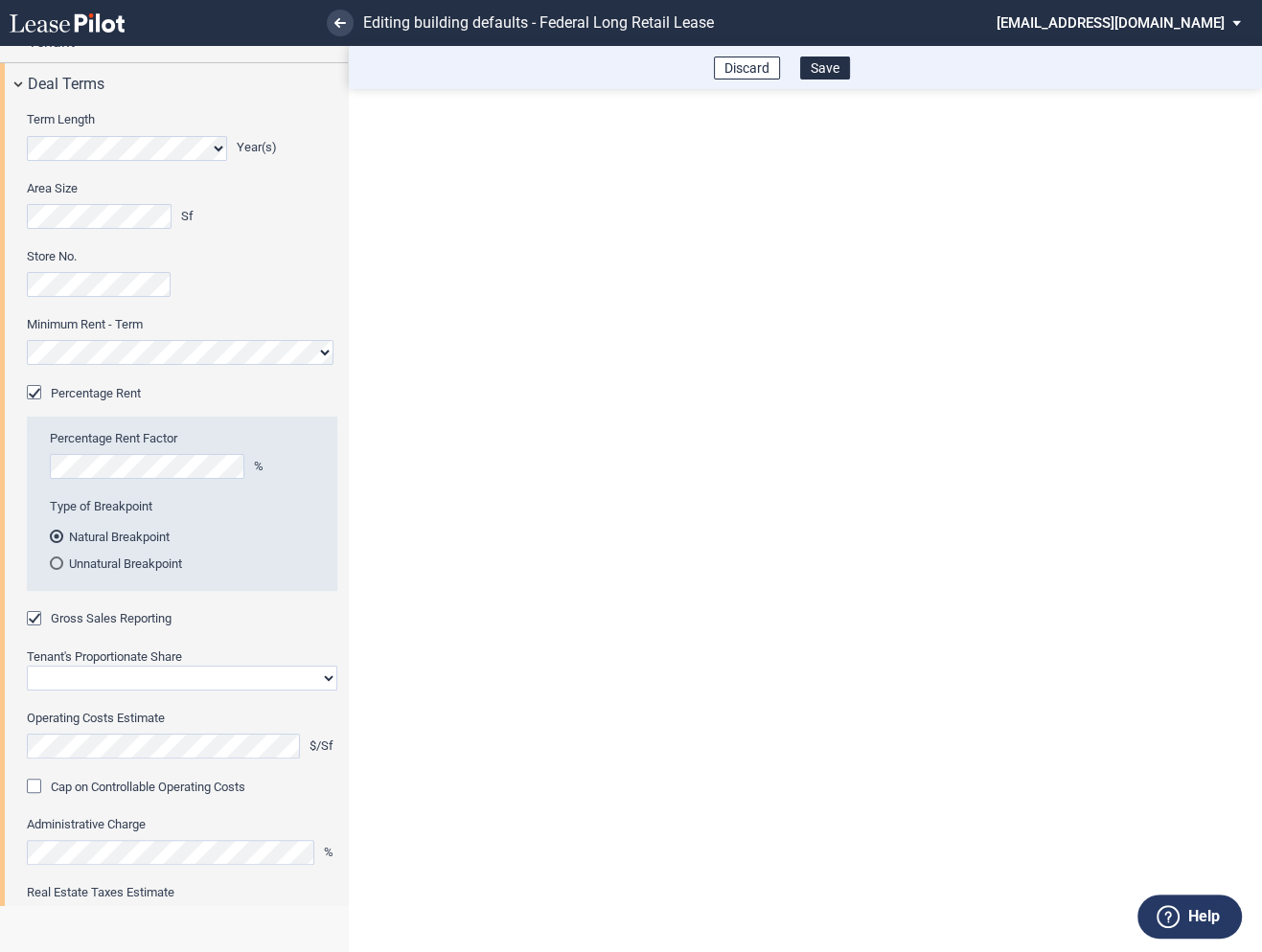
scroll to position [93, 0]
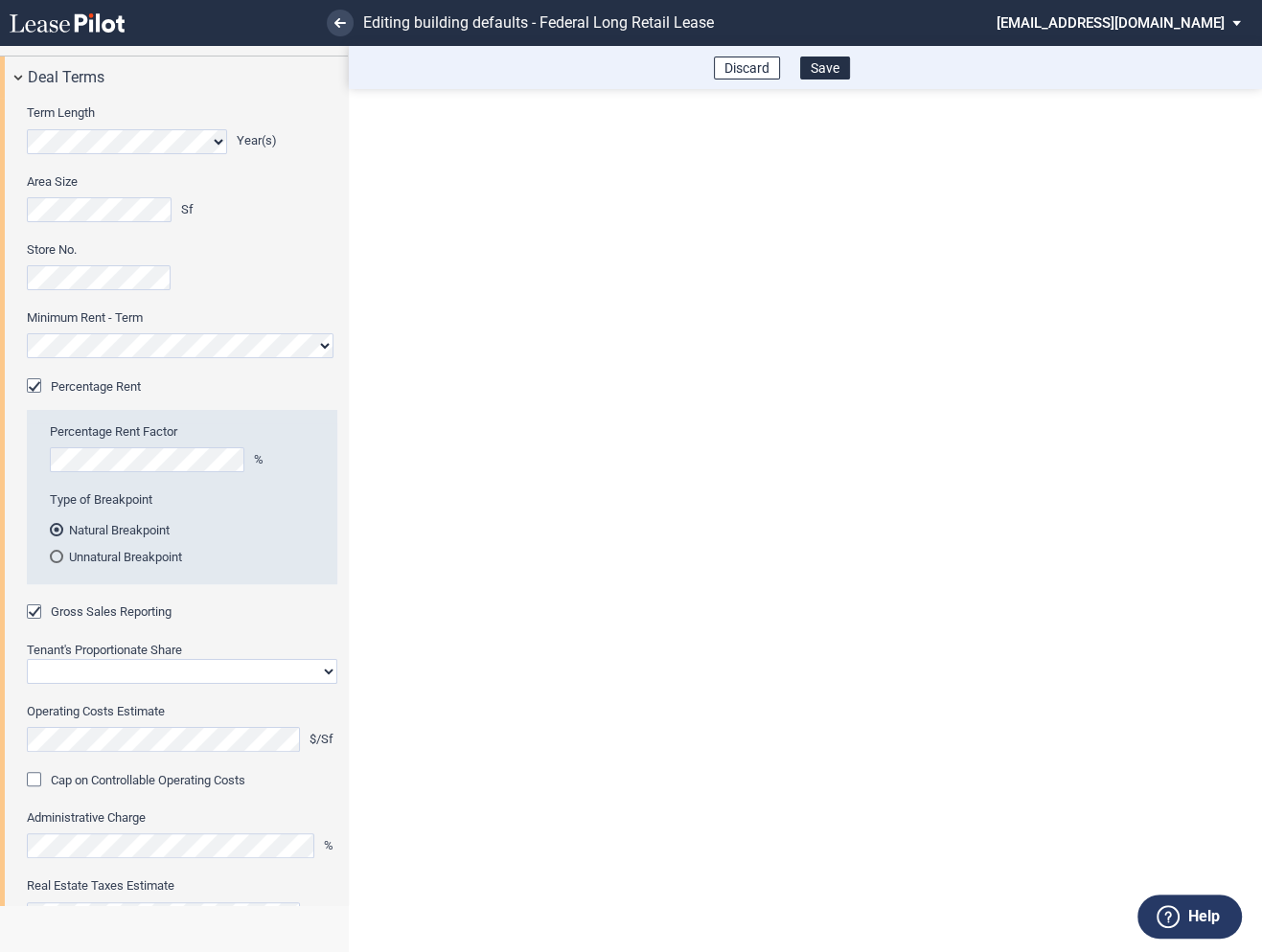
click at [69, 673] on select "Straight GLA Net Major" at bounding box center [182, 671] width 311 height 25
select select "straight GLA"
click at [27, 659] on select "Straight GLA Net Major" at bounding box center [182, 671] width 311 height 25
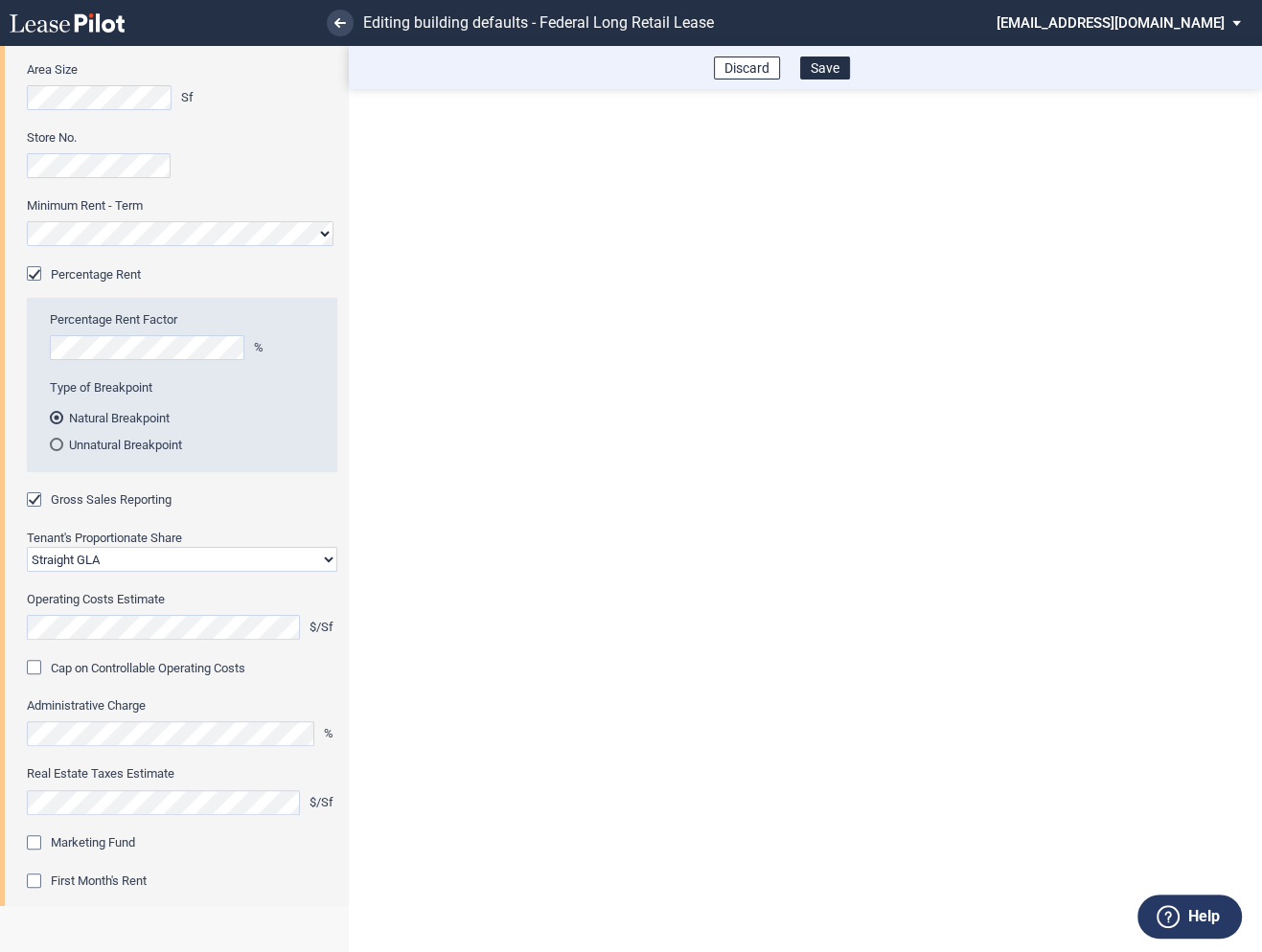
scroll to position [223, 0]
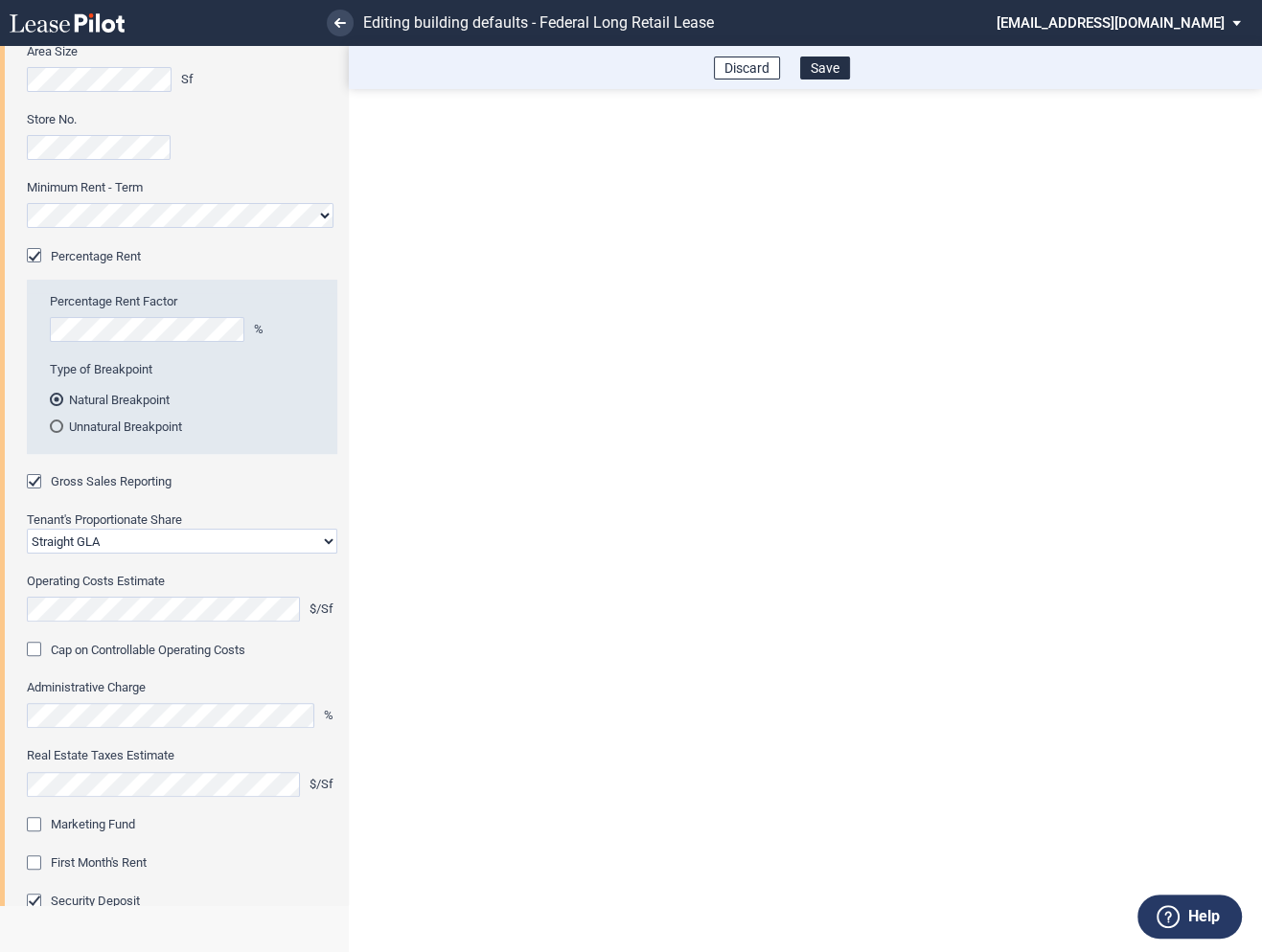
click at [38, 821] on div "Marketing Fund" at bounding box center [36, 826] width 19 height 19
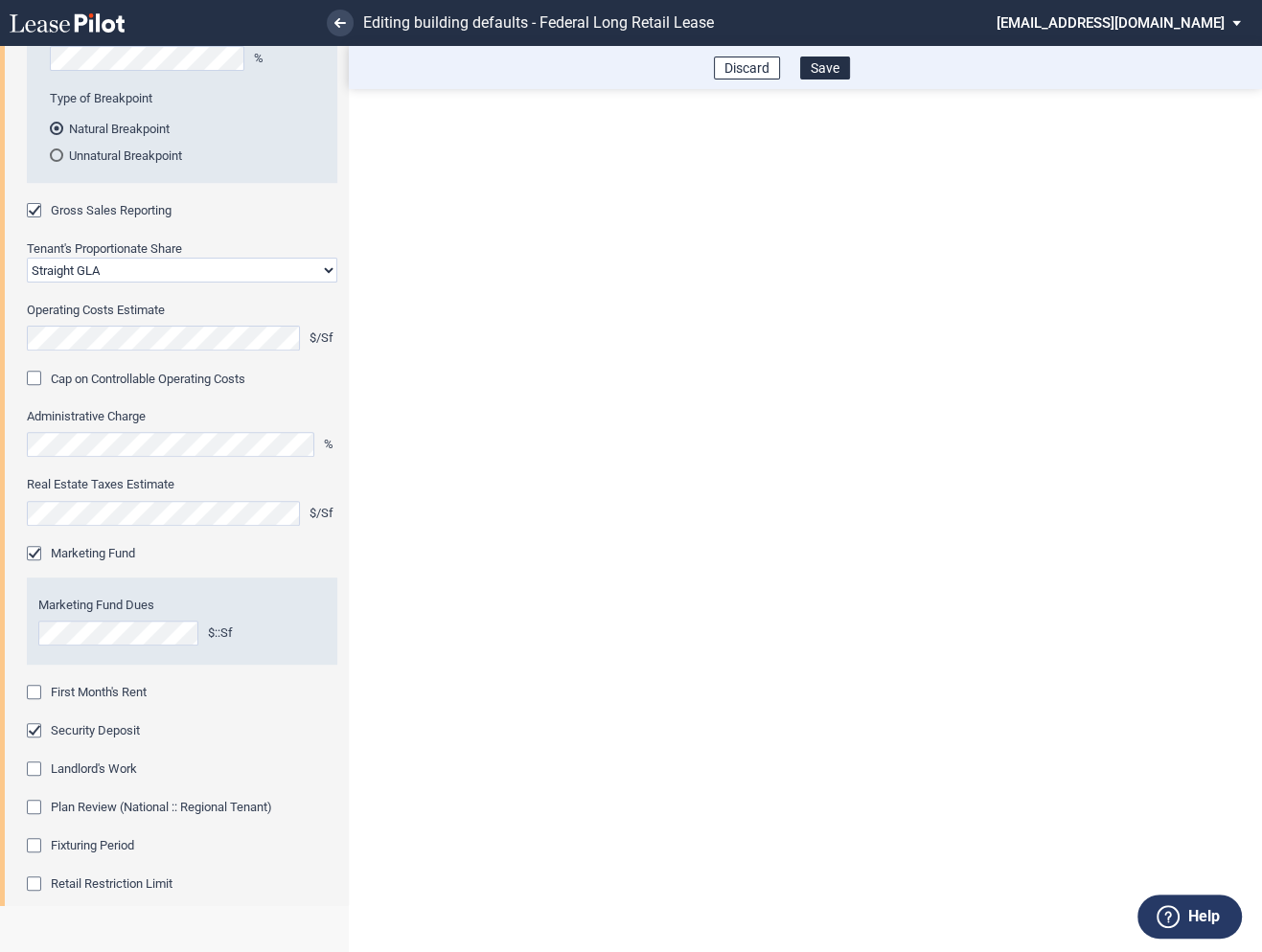
scroll to position [498, 0]
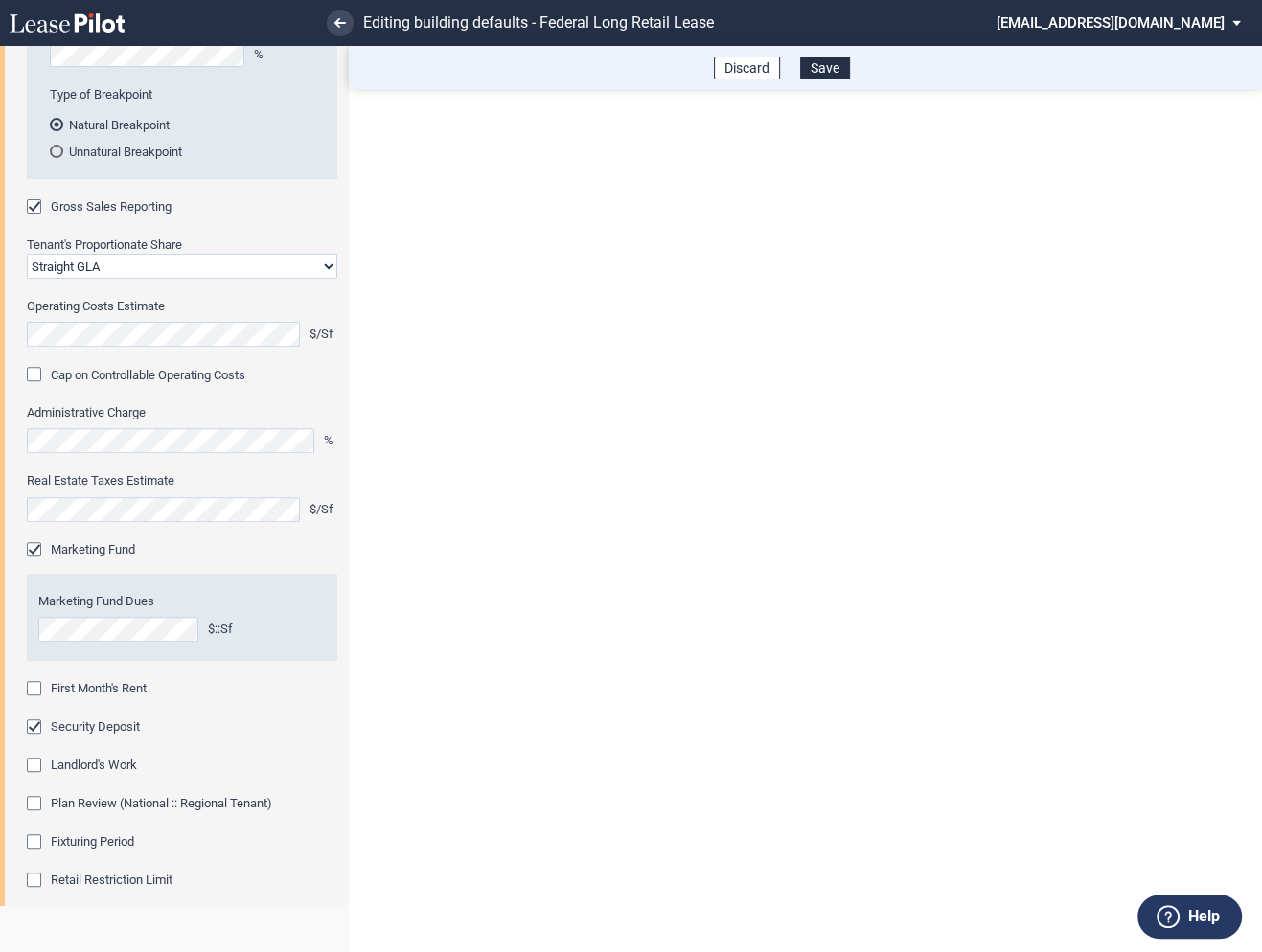
click at [39, 687] on div "First Month's Rent" at bounding box center [36, 690] width 19 height 19
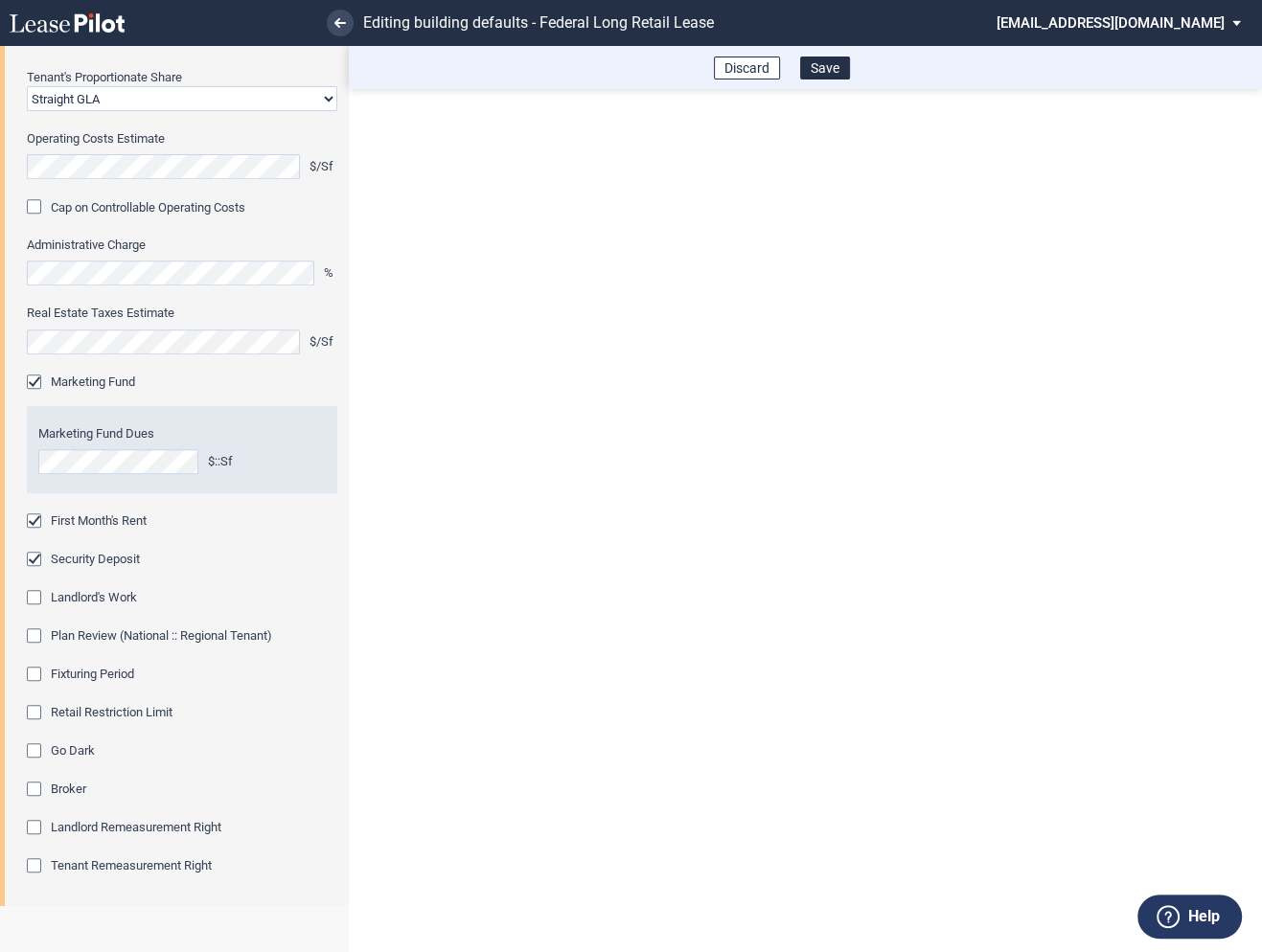
scroll to position [670, 0]
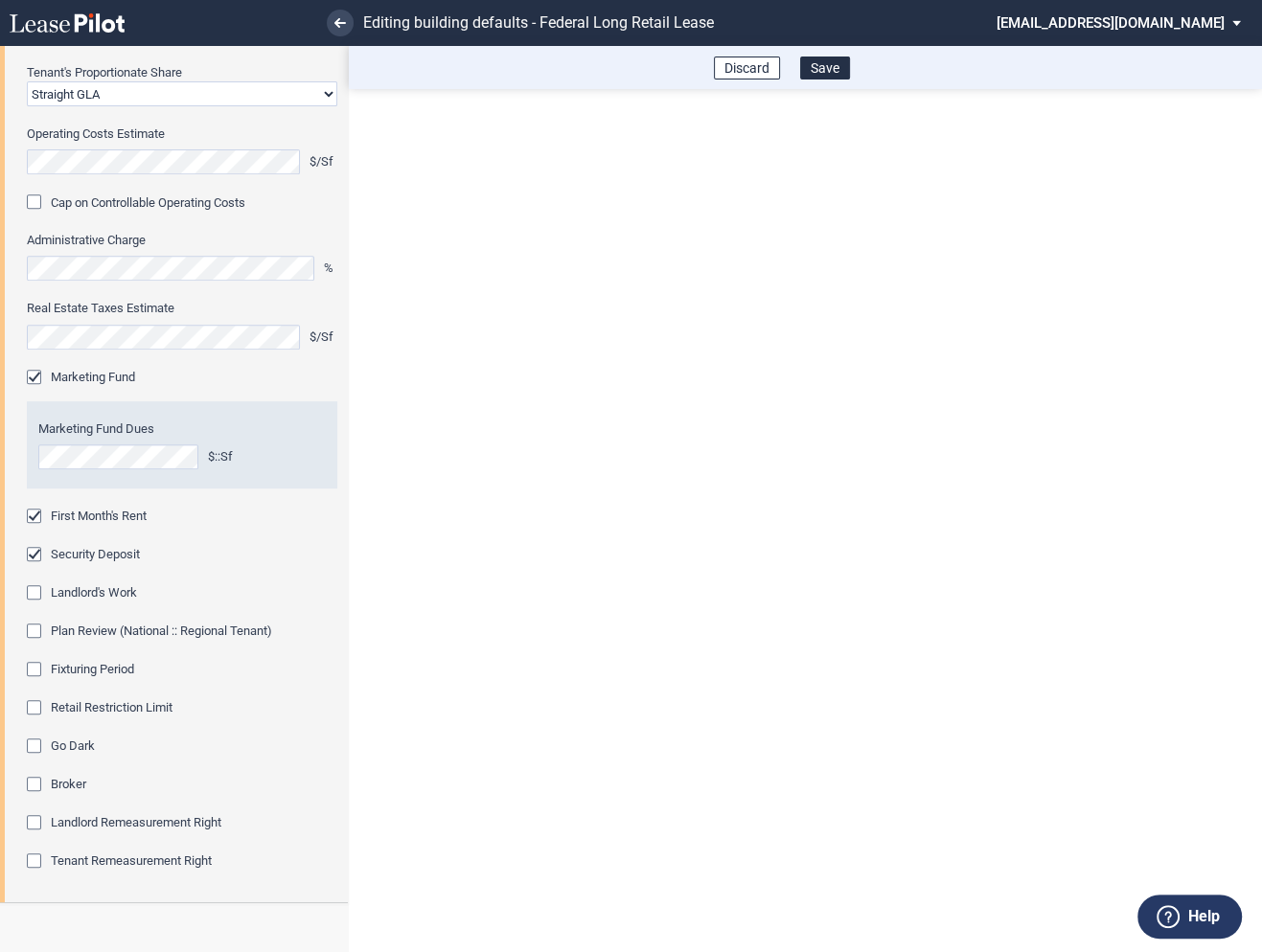
click at [34, 668] on div "Fixturing Period" at bounding box center [36, 671] width 19 height 19
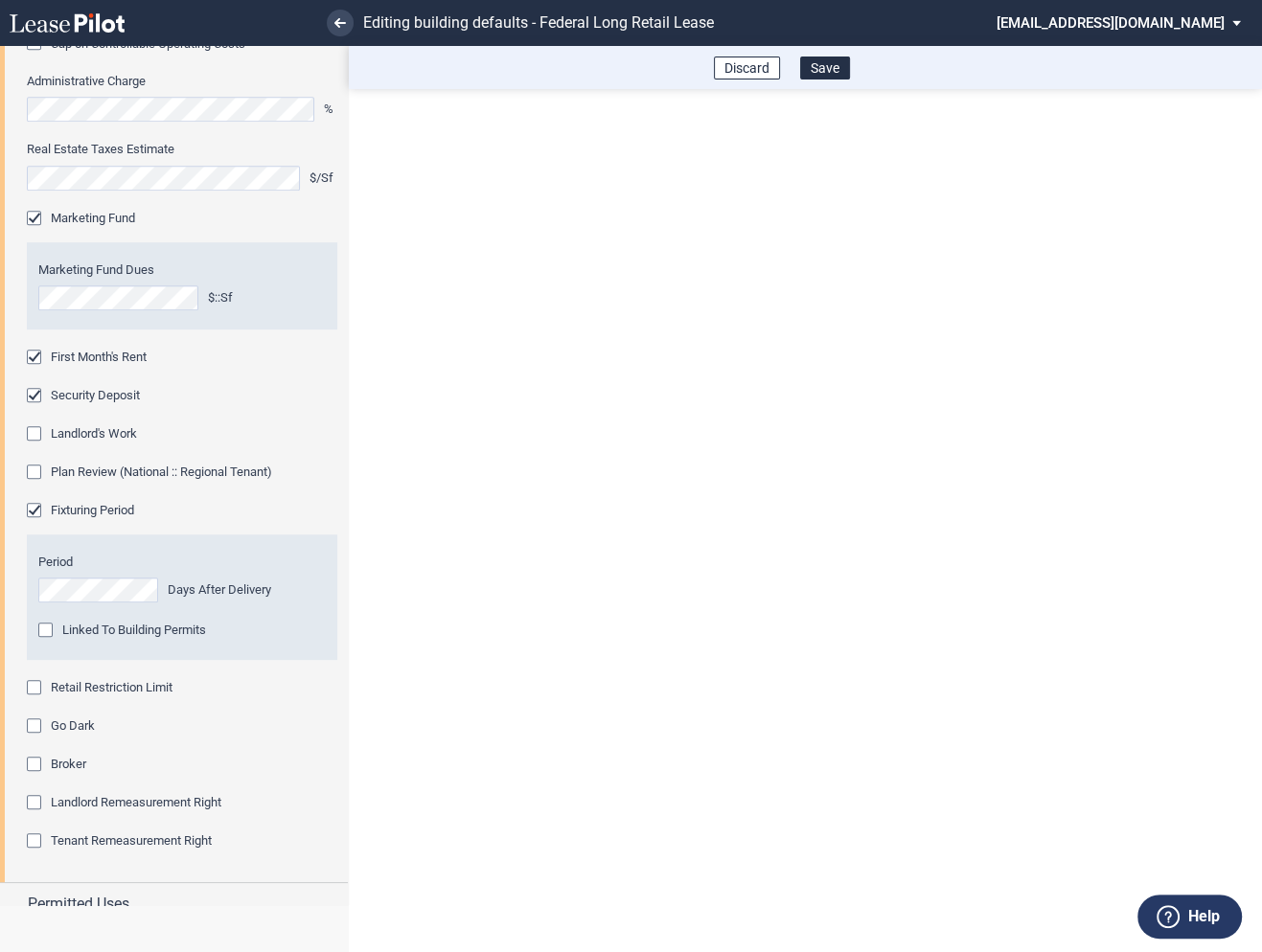
scroll to position [866, 0]
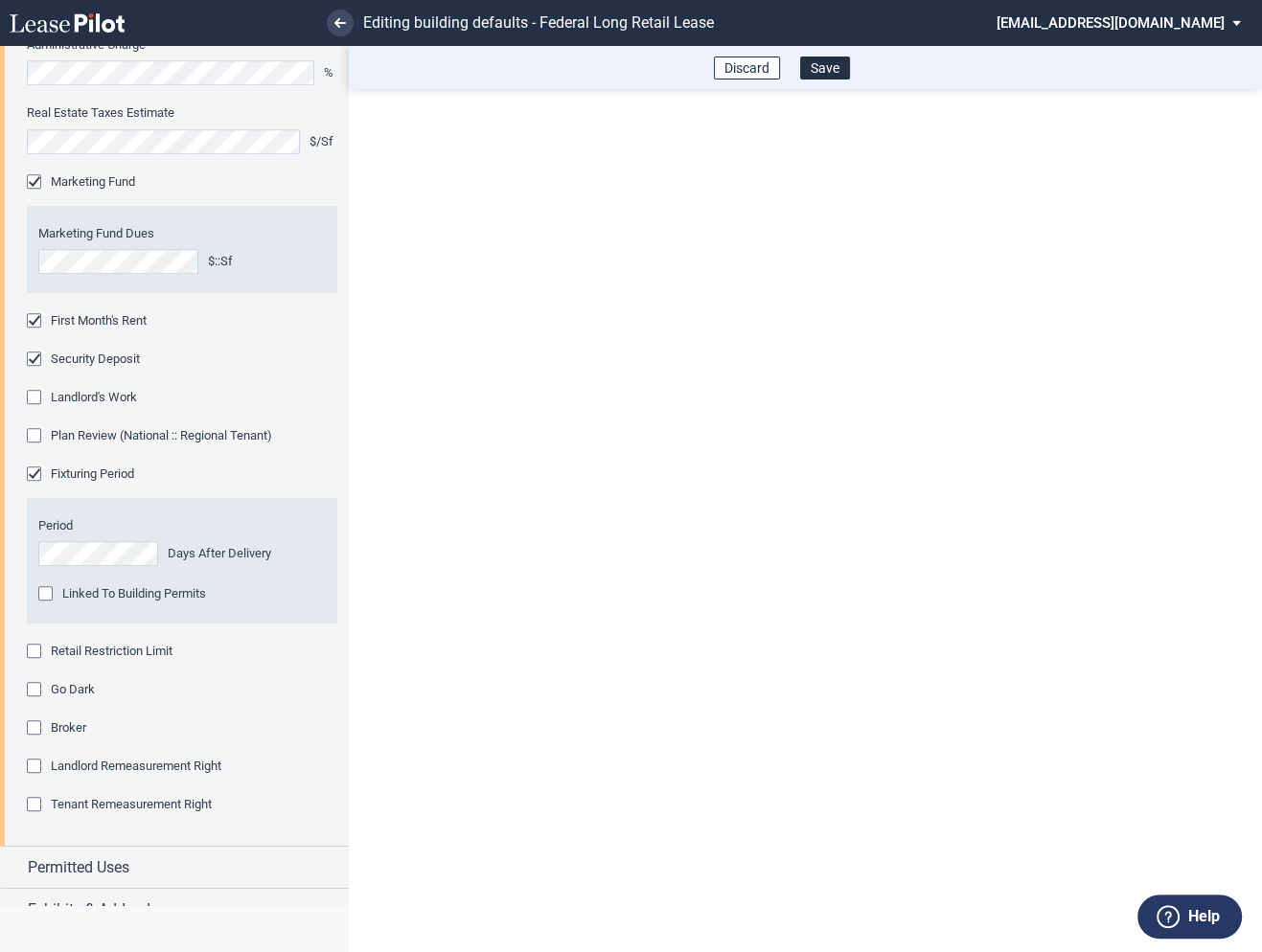
click at [39, 655] on div "Retail Restriction Limit" at bounding box center [36, 653] width 19 height 19
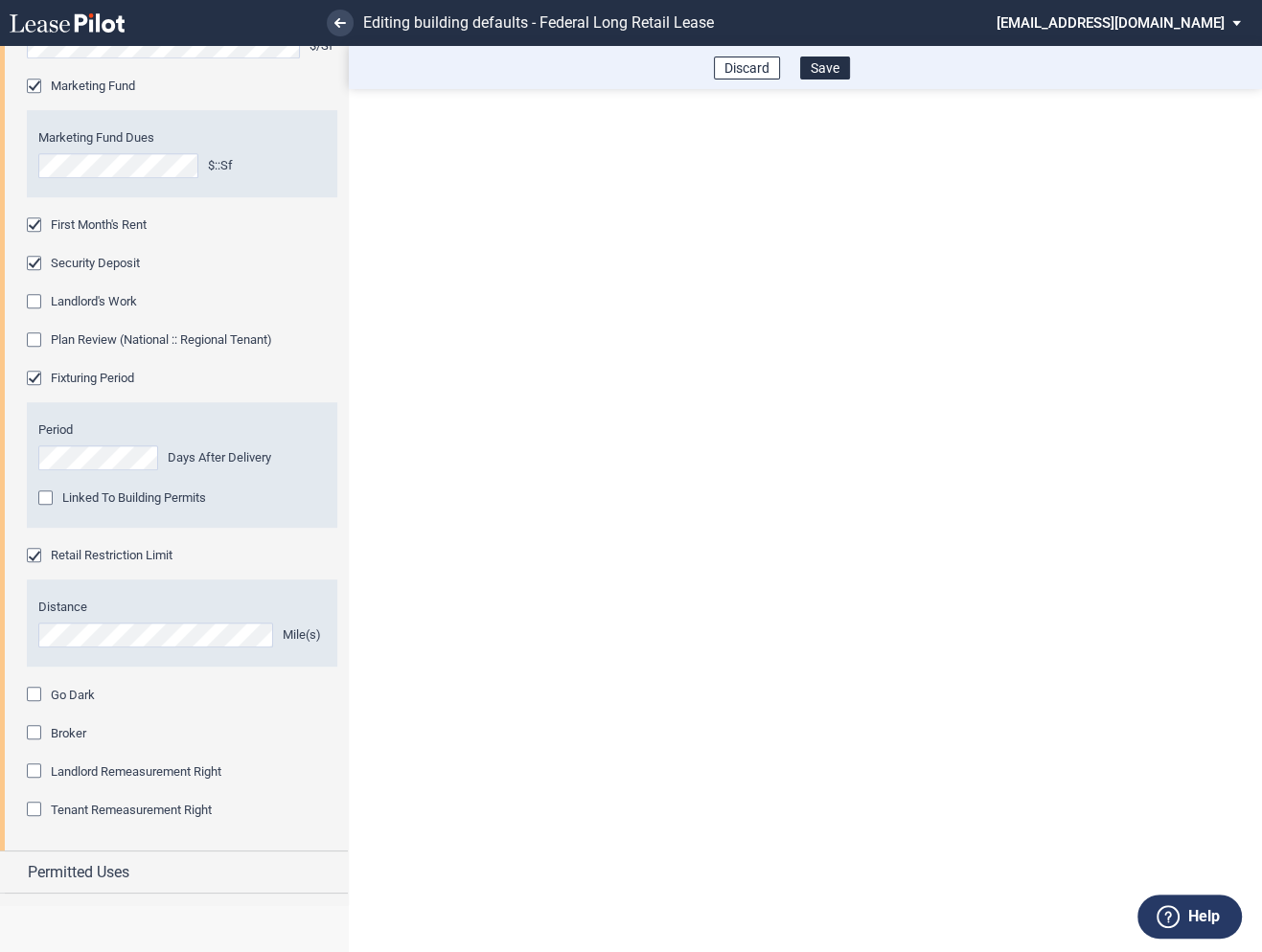
scroll to position [992, 0]
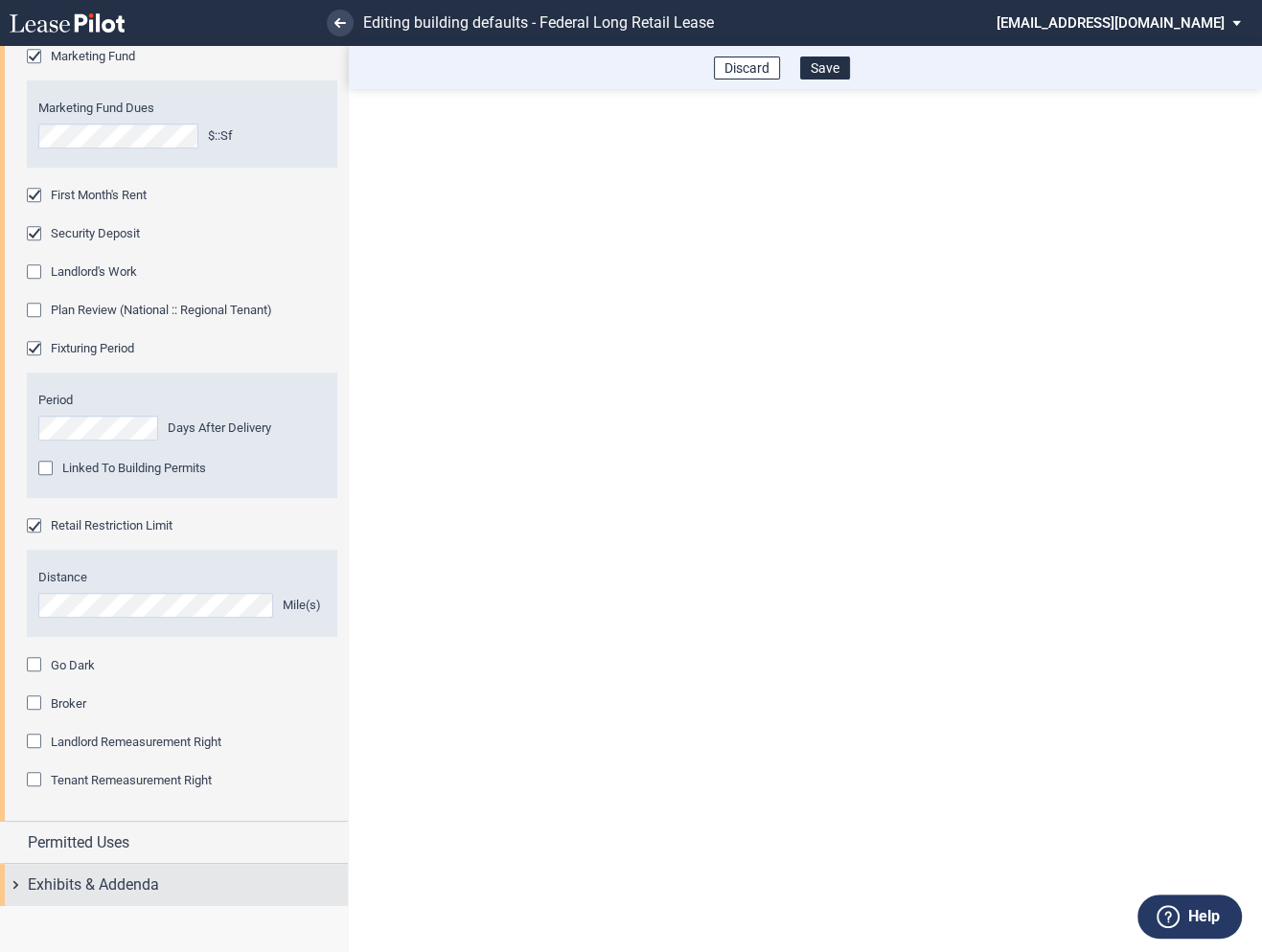
click at [16, 879] on div "Exhibits & Addenda" at bounding box center [174, 885] width 348 height 42
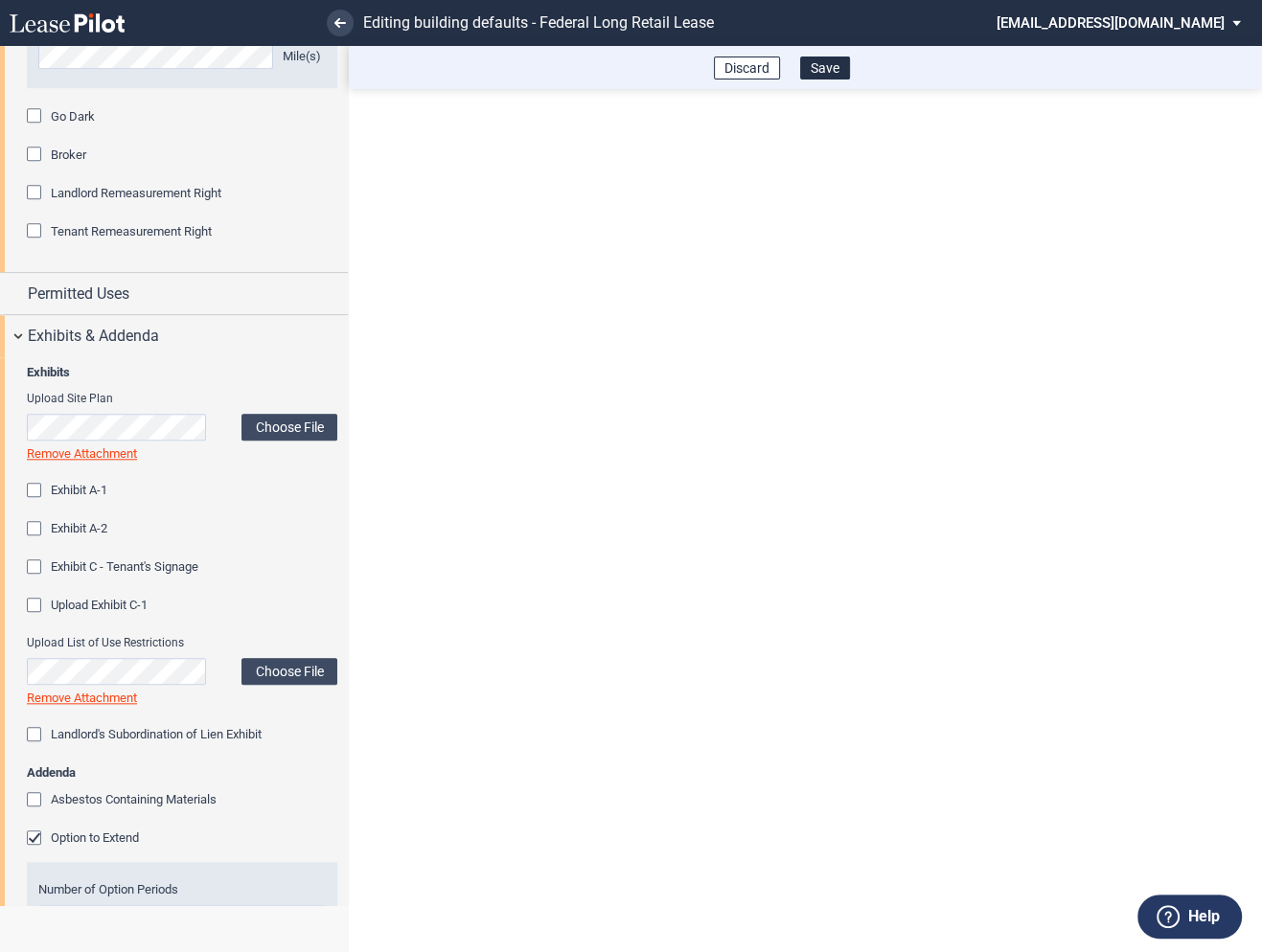
click at [34, 832] on div "Option to Extend" at bounding box center [36, 840] width 19 height 19
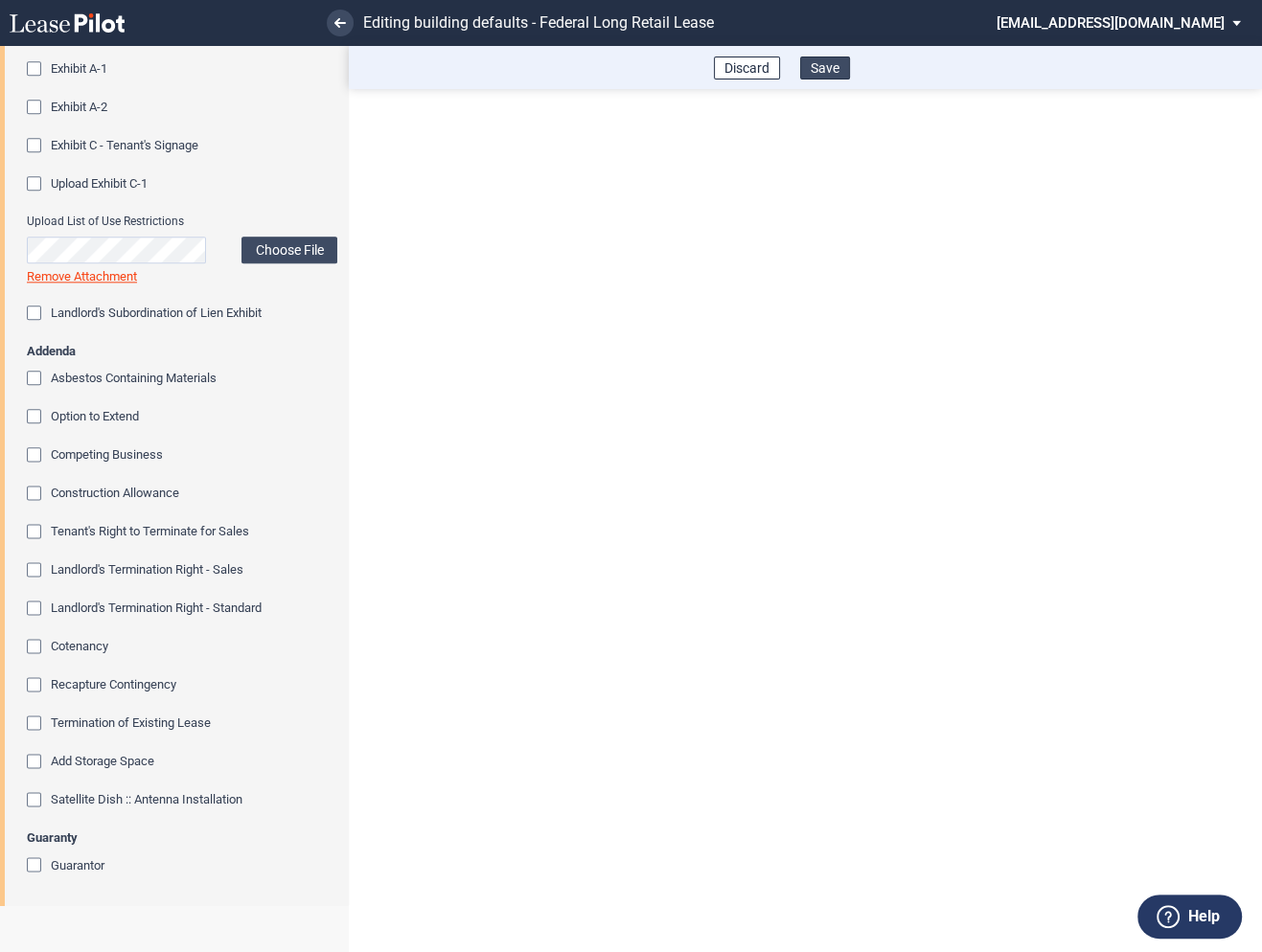
click at [826, 69] on button "Save" at bounding box center [825, 67] width 50 height 23
